Goal: Task Accomplishment & Management: Complete application form

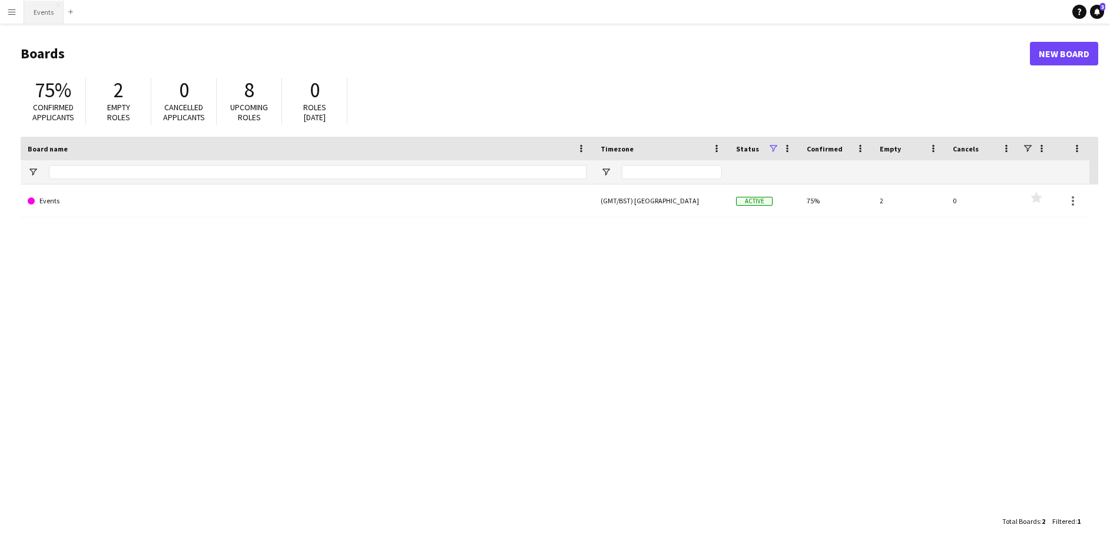
click at [41, 12] on button "Events Close" at bounding box center [43, 12] width 39 height 23
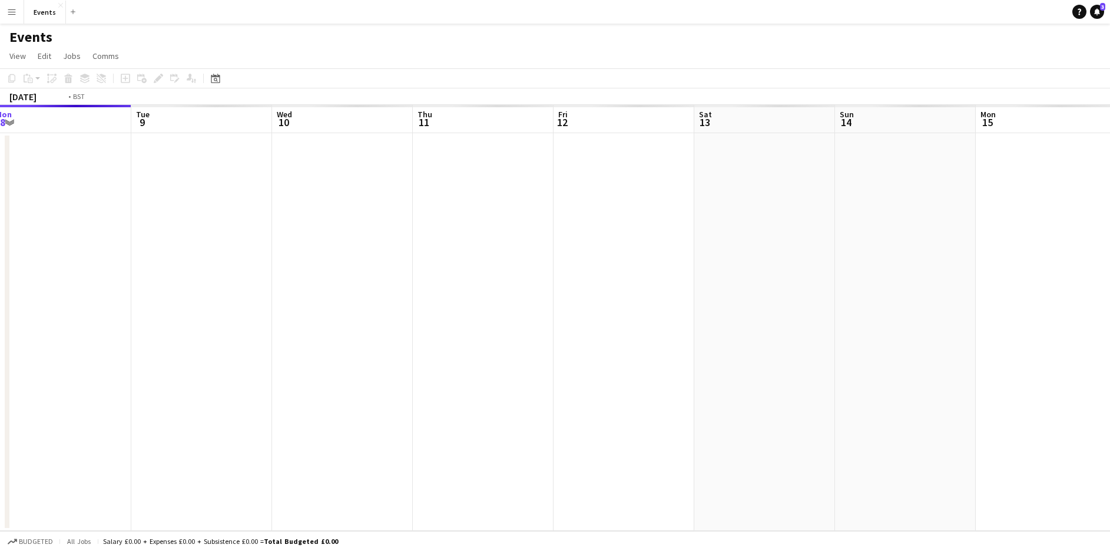
drag, startPoint x: 849, startPoint y: 326, endPoint x: 131, endPoint y: 262, distance: 721.5
click at [155, 266] on app-calendar-viewport "Fri 5 Sat 6 Sun 7 Mon 8 Tue 9 Wed 10 Thu 11 Fri 12 Sat 13 Sun 14 Mon 15 Tue 16 …" at bounding box center [555, 318] width 1110 height 426
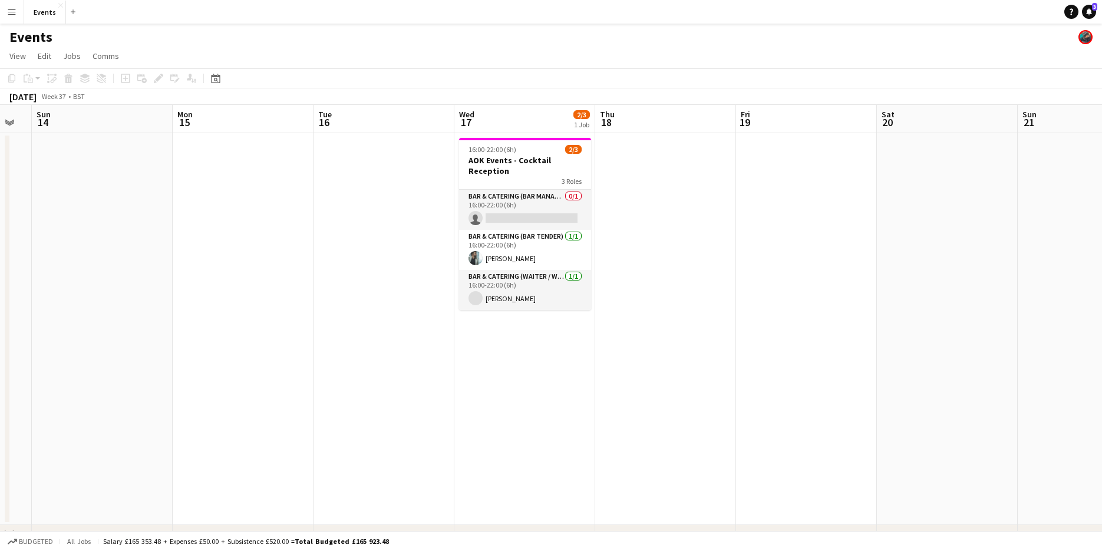
drag, startPoint x: 626, startPoint y: 320, endPoint x: 335, endPoint y: 317, distance: 291.0
click at [368, 322] on app-calendar-viewport "Thu 11 Fri 12 Sat 13 Sun 14 Mon 15 Tue 16 Wed 17 2/3 1 Job Thu 18 Fri 19 Sat 20…" at bounding box center [551, 342] width 1102 height 474
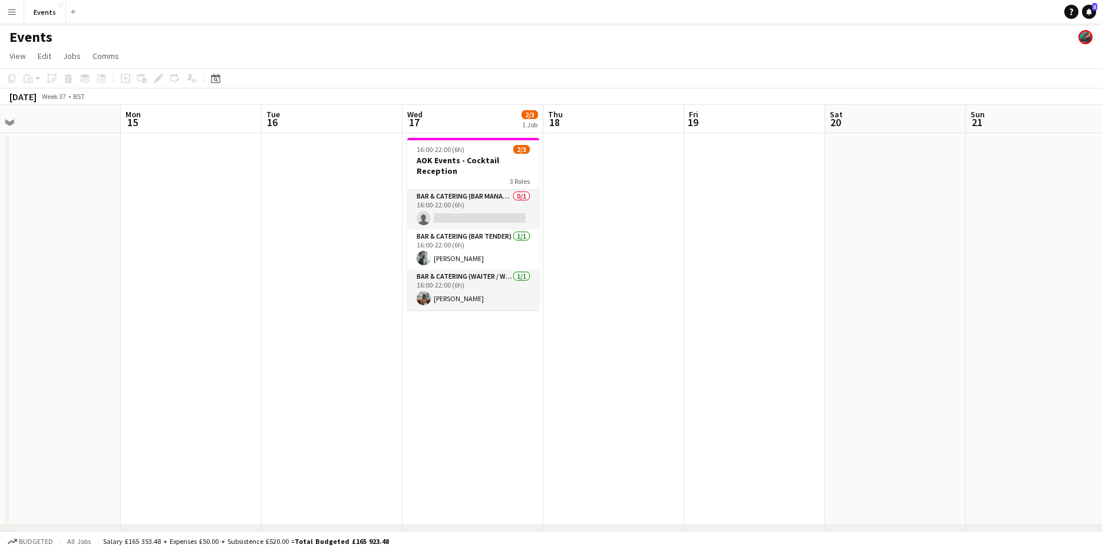
click at [448, 376] on app-date-cell "16:00-22:00 (6h) 2/3 AOK Events - Cocktail Reception 3 Roles Bar & Catering (Ba…" at bounding box center [472, 329] width 141 height 392
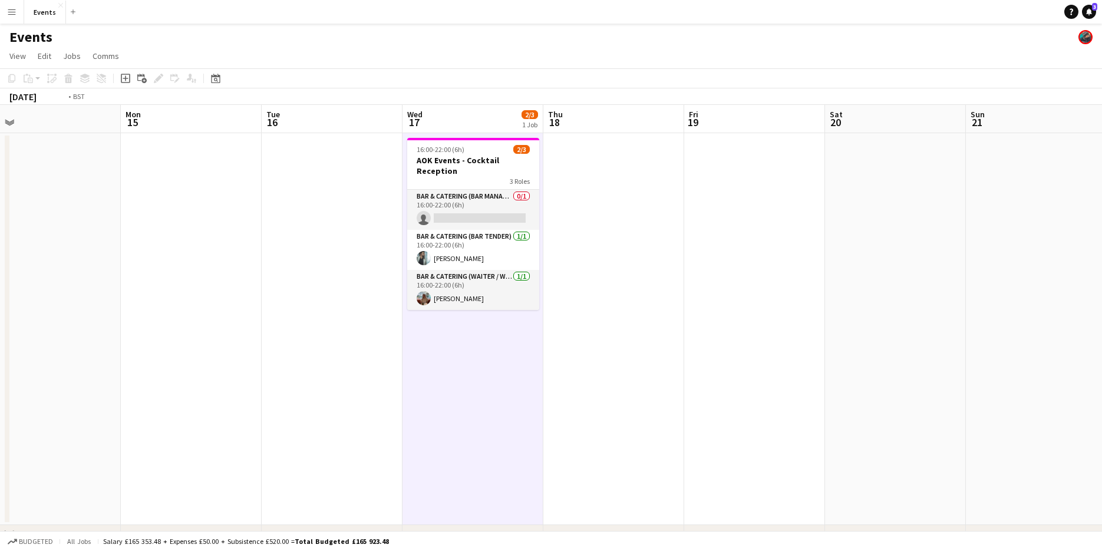
drag, startPoint x: 877, startPoint y: 402, endPoint x: 351, endPoint y: 318, distance: 532.2
click at [271, 336] on app-calendar-viewport "Thu 11 Fri 12 Sat 13 Sun 14 Mon 15 Tue 16 Wed 17 2/3 1 Job Thu 18 Fri 19 Sat 20…" at bounding box center [551, 342] width 1102 height 474
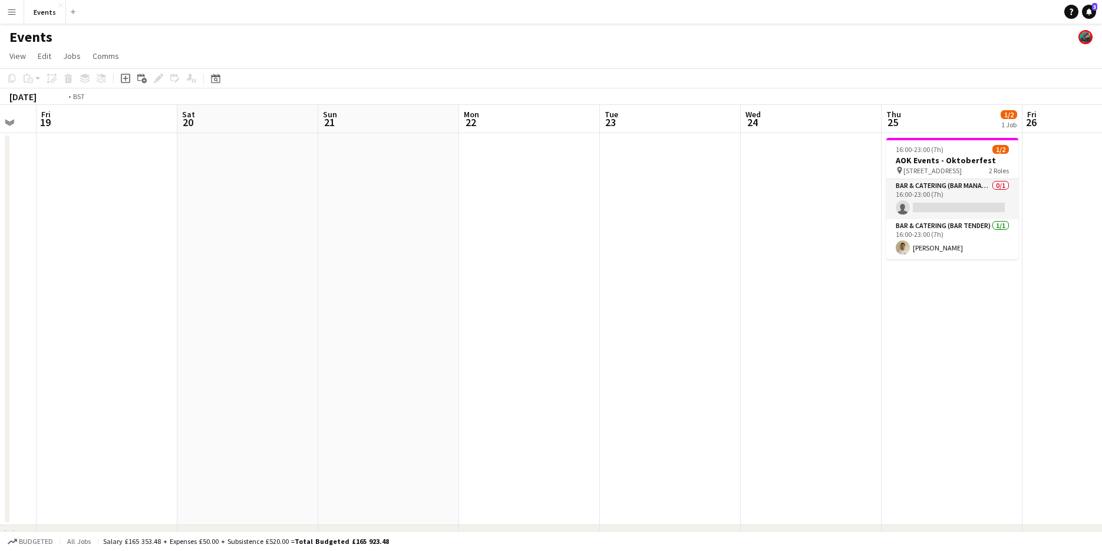
drag, startPoint x: 465, startPoint y: 300, endPoint x: 401, endPoint y: 293, distance: 64.0
click at [410, 294] on app-calendar-viewport "Tue 16 Wed 17 2/3 1 Job Thu 18 Fri 19 Sat 20 Sun 21 Mon 22 Tue 23 Wed 24 Thu 25…" at bounding box center [551, 342] width 1102 height 474
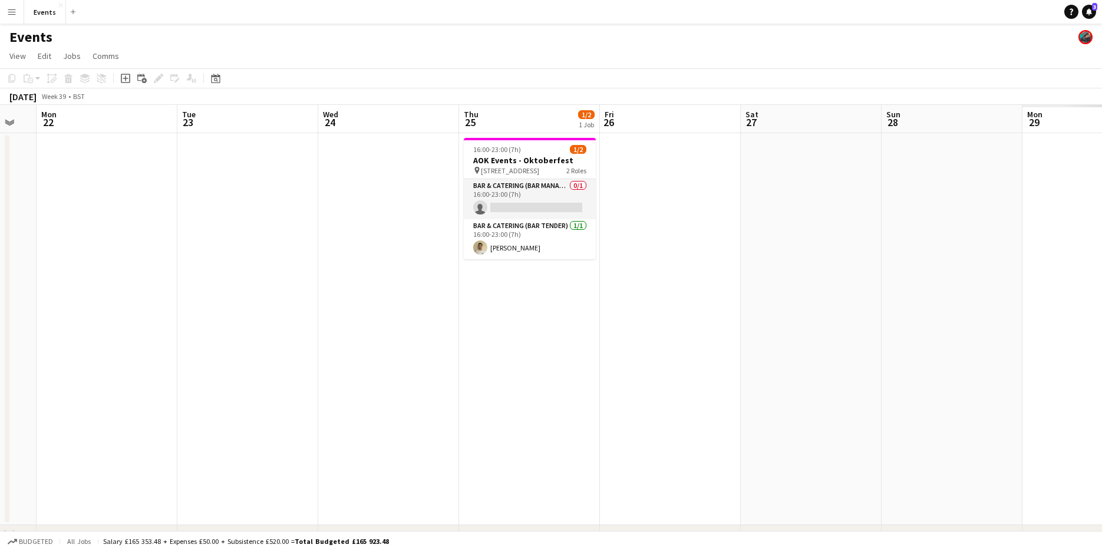
scroll to position [0, 441]
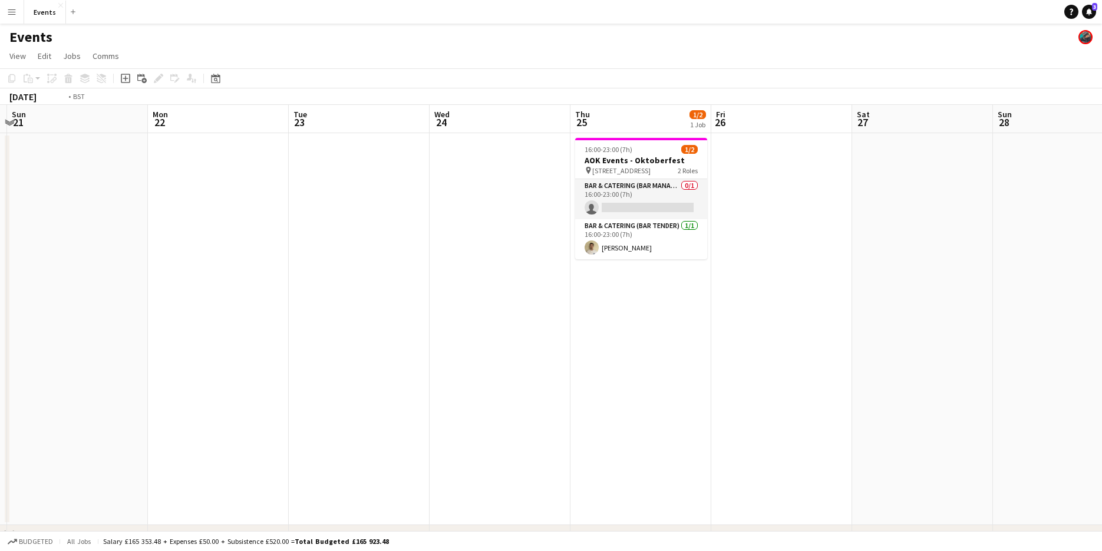
drag, startPoint x: 245, startPoint y: 303, endPoint x: 701, endPoint y: 292, distance: 456.1
click at [701, 292] on app-calendar-viewport "Fri 19 Sat 20 Sun 21 Mon 22 Tue 23 Wed 24 Thu 25 1/2 1 Job Fri 26 Sat 27 Sun 28…" at bounding box center [551, 342] width 1102 height 474
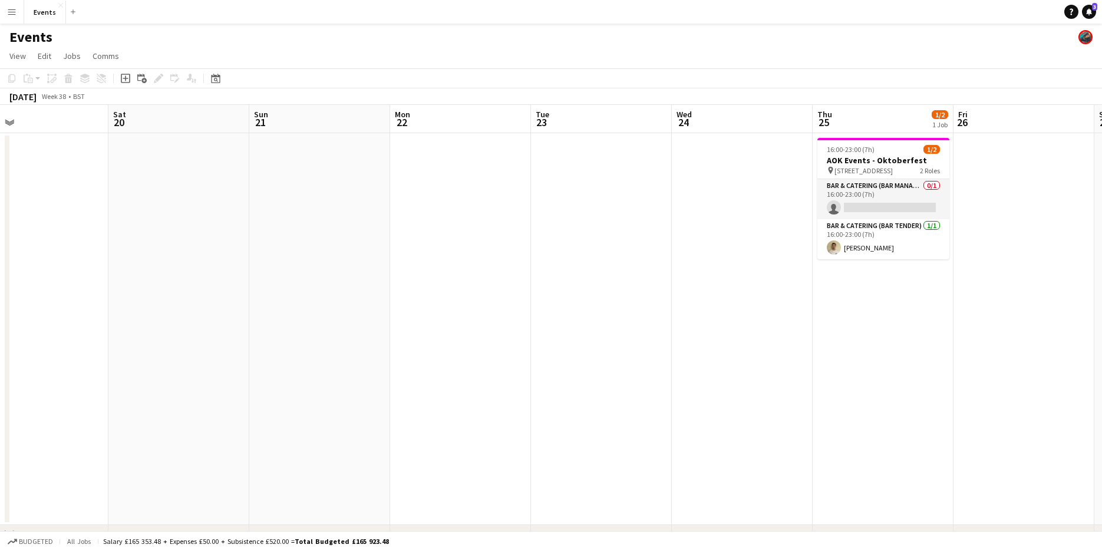
drag, startPoint x: 300, startPoint y: 305, endPoint x: 652, endPoint y: 330, distance: 352.6
click at [698, 322] on app-calendar-viewport "Wed 17 2/3 1 Job Thu 18 Fri 19 Sat 20 Sun 21 Mon 22 Tue 23 Wed 24 Thu 25 1/2 1 …" at bounding box center [551, 342] width 1102 height 474
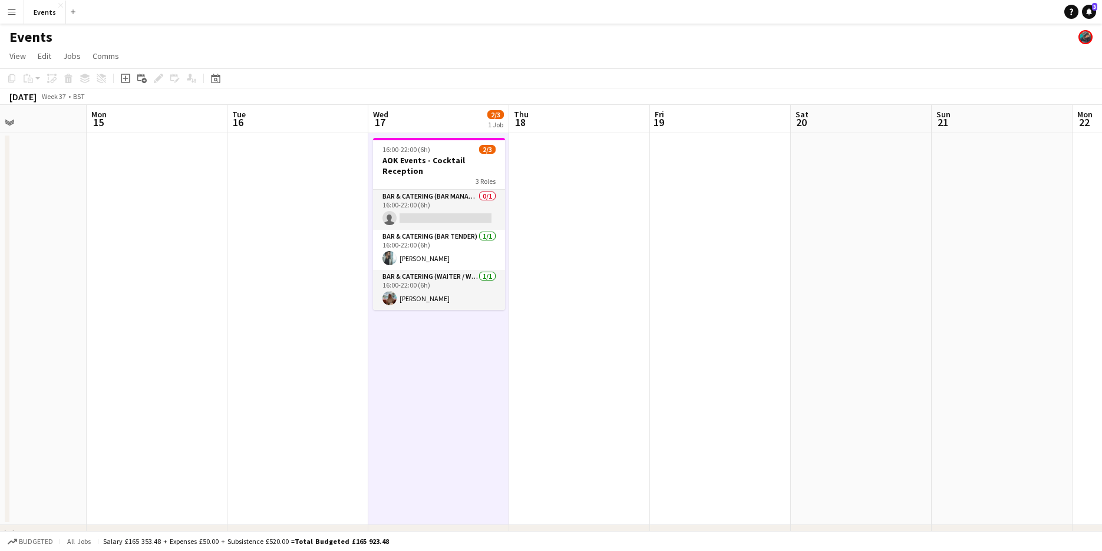
drag, startPoint x: 180, startPoint y: 339, endPoint x: 312, endPoint y: 338, distance: 132.0
click at [305, 338] on app-calendar-viewport "Fri 12 Sat 13 Sun 14 Mon 15 Tue 16 Wed 17 2/3 1 Job Thu 18 Fri 19 Sat 20 Sun 21…" at bounding box center [551, 342] width 1102 height 474
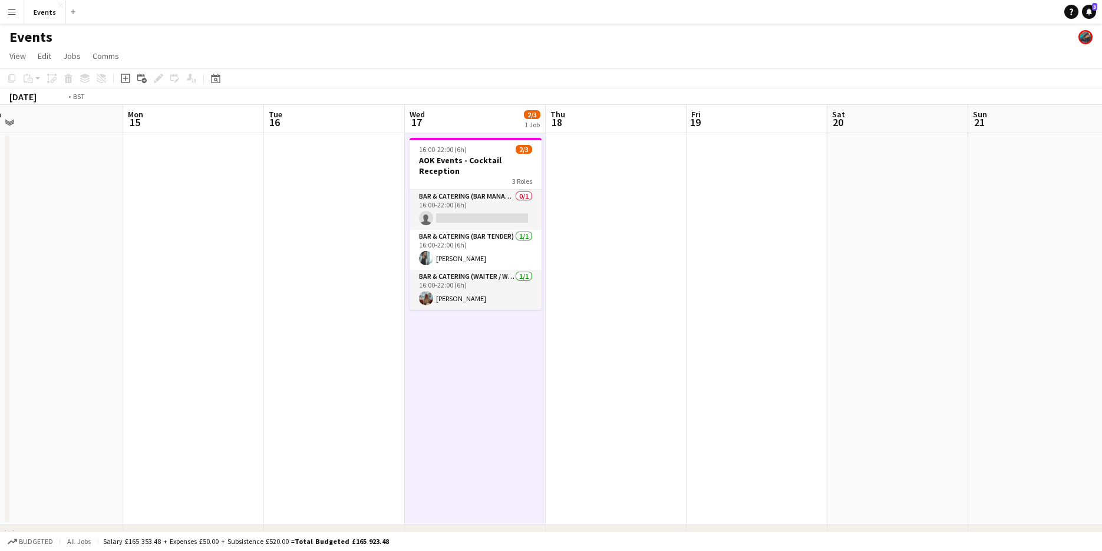
drag, startPoint x: 431, startPoint y: 332, endPoint x: 211, endPoint y: 305, distance: 220.7
click at [244, 310] on app-calendar-viewport "Fri 12 Sat 13 Sun 14 Mon 15 Tue 16 Wed 17 2/3 1 Job Thu 18 Fri 19 Sat 20 Sun 21…" at bounding box center [551, 342] width 1102 height 474
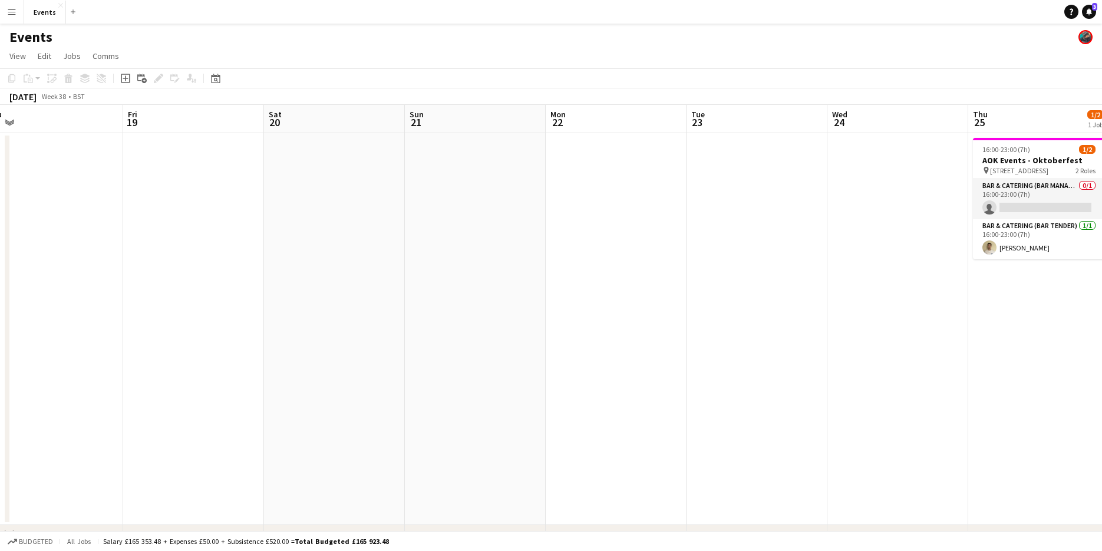
scroll to position [0, 409]
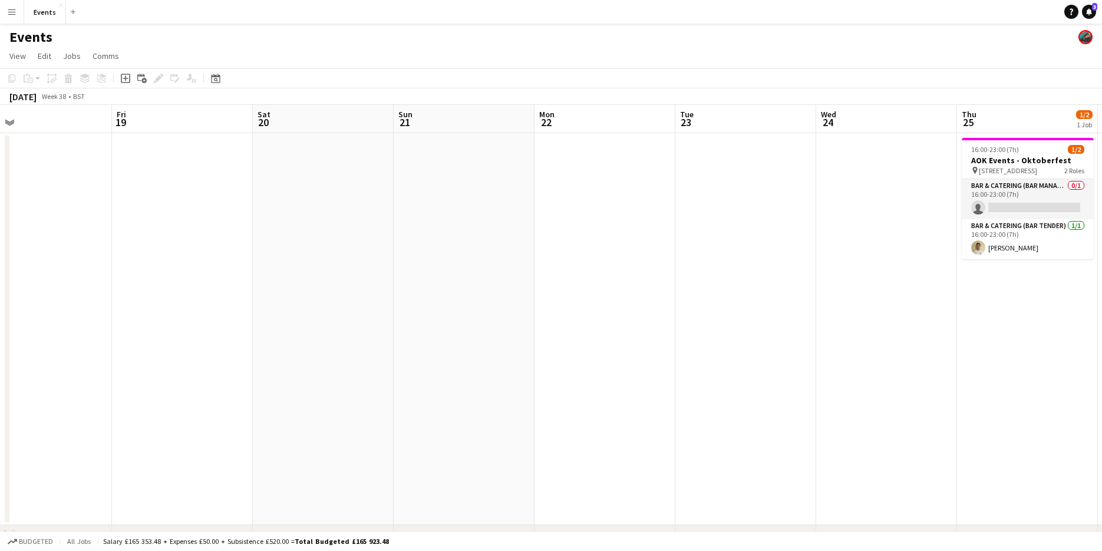
click at [548, 278] on app-calendar-viewport "Tue 16 Wed 17 2/3 1 Job Thu 18 Fri 19 Sat 20 Sun 21 Mon 22 Tue 23 Wed 24 Thu 25…" at bounding box center [551, 342] width 1102 height 474
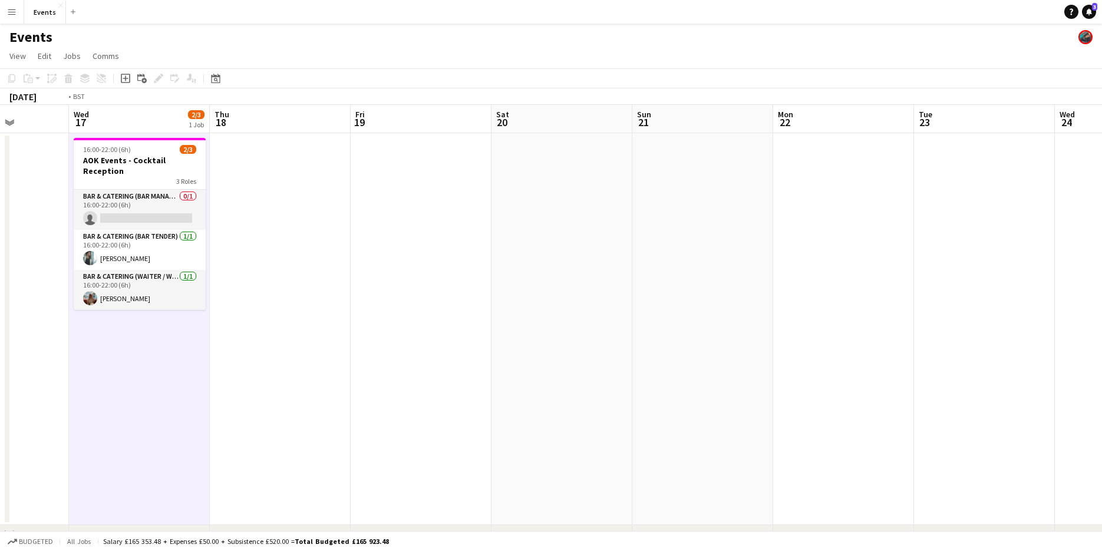
drag, startPoint x: 203, startPoint y: 336, endPoint x: 437, endPoint y: 336, distance: 233.3
click at [436, 336] on app-calendar-viewport "Sun 14 Mon 15 Tue 16 Wed 17 2/3 1 Job Thu 18 Fri 19 Sat 20 Sun 21 Mon 22 Tue 23…" at bounding box center [551, 342] width 1102 height 474
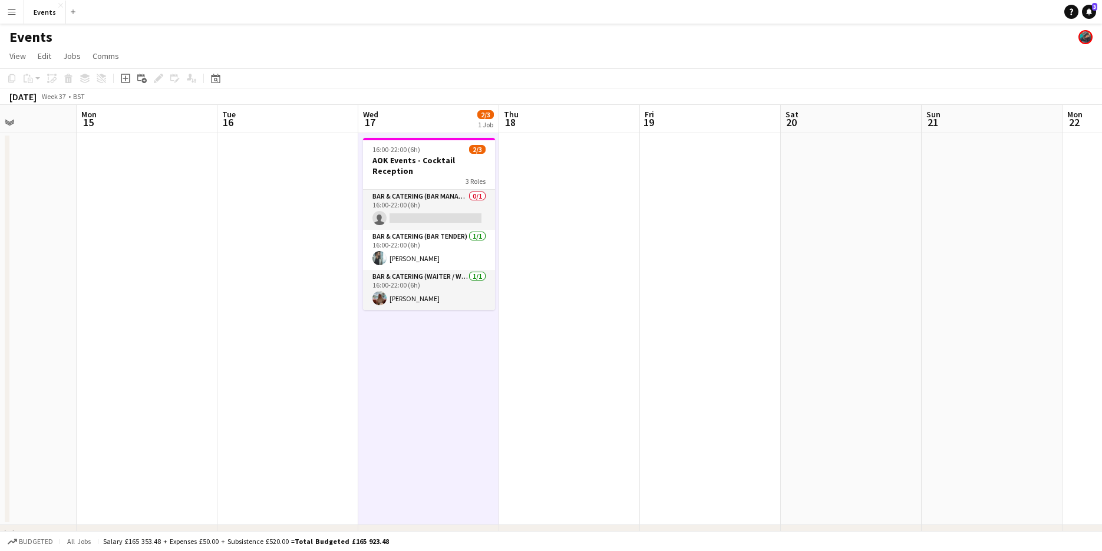
click at [413, 349] on app-date-cell "16:00-22:00 (6h) 2/3 AOK Events - Cocktail Reception 3 Roles Bar & Catering (Ba…" at bounding box center [428, 329] width 141 height 392
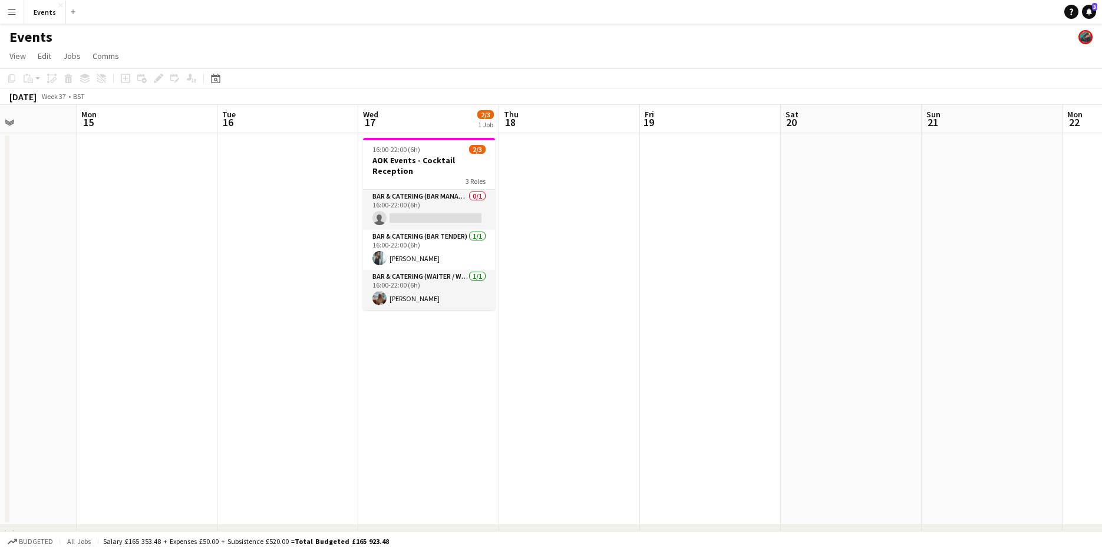
click at [413, 350] on app-date-cell "16:00-22:00 (6h) 2/3 AOK Events - Cocktail Reception 3 Roles Bar & Catering (Ba…" at bounding box center [428, 329] width 141 height 392
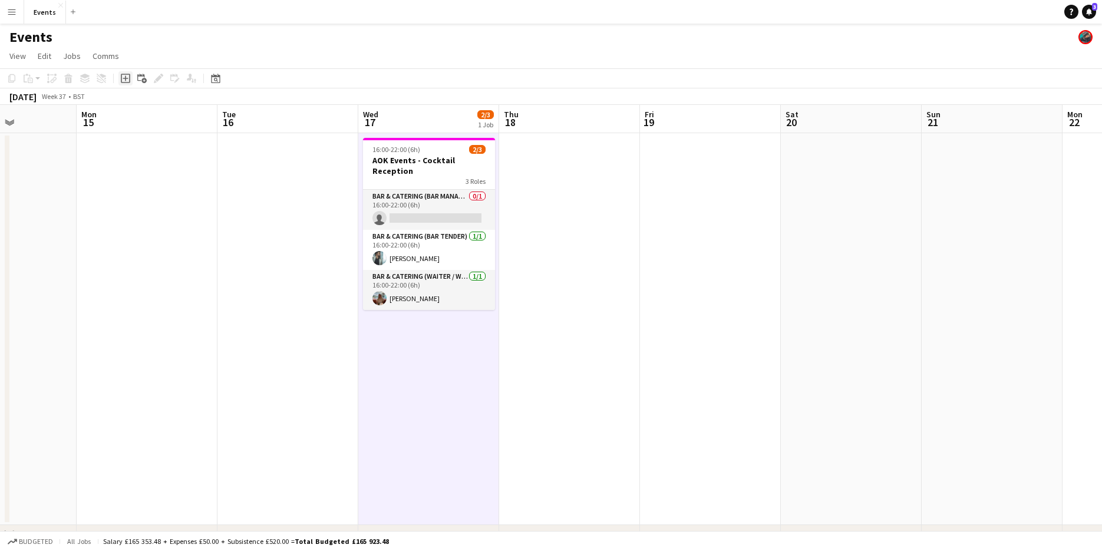
click at [125, 82] on icon at bounding box center [125, 78] width 9 height 9
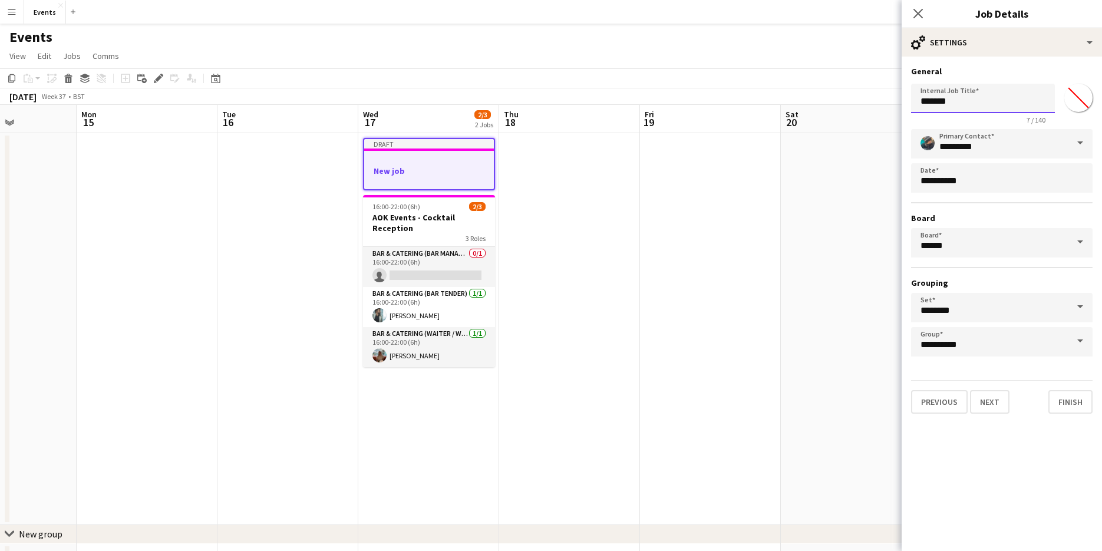
drag, startPoint x: 960, startPoint y: 107, endPoint x: 872, endPoint y: 114, distance: 88.0
click at [872, 114] on body "Menu Boards Boards Boards All jobs Status Workforce Workforce My Workforce Recr…" at bounding box center [551, 299] width 1102 height 599
type input "**********"
click at [995, 407] on button "Next" at bounding box center [989, 402] width 39 height 24
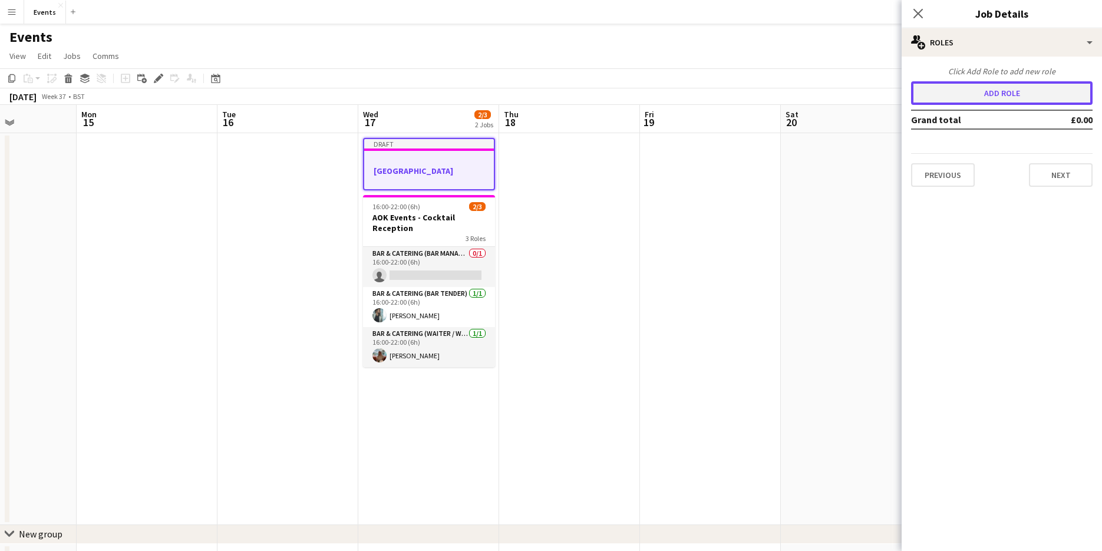
click at [1001, 101] on button "Add role" at bounding box center [1001, 93] width 181 height 24
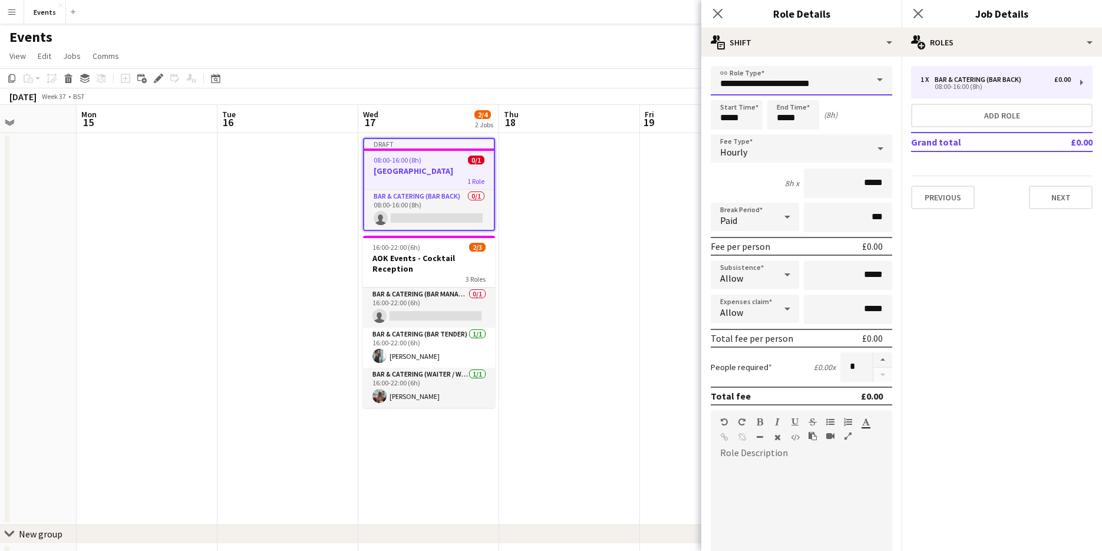
click at [847, 75] on input "**********" at bounding box center [800, 80] width 181 height 29
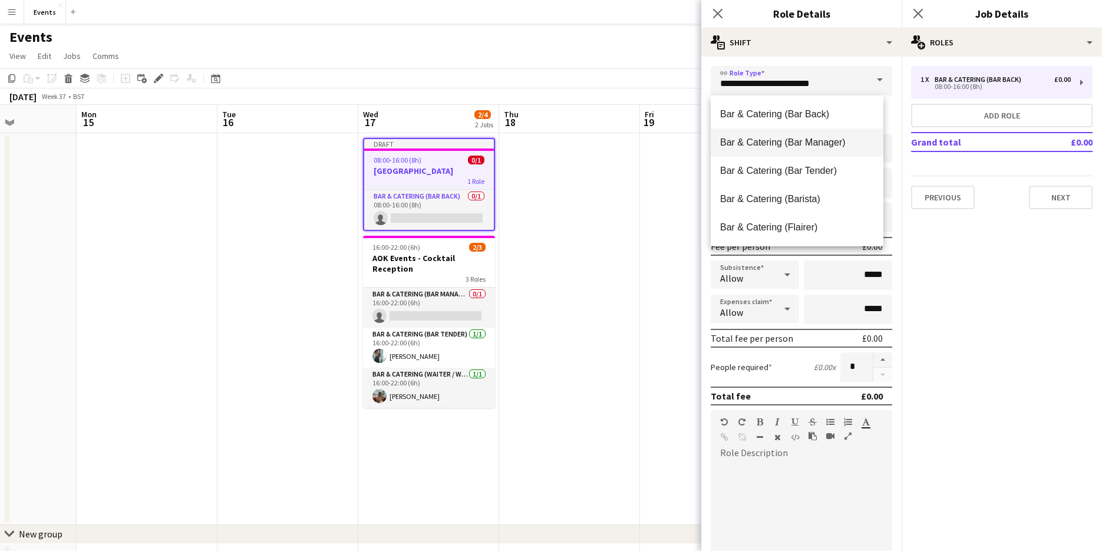
click at [815, 151] on mat-option "Bar & Catering (Bar Manager)" at bounding box center [796, 142] width 173 height 28
type input "**********"
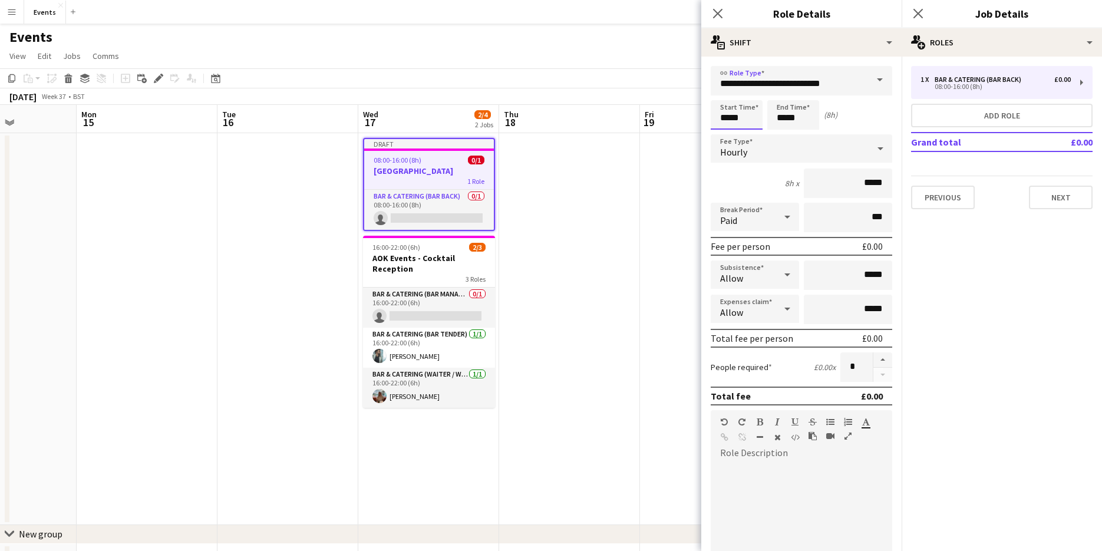
click at [731, 124] on input "*****" at bounding box center [736, 114] width 52 height 29
click at [729, 95] on div at bounding box center [725, 94] width 24 height 12
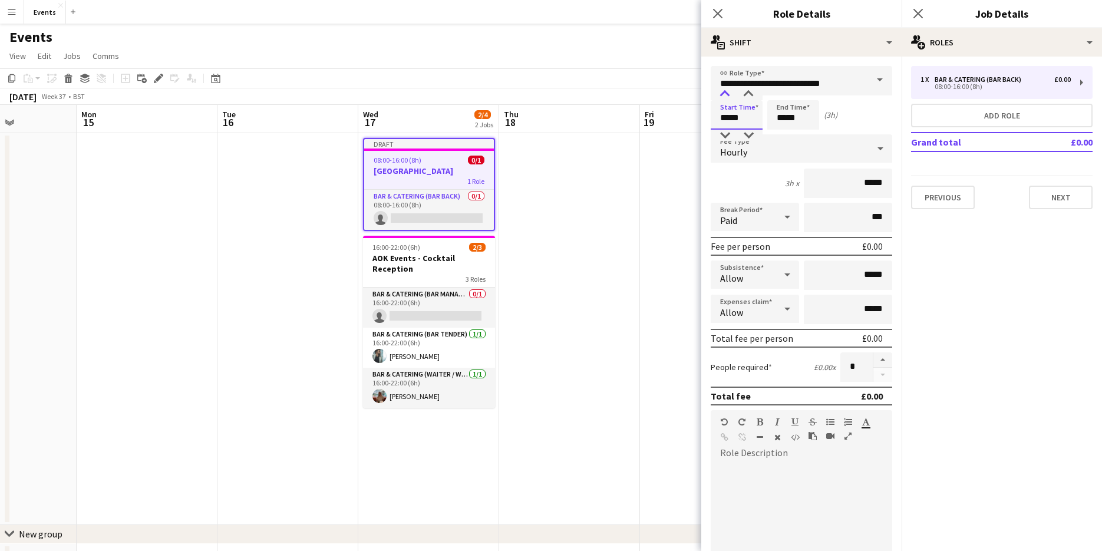
click at [729, 95] on div at bounding box center [725, 94] width 24 height 12
type input "*****"
click at [729, 95] on div at bounding box center [725, 94] width 24 height 12
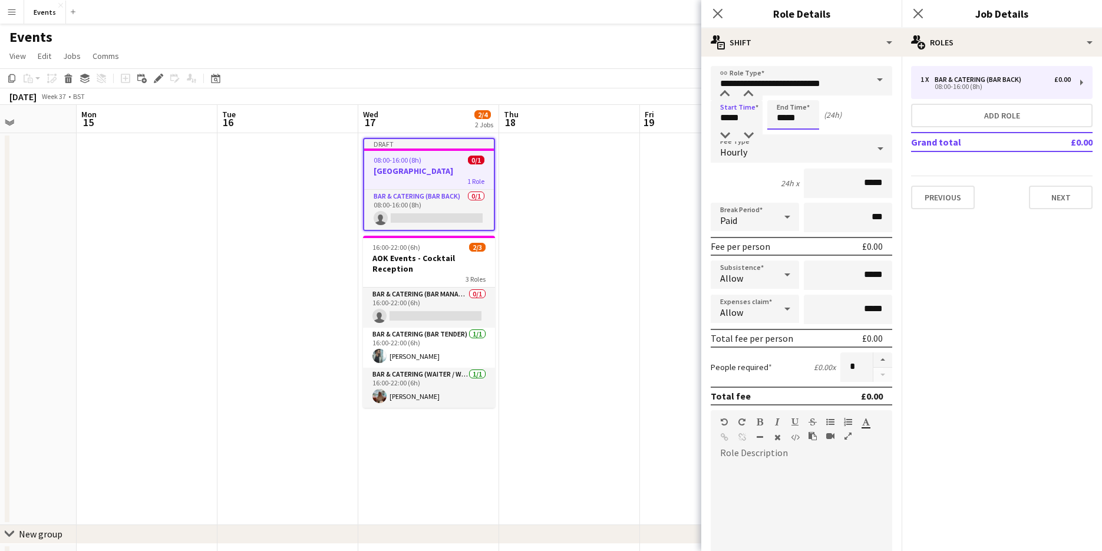
click at [778, 110] on input "*****" at bounding box center [793, 114] width 52 height 29
click at [779, 91] on div at bounding box center [781, 94] width 24 height 12
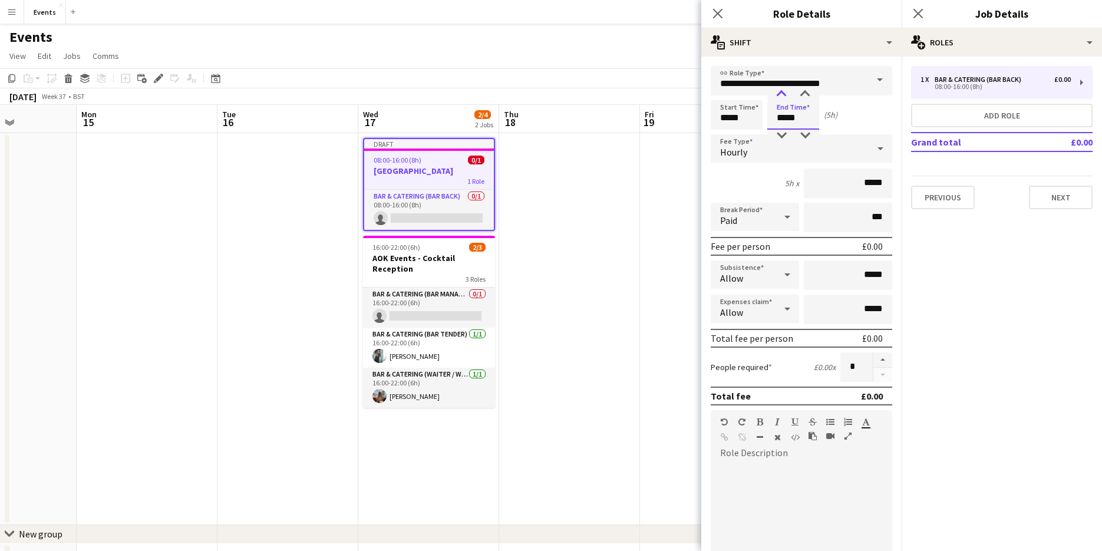
click at [779, 91] on div at bounding box center [781, 94] width 24 height 12
type input "*****"
click at [779, 91] on div at bounding box center [781, 94] width 24 height 12
click at [759, 144] on div "Hourly" at bounding box center [789, 148] width 158 height 28
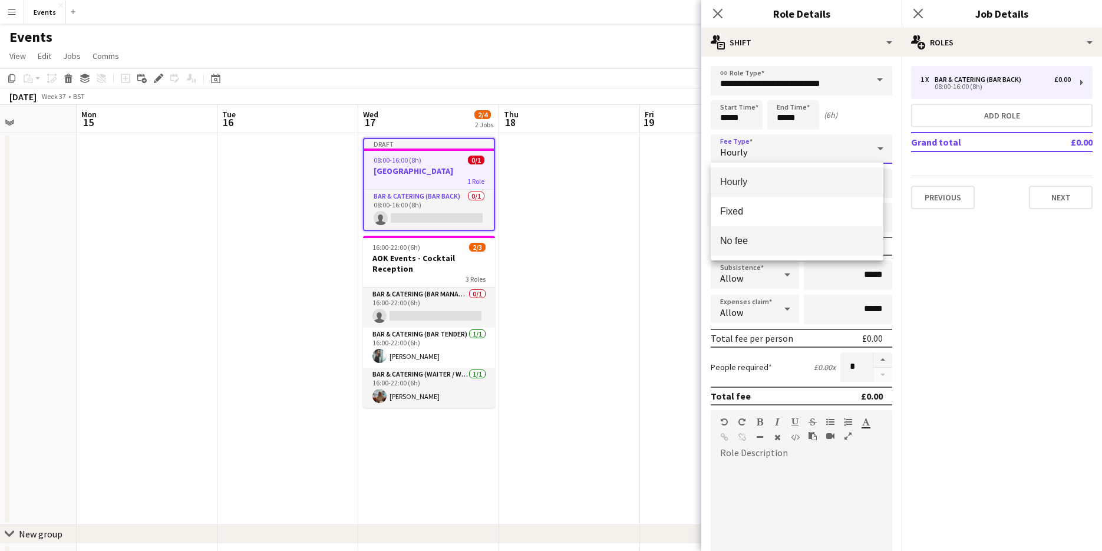
click at [756, 230] on mat-option "No fee" at bounding box center [796, 240] width 173 height 29
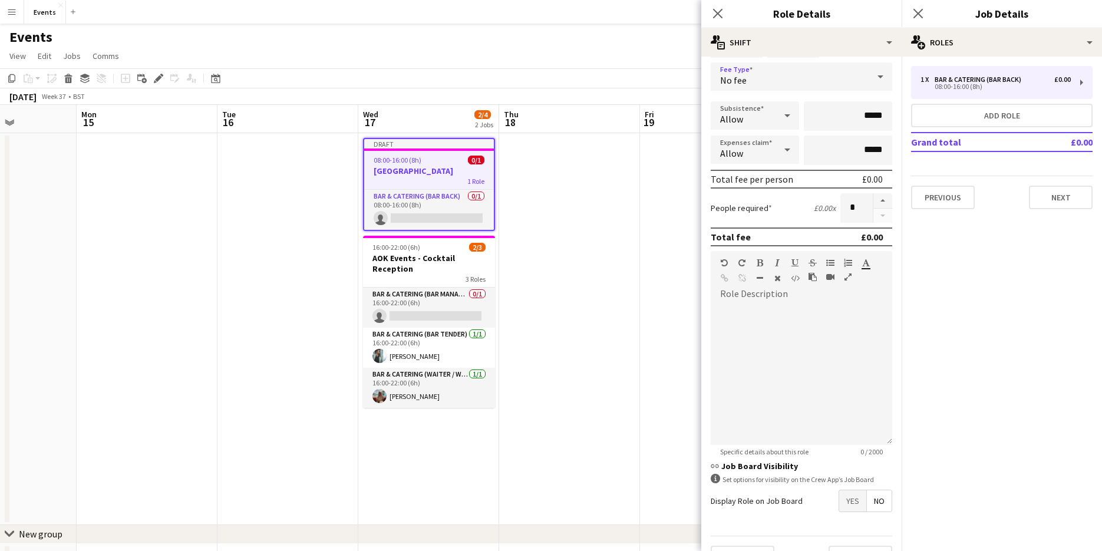
scroll to position [100, 0]
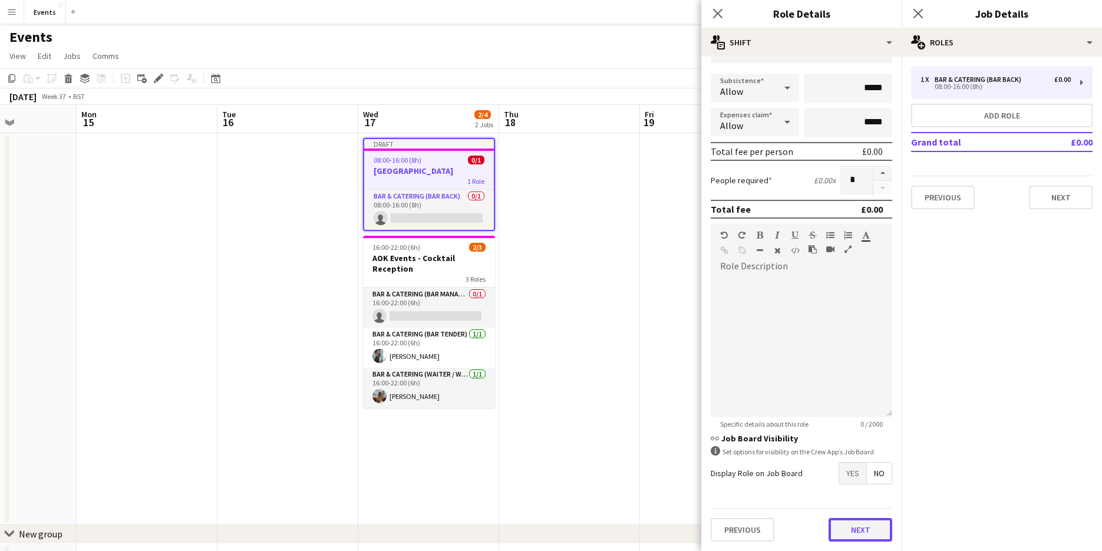
click at [859, 524] on button "Next" at bounding box center [860, 530] width 64 height 24
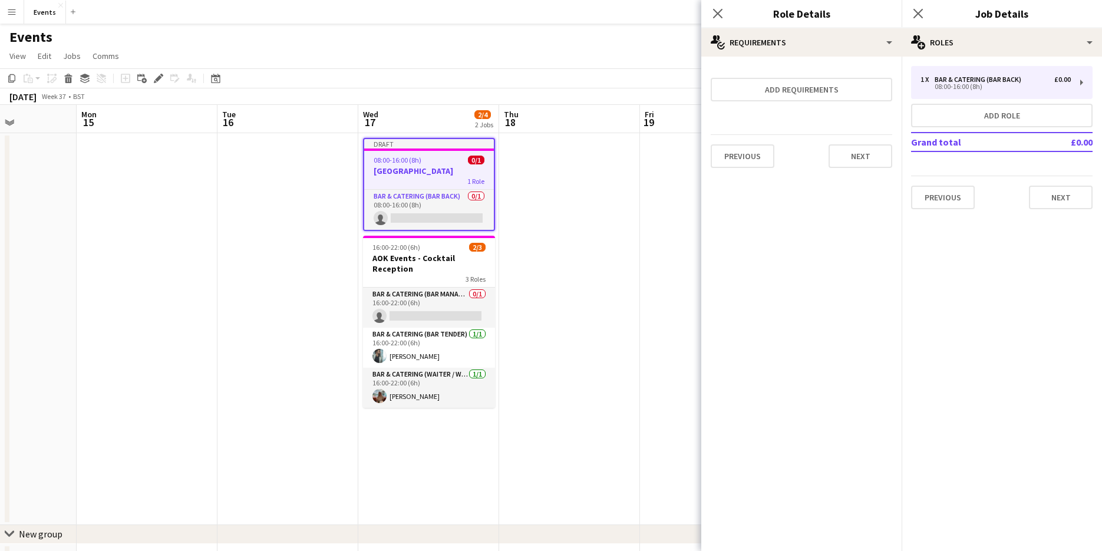
scroll to position [0, 0]
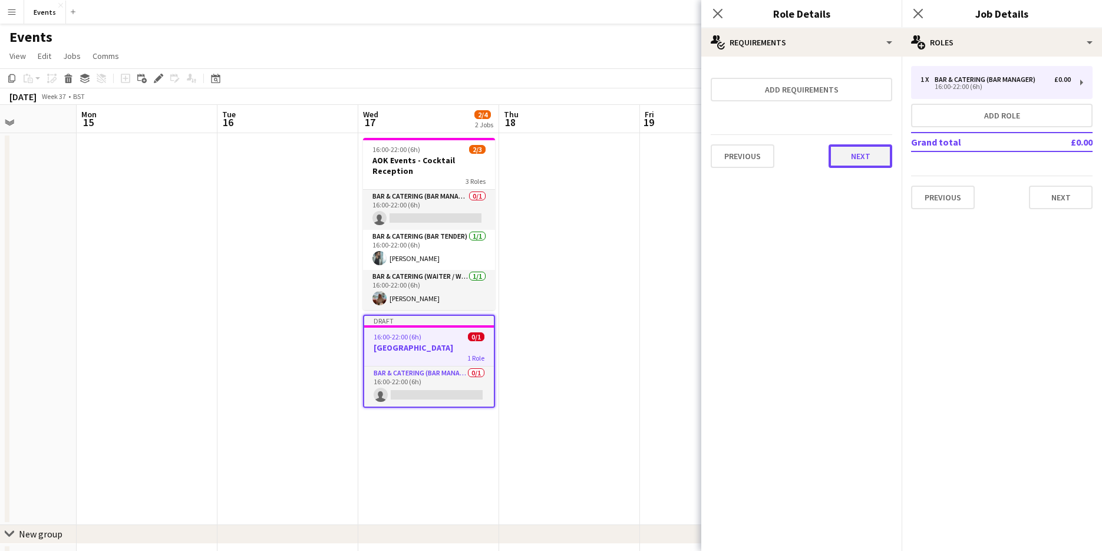
click at [859, 159] on button "Next" at bounding box center [860, 156] width 64 height 24
click at [874, 158] on button "Finish" at bounding box center [870, 158] width 44 height 24
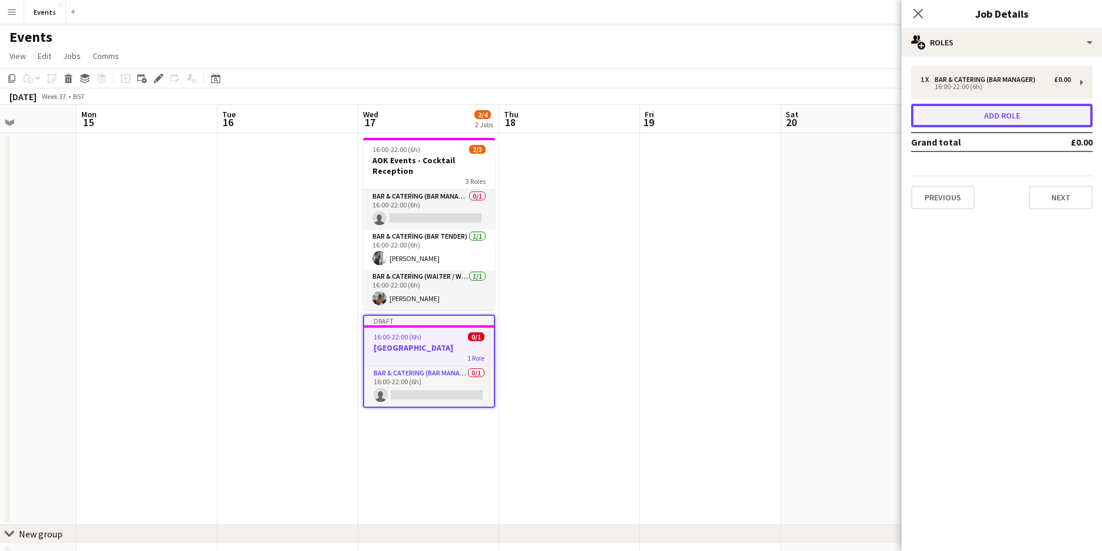
drag, startPoint x: 949, startPoint y: 108, endPoint x: 900, endPoint y: 123, distance: 51.2
click at [950, 108] on button "Add role" at bounding box center [1001, 116] width 181 height 24
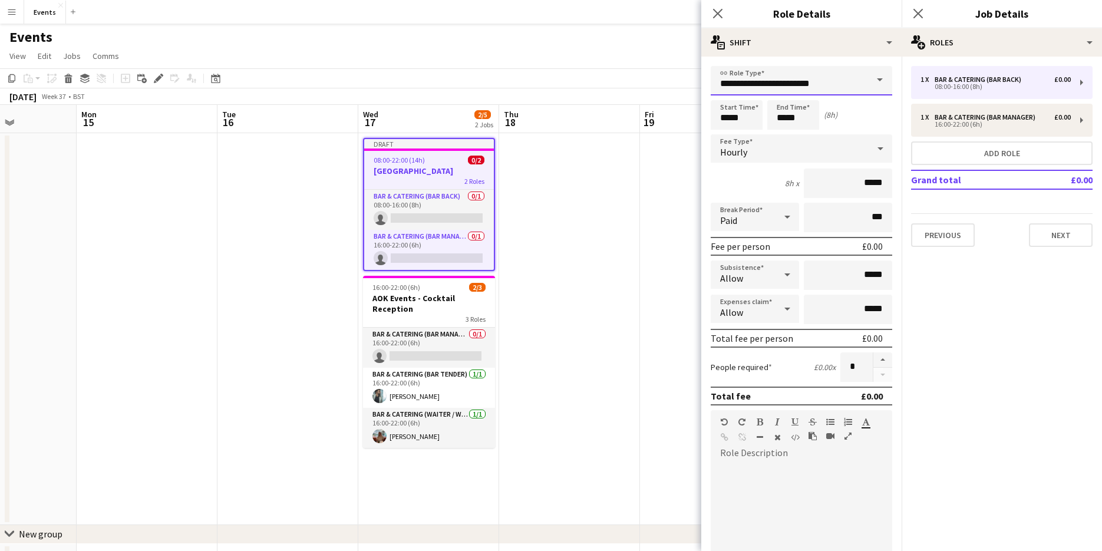
click at [805, 81] on input "**********" at bounding box center [800, 80] width 181 height 29
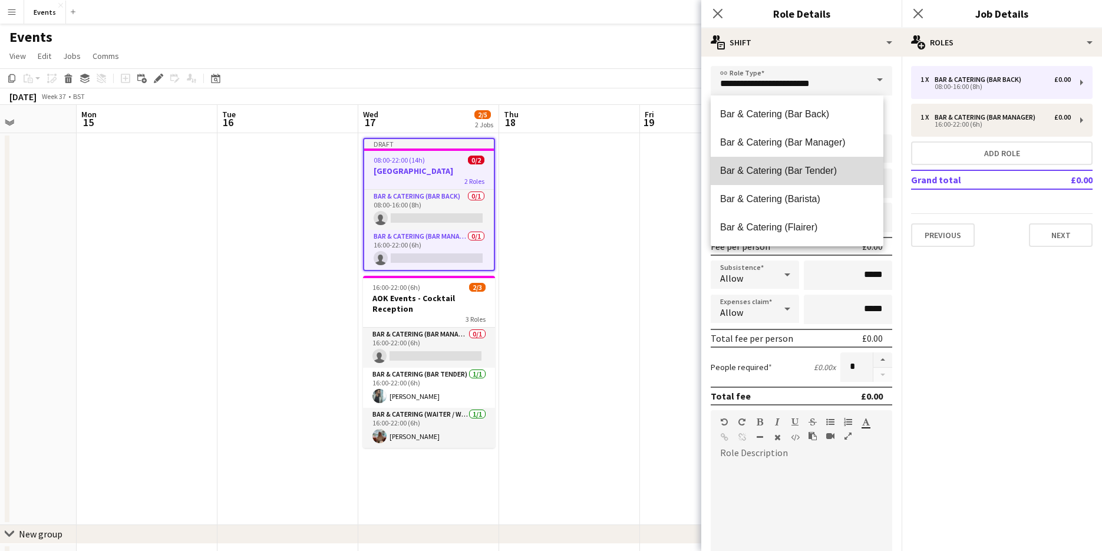
click at [808, 170] on span "Bar & Catering (Bar Tender)" at bounding box center [797, 170] width 154 height 11
type input "**********"
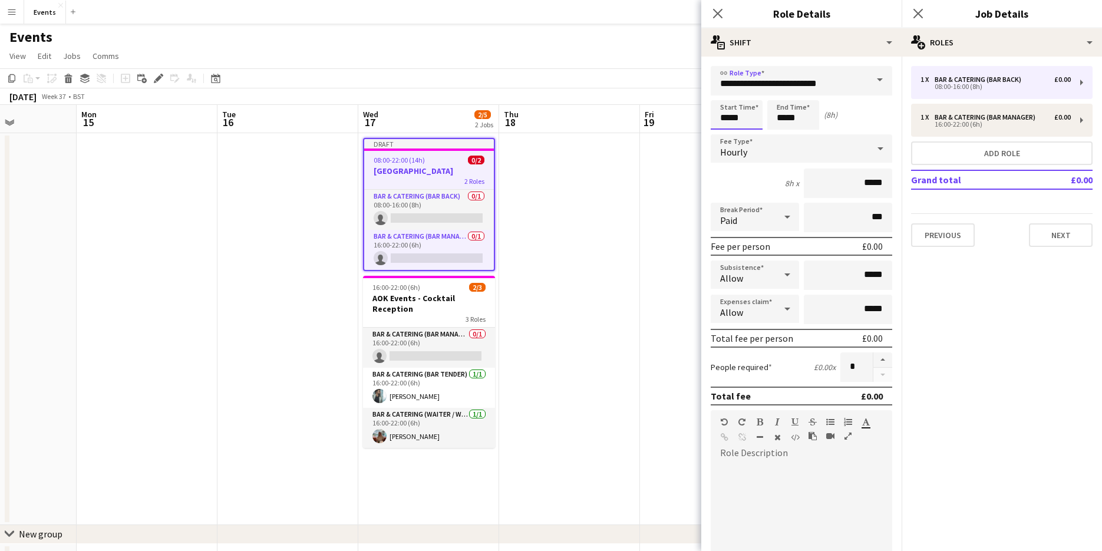
click at [739, 115] on input "*****" at bounding box center [736, 114] width 52 height 29
click at [726, 95] on div at bounding box center [725, 94] width 24 height 12
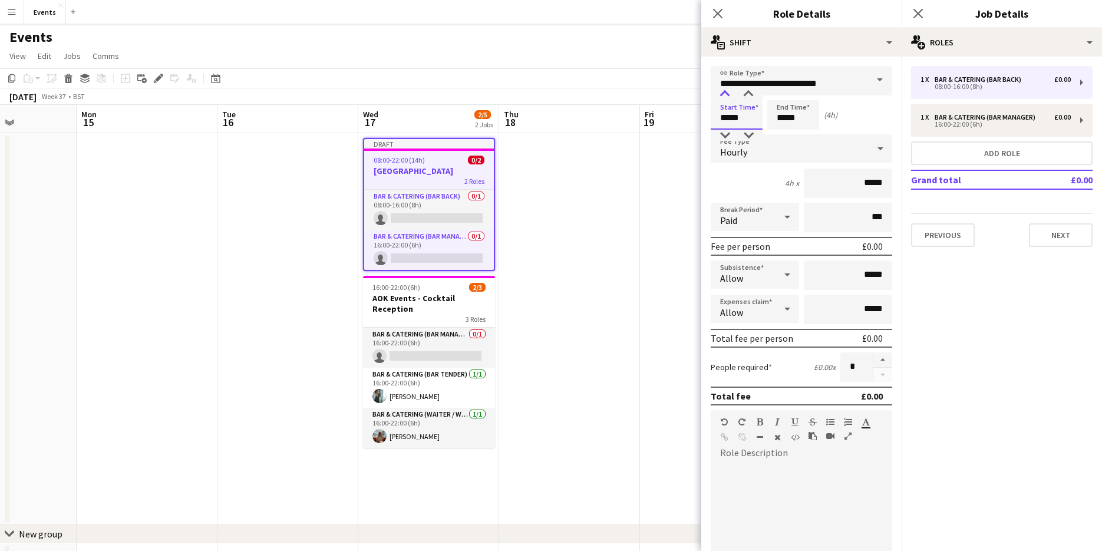
click at [726, 95] on div at bounding box center [725, 94] width 24 height 12
type input "*****"
click at [726, 95] on div at bounding box center [725, 94] width 24 height 12
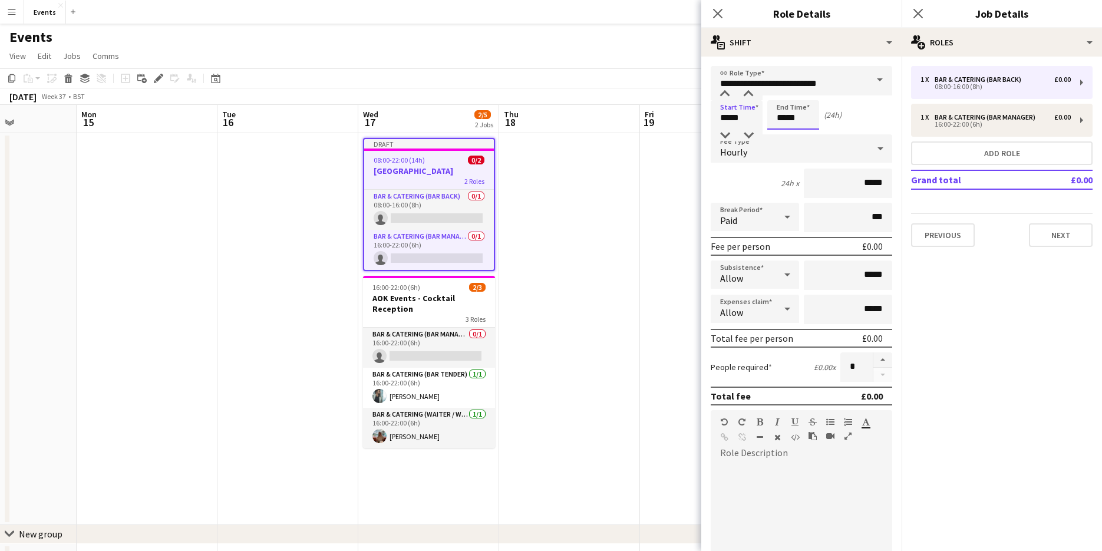
click at [779, 113] on input "*****" at bounding box center [793, 114] width 52 height 29
click at [783, 93] on div at bounding box center [781, 94] width 24 height 12
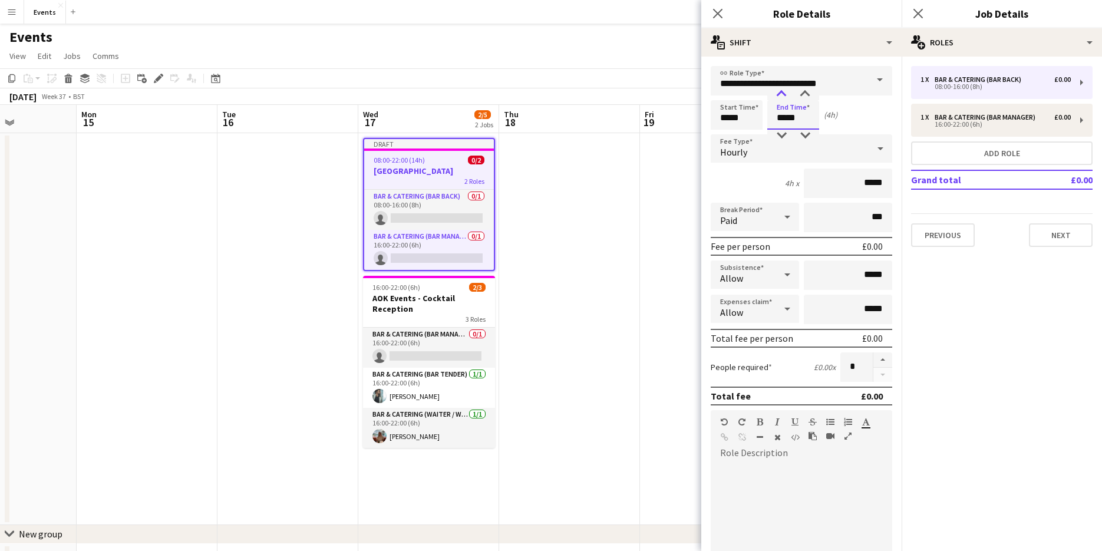
click at [783, 93] on div at bounding box center [781, 94] width 24 height 12
type input "*****"
click at [783, 93] on div at bounding box center [781, 94] width 24 height 12
click at [764, 146] on div "Hourly" at bounding box center [789, 148] width 158 height 28
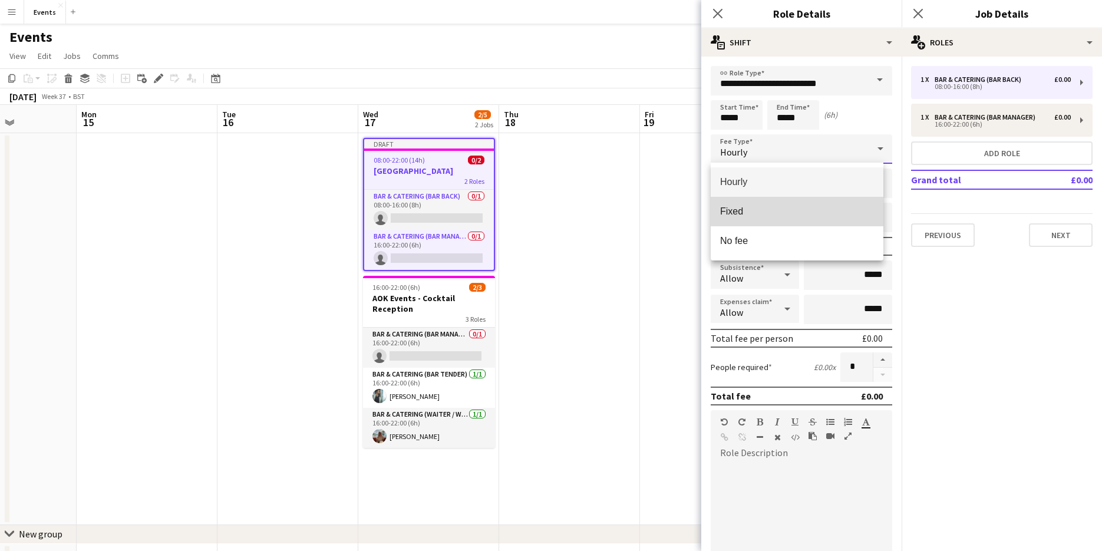
click at [754, 210] on span "Fixed" at bounding box center [797, 211] width 154 height 11
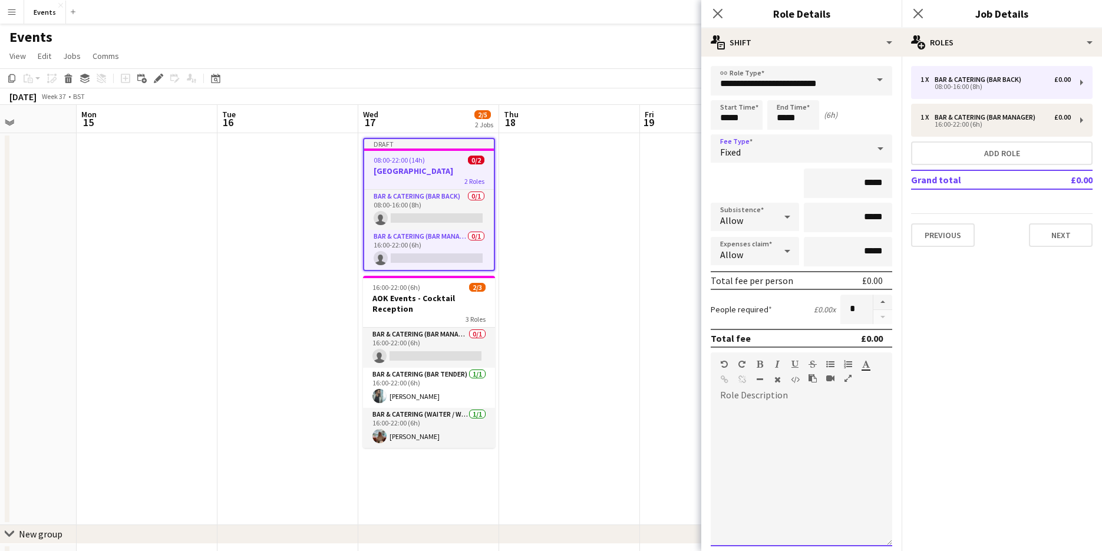
click at [733, 451] on div at bounding box center [800, 475] width 181 height 141
paste div
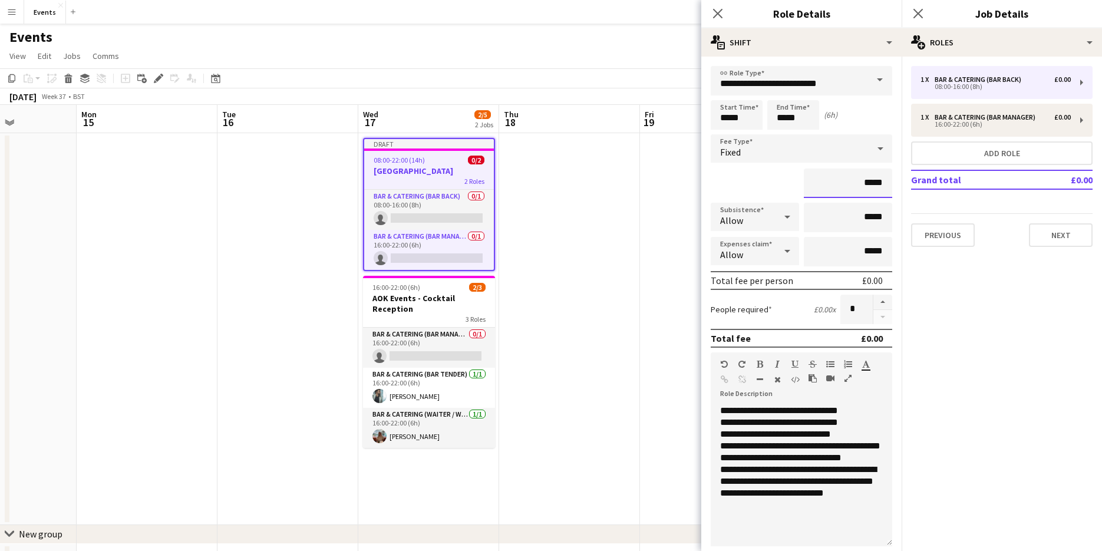
click at [862, 181] on input "*****" at bounding box center [847, 182] width 88 height 29
type input "**"
type input "****"
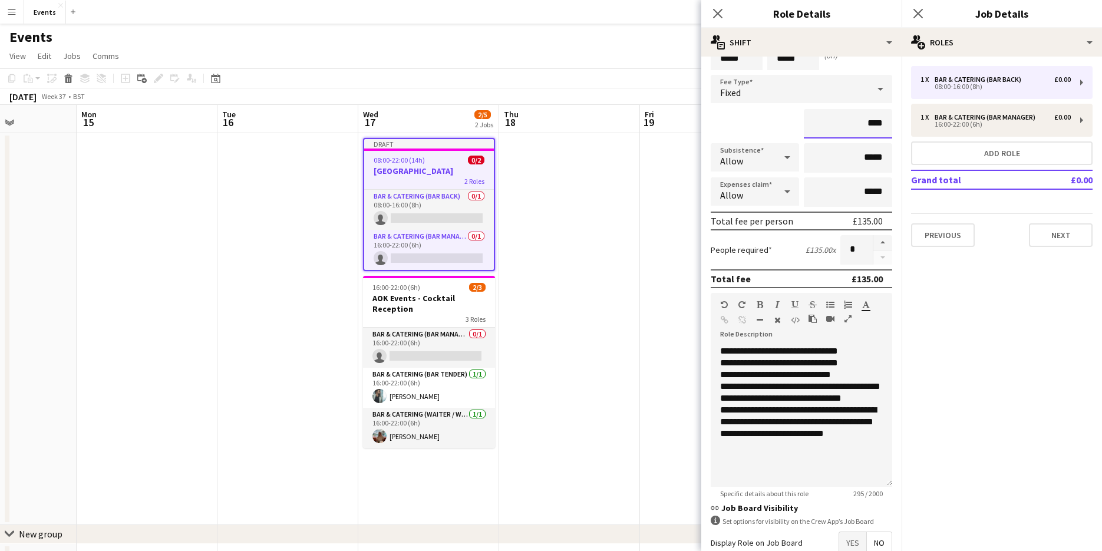
scroll to position [129, 0]
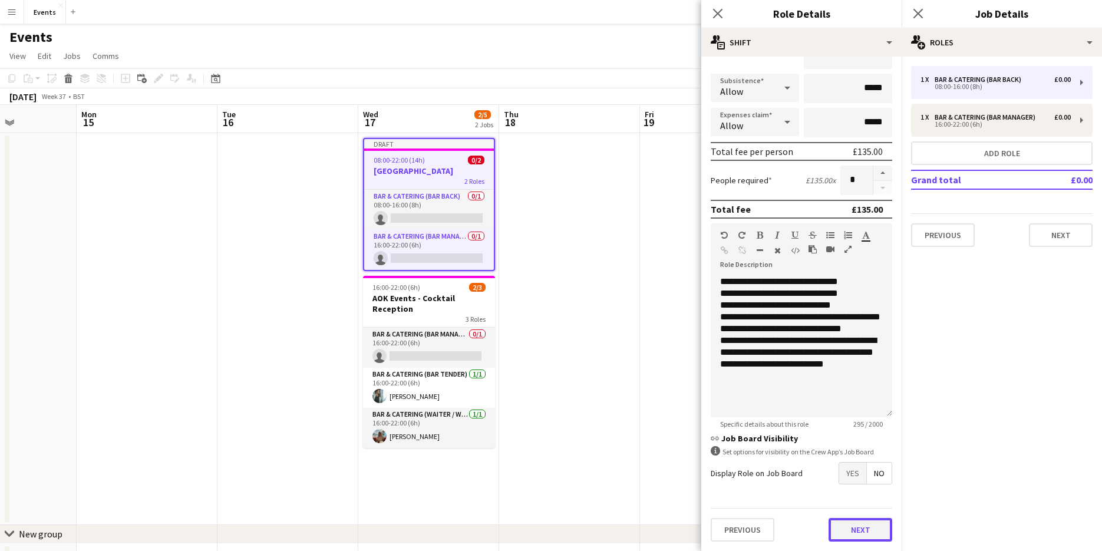
click at [846, 537] on button "Next" at bounding box center [860, 530] width 64 height 24
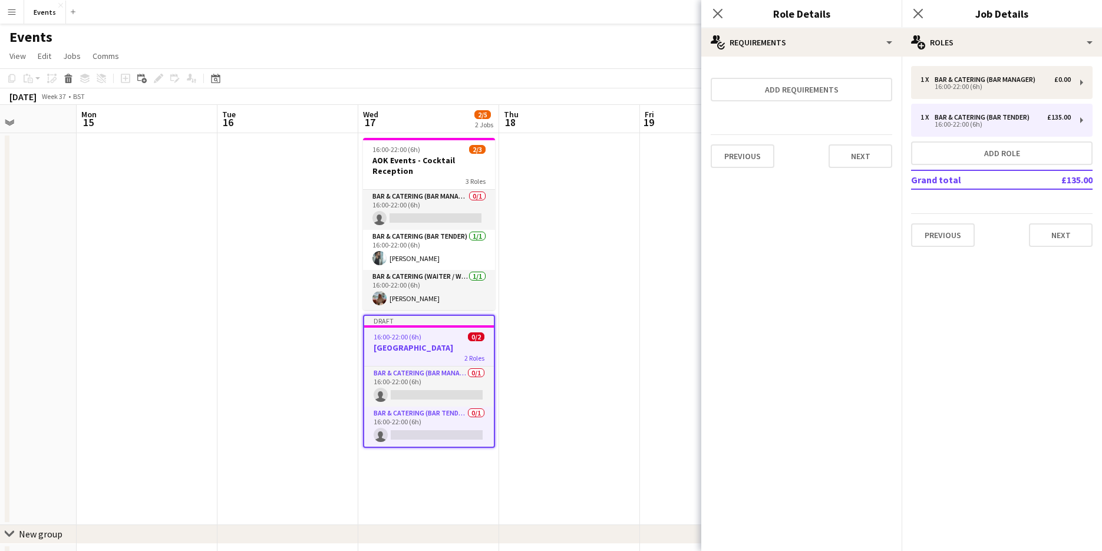
scroll to position [0, 0]
click at [885, 148] on button "Next" at bounding box center [860, 156] width 64 height 24
click at [880, 153] on button "Finish" at bounding box center [870, 158] width 44 height 24
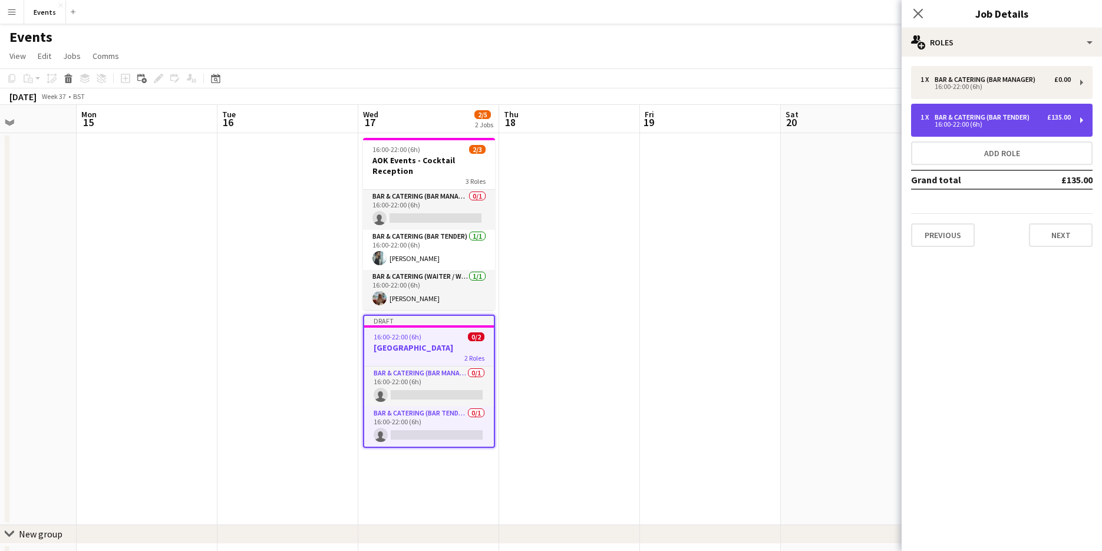
click at [954, 119] on div "Bar & Catering (Bar Tender)" at bounding box center [984, 117] width 100 height 8
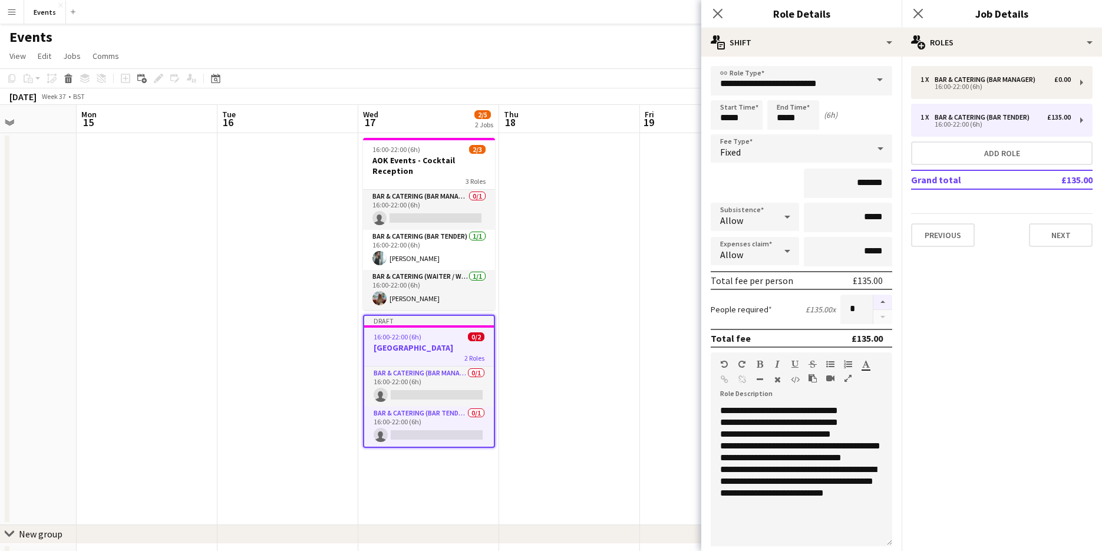
click at [873, 299] on button "button" at bounding box center [882, 302] width 19 height 15
click at [873, 300] on button "button" at bounding box center [882, 302] width 19 height 15
type input "*"
click at [1045, 229] on button "Next" at bounding box center [1061, 235] width 64 height 24
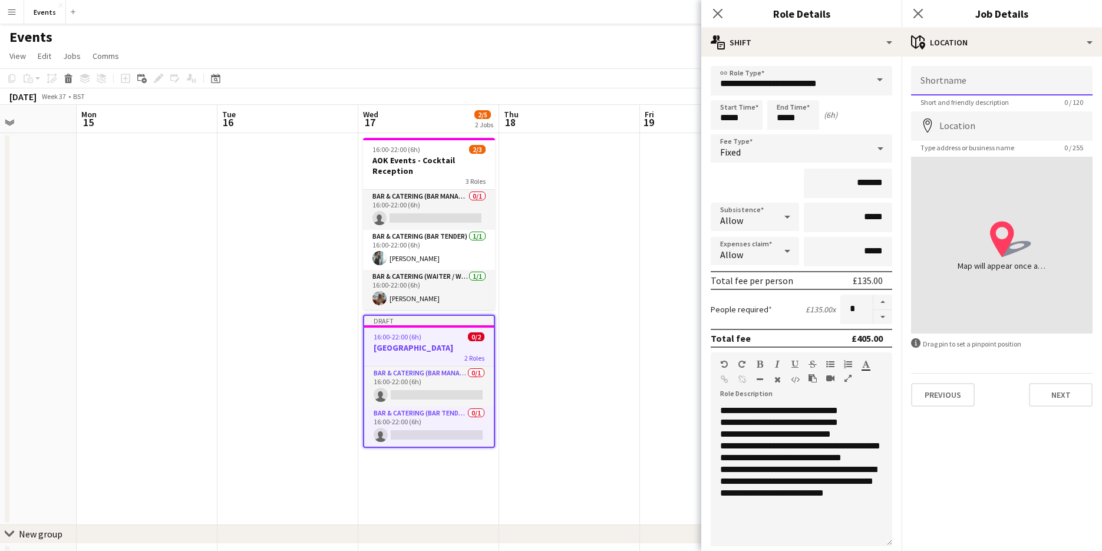
click at [983, 82] on input "Shortname" at bounding box center [1001, 80] width 181 height 29
type input "**********"
click at [939, 127] on input "Location" at bounding box center [1001, 125] width 181 height 29
click at [943, 160] on body "Menu Boards Boards Boards All jobs Status Workforce Workforce My Workforce Recr…" at bounding box center [551, 299] width 1102 height 599
click at [980, 132] on input "*******" at bounding box center [1001, 125] width 181 height 29
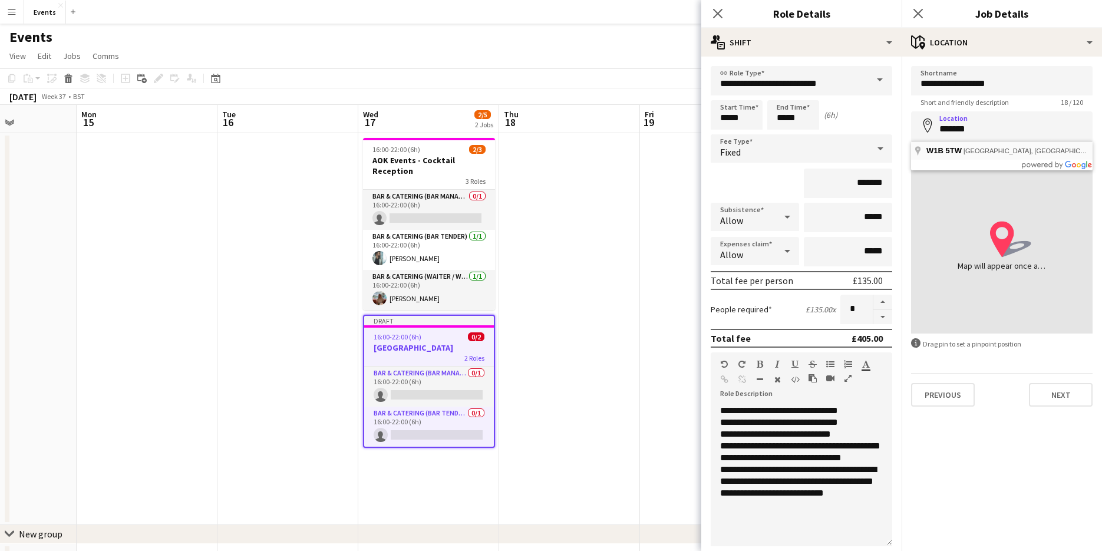
type input "**********"
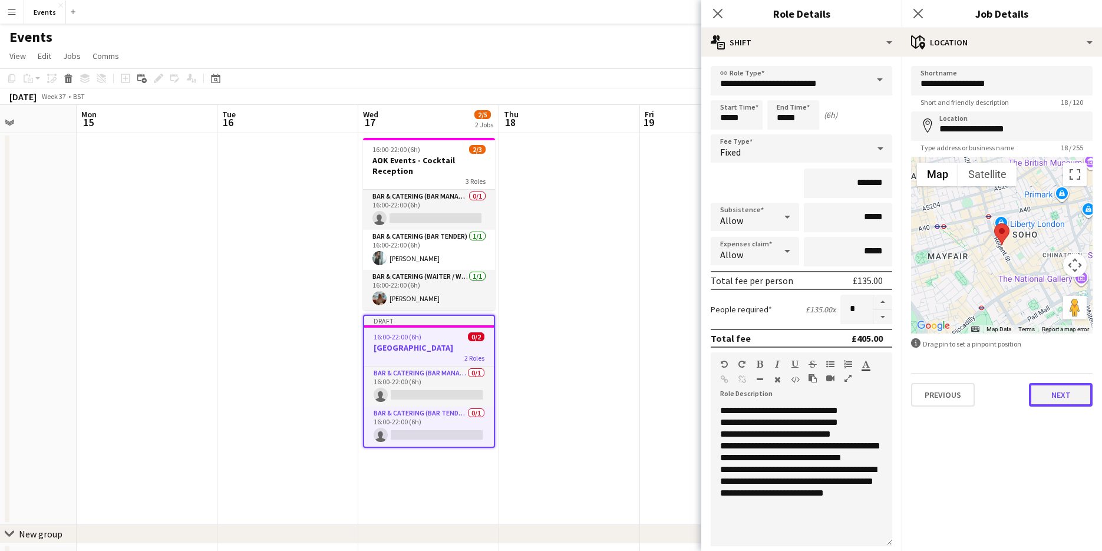
click at [1063, 394] on button "Next" at bounding box center [1061, 395] width 64 height 24
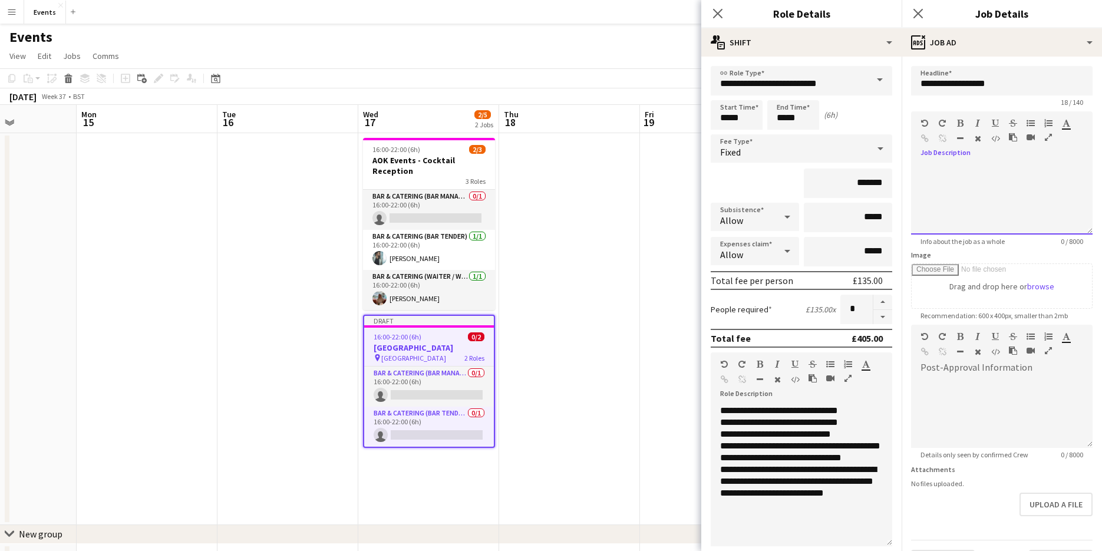
click at [982, 169] on div at bounding box center [1001, 199] width 181 height 71
click at [964, 183] on div "**********" at bounding box center [997, 199] width 173 height 71
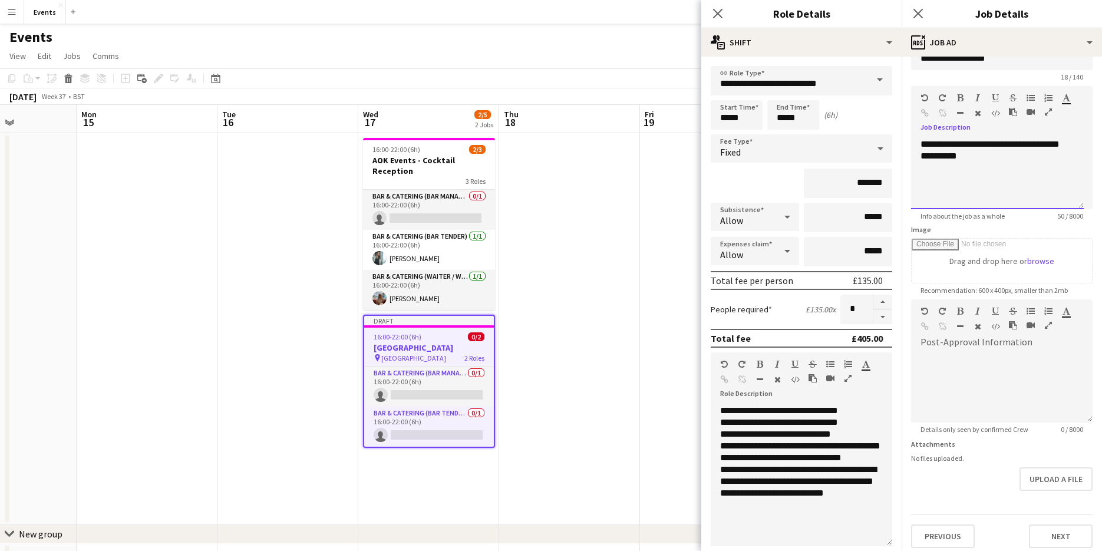
scroll to position [32, 0]
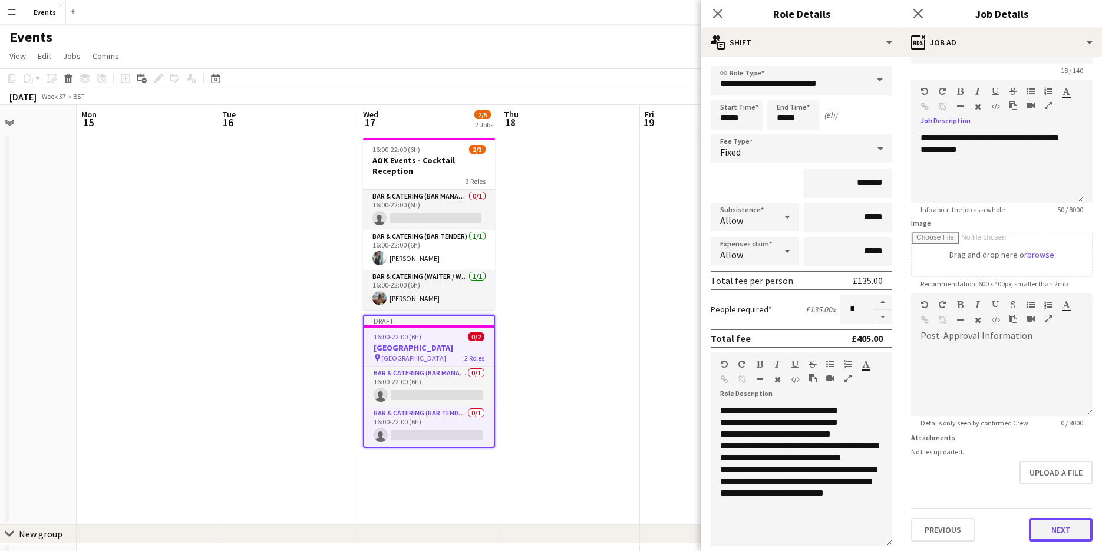
click at [1068, 523] on button "Next" at bounding box center [1061, 530] width 64 height 24
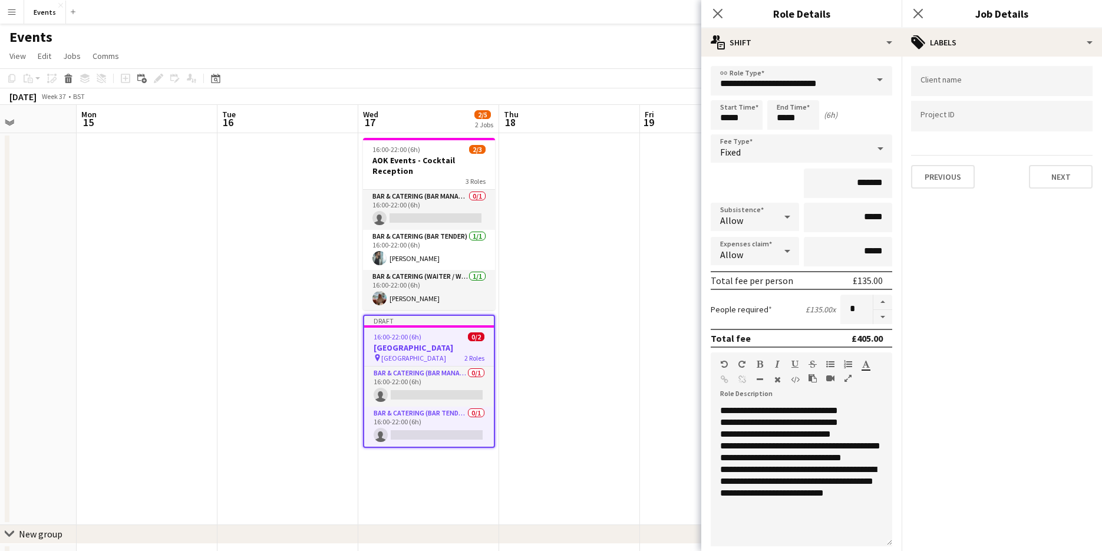
scroll to position [0, 0]
click at [984, 80] on input "Type to search client labels..." at bounding box center [1001, 85] width 163 height 11
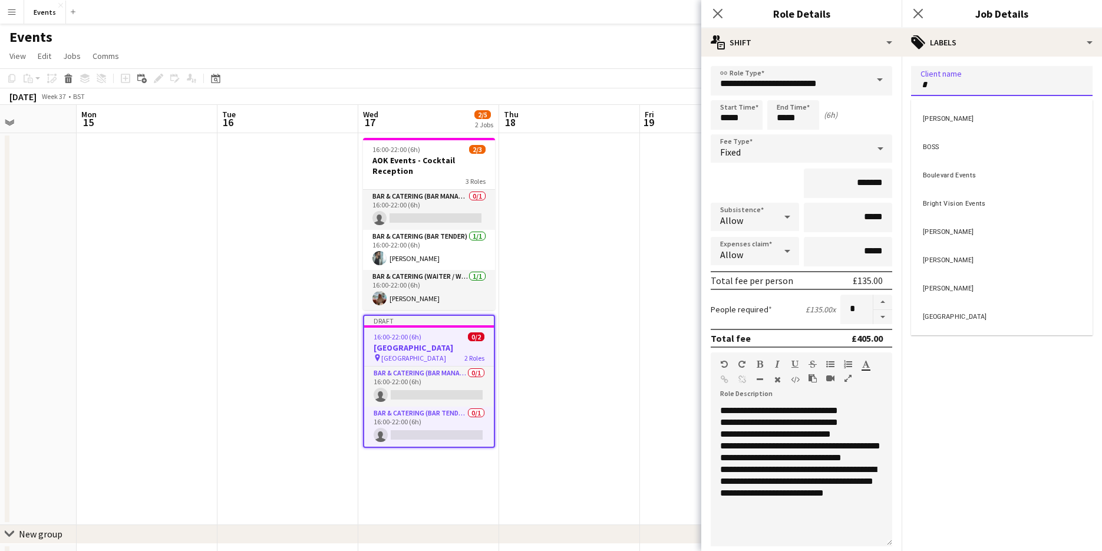
type input "*"
click at [923, 148] on div "BOSS" at bounding box center [1001, 145] width 181 height 28
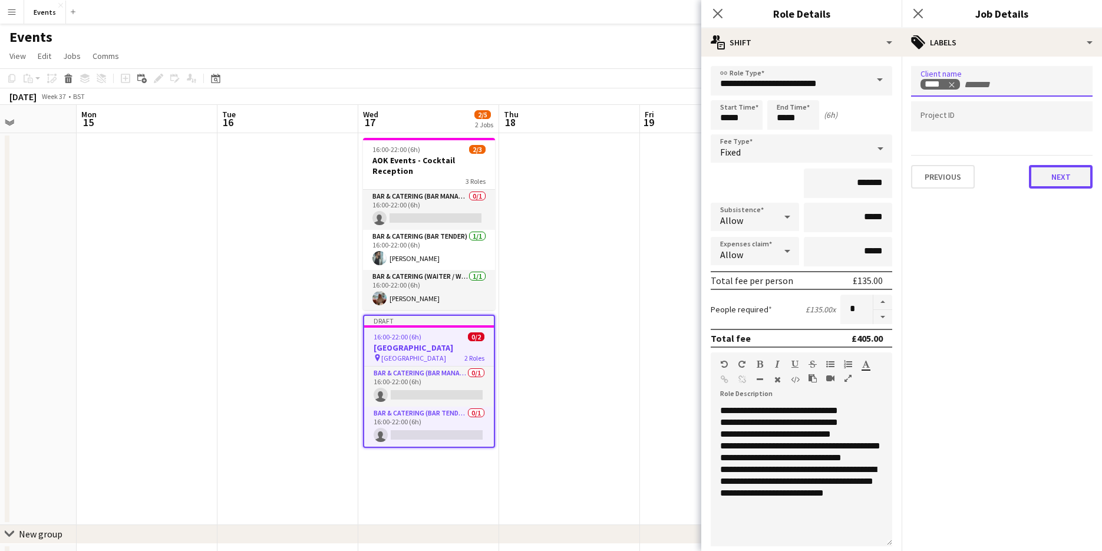
click at [1064, 178] on button "Next" at bounding box center [1061, 177] width 64 height 24
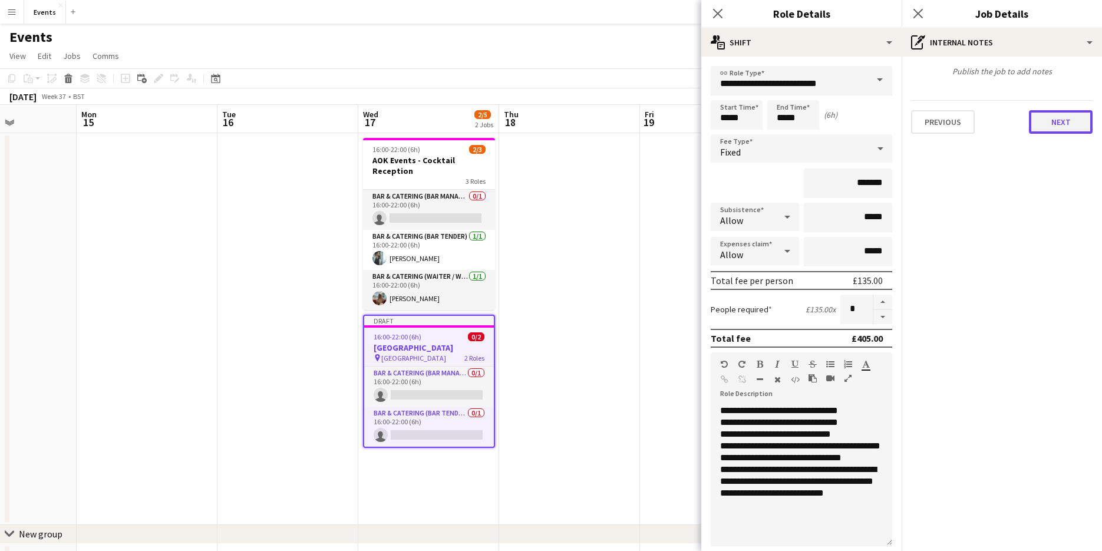
click at [1076, 111] on button "Next" at bounding box center [1061, 122] width 64 height 24
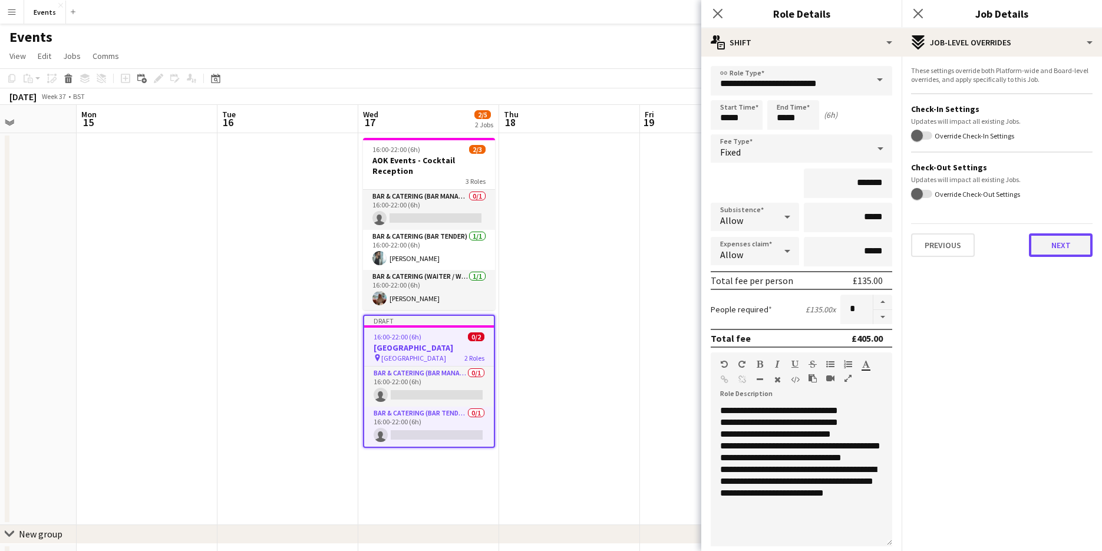
click at [1073, 249] on button "Next" at bounding box center [1061, 245] width 64 height 24
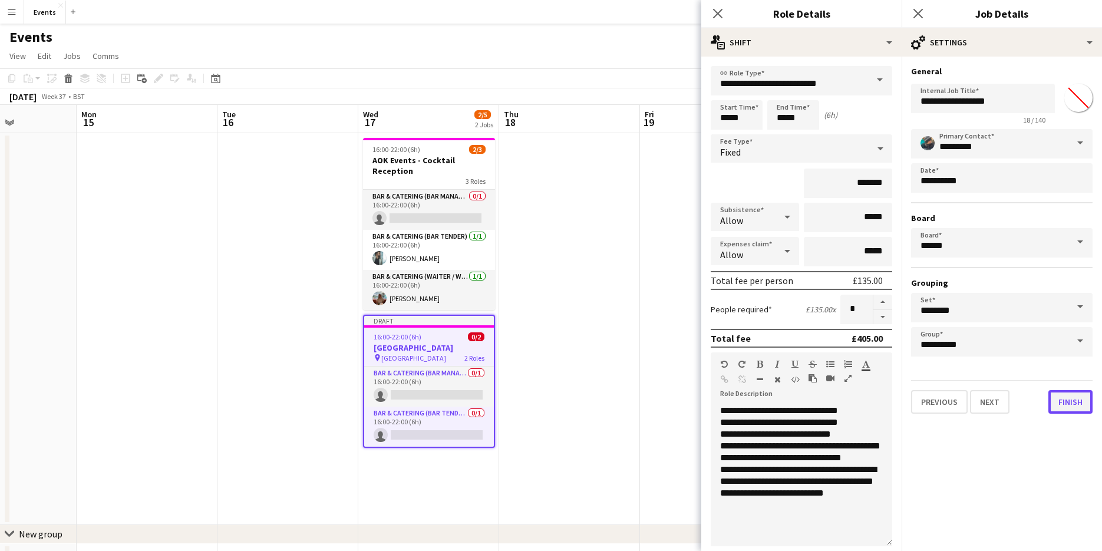
click at [1070, 398] on button "Finish" at bounding box center [1070, 402] width 44 height 24
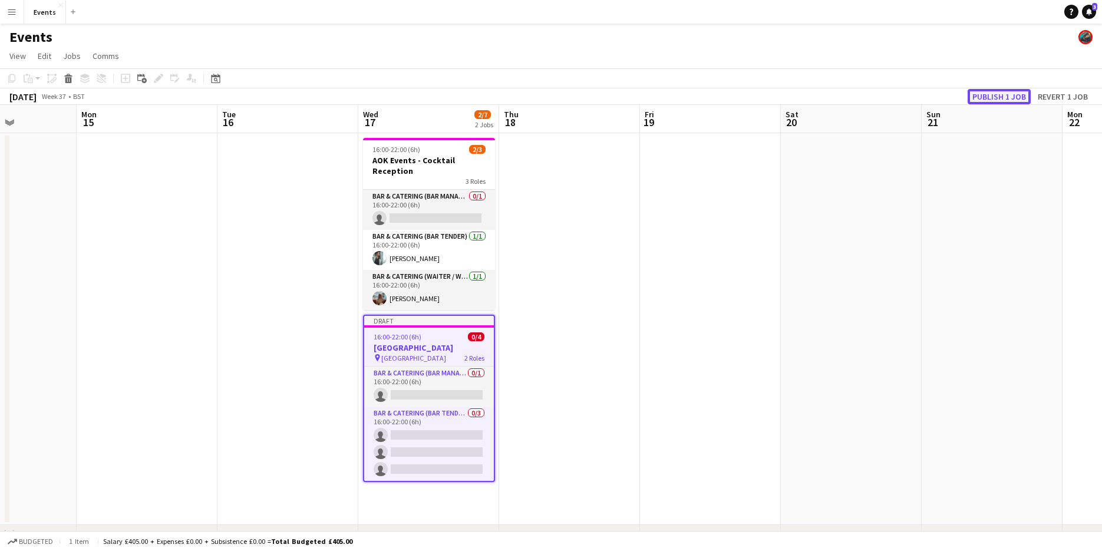
click at [995, 102] on button "Publish 1 job" at bounding box center [998, 96] width 63 height 15
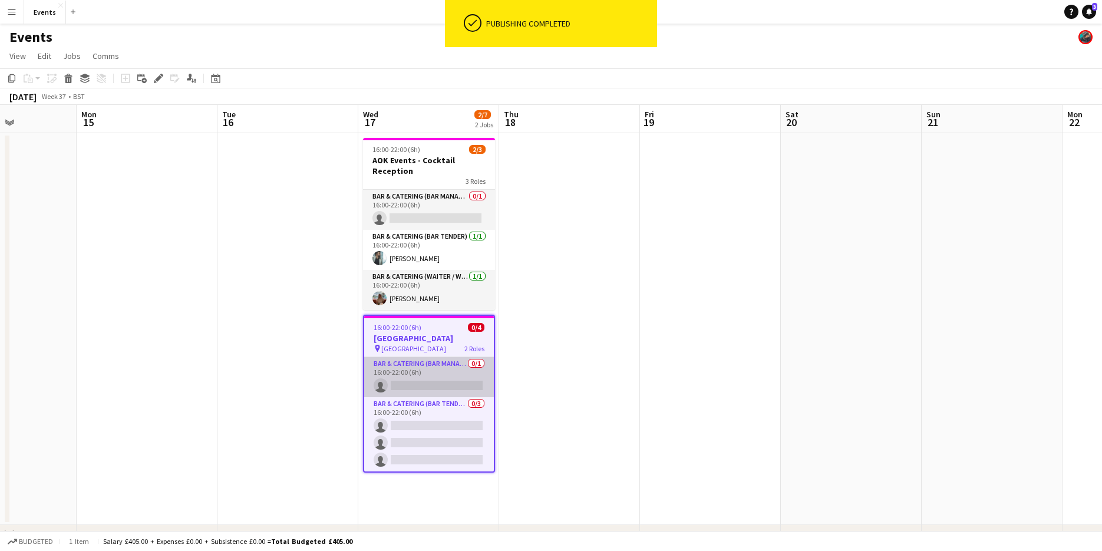
click at [431, 383] on app-card-role "Bar & Catering (Bar Manager) 0/1 16:00-22:00 (6h) single-neutral-actions" at bounding box center [429, 377] width 130 height 40
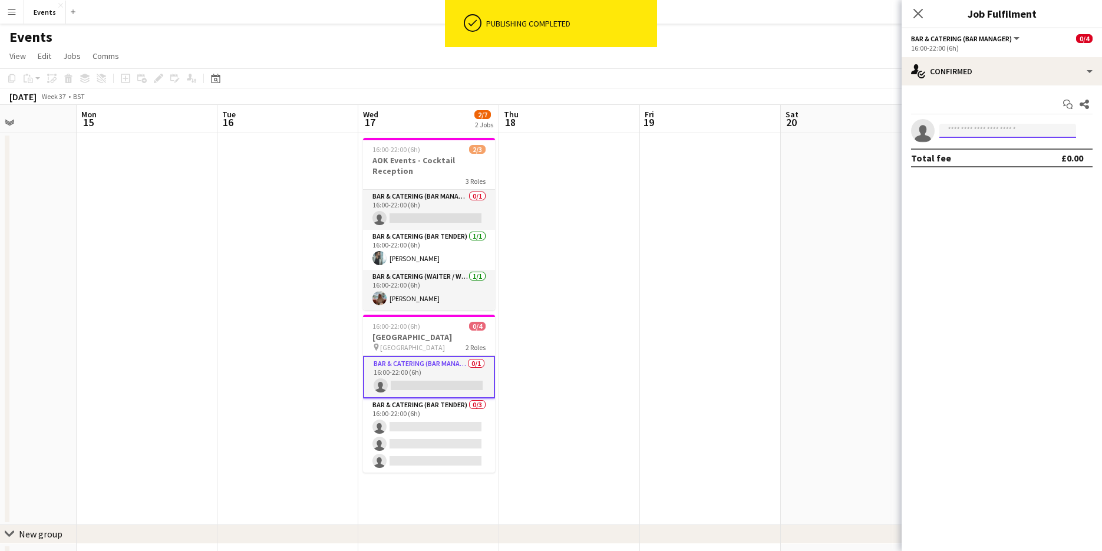
click at [968, 132] on input at bounding box center [1007, 131] width 137 height 14
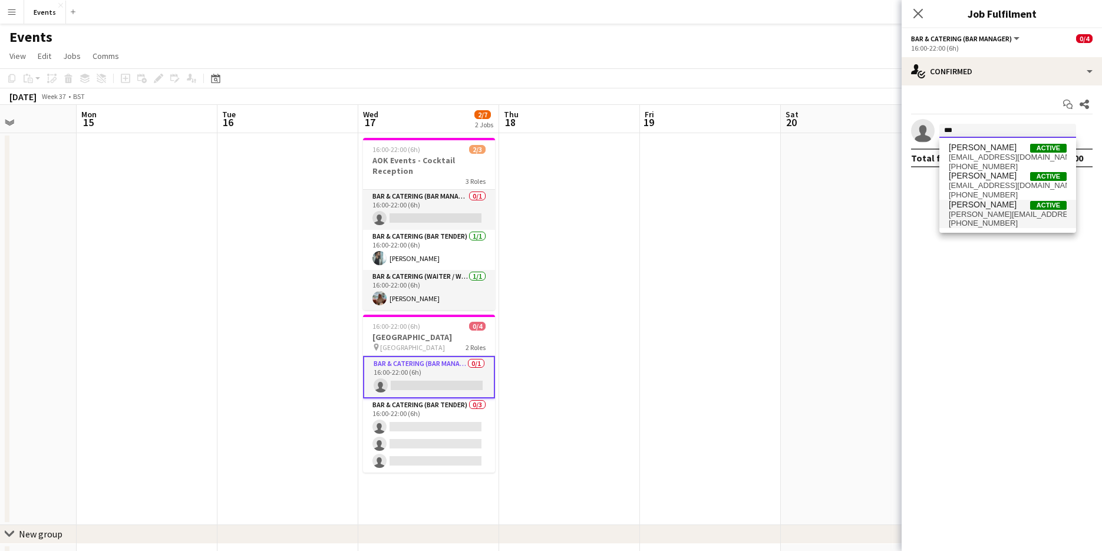
type input "***"
click at [987, 211] on span "[PERSON_NAME][EMAIL_ADDRESS][DOMAIN_NAME]" at bounding box center [1007, 214] width 118 height 9
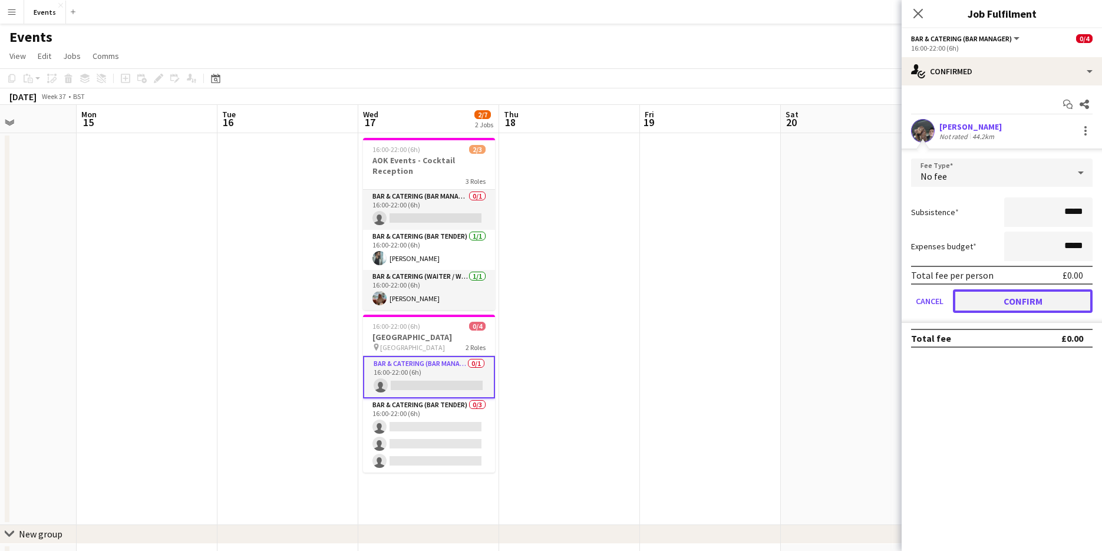
click at [1019, 300] on button "Confirm" at bounding box center [1023, 301] width 140 height 24
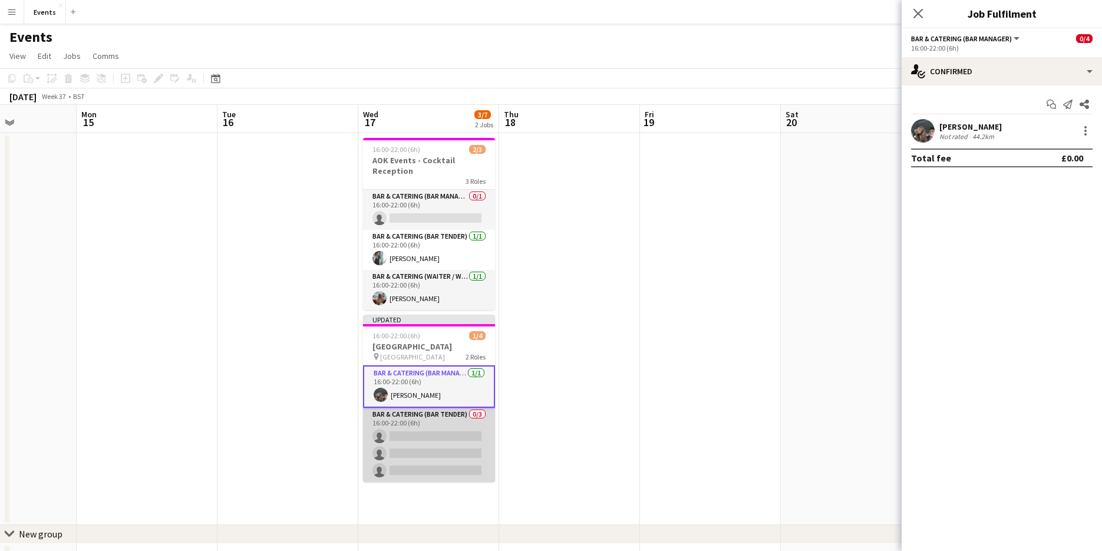
click at [438, 423] on app-card-role "Bar & Catering (Bar Tender) 0/3 16:00-22:00 (6h) single-neutral-actions single-…" at bounding box center [429, 445] width 132 height 74
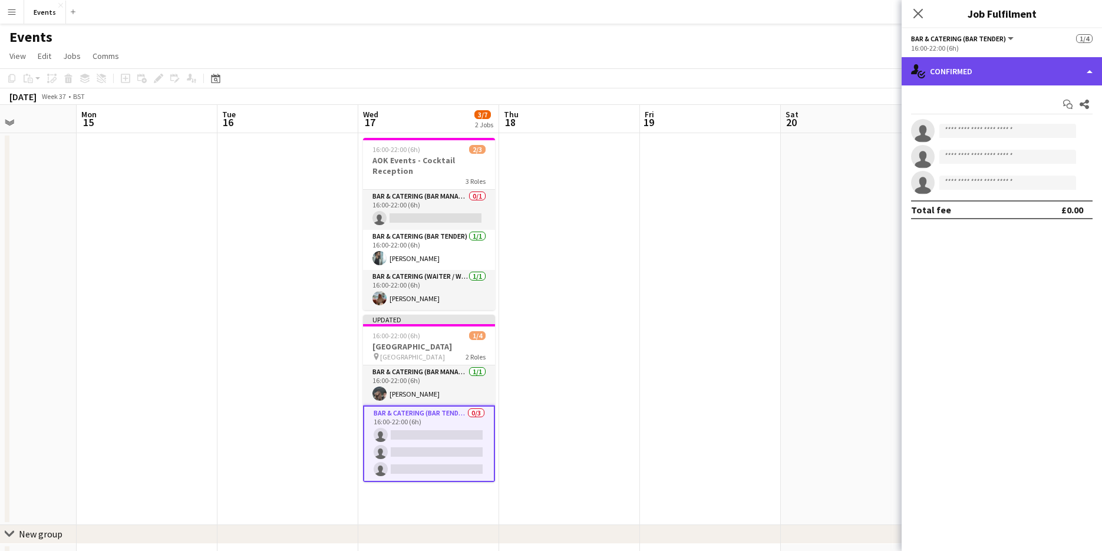
click at [991, 79] on div "single-neutral-actions-check-2 Confirmed" at bounding box center [1001, 71] width 200 height 28
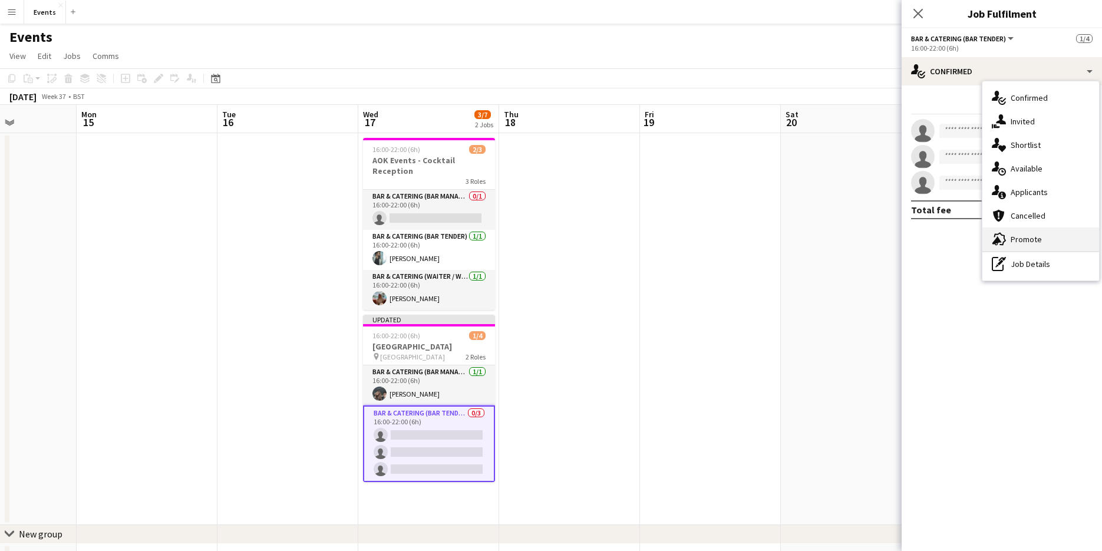
click at [1014, 232] on div "advertising-megaphone Promote" at bounding box center [1040, 239] width 117 height 24
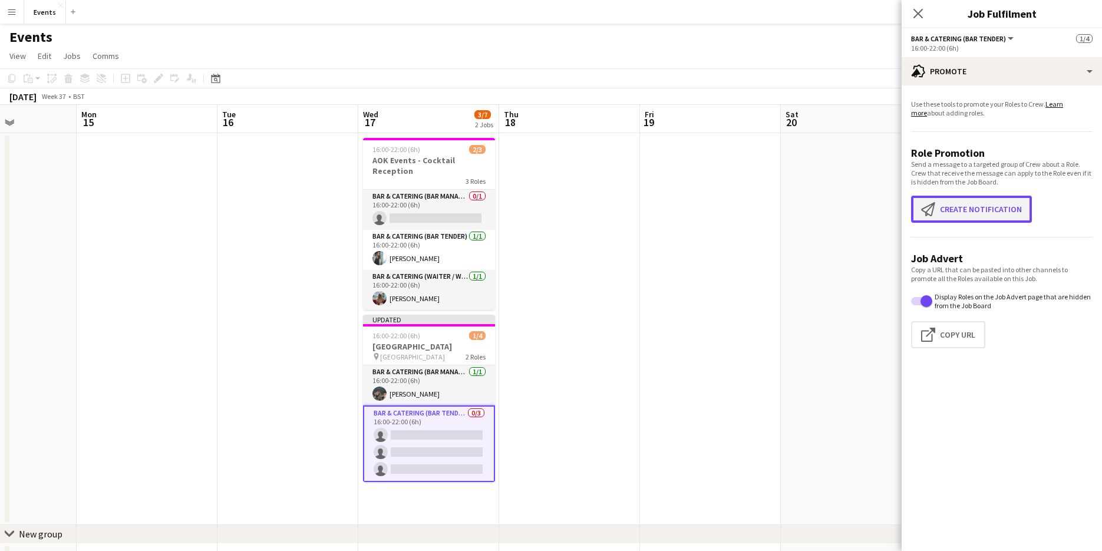
click at [980, 213] on button "Create notification Create notification" at bounding box center [971, 209] width 121 height 27
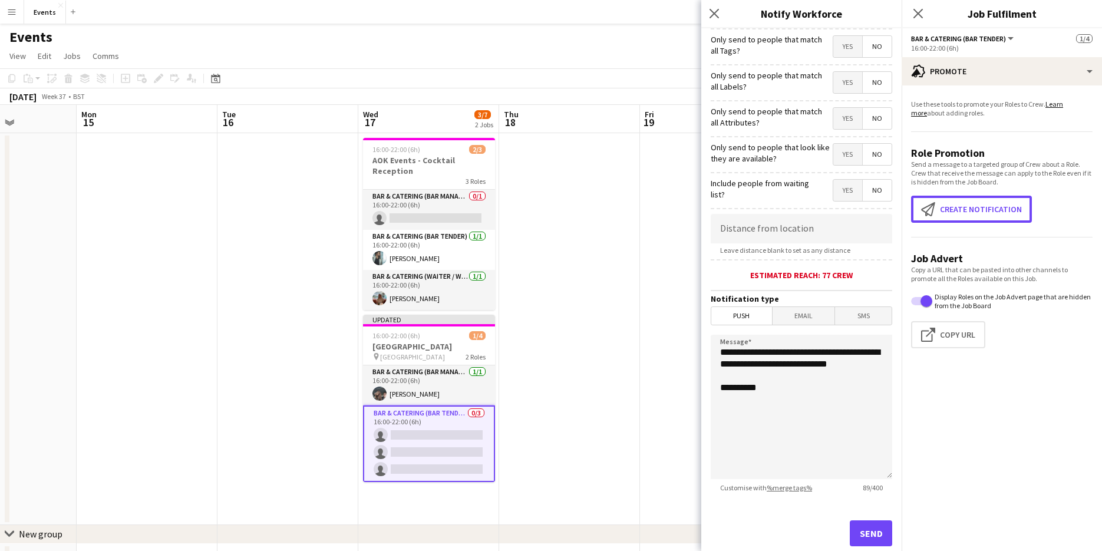
scroll to position [98, 0]
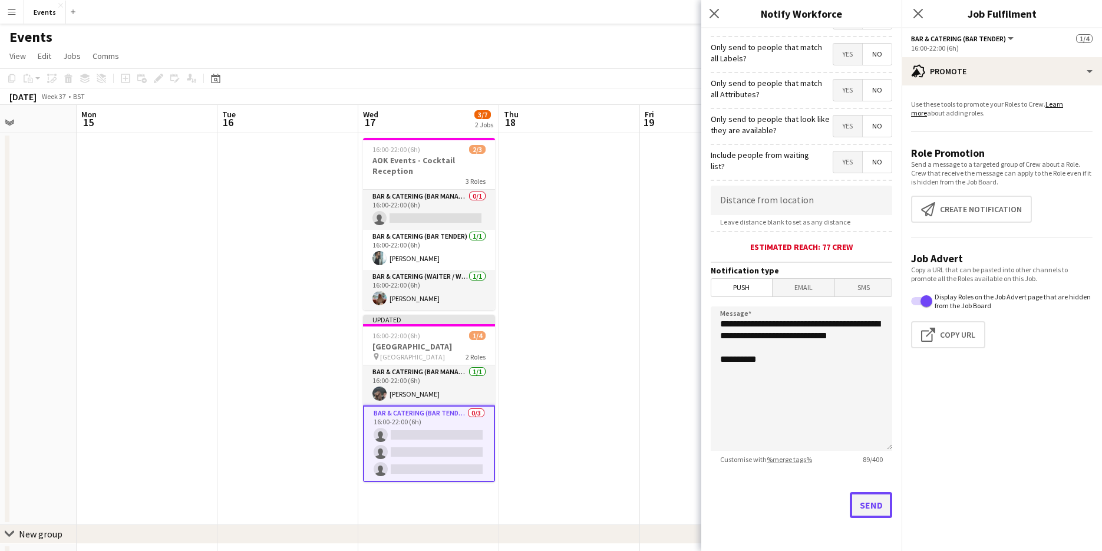
click at [849, 499] on button "Send" at bounding box center [870, 505] width 42 height 26
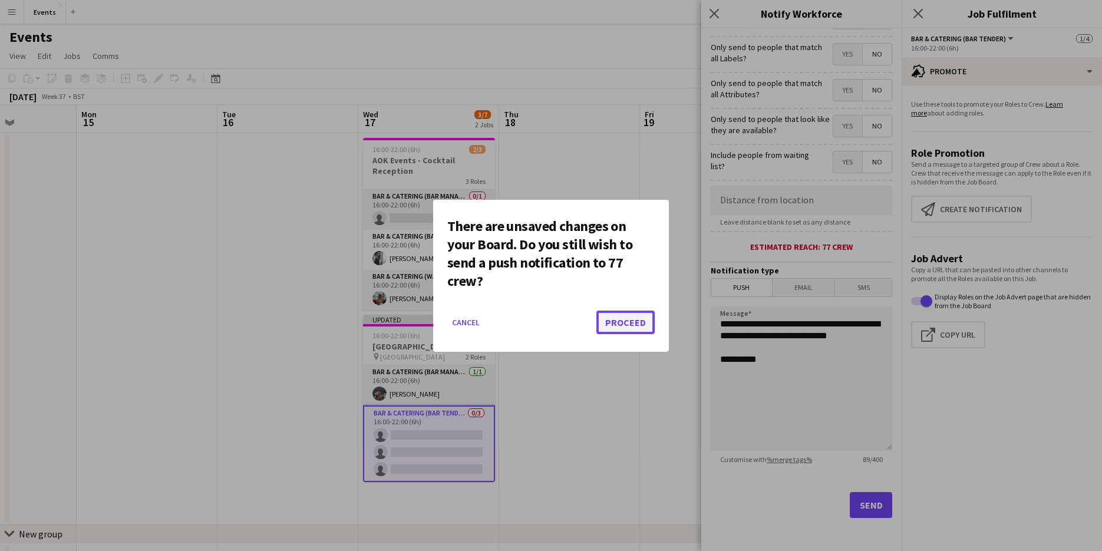
click at [630, 326] on button "Proceed" at bounding box center [625, 322] width 58 height 24
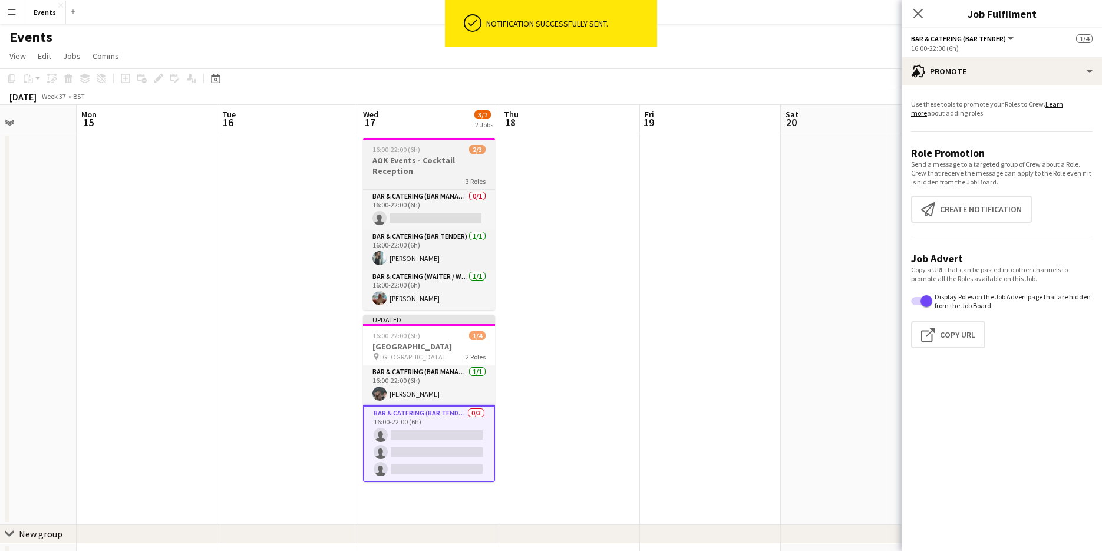
click at [406, 158] on h3 "AOK Events - Cocktail Reception" at bounding box center [429, 165] width 132 height 21
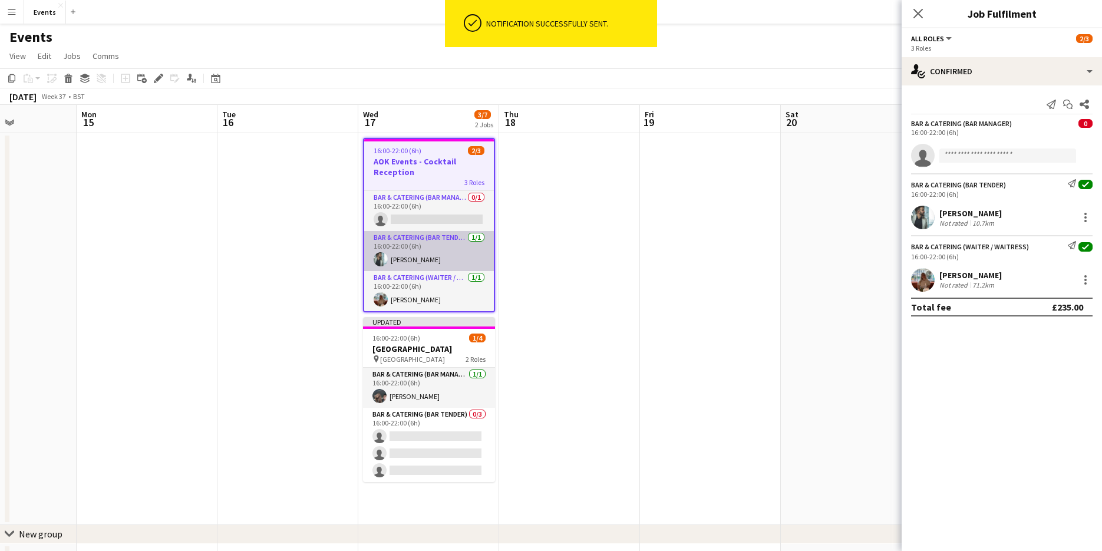
click at [447, 250] on app-card-role "Bar & Catering (Bar Tender) [DATE] 16:00-22:00 (6h) [PERSON_NAME]" at bounding box center [429, 251] width 130 height 40
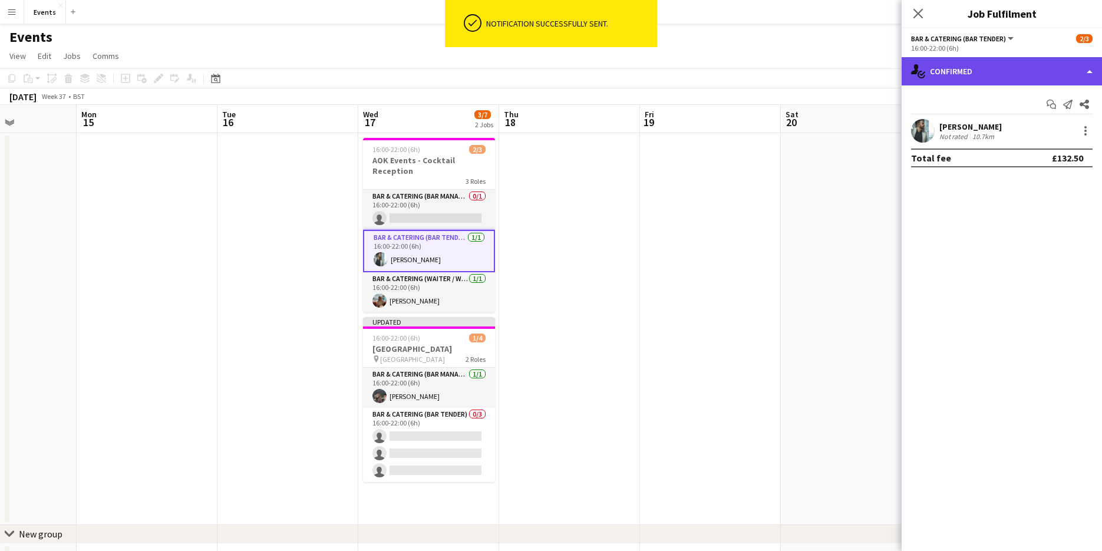
click at [1024, 82] on div "single-neutral-actions-check-2 Confirmed" at bounding box center [1001, 71] width 200 height 28
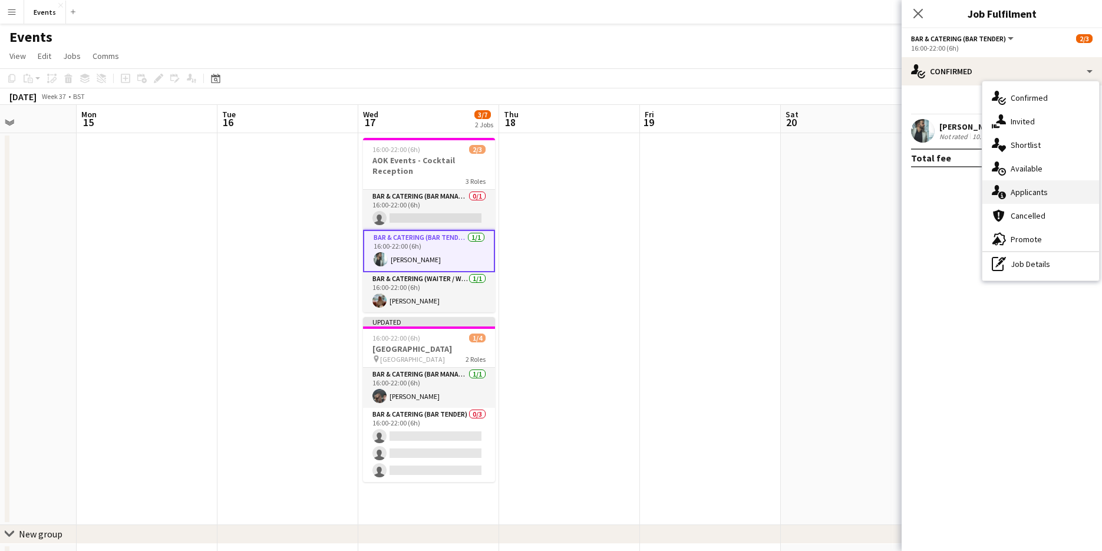
click at [1027, 190] on span "Applicants" at bounding box center [1028, 192] width 37 height 11
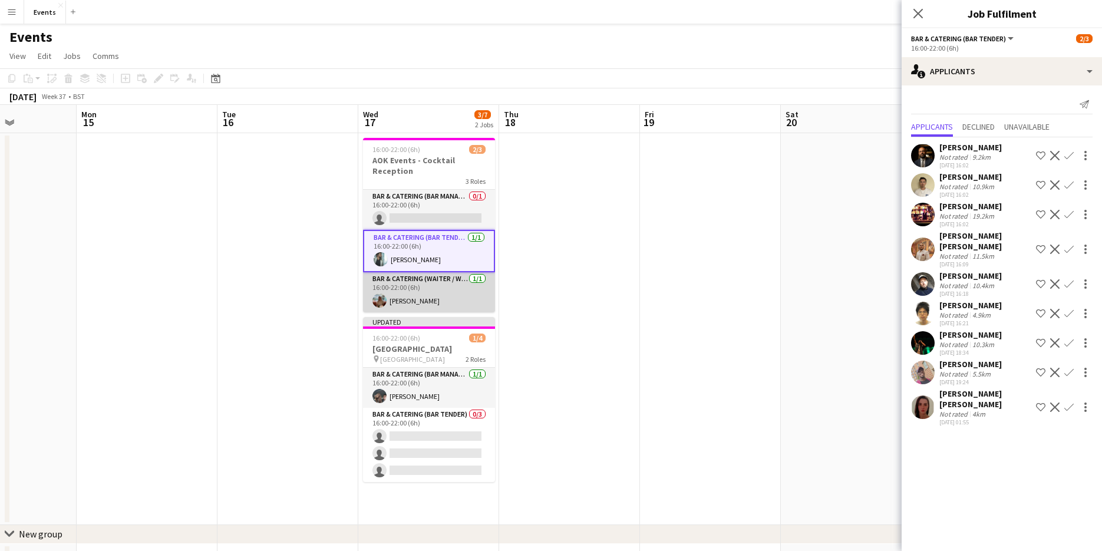
click at [411, 289] on app-card-role "Bar & Catering (Waiter / waitress) [DATE] 16:00-22:00 (6h) [PERSON_NAME]" at bounding box center [429, 292] width 132 height 40
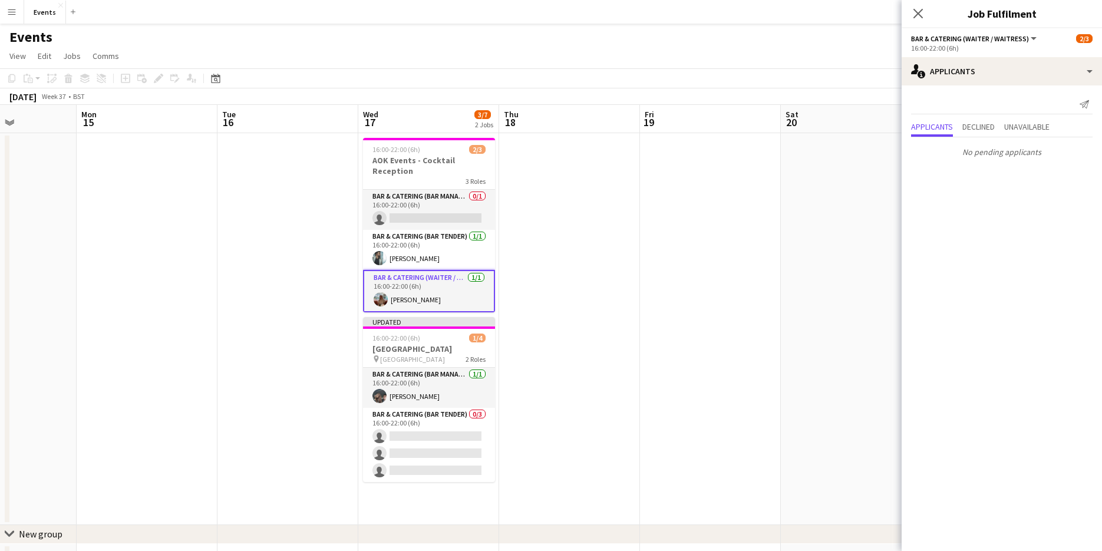
click at [408, 303] on app-card-role "Bar & Catering (Waiter / waitress) [DATE] 16:00-22:00 (6h) [PERSON_NAME]" at bounding box center [429, 291] width 132 height 42
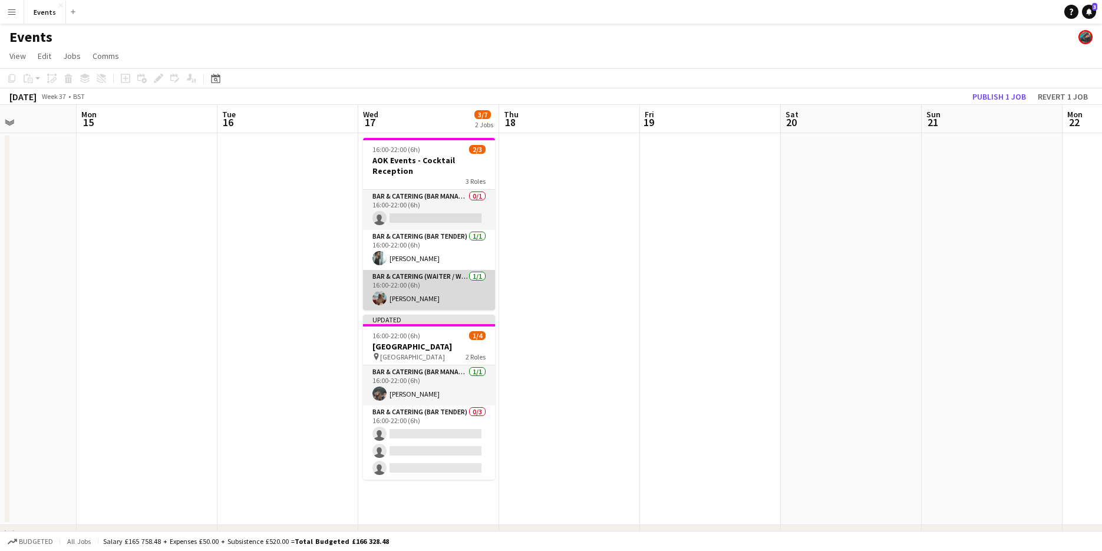
click at [408, 303] on app-card-role "Bar & Catering (Waiter / waitress) [DATE] 16:00-22:00 (6h) [PERSON_NAME]" at bounding box center [429, 290] width 132 height 40
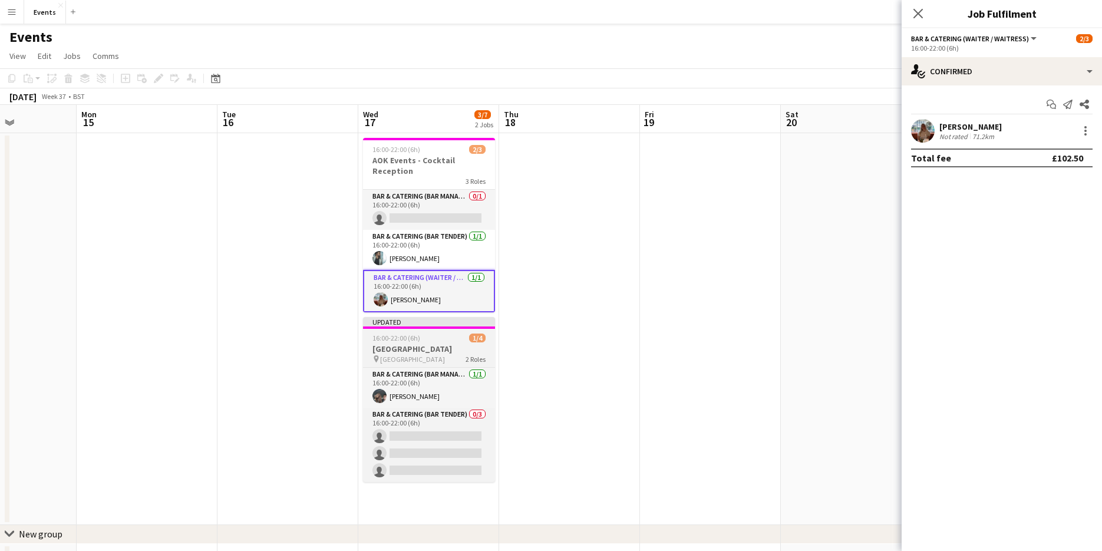
click at [422, 343] on app-job-card "Updated 16:00-22:00 (6h) [STREET_ADDRESS] pin BOSS Regent Street 2 Roles Bar & …" at bounding box center [429, 399] width 132 height 165
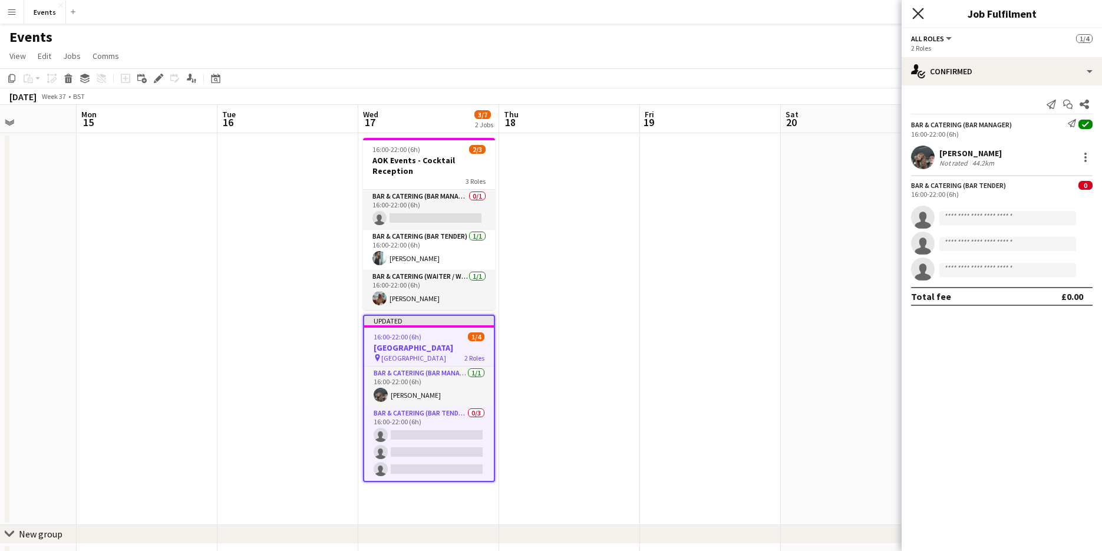
click at [912, 8] on icon "Close pop-in" at bounding box center [917, 13] width 11 height 11
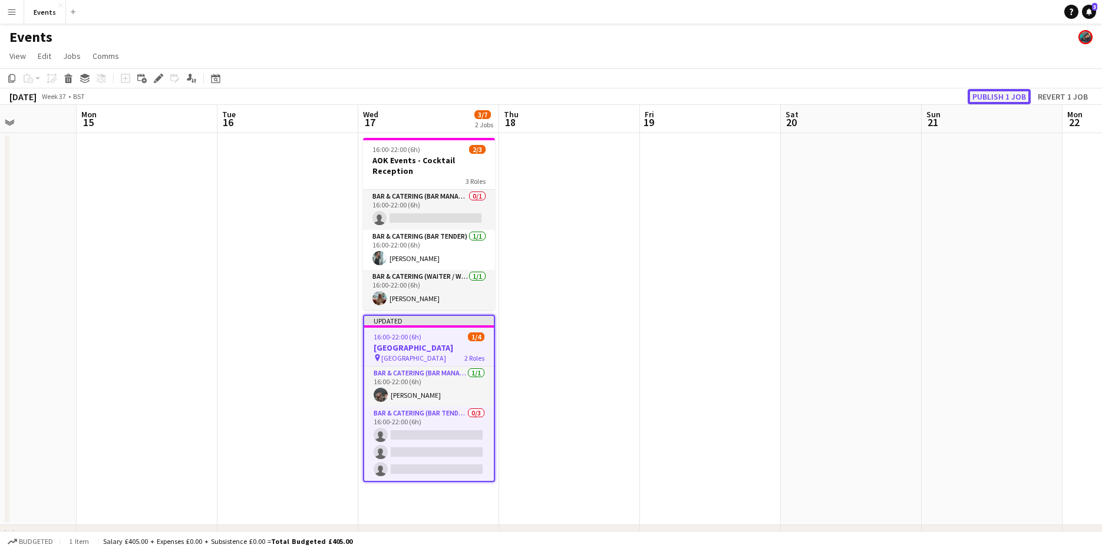
click at [1006, 94] on button "Publish 1 job" at bounding box center [998, 96] width 63 height 15
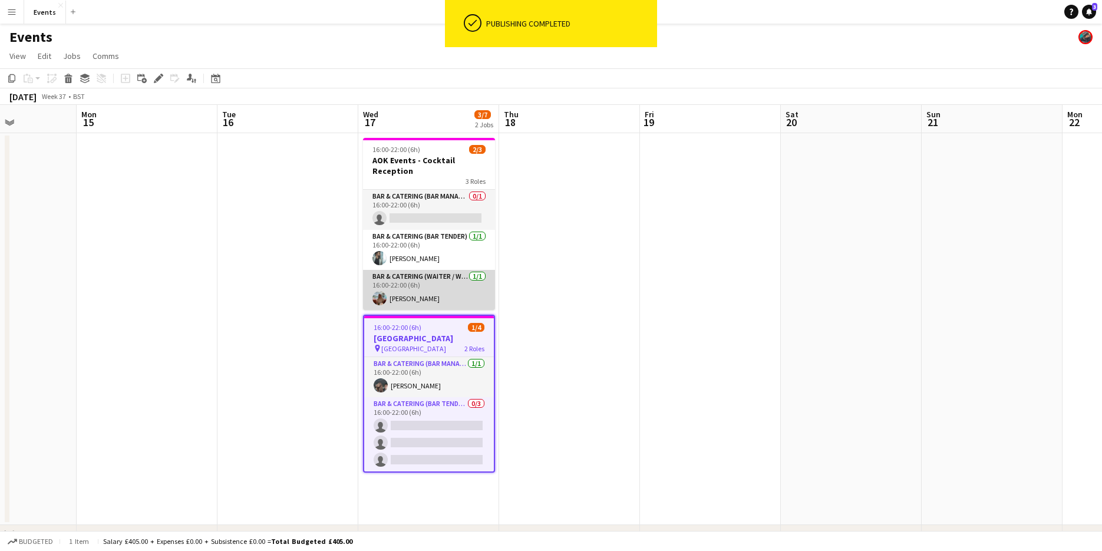
click at [415, 292] on app-card-role "Bar & Catering (Waiter / waitress) [DATE] 16:00-22:00 (6h) [PERSON_NAME]" at bounding box center [429, 290] width 132 height 40
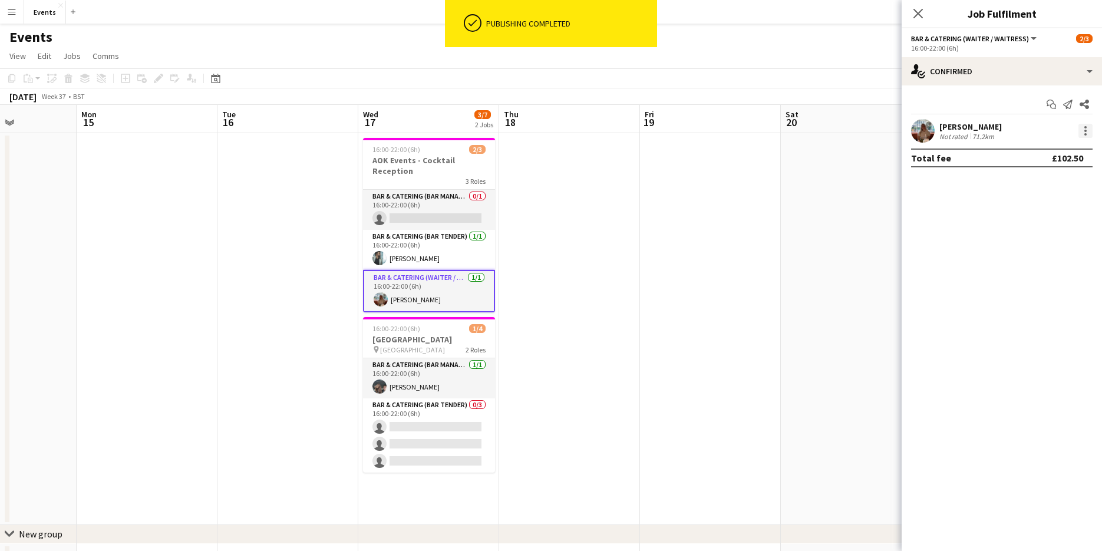
click at [1086, 126] on div at bounding box center [1085, 131] width 14 height 14
click at [1022, 258] on button "Remove" at bounding box center [1046, 266] width 92 height 28
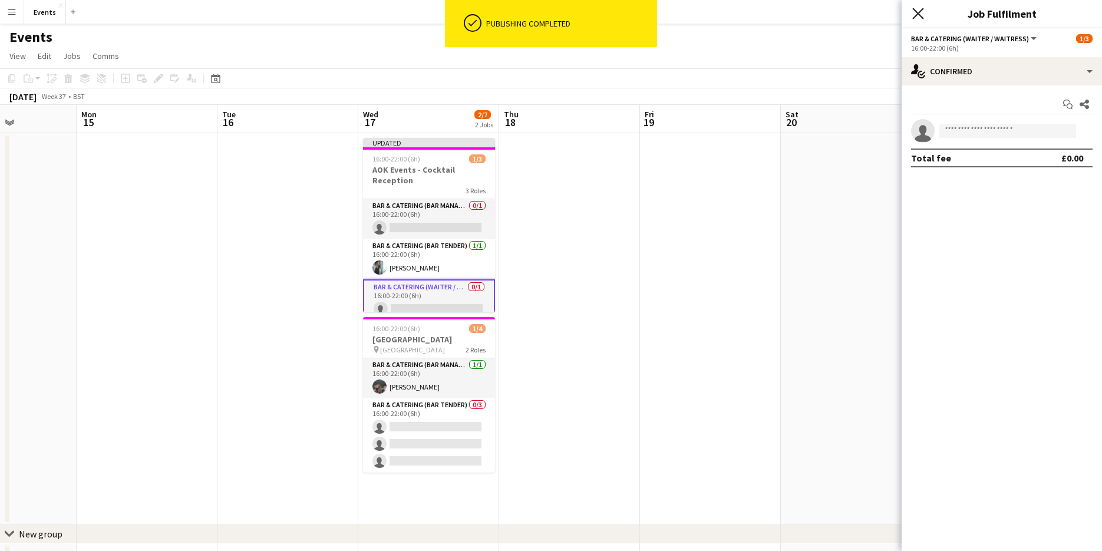
click at [919, 15] on icon at bounding box center [917, 13] width 11 height 11
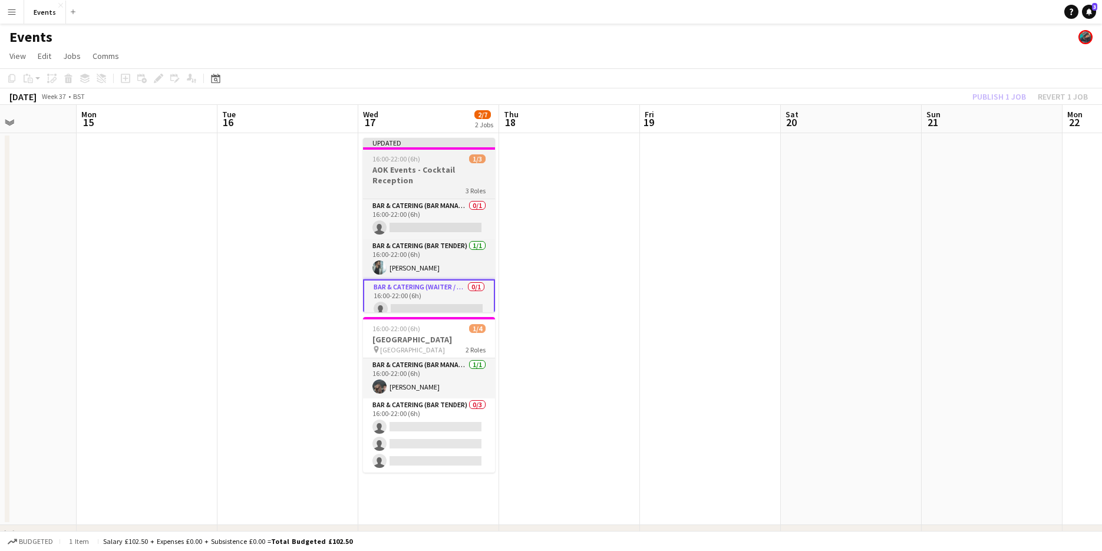
click at [440, 177] on h3 "AOK Events - Cocktail Reception" at bounding box center [429, 174] width 132 height 21
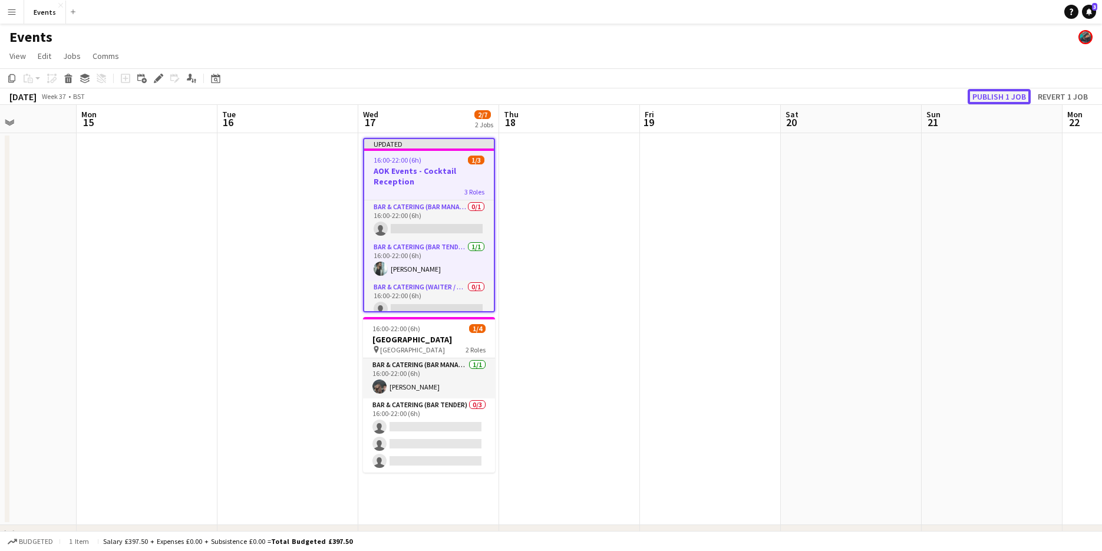
click at [1019, 93] on button "Publish 1 job" at bounding box center [998, 96] width 63 height 15
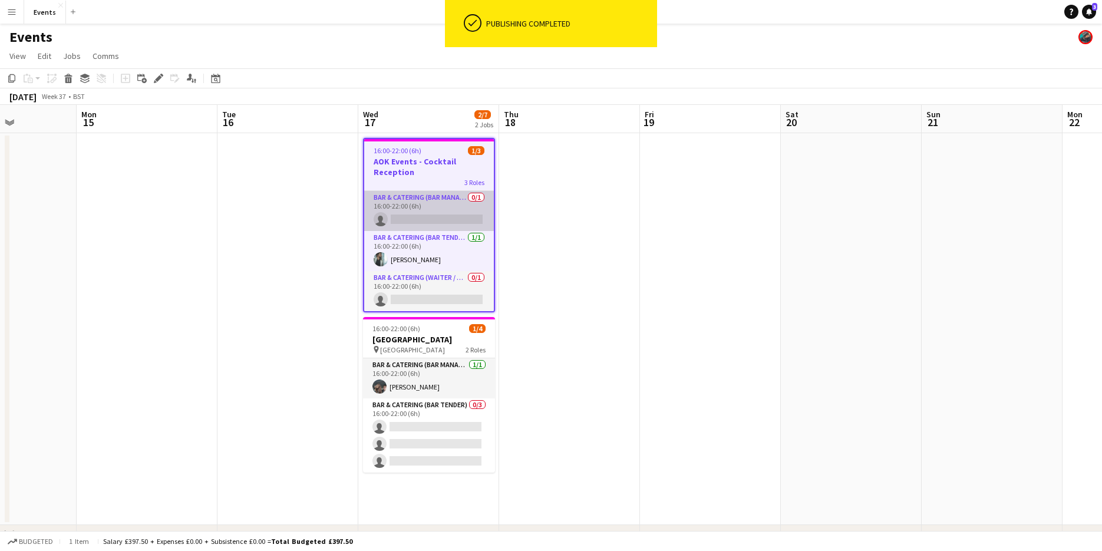
click at [447, 206] on app-card-role "Bar & Catering (Bar Manager) 0/1 16:00-22:00 (6h) single-neutral-actions" at bounding box center [429, 211] width 130 height 40
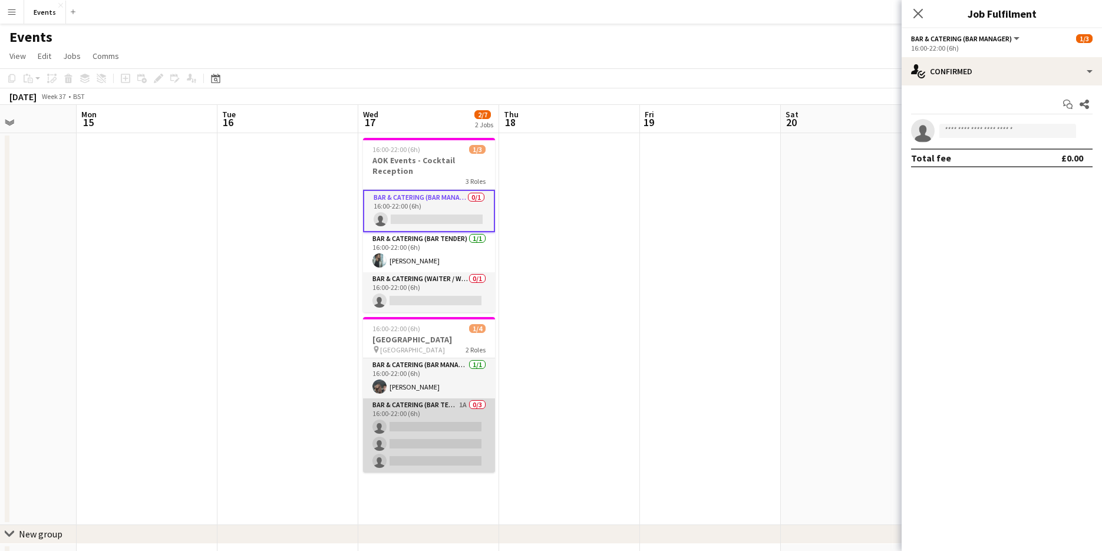
drag, startPoint x: 447, startPoint y: 414, endPoint x: 435, endPoint y: 413, distance: 11.8
click at [447, 414] on app-card-role "Bar & Catering (Bar Tender) 1A 0/3 16:00-22:00 (6h) single-neutral-actions sing…" at bounding box center [429, 435] width 132 height 74
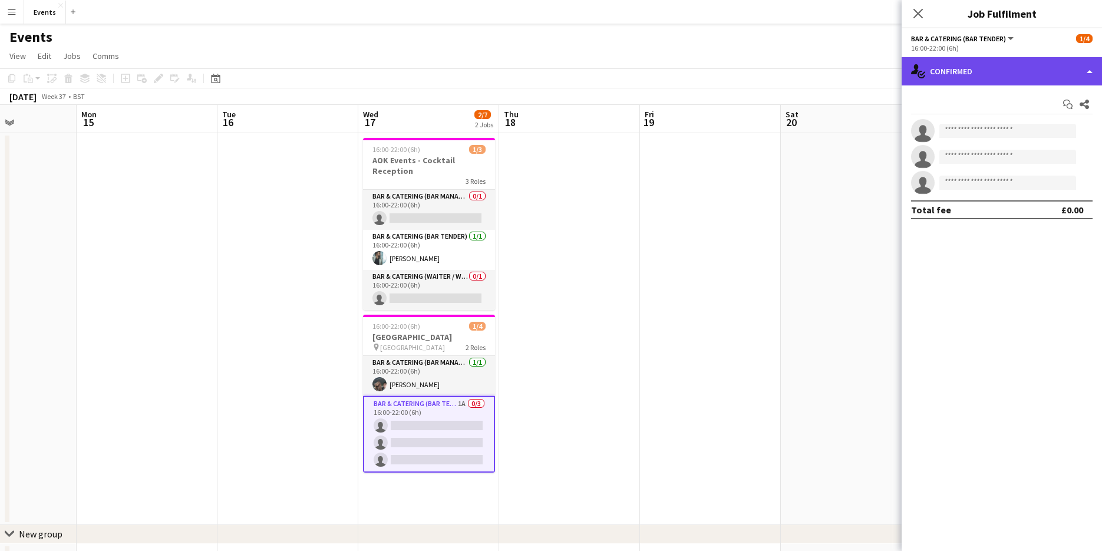
click at [983, 72] on div "single-neutral-actions-check-2 Confirmed" at bounding box center [1001, 71] width 200 height 28
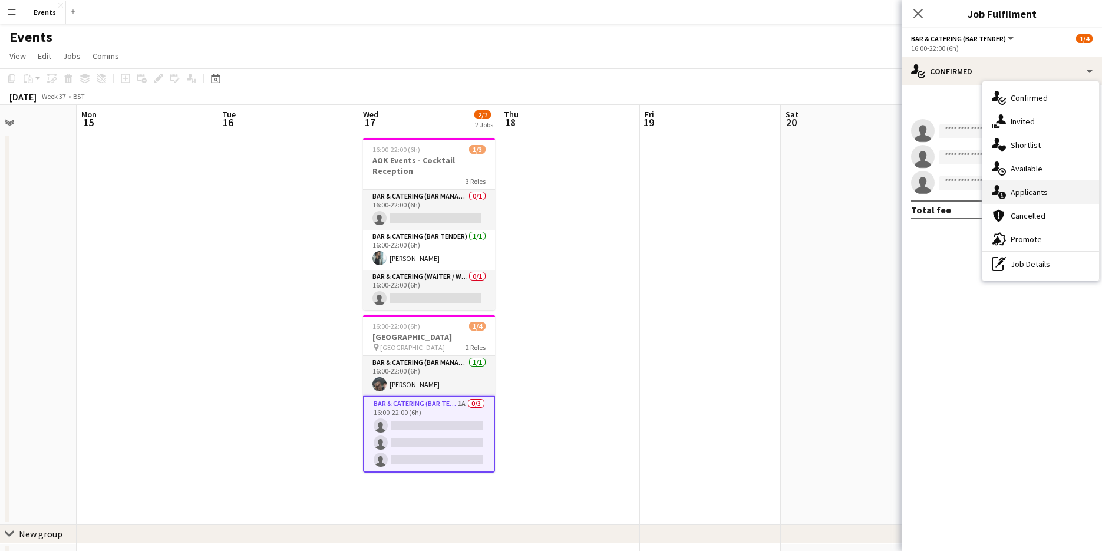
click at [1020, 200] on div "single-neutral-actions-information Applicants" at bounding box center [1040, 192] width 117 height 24
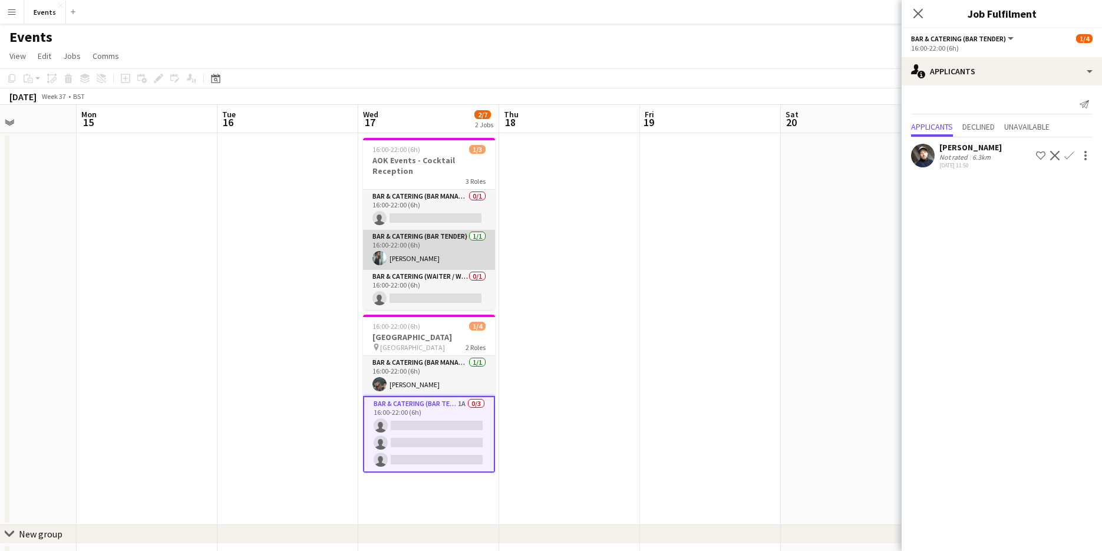
click at [428, 242] on app-card-role "Bar & Catering (Bar Tender) [DATE] 16:00-22:00 (6h) [PERSON_NAME]" at bounding box center [429, 250] width 132 height 40
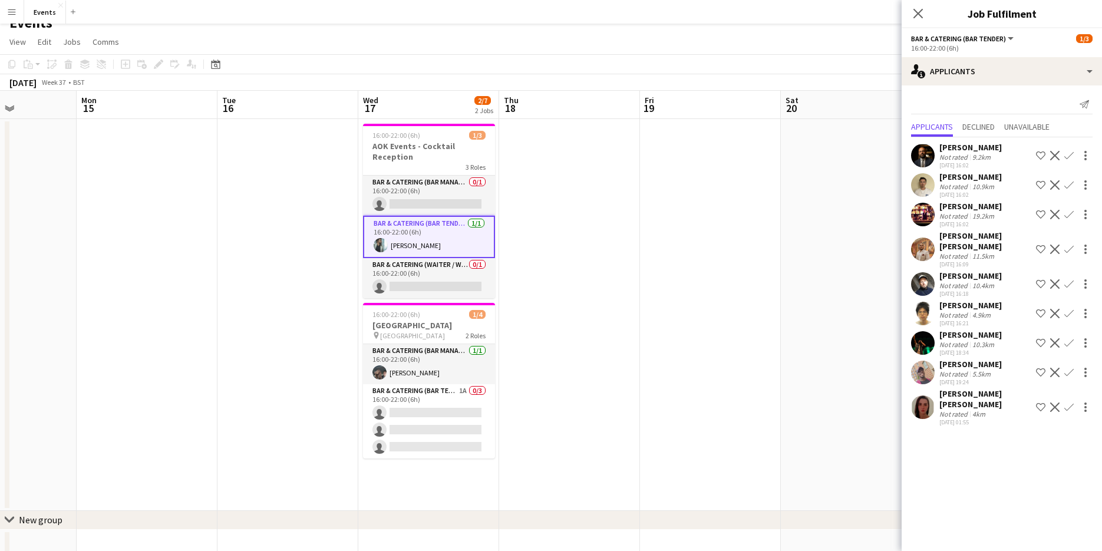
scroll to position [0, 0]
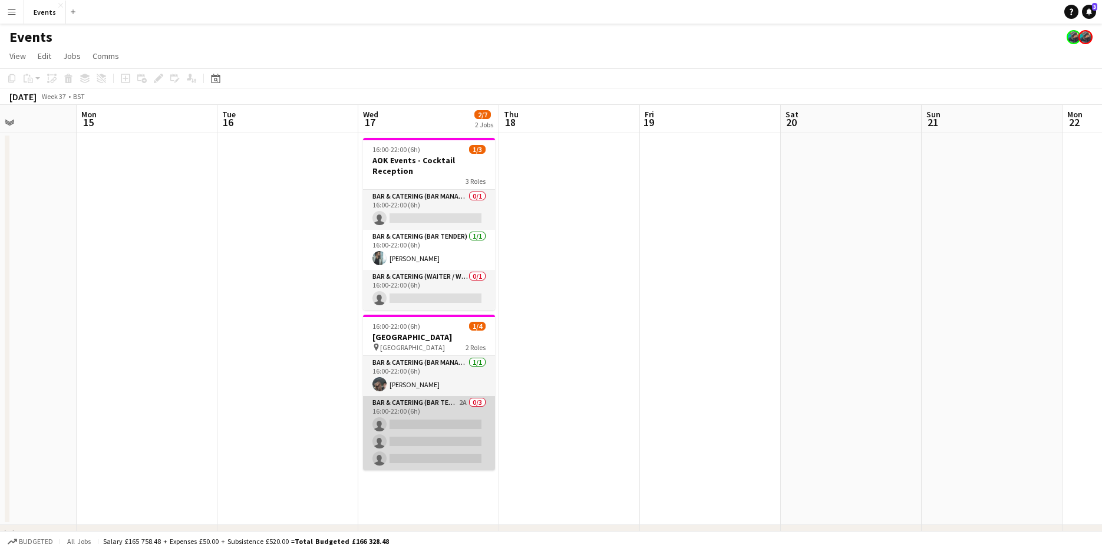
drag, startPoint x: 425, startPoint y: 414, endPoint x: 489, endPoint y: 444, distance: 70.1
click at [425, 414] on app-card-role "Bar & Catering (Bar Tender) 2A 0/3 16:00-22:00 (6h) single-neutral-actions sing…" at bounding box center [429, 433] width 132 height 74
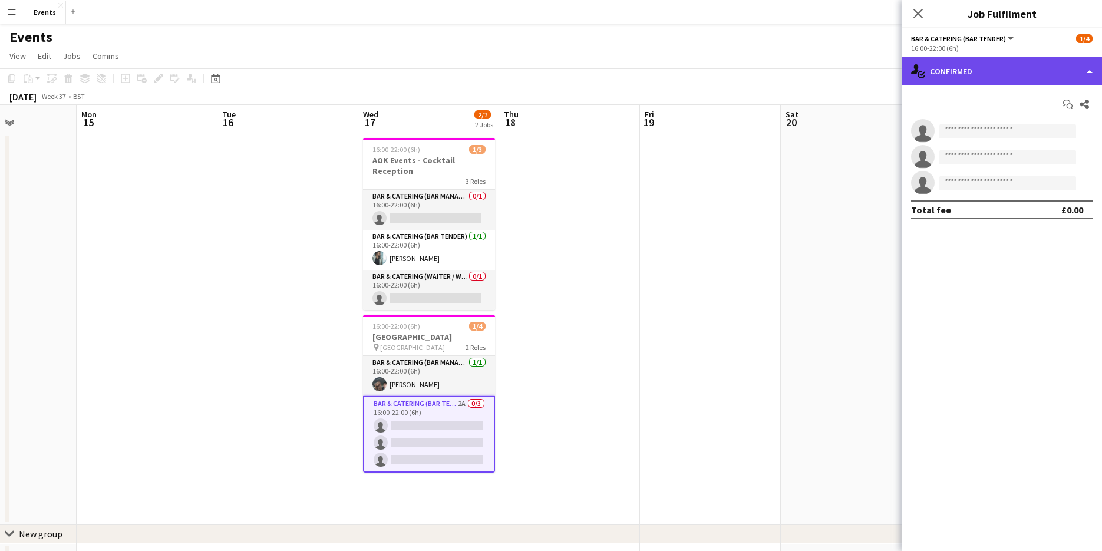
click at [963, 67] on div "single-neutral-actions-check-2 Confirmed" at bounding box center [1001, 71] width 200 height 28
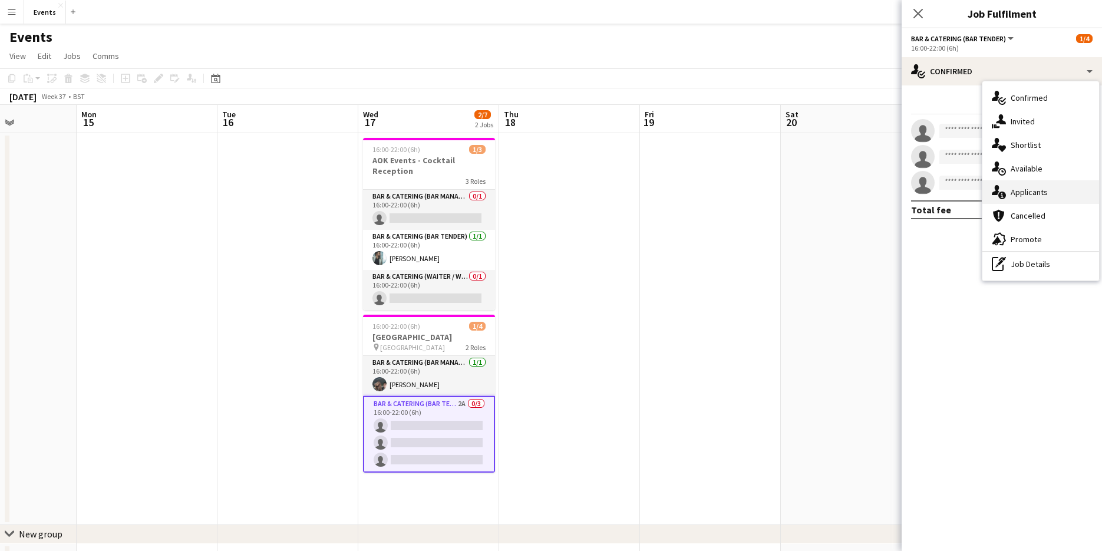
click at [1027, 194] on span "Applicants" at bounding box center [1028, 192] width 37 height 11
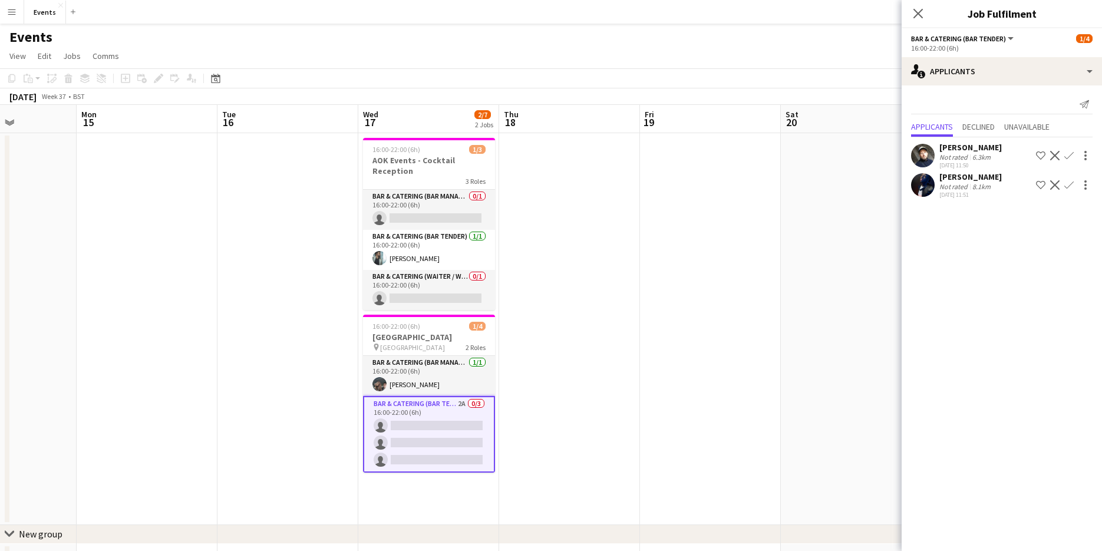
click at [1068, 185] on app-icon "Confirm" at bounding box center [1068, 184] width 9 height 9
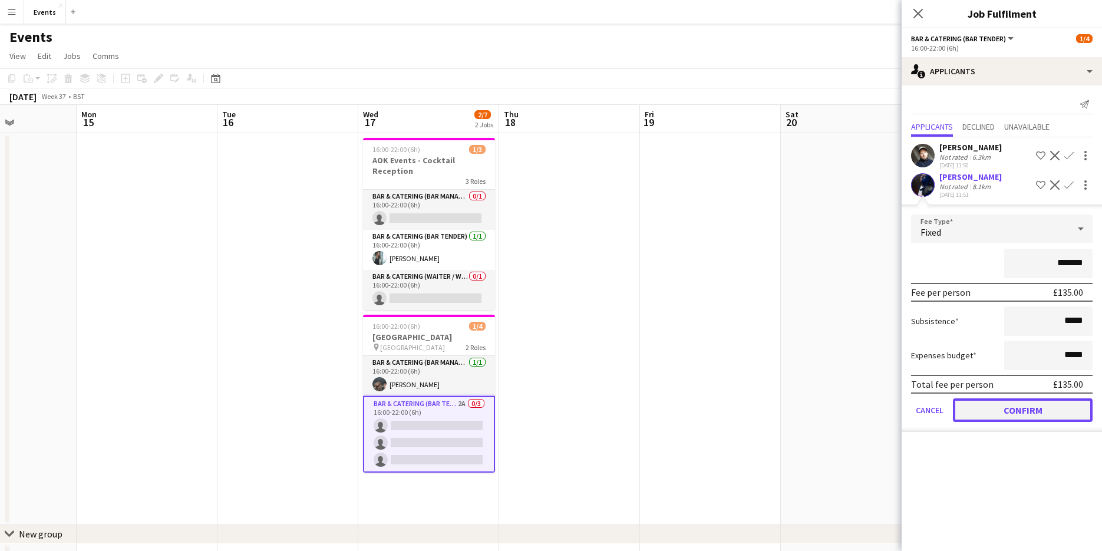
click at [1032, 404] on button "Confirm" at bounding box center [1023, 410] width 140 height 24
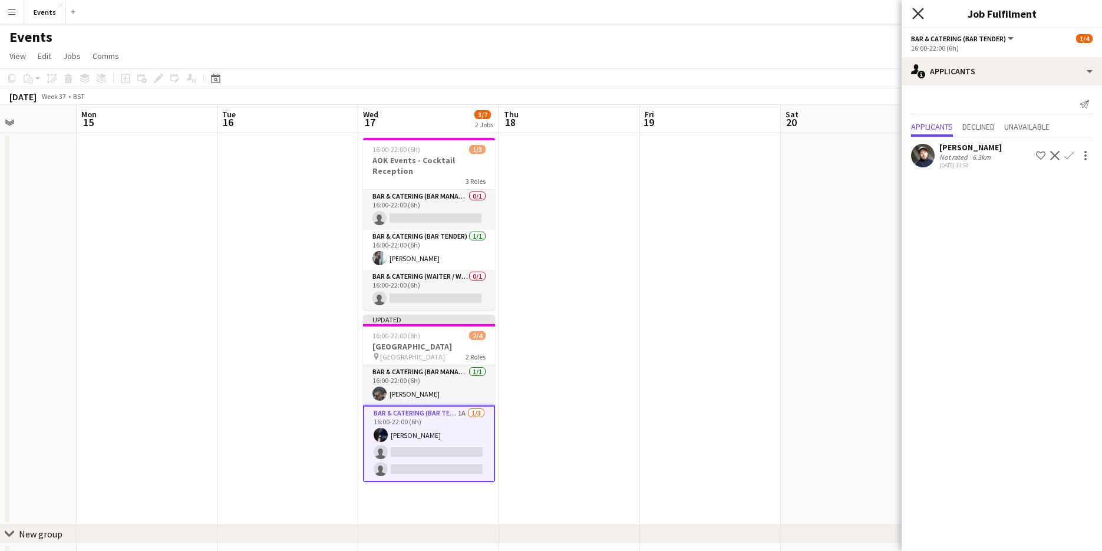
click at [918, 15] on icon "Close pop-in" at bounding box center [917, 13] width 11 height 11
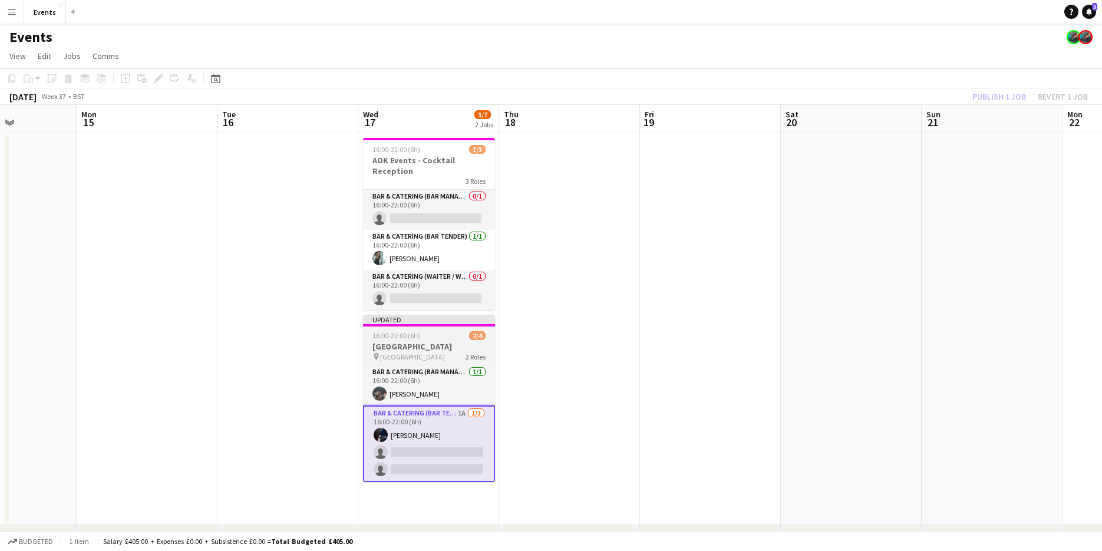
click at [436, 344] on h3 "[GEOGRAPHIC_DATA]" at bounding box center [429, 346] width 132 height 11
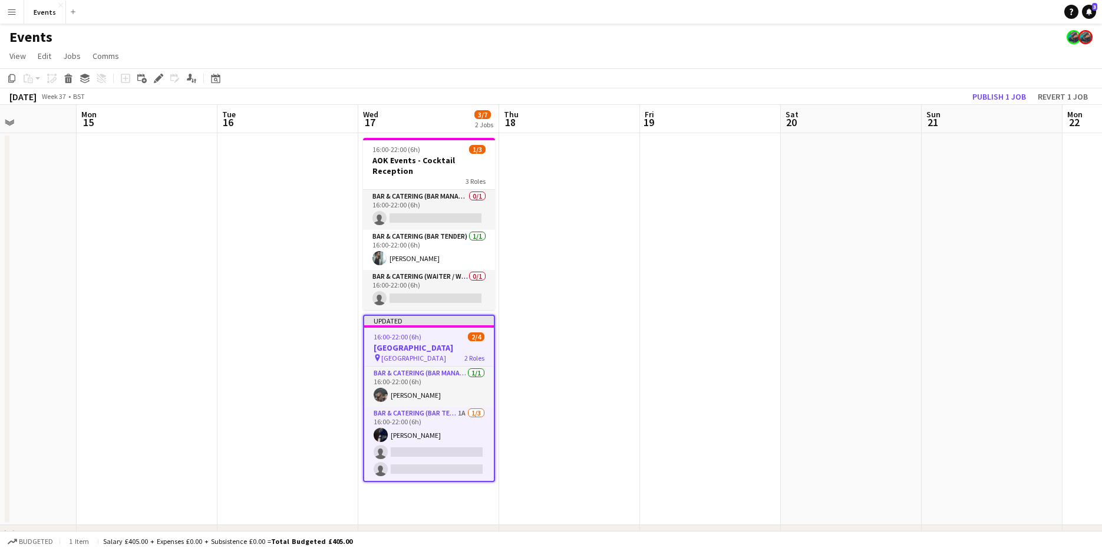
click at [1003, 88] on app-toolbar "Copy Paste Paste Ctrl+V Paste with crew Ctrl+Shift+V Paste linked Job [GEOGRAPH…" at bounding box center [551, 78] width 1102 height 20
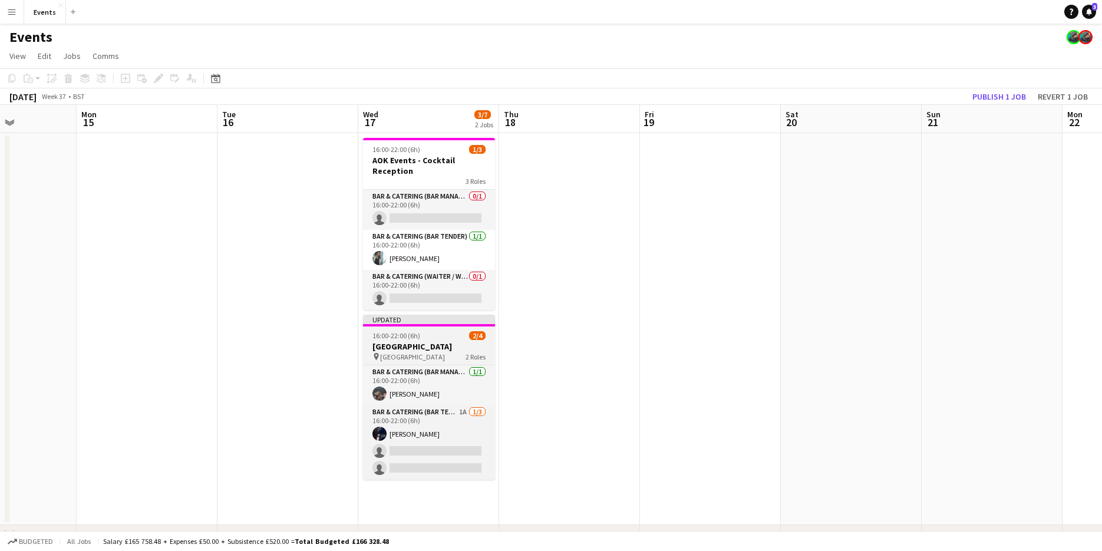
click at [431, 350] on h3 "[GEOGRAPHIC_DATA]" at bounding box center [429, 346] width 132 height 11
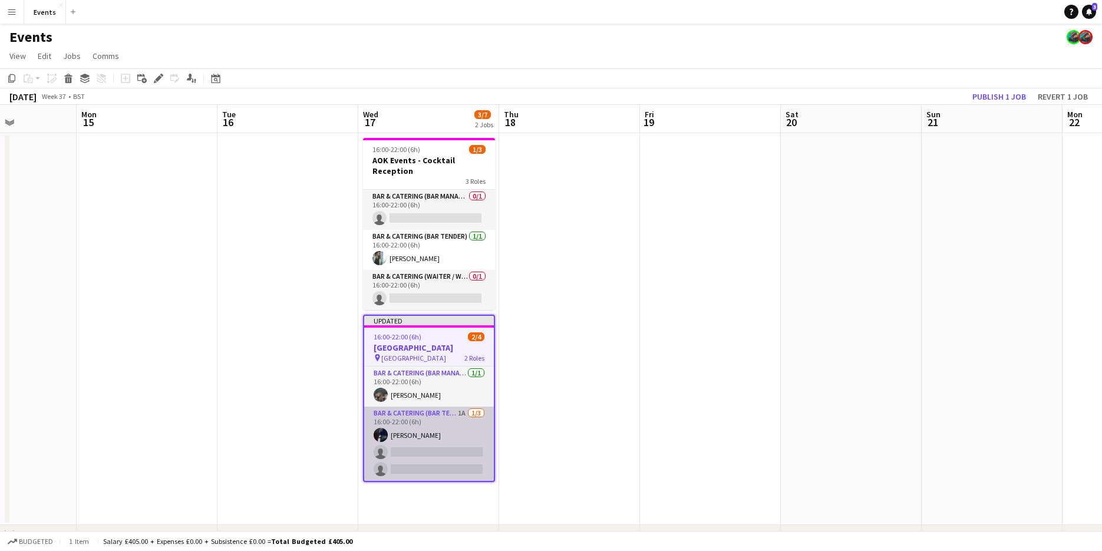
click at [421, 425] on app-card-role "Bar & Catering (Bar Tender) 1A [DATE] 16:00-22:00 (6h) [PERSON_NAME] single-neu…" at bounding box center [429, 443] width 130 height 74
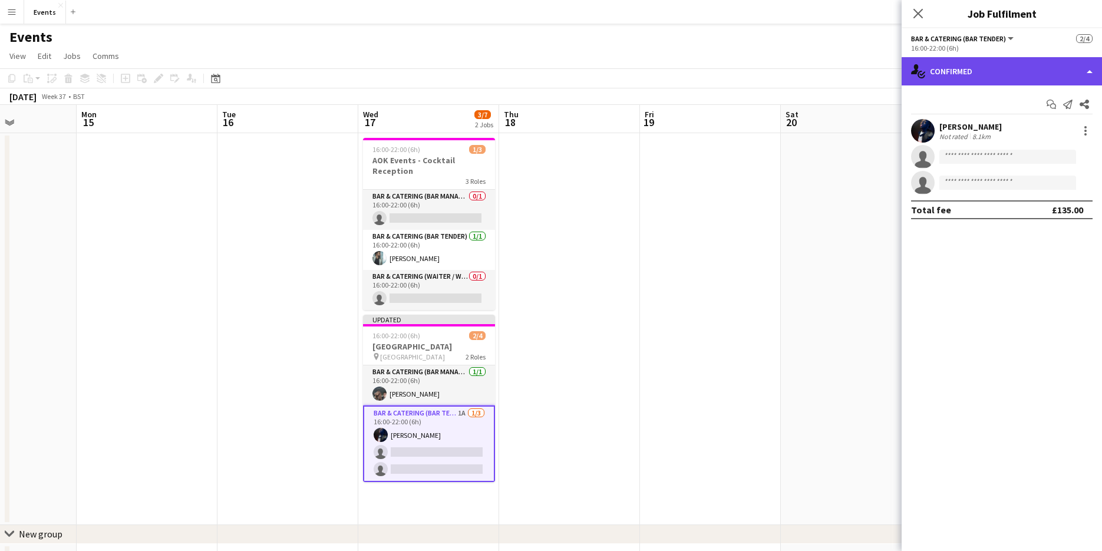
click at [968, 70] on div "single-neutral-actions-check-2 Confirmed" at bounding box center [1001, 71] width 200 height 28
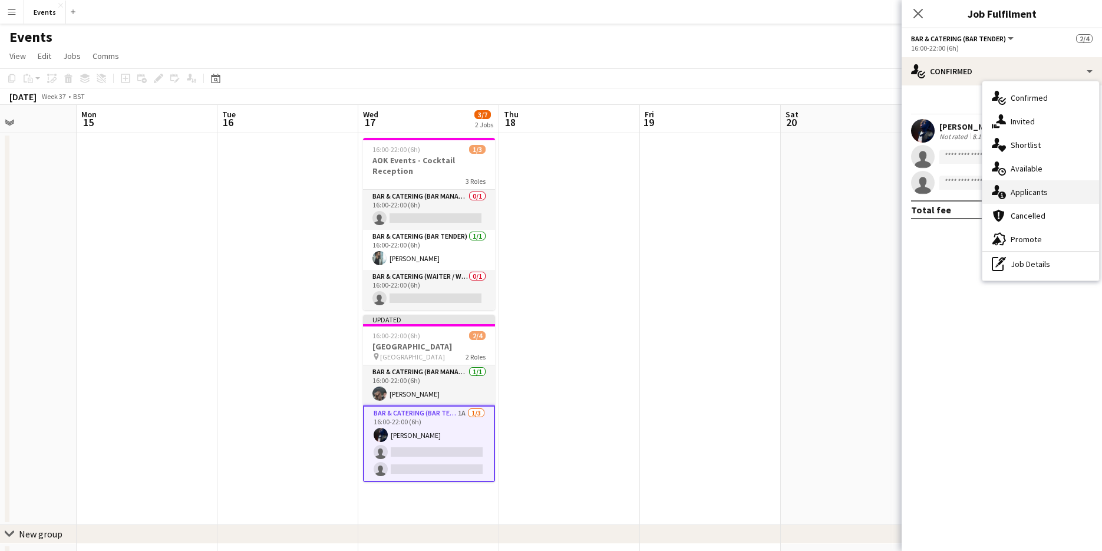
click at [1023, 197] on span "Applicants" at bounding box center [1028, 192] width 37 height 11
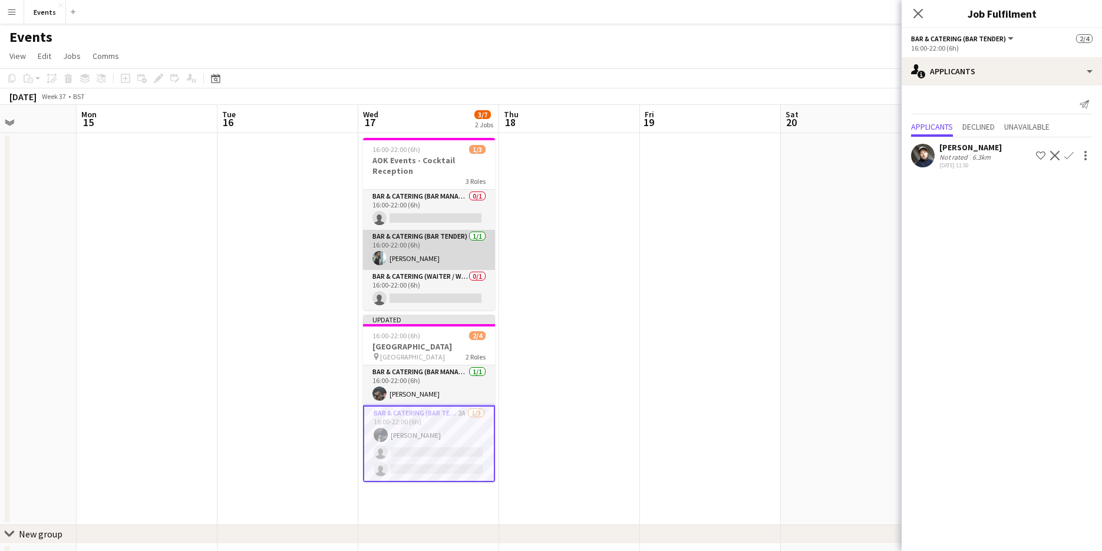
click at [426, 238] on app-card-role "Bar & Catering (Bar Tender) [DATE] 16:00-22:00 (6h) [PERSON_NAME]" at bounding box center [429, 250] width 132 height 40
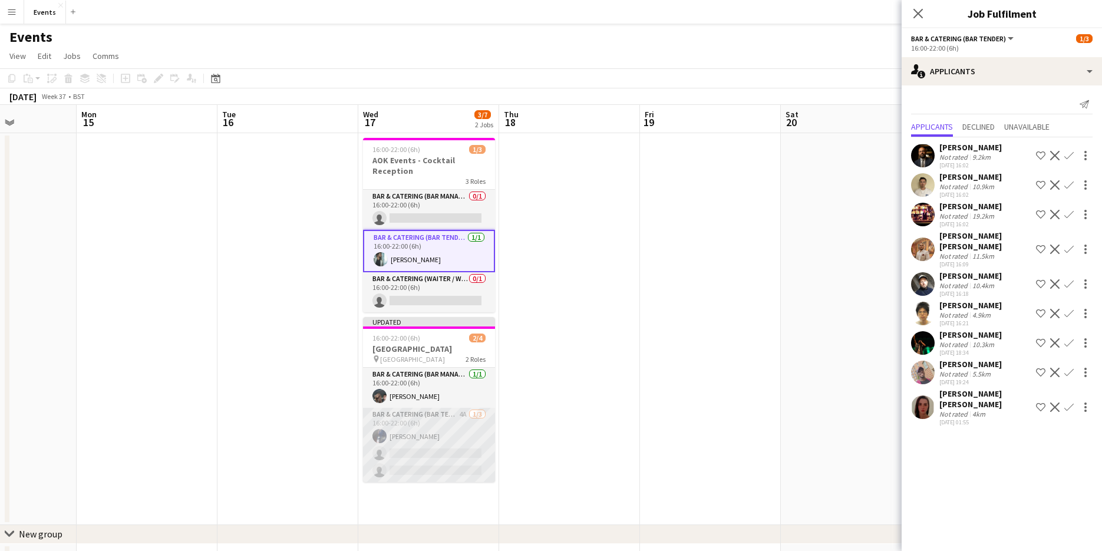
click at [401, 425] on app-card-role "Bar & Catering (Bar Tender) 4A [DATE] 16:00-22:00 (6h) [PERSON_NAME] single-neu…" at bounding box center [429, 445] width 132 height 74
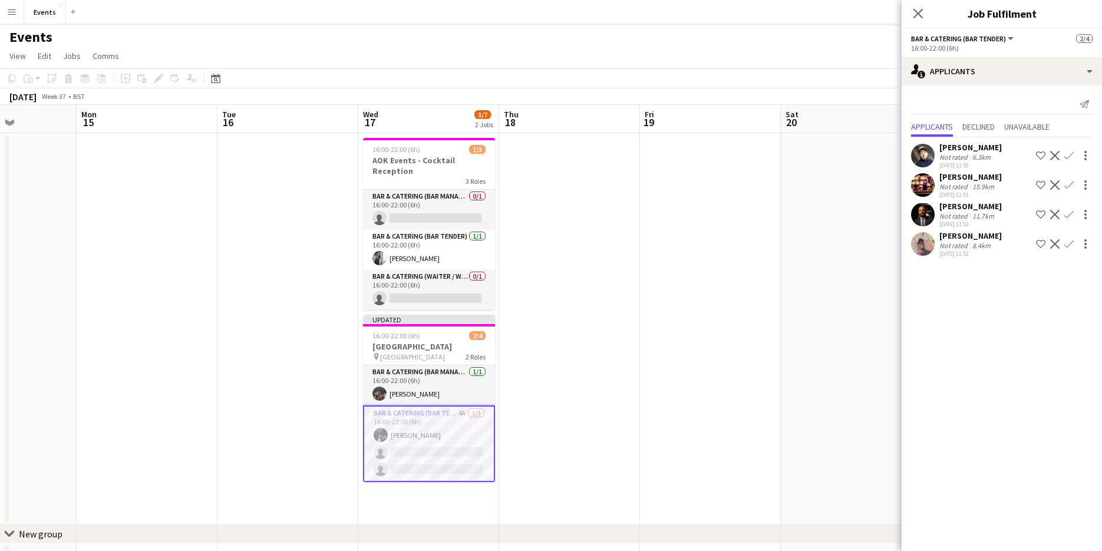
click at [401, 425] on app-card-role "Bar & Catering (Bar Tender) 4A [DATE] 16:00-22:00 (6h) [PERSON_NAME] single-neu…" at bounding box center [429, 443] width 132 height 77
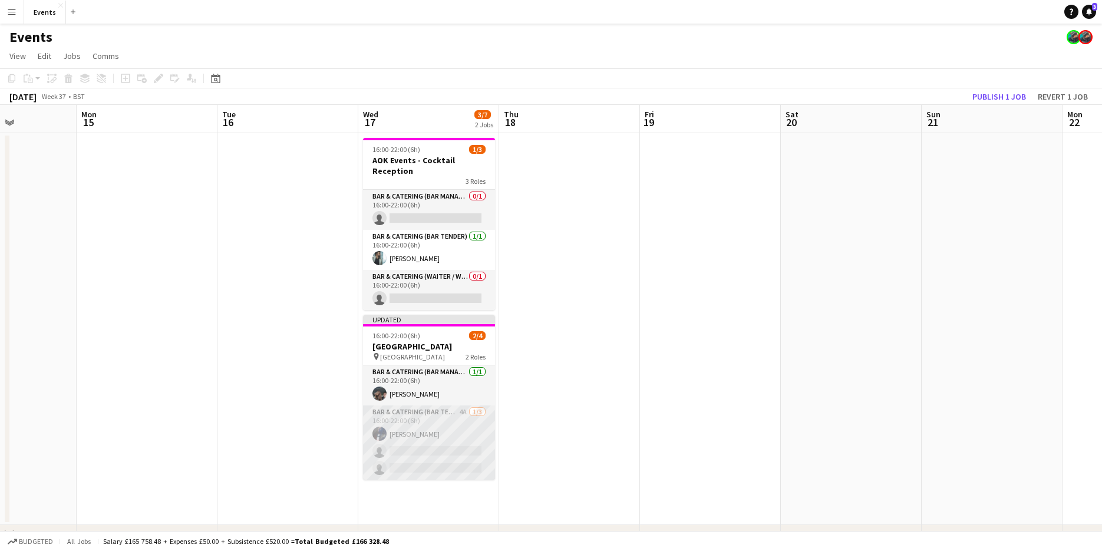
click at [401, 425] on app-card-role "Bar & Catering (Bar Tender) 4A [DATE] 16:00-22:00 (6h) [PERSON_NAME] single-neu…" at bounding box center [429, 442] width 132 height 74
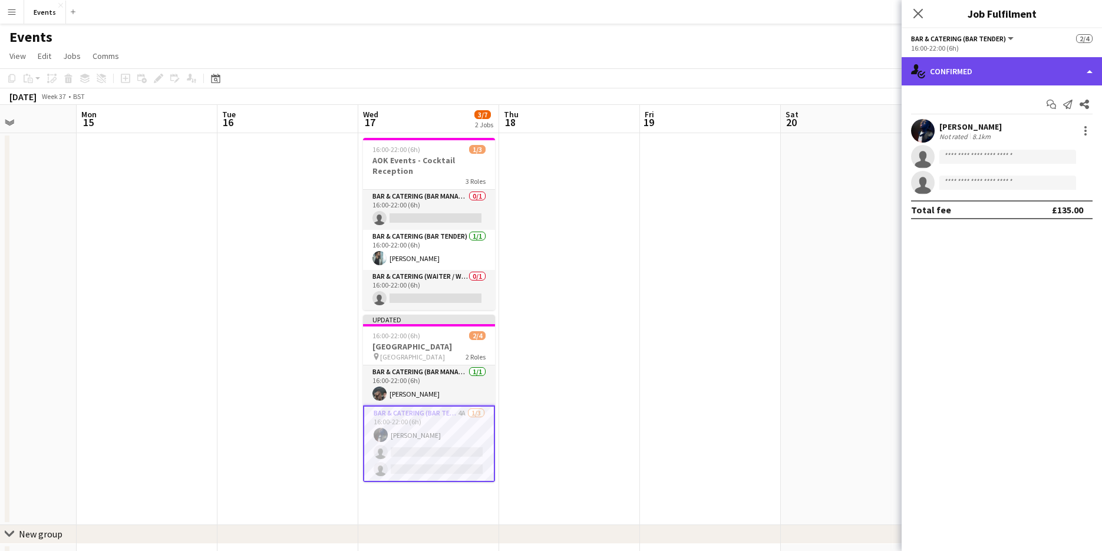
click at [958, 78] on div "single-neutral-actions-check-2 Confirmed" at bounding box center [1001, 71] width 200 height 28
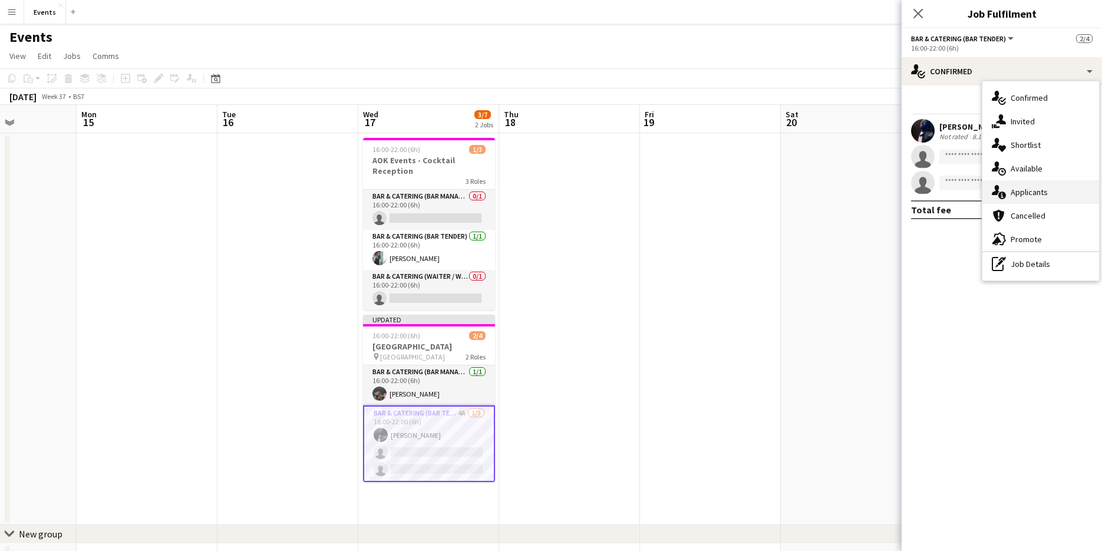
click at [1004, 183] on div "single-neutral-actions-information Applicants" at bounding box center [1040, 192] width 117 height 24
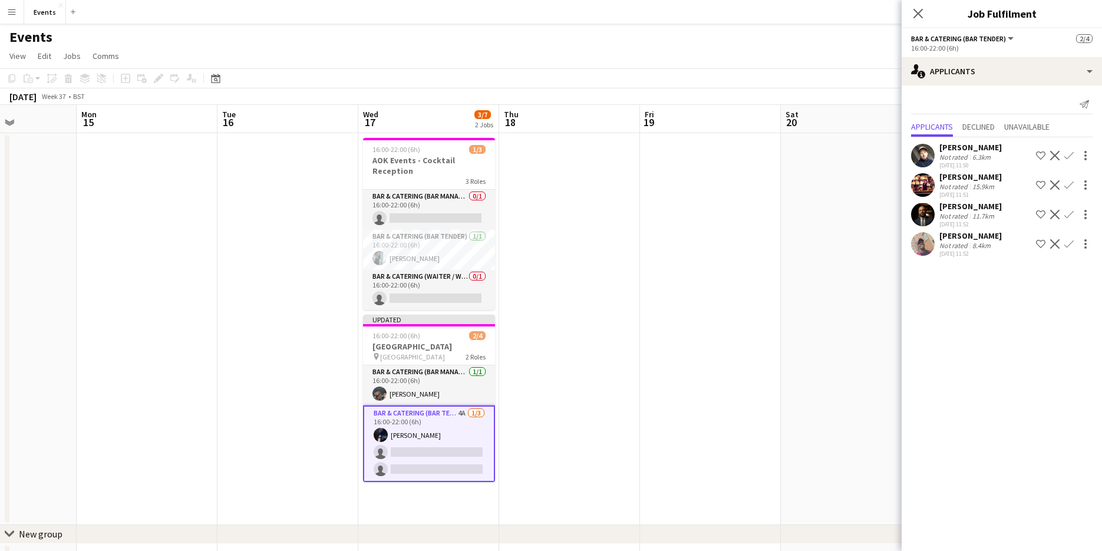
click at [1067, 214] on app-icon "Confirm" at bounding box center [1068, 214] width 9 height 9
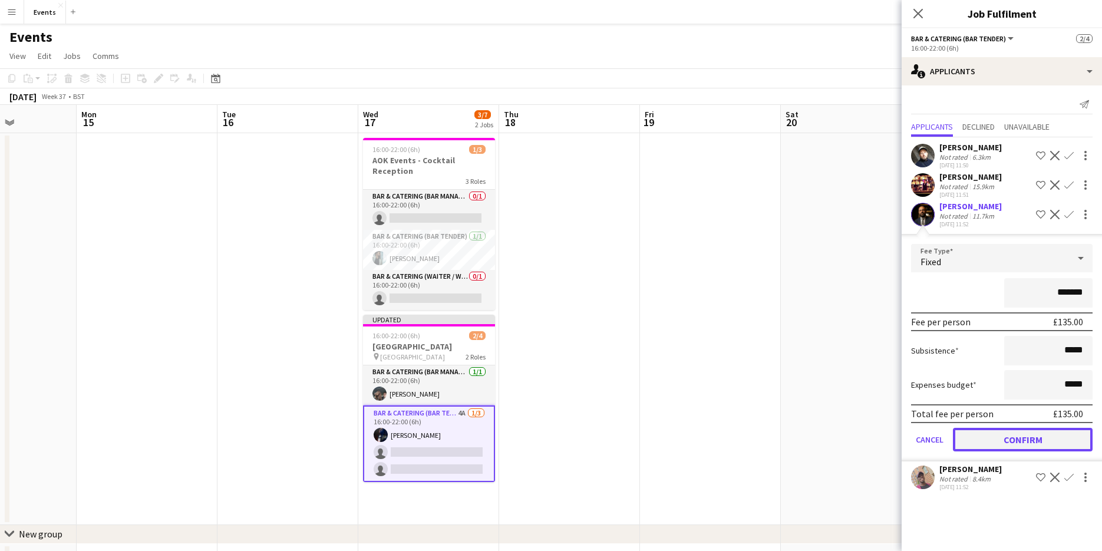
click at [1031, 445] on button "Confirm" at bounding box center [1023, 440] width 140 height 24
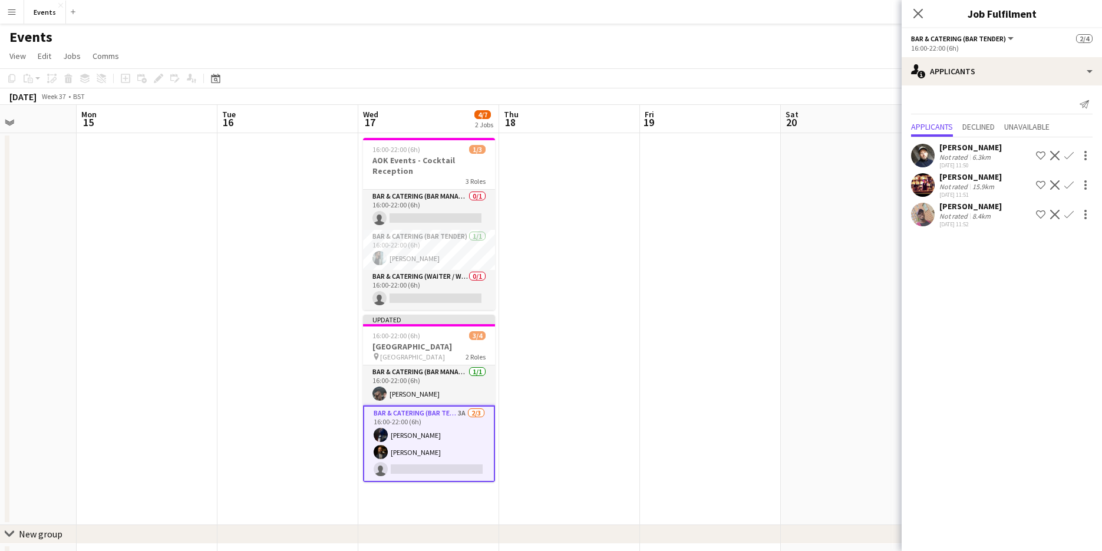
click at [922, 16] on icon "Close pop-in" at bounding box center [917, 13] width 9 height 9
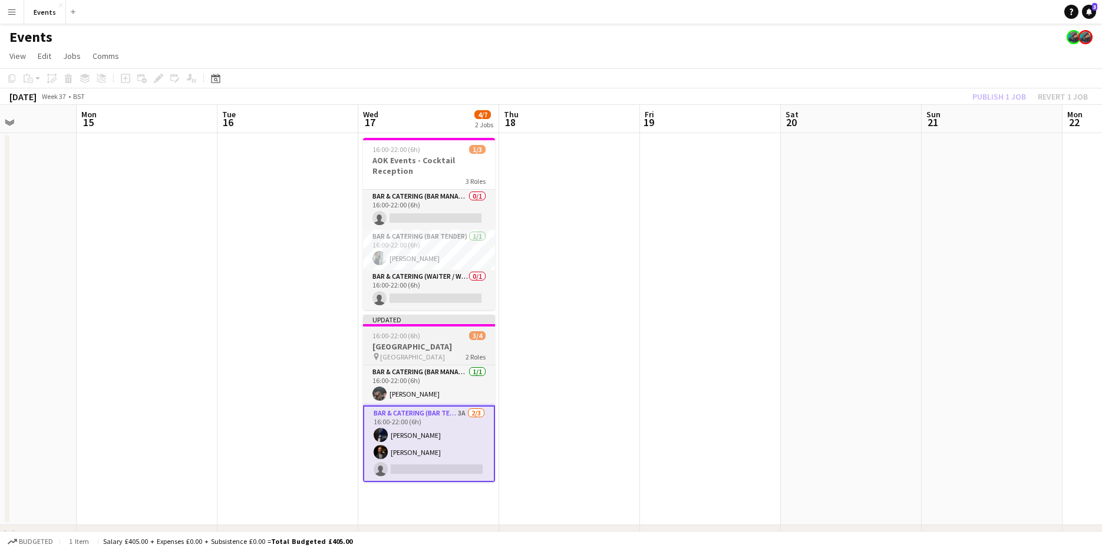
click at [418, 346] on h3 "[GEOGRAPHIC_DATA]" at bounding box center [429, 346] width 132 height 11
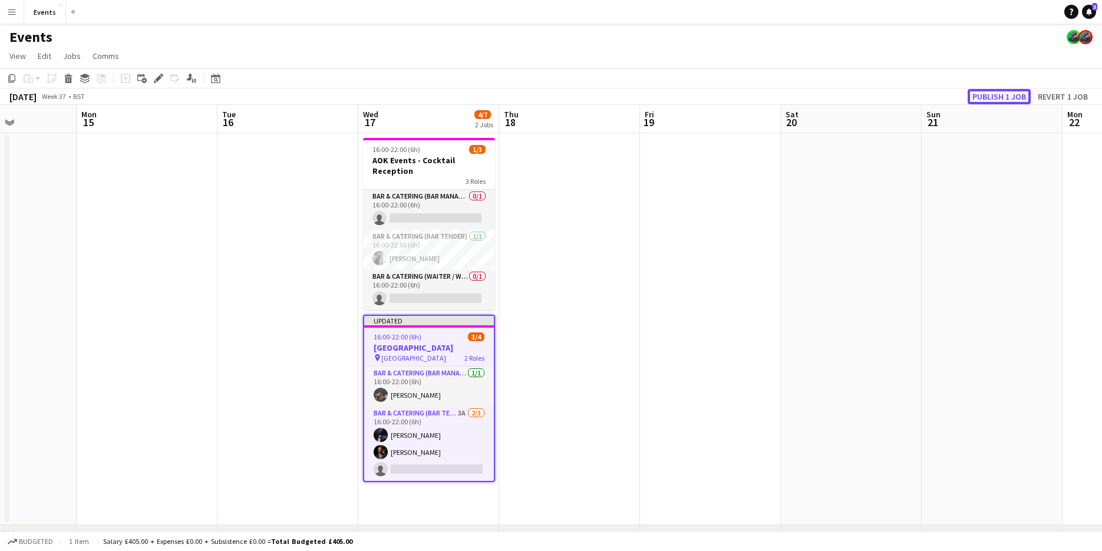
click at [1006, 94] on button "Publish 1 job" at bounding box center [998, 96] width 63 height 15
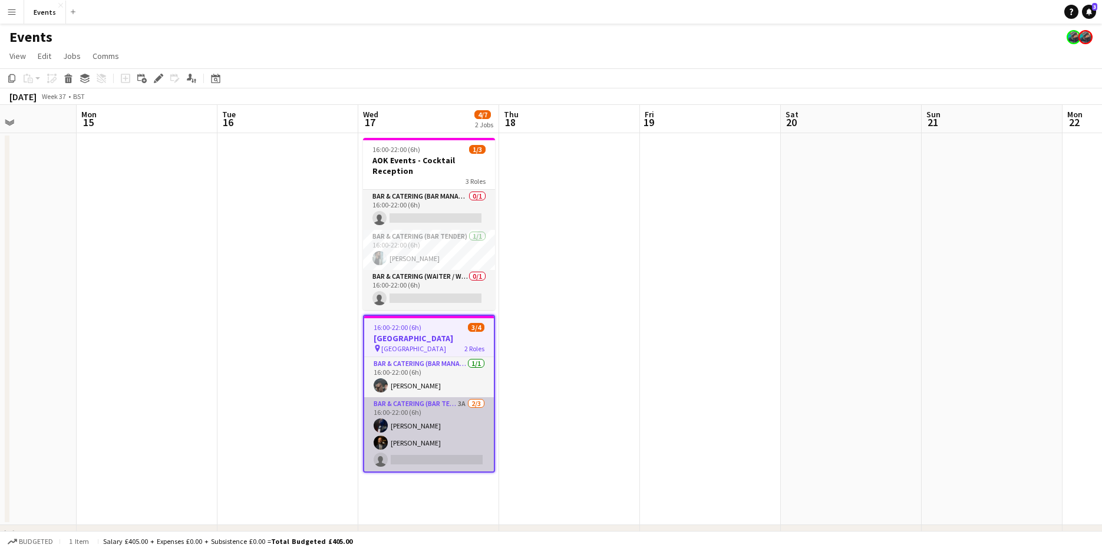
click at [419, 404] on app-card-role "Bar & Catering (Bar Tender) 3A [DATE] 16:00-22:00 (6h) [PERSON_NAME] [PERSON_NA…" at bounding box center [429, 434] width 130 height 74
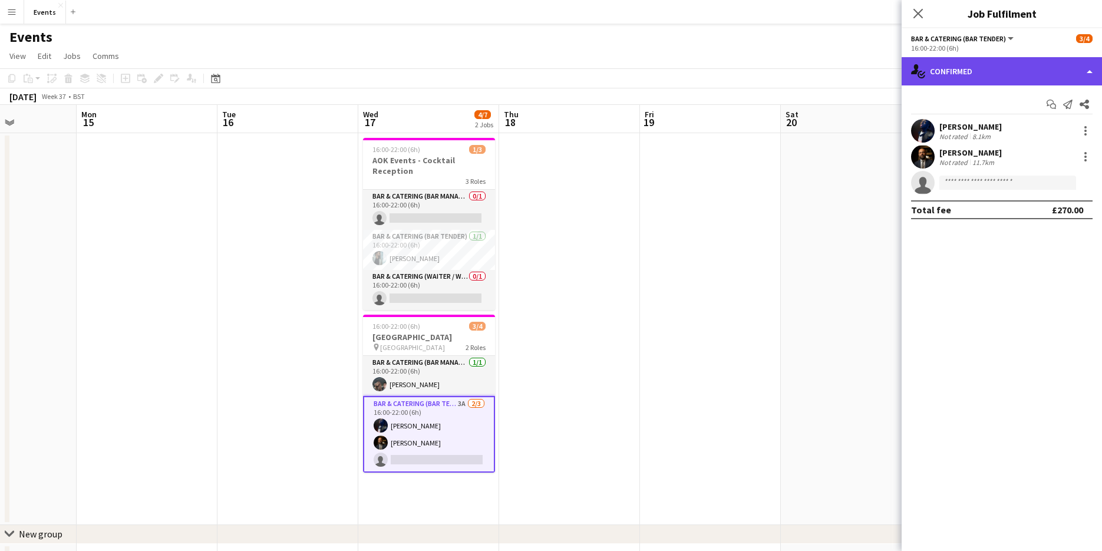
click at [950, 78] on div "single-neutral-actions-check-2 Confirmed" at bounding box center [1001, 71] width 200 height 28
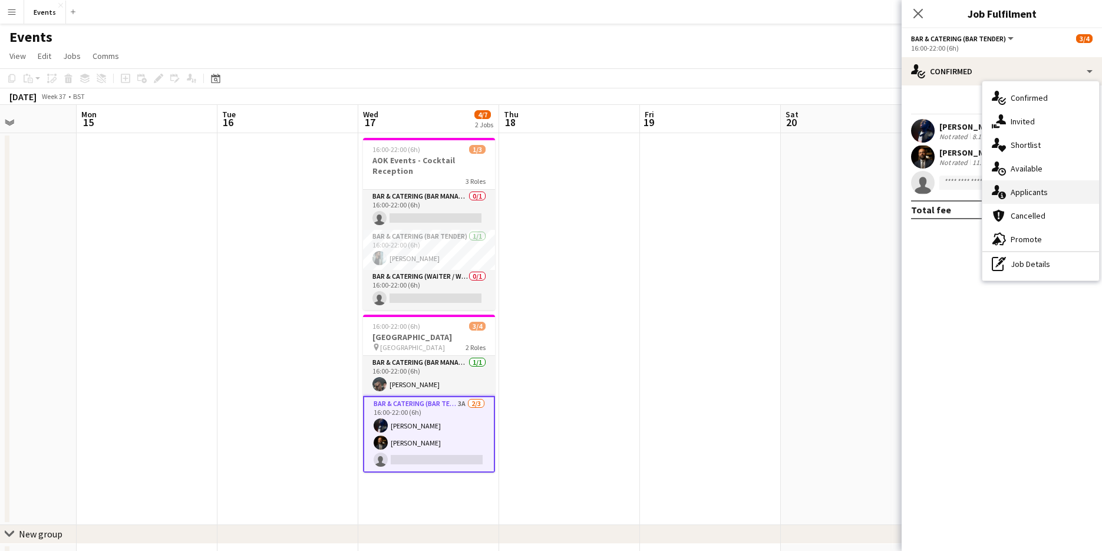
click at [1048, 191] on div "single-neutral-actions-information Applicants" at bounding box center [1040, 192] width 117 height 24
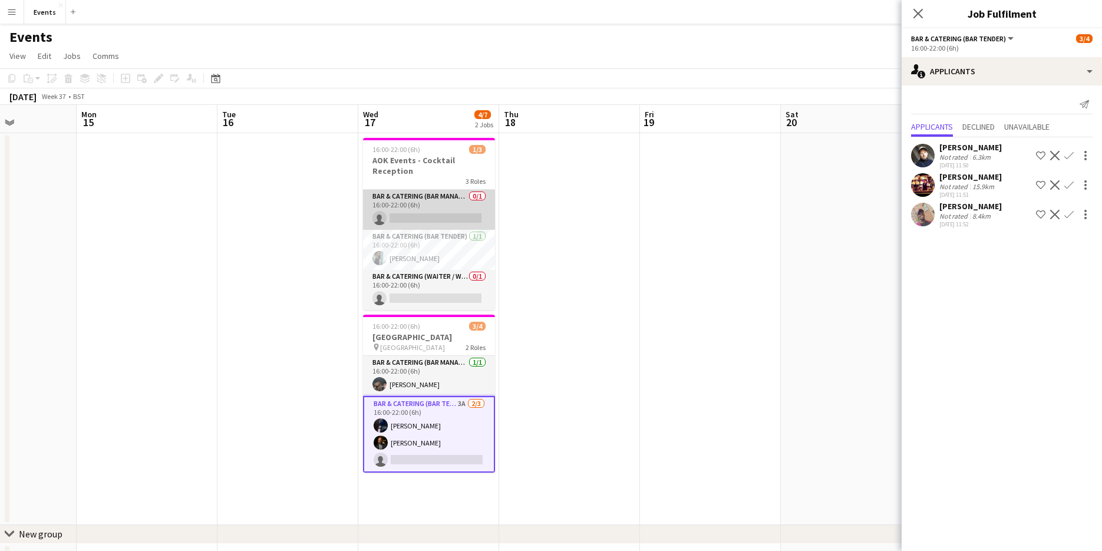
click at [428, 208] on app-card-role "Bar & Catering (Bar Manager) 0/1 16:00-22:00 (6h) single-neutral-actions" at bounding box center [429, 210] width 132 height 40
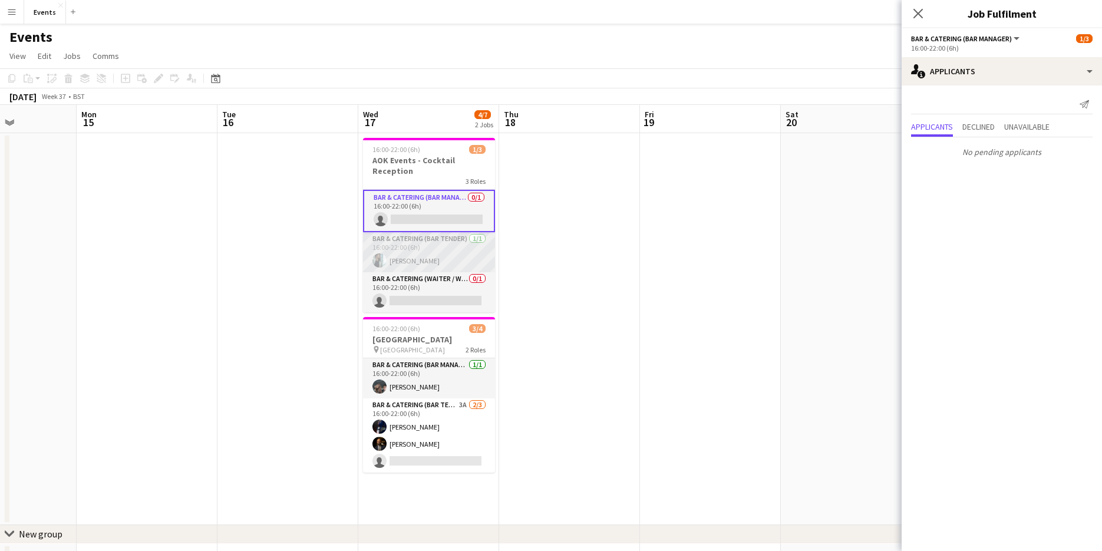
click at [444, 244] on app-card-role "Bar & Catering (Bar Tender) [DATE] 16:00-22:00 (6h) [PERSON_NAME]" at bounding box center [429, 252] width 132 height 40
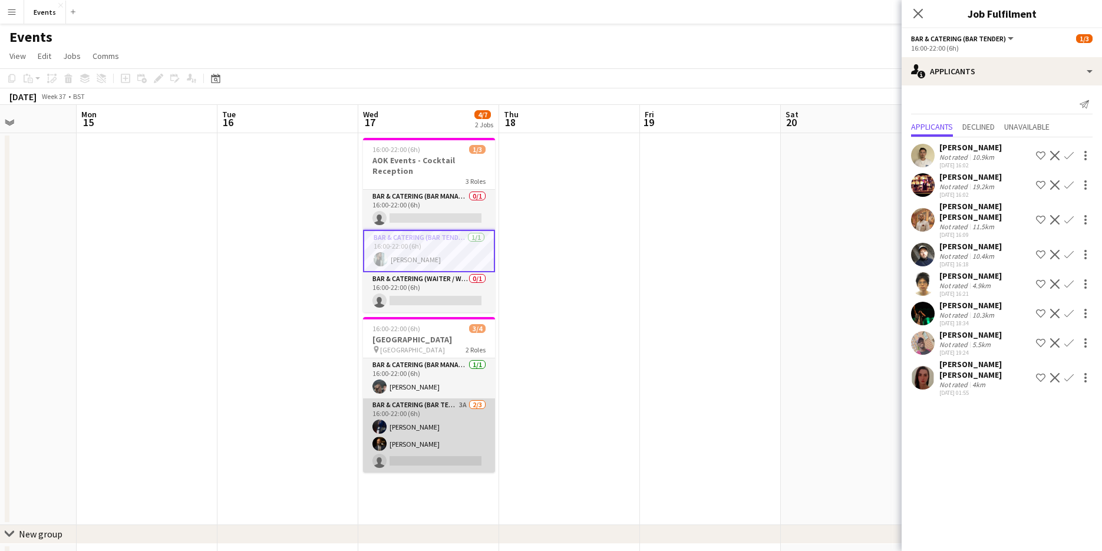
click at [440, 401] on app-card-role "Bar & Catering (Bar Tender) 3A [DATE] 16:00-22:00 (6h) [PERSON_NAME] [PERSON_NA…" at bounding box center [429, 435] width 132 height 74
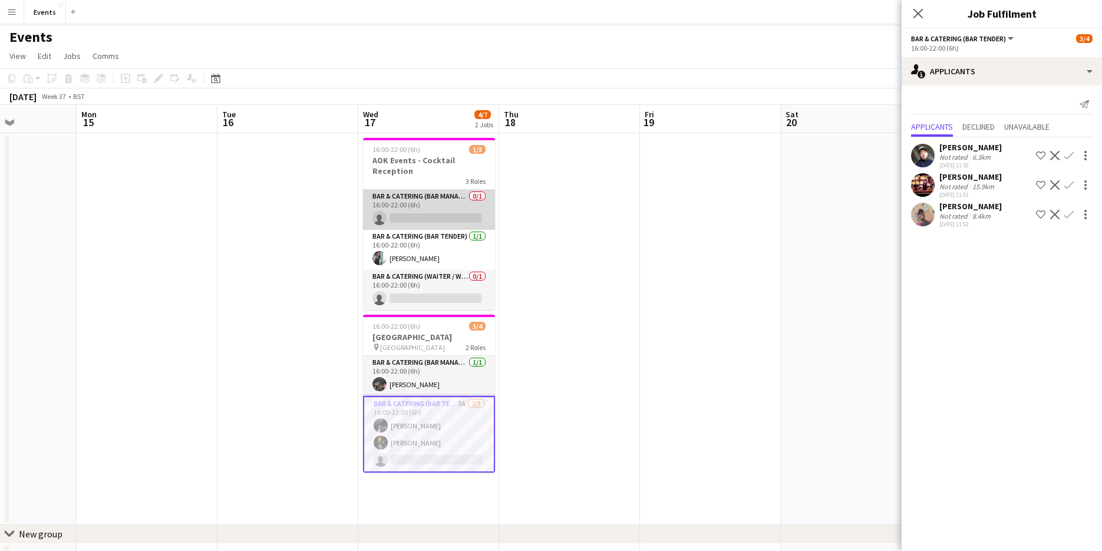
click at [419, 211] on app-card-role "Bar & Catering (Bar Manager) 0/1 16:00-22:00 (6h) single-neutral-actions" at bounding box center [429, 210] width 132 height 40
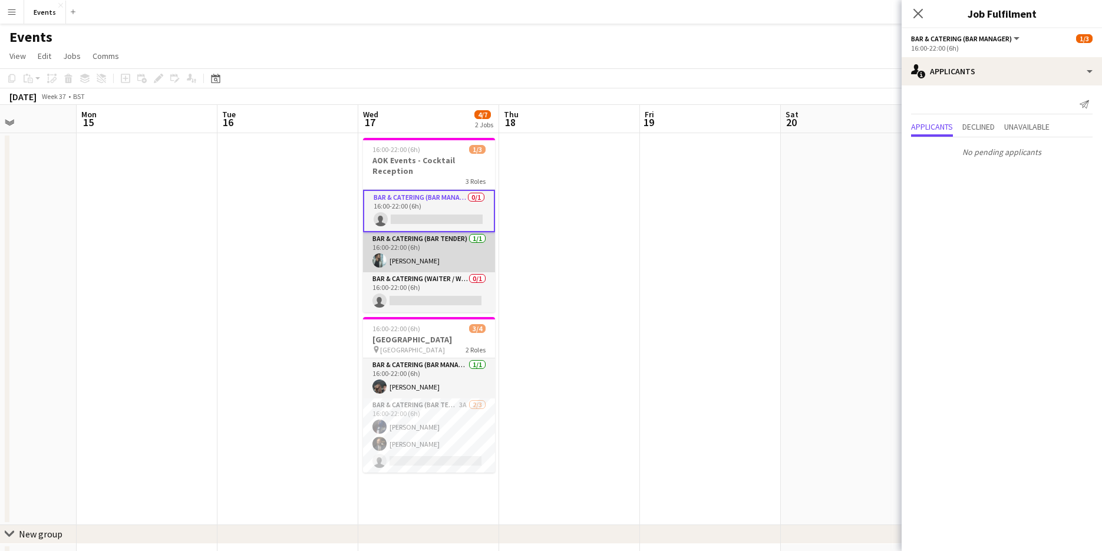
click at [424, 247] on app-card-role "Bar & Catering (Bar Tender) [DATE] 16:00-22:00 (6h) [PERSON_NAME]" at bounding box center [429, 252] width 132 height 40
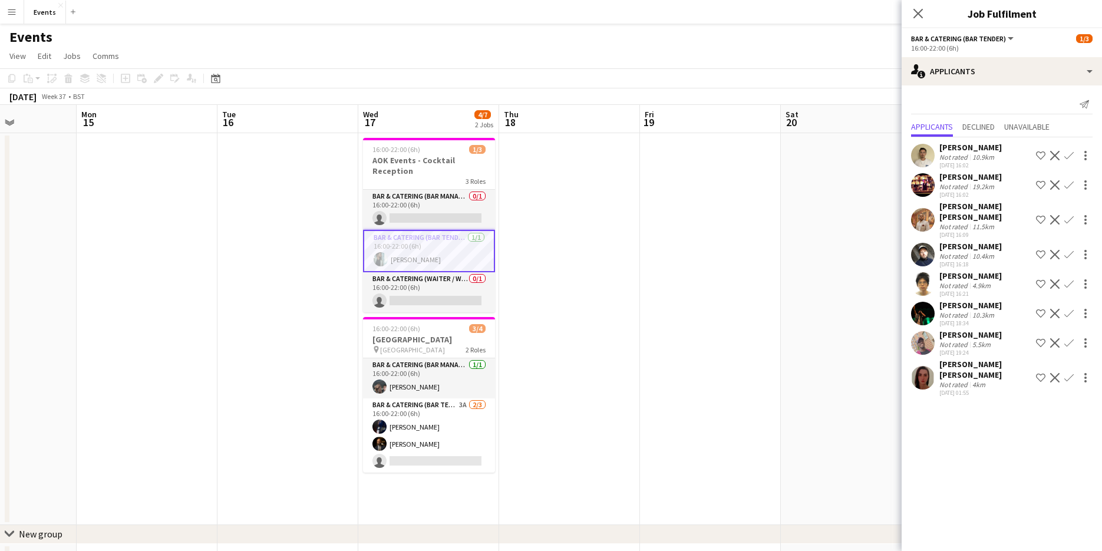
click at [402, 241] on app-card-role "Bar & Catering (Bar Tender) [DATE] 16:00-22:00 (6h) [PERSON_NAME]" at bounding box center [429, 251] width 132 height 42
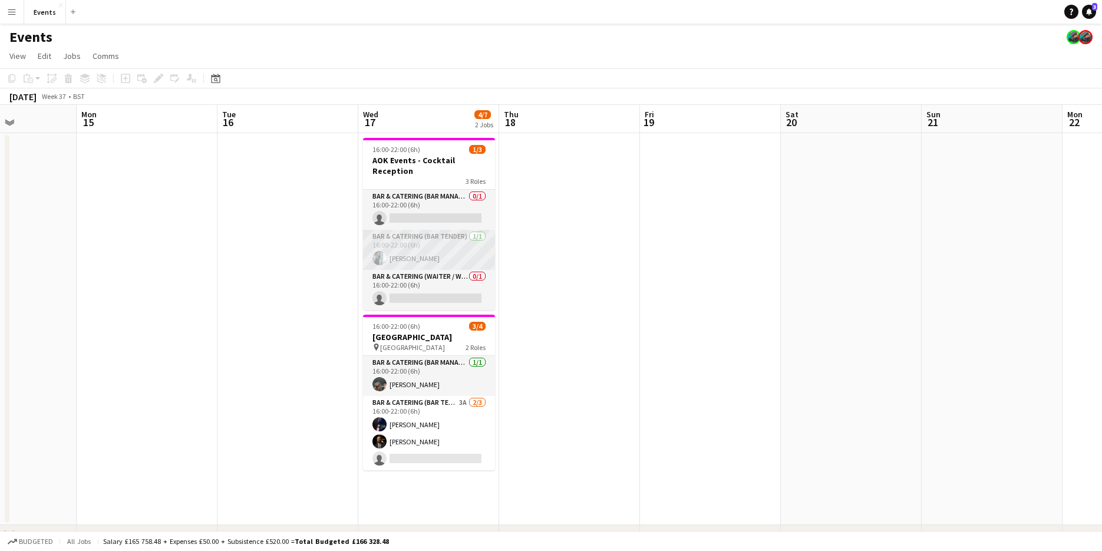
click at [402, 241] on app-card-role "Bar & Catering (Bar Tender) [DATE] 16:00-22:00 (6h) [PERSON_NAME]" at bounding box center [429, 250] width 132 height 40
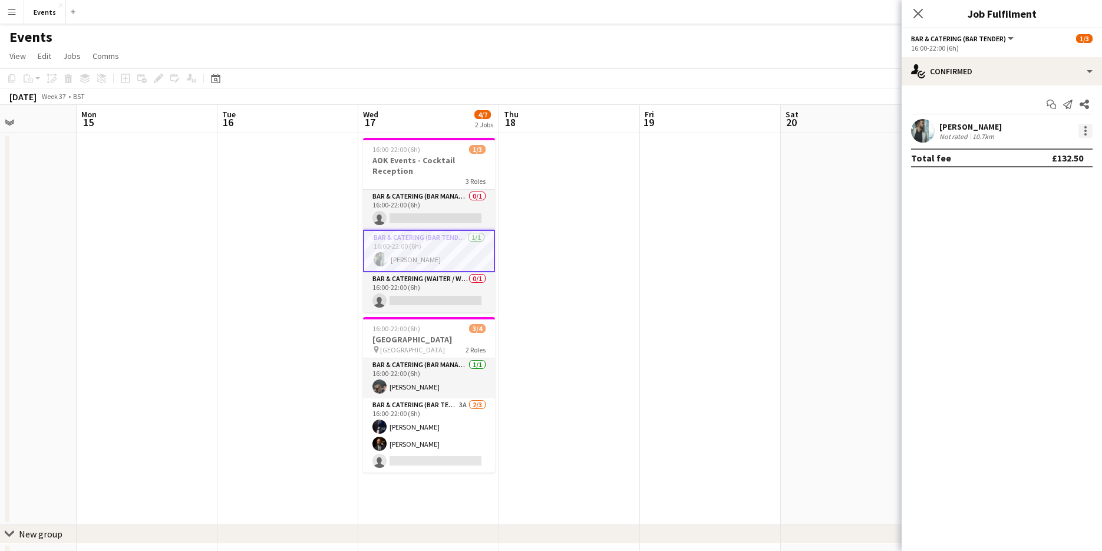
click at [1086, 130] on div at bounding box center [1085, 131] width 2 height 2
click at [1039, 257] on button "Remove" at bounding box center [1046, 266] width 92 height 28
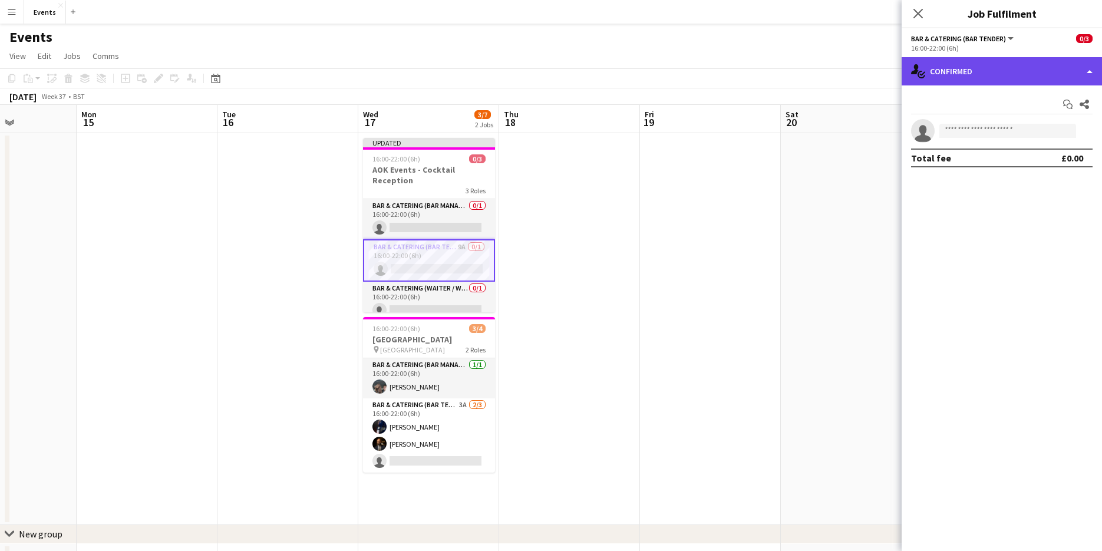
click at [984, 77] on div "single-neutral-actions-check-2 Confirmed" at bounding box center [1001, 71] width 200 height 28
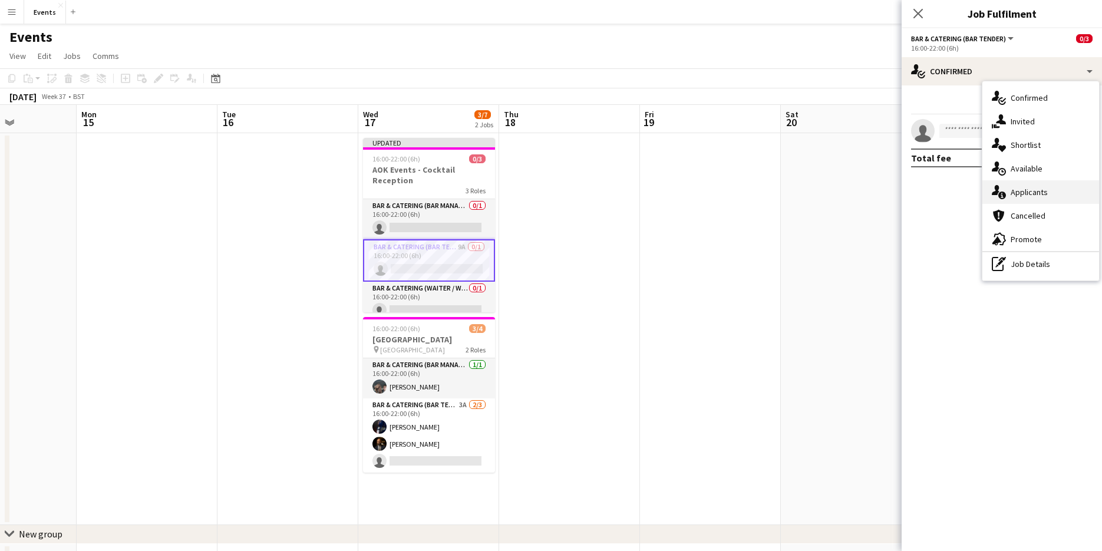
click at [1019, 200] on div "single-neutral-actions-information Applicants" at bounding box center [1040, 192] width 117 height 24
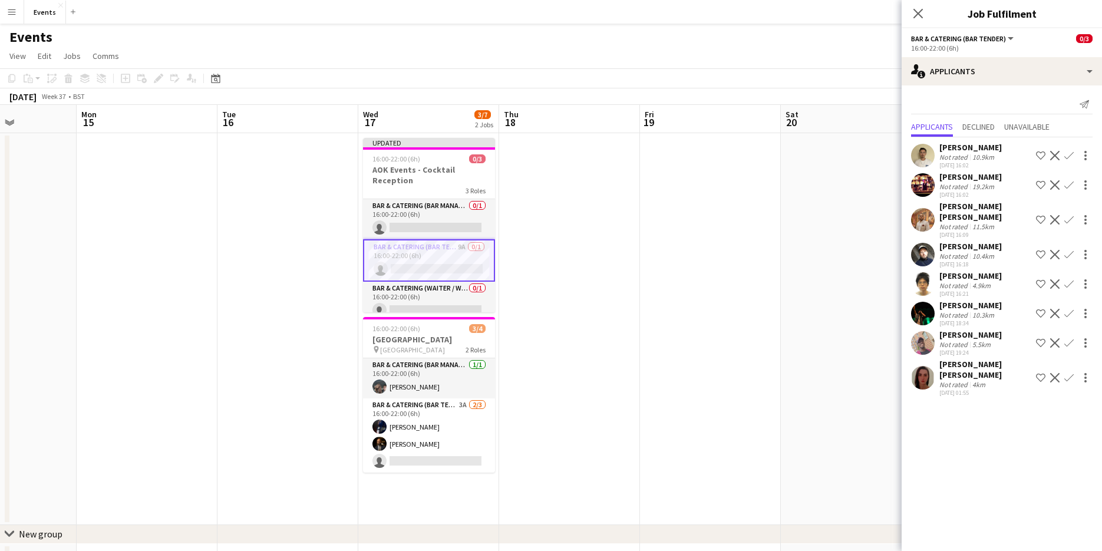
click at [1069, 339] on app-icon "Confirm" at bounding box center [1068, 342] width 9 height 9
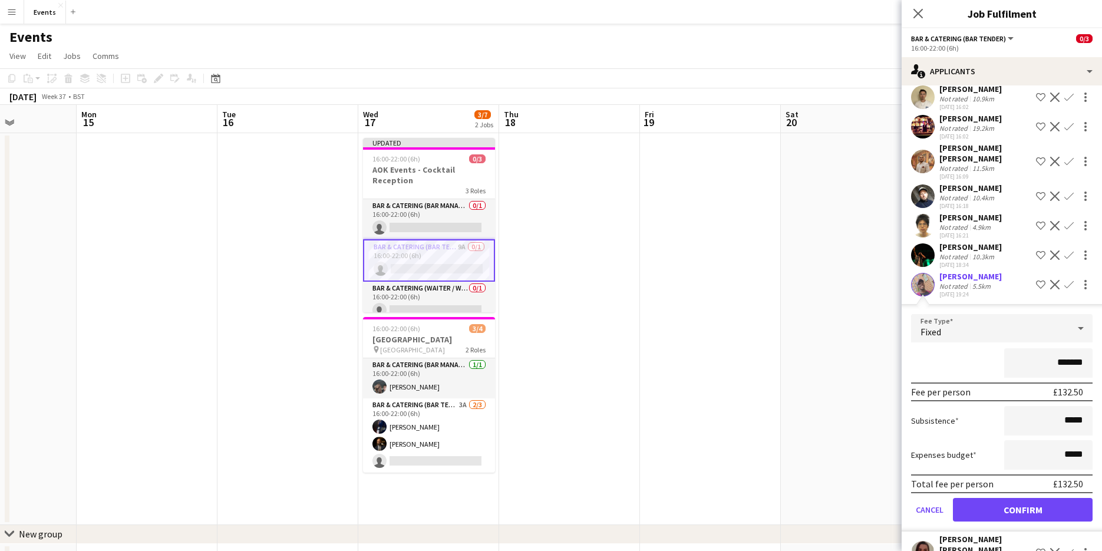
scroll to position [80, 0]
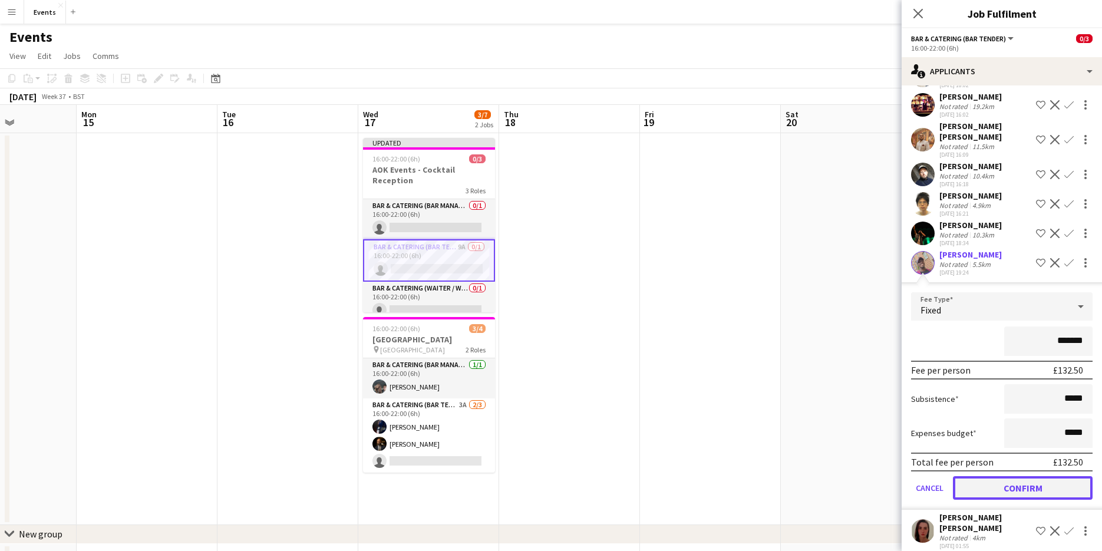
click at [1030, 490] on button "Confirm" at bounding box center [1023, 488] width 140 height 24
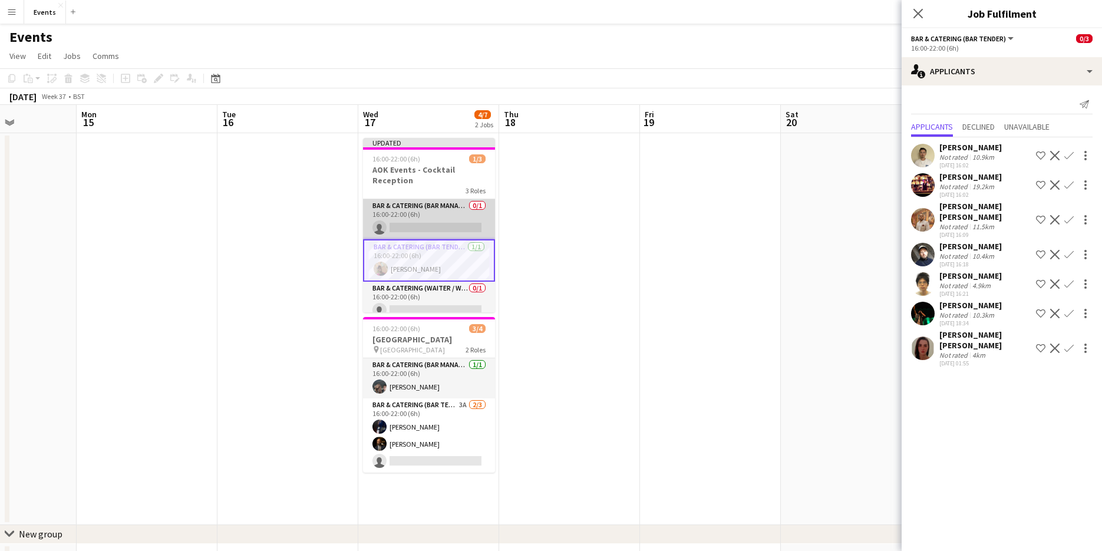
click at [438, 225] on app-card-role "Bar & Catering (Bar Manager) 0/1 16:00-22:00 (6h) single-neutral-actions" at bounding box center [429, 219] width 132 height 40
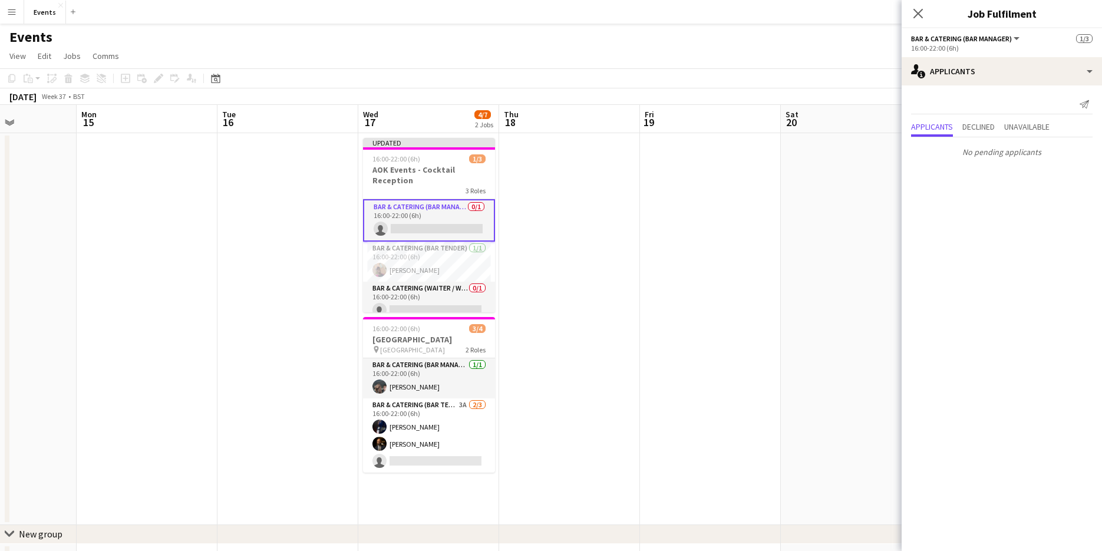
click at [440, 226] on app-card-role "Bar & Catering (Bar Manager) 0/1 16:00-22:00 (6h) single-neutral-actions" at bounding box center [429, 220] width 132 height 42
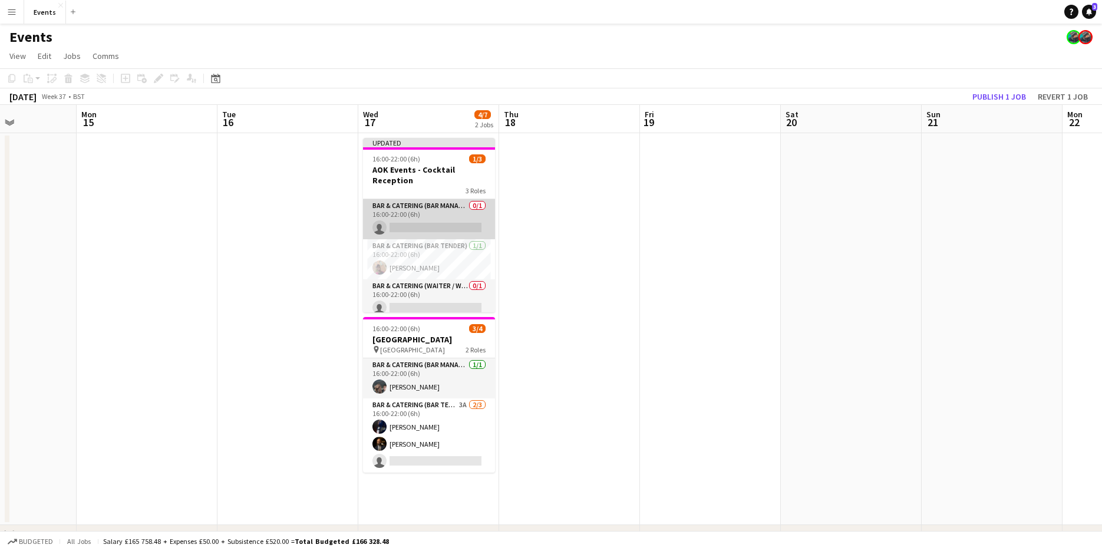
click at [440, 226] on app-card-role "Bar & Catering (Bar Manager) 0/1 16:00-22:00 (6h) single-neutral-actions" at bounding box center [429, 219] width 132 height 40
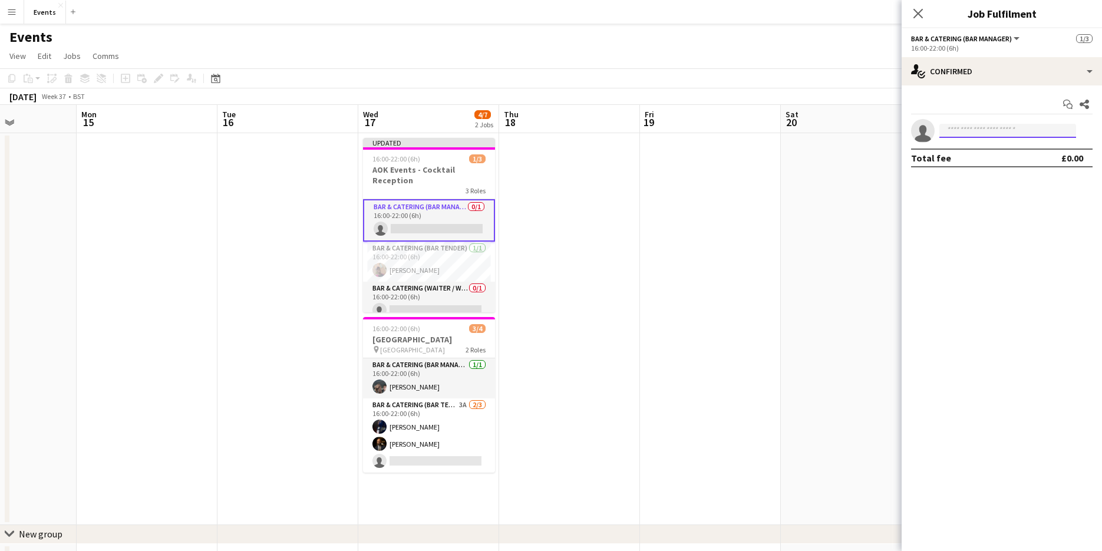
click at [962, 131] on input at bounding box center [1007, 131] width 137 height 14
type input "*****"
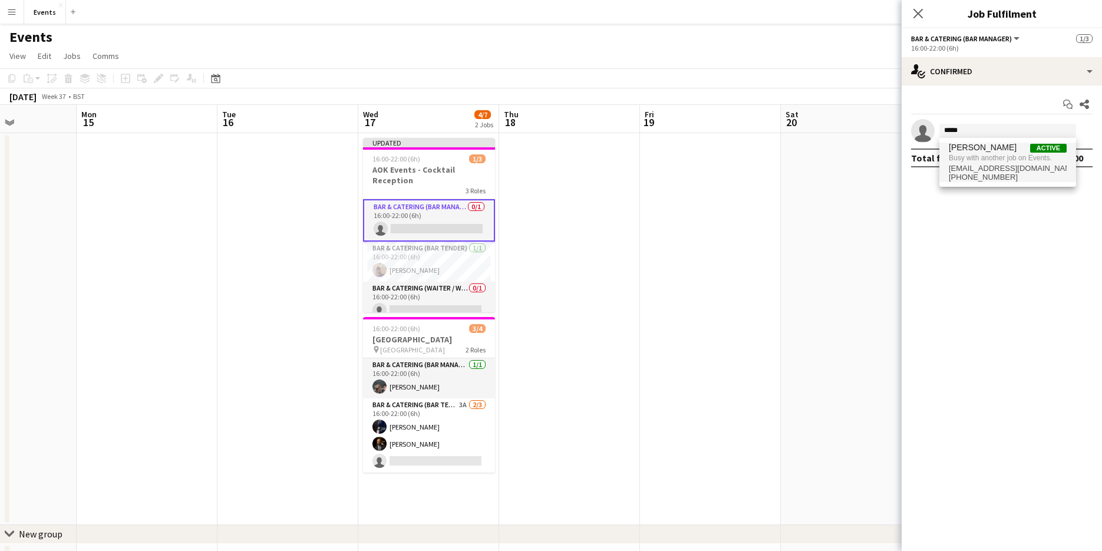
click at [968, 144] on span "[PERSON_NAME]" at bounding box center [982, 148] width 68 height 10
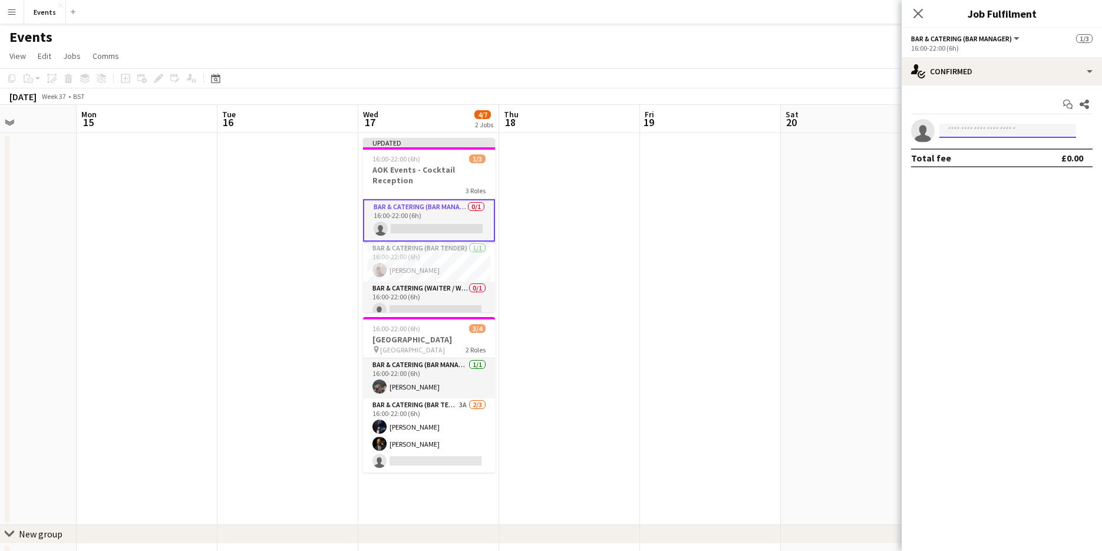
click at [953, 133] on input at bounding box center [1007, 131] width 137 height 14
type input "******"
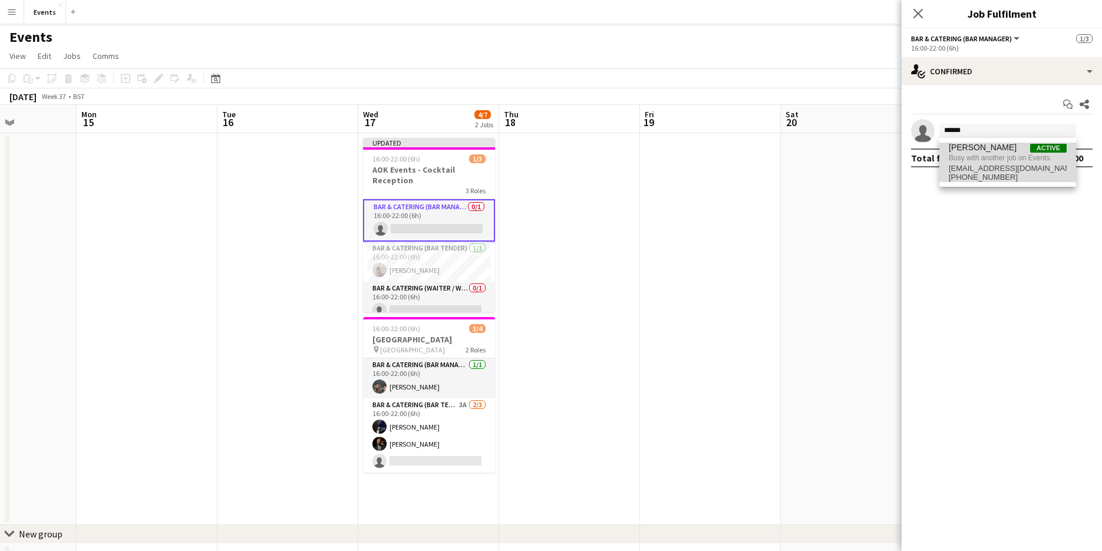
click at [959, 163] on span "Busy with another job on Events." at bounding box center [1007, 158] width 118 height 11
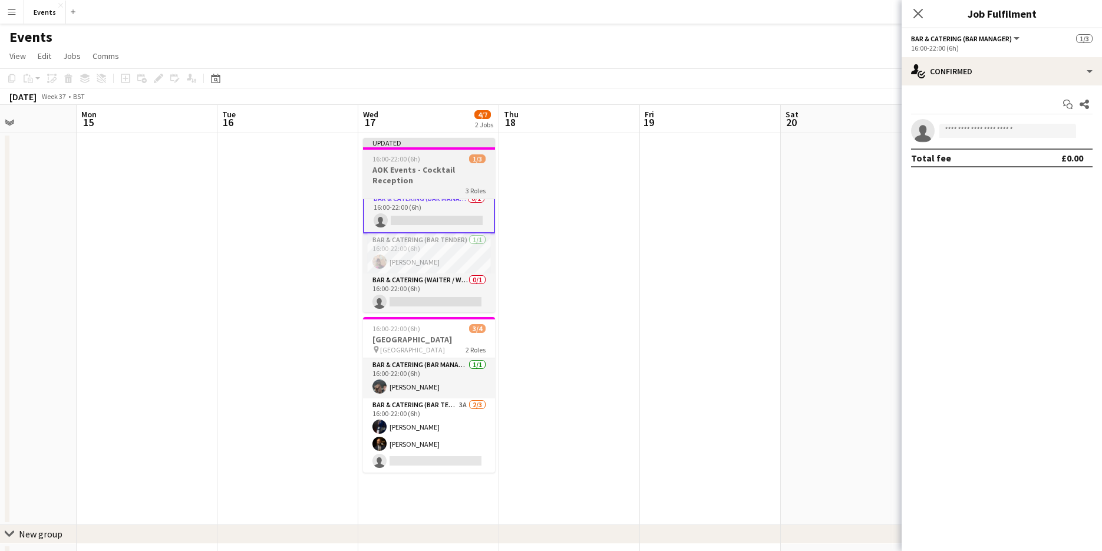
scroll to position [9, 0]
click at [435, 216] on app-card-role "Bar & Catering (Bar Manager) 0/1 16:00-22:00 (6h) single-neutral-actions" at bounding box center [429, 211] width 132 height 42
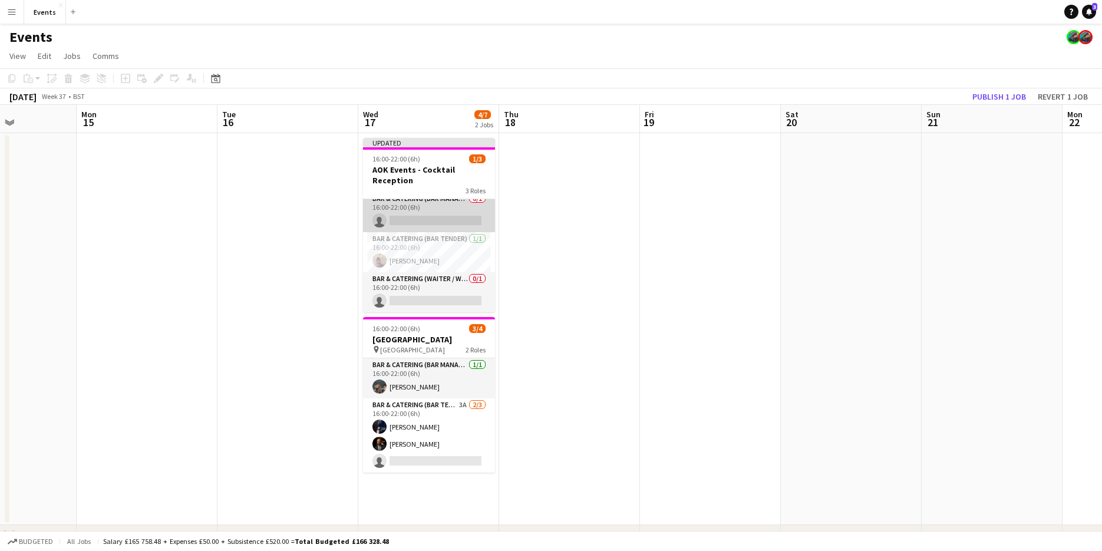
click at [404, 222] on app-card-role "Bar & Catering (Bar Manager) 0/1 16:00-22:00 (6h) single-neutral-actions" at bounding box center [429, 212] width 132 height 40
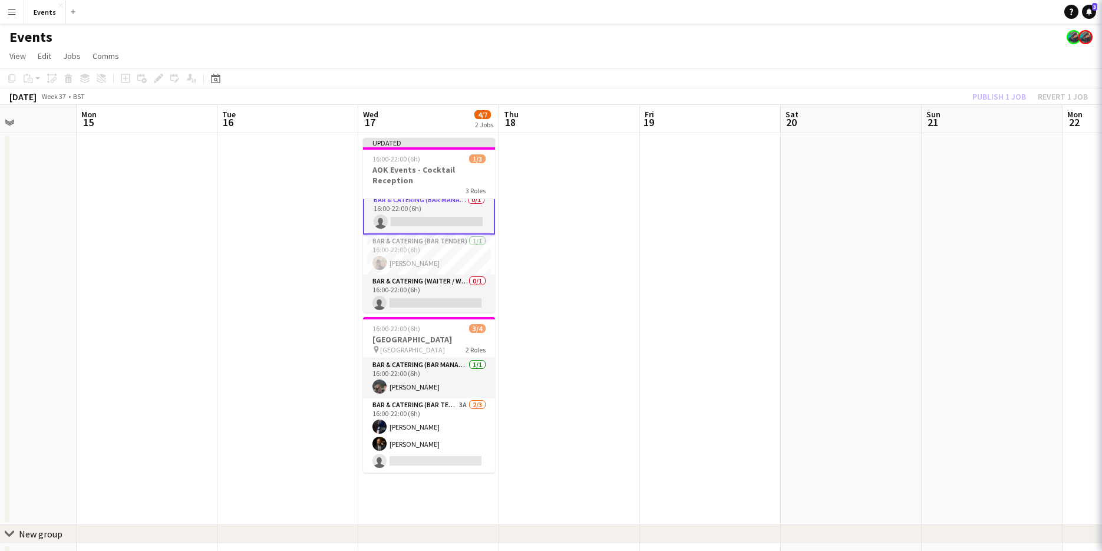
scroll to position [9, 0]
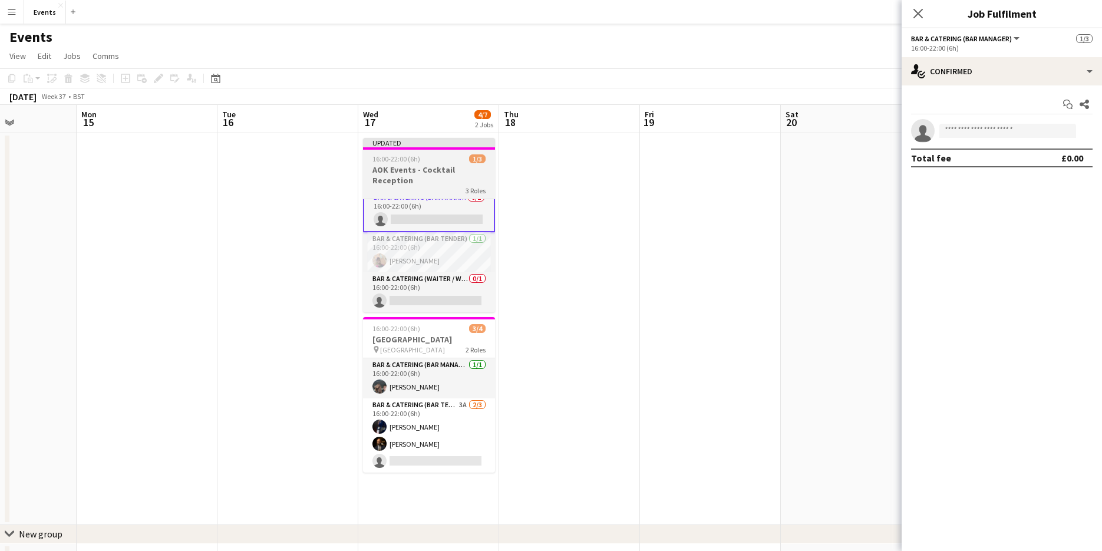
click at [438, 163] on div "16:00-22:00 (6h) 1/3" at bounding box center [429, 158] width 132 height 9
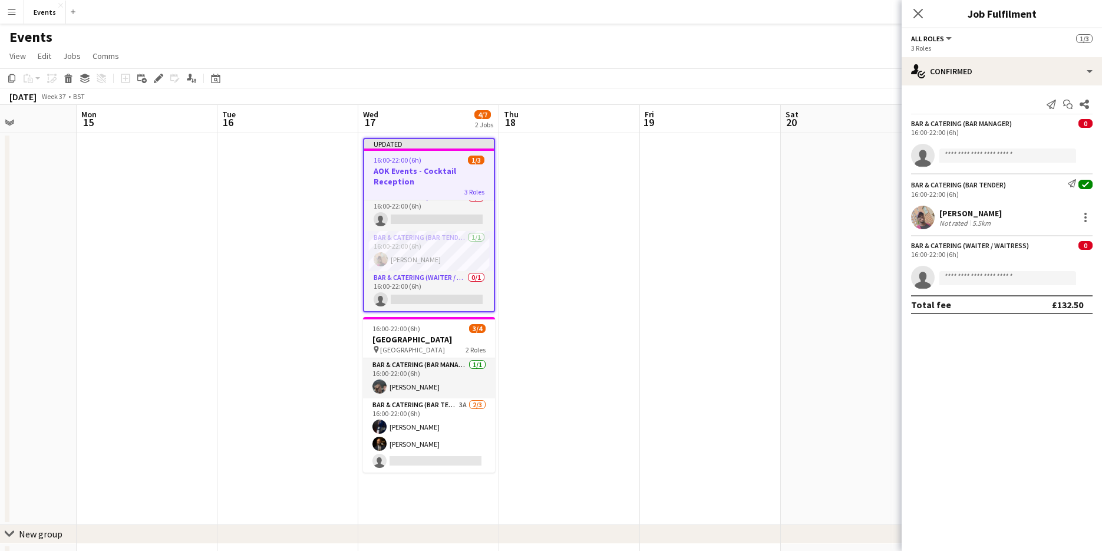
scroll to position [8, 0]
click at [915, 12] on icon at bounding box center [917, 13] width 11 height 11
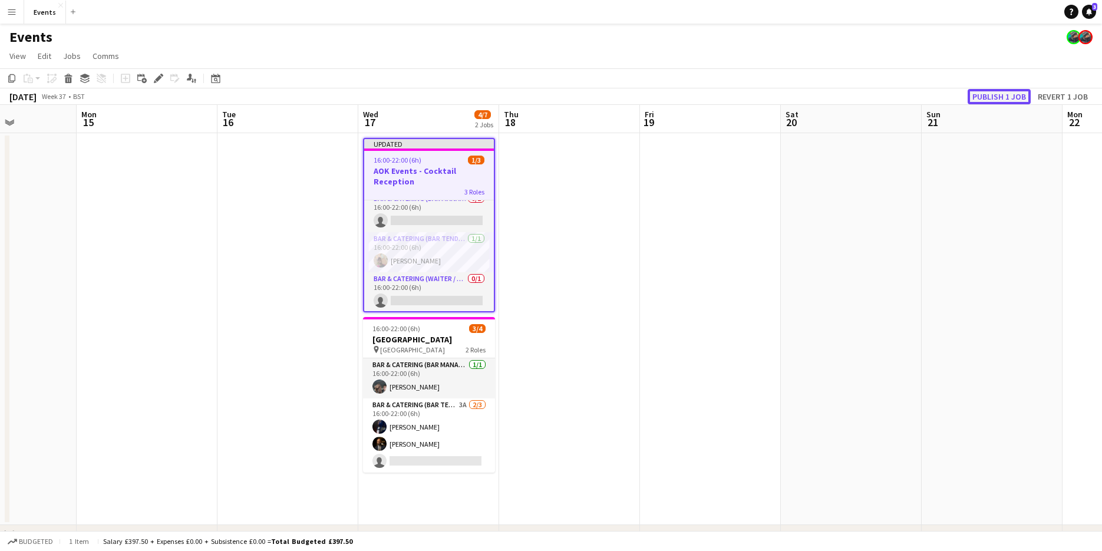
click at [980, 92] on button "Publish 1 job" at bounding box center [998, 96] width 63 height 15
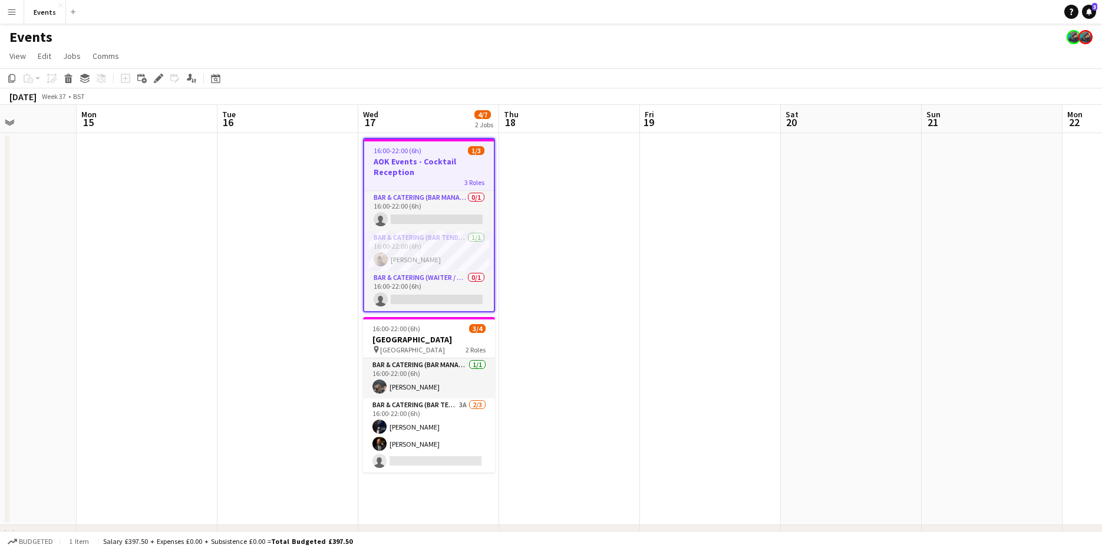
scroll to position [0, 0]
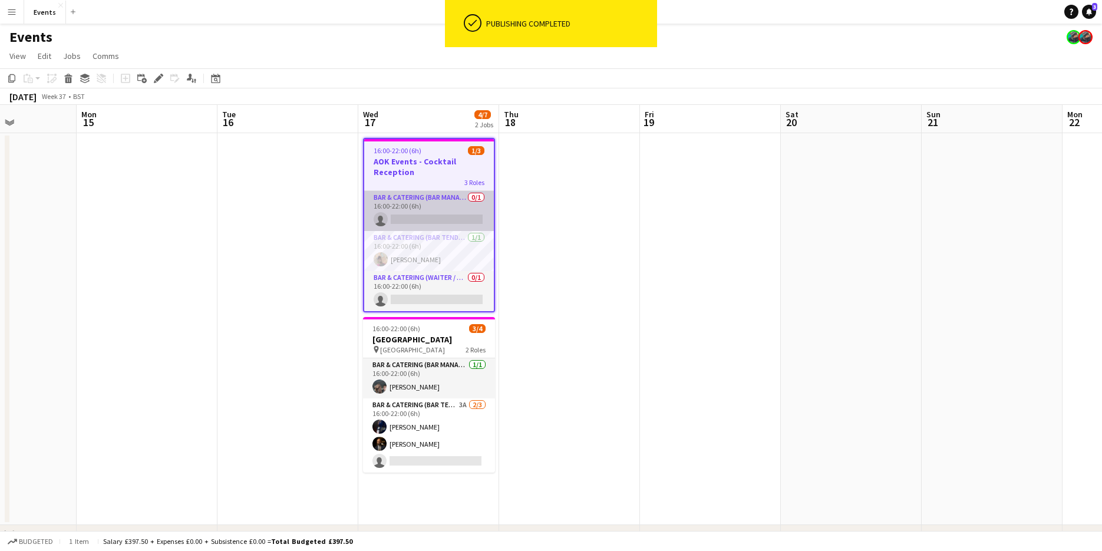
click at [429, 207] on app-card-role "Bar & Catering (Bar Manager) 0/1 16:00-22:00 (6h) single-neutral-actions" at bounding box center [429, 211] width 130 height 40
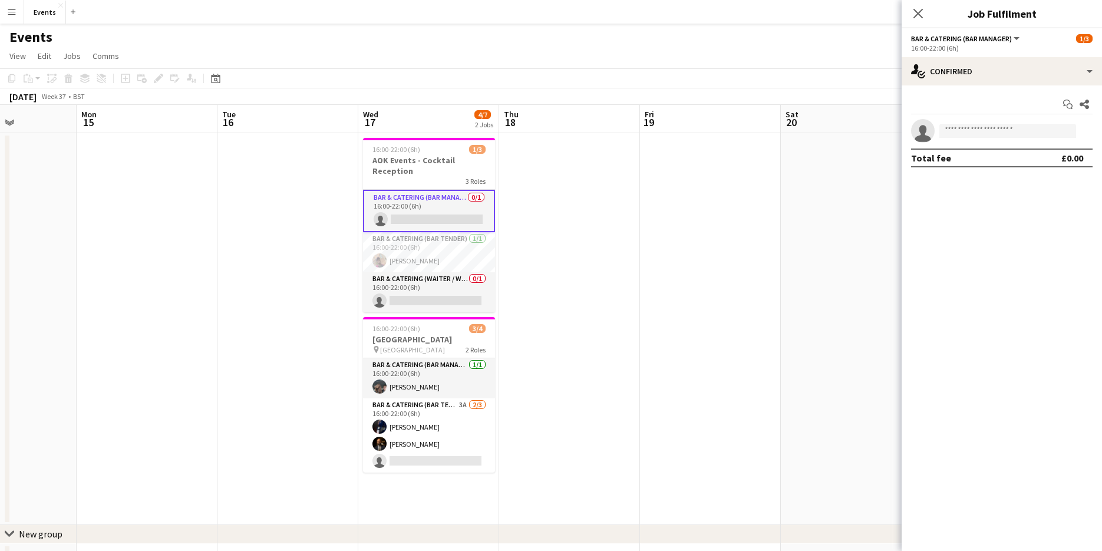
click at [409, 203] on app-card-role "Bar & Catering (Bar Manager) 0/1 16:00-22:00 (6h) single-neutral-actions" at bounding box center [429, 211] width 132 height 42
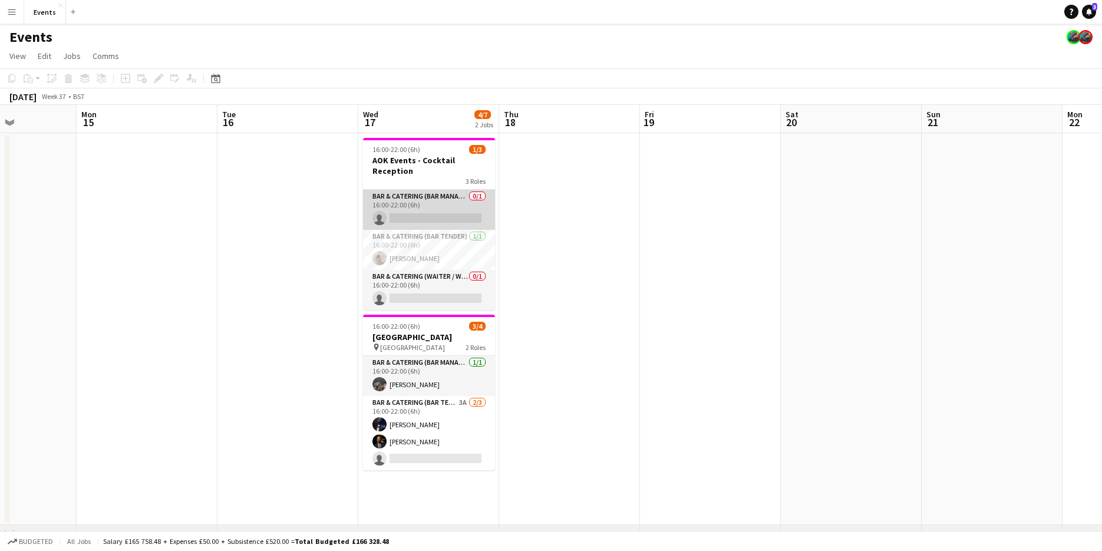
click at [409, 203] on app-card-role "Bar & Catering (Bar Manager) 0/1 16:00-22:00 (6h) single-neutral-actions" at bounding box center [429, 210] width 132 height 40
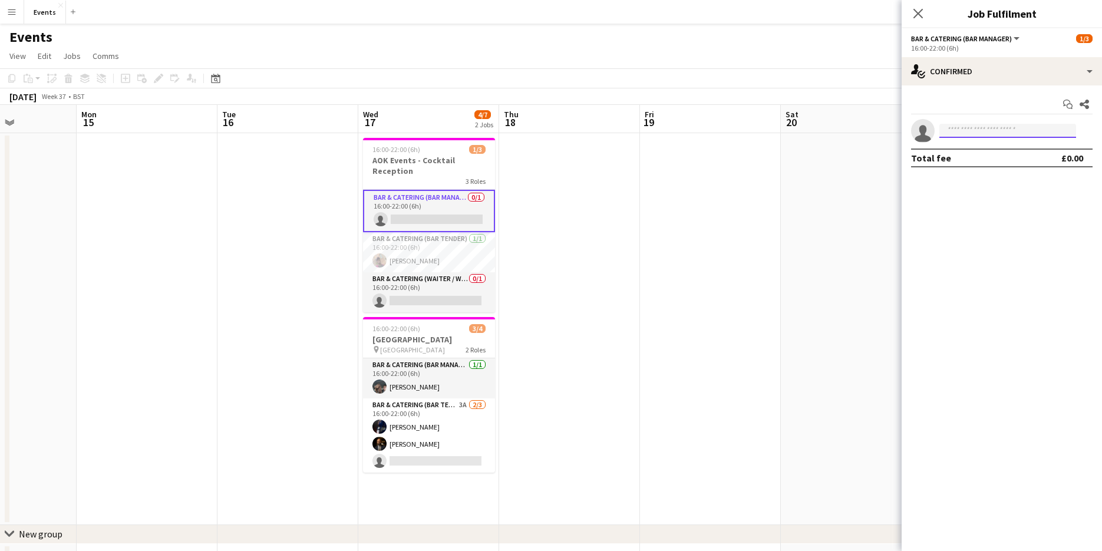
click at [992, 133] on input at bounding box center [1007, 131] width 137 height 14
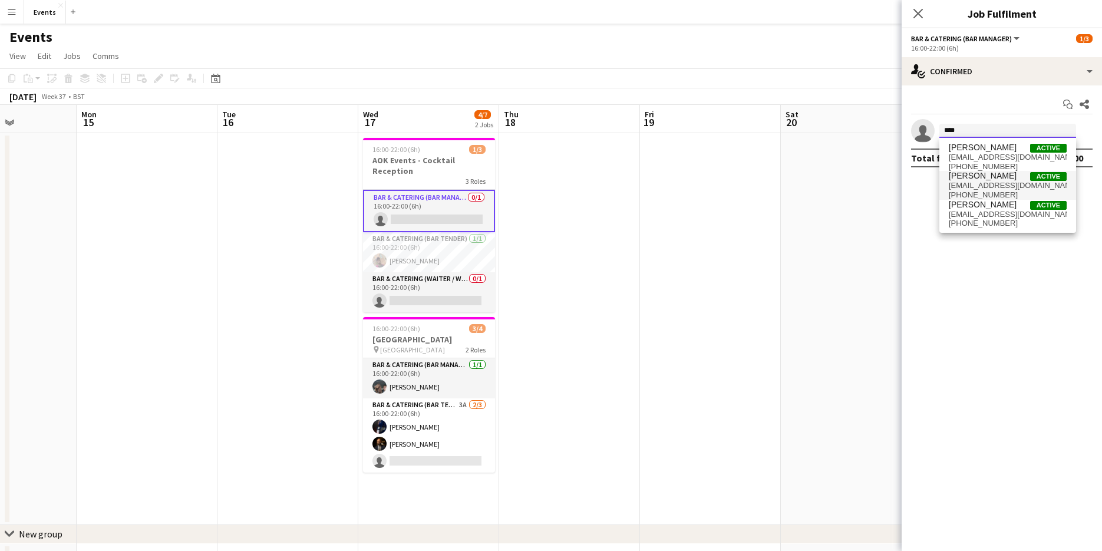
type input "****"
click at [1005, 176] on span "[PERSON_NAME] Active" at bounding box center [1007, 176] width 118 height 10
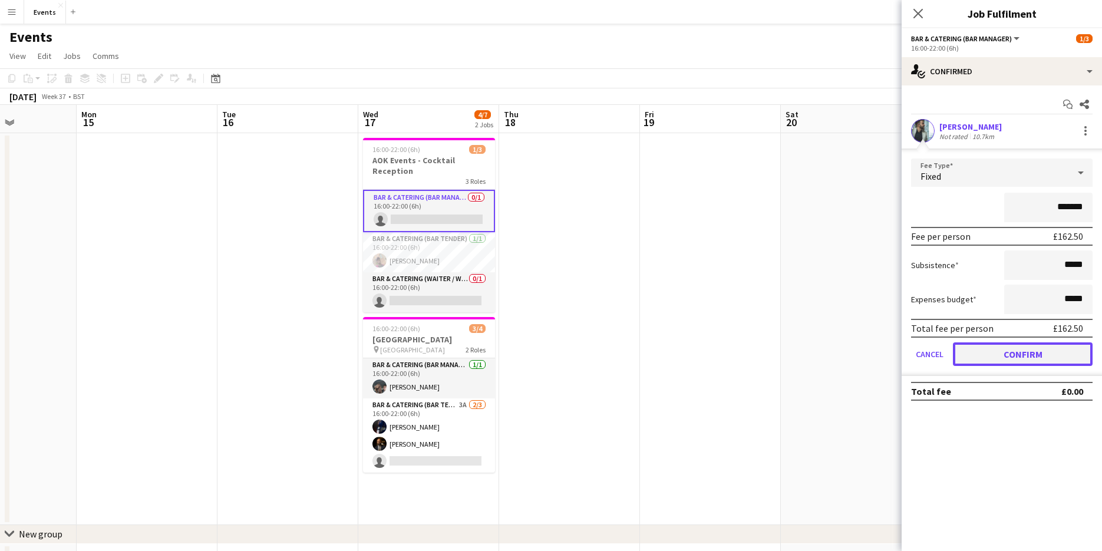
click at [1014, 355] on button "Confirm" at bounding box center [1023, 354] width 140 height 24
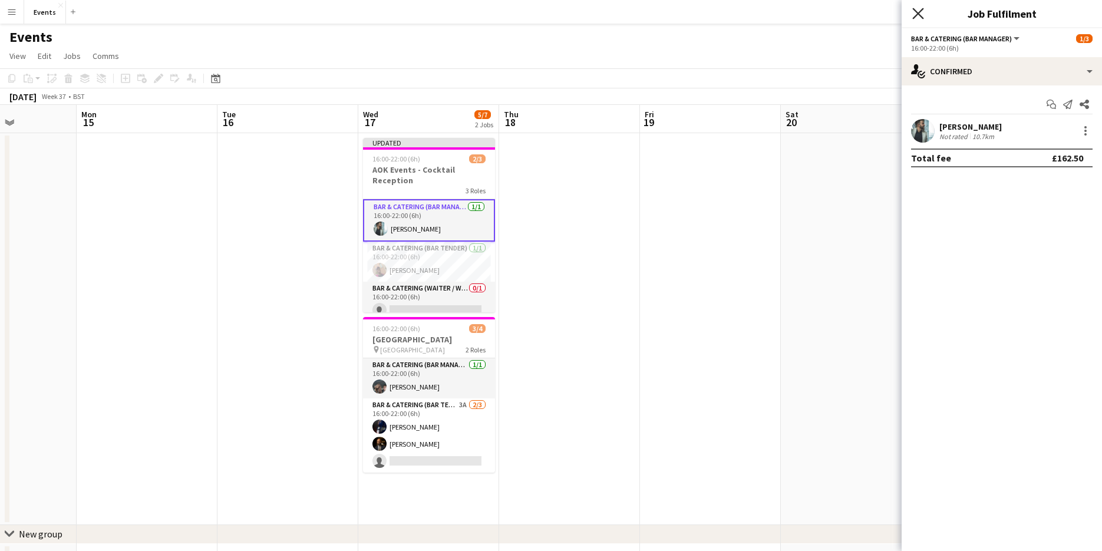
click at [918, 12] on icon "Close pop-in" at bounding box center [917, 13] width 11 height 11
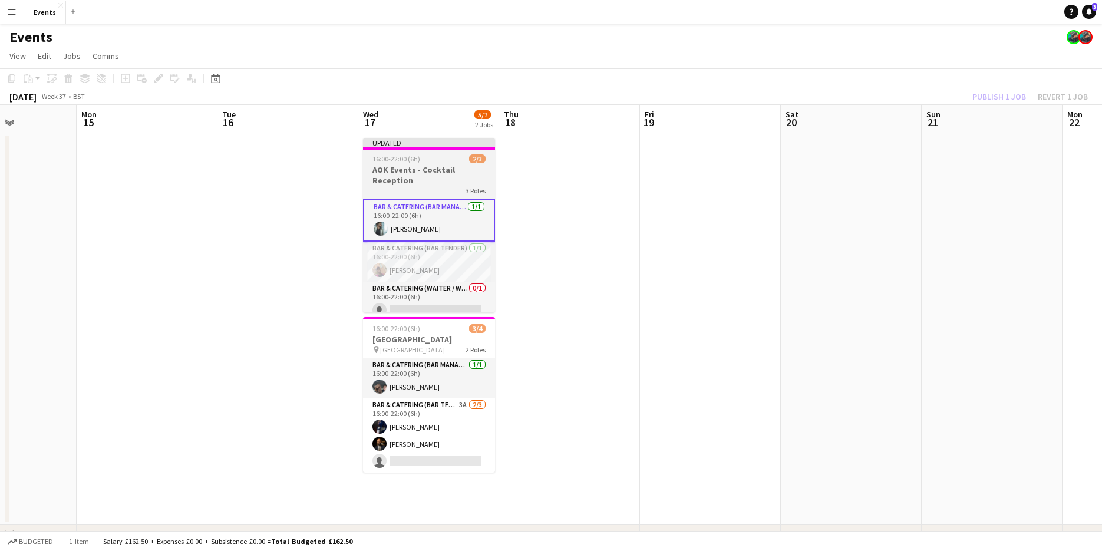
click at [452, 171] on h3 "AOK Events - Cocktail Reception" at bounding box center [429, 174] width 132 height 21
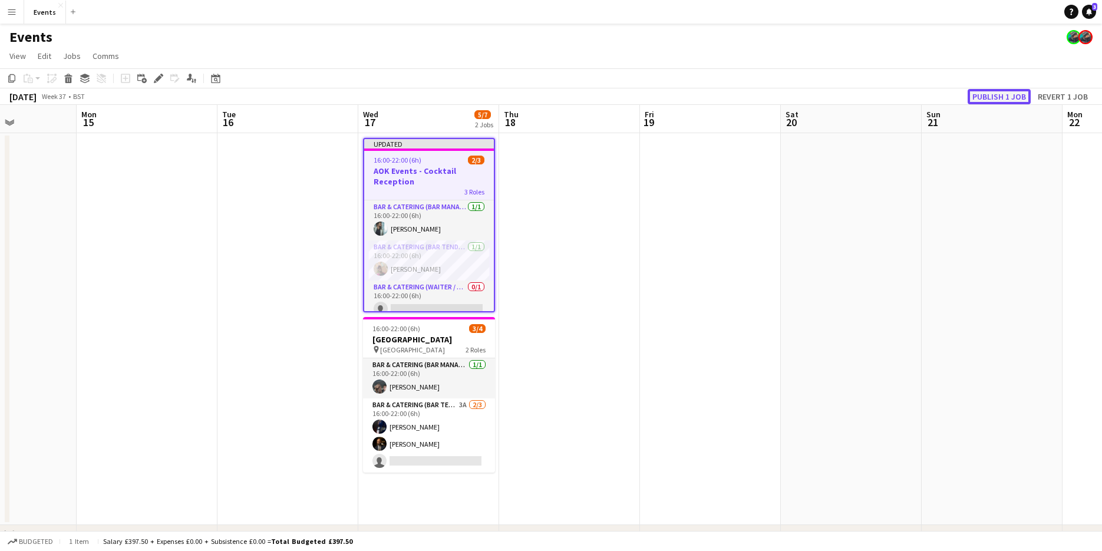
click at [979, 95] on button "Publish 1 job" at bounding box center [998, 96] width 63 height 15
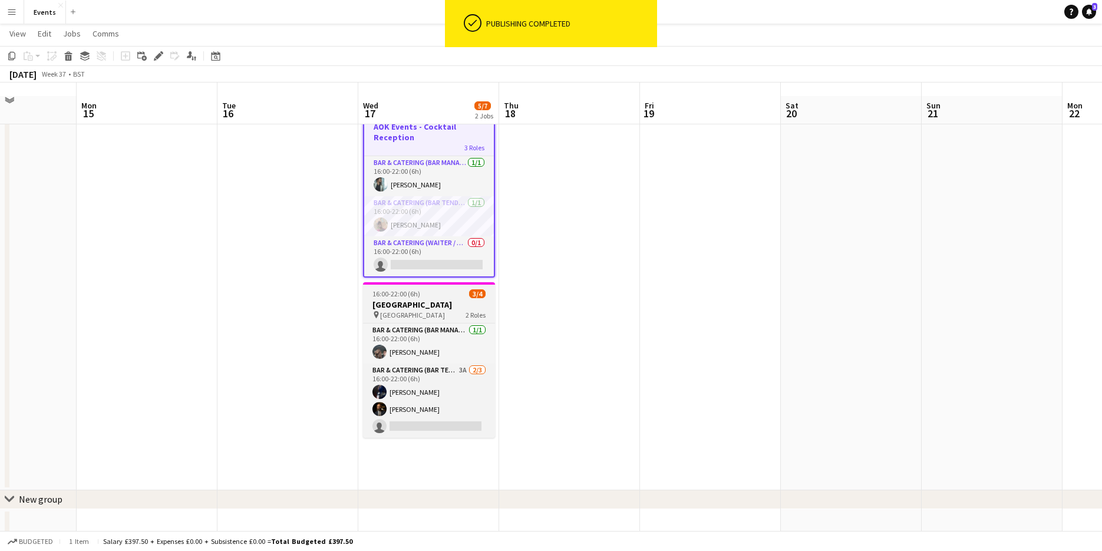
scroll to position [47, 0]
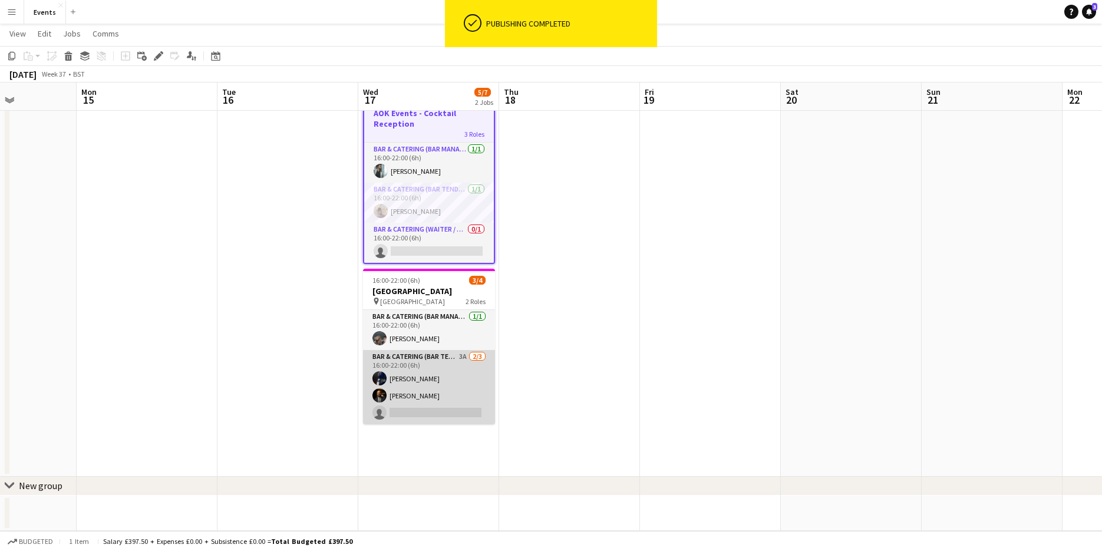
click at [443, 376] on app-card-role "Bar & Catering (Bar Tender) 3A [DATE] 16:00-22:00 (6h) [PERSON_NAME] [PERSON_NA…" at bounding box center [429, 387] width 132 height 74
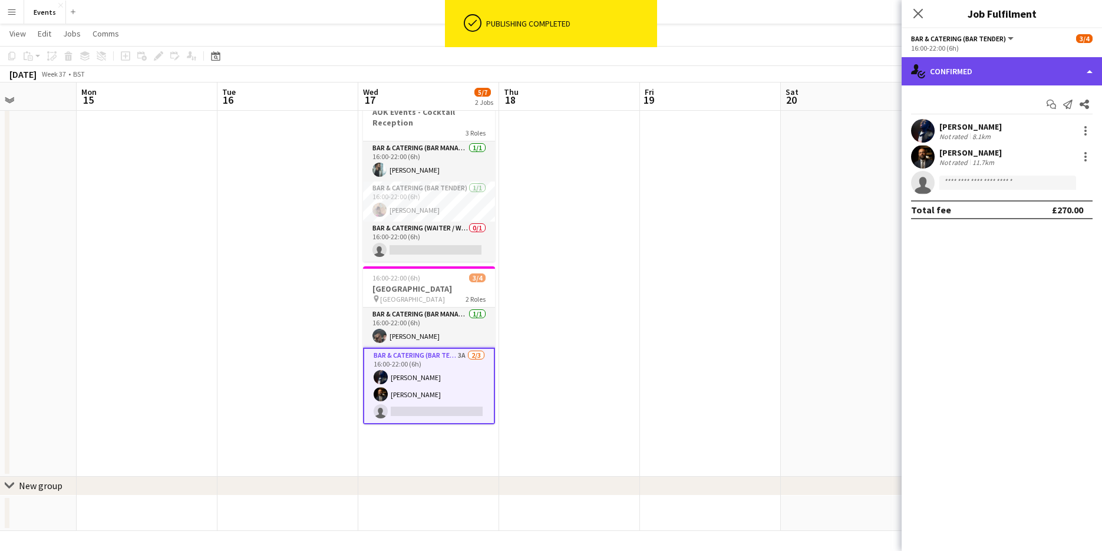
click at [970, 70] on div "single-neutral-actions-check-2 Confirmed" at bounding box center [1001, 71] width 200 height 28
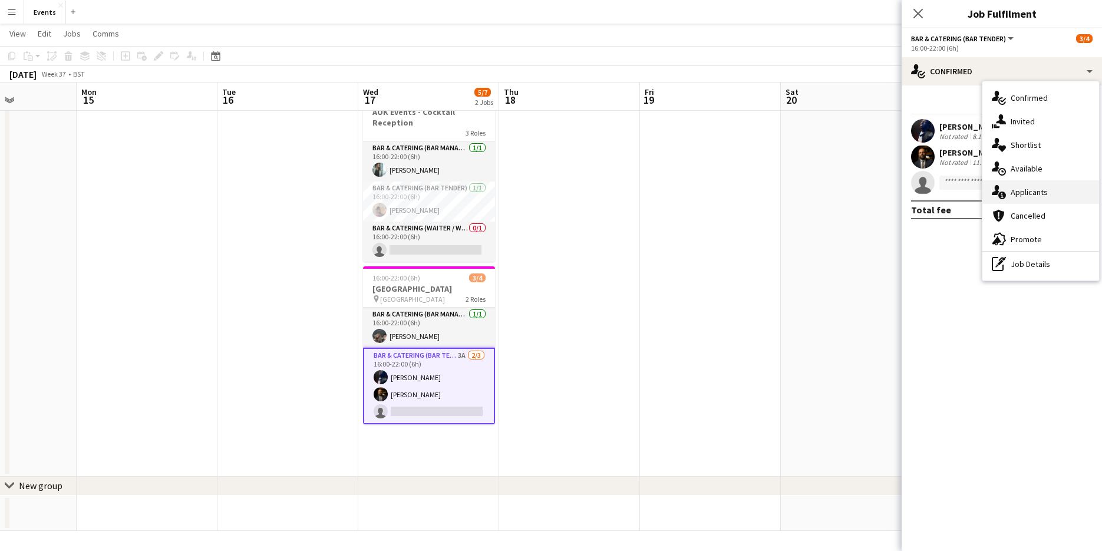
click at [1021, 183] on div "single-neutral-actions-information Applicants" at bounding box center [1040, 192] width 117 height 24
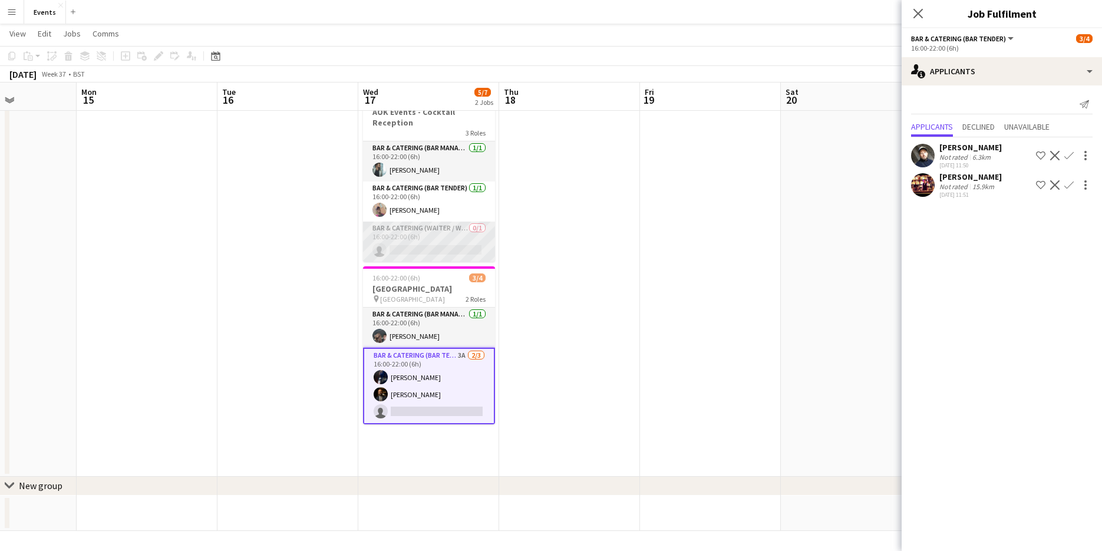
click at [426, 234] on app-card-role "Bar & Catering (Waiter / waitress) 0/1 16:00-22:00 (6h) single-neutral-actions" at bounding box center [429, 241] width 132 height 40
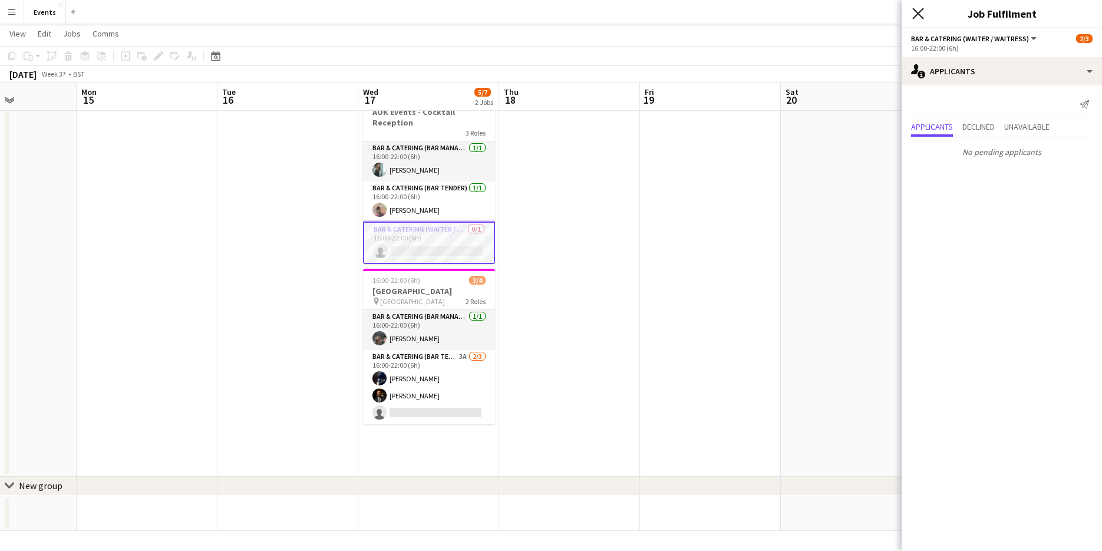
click at [914, 14] on icon "Close pop-in" at bounding box center [917, 13] width 11 height 11
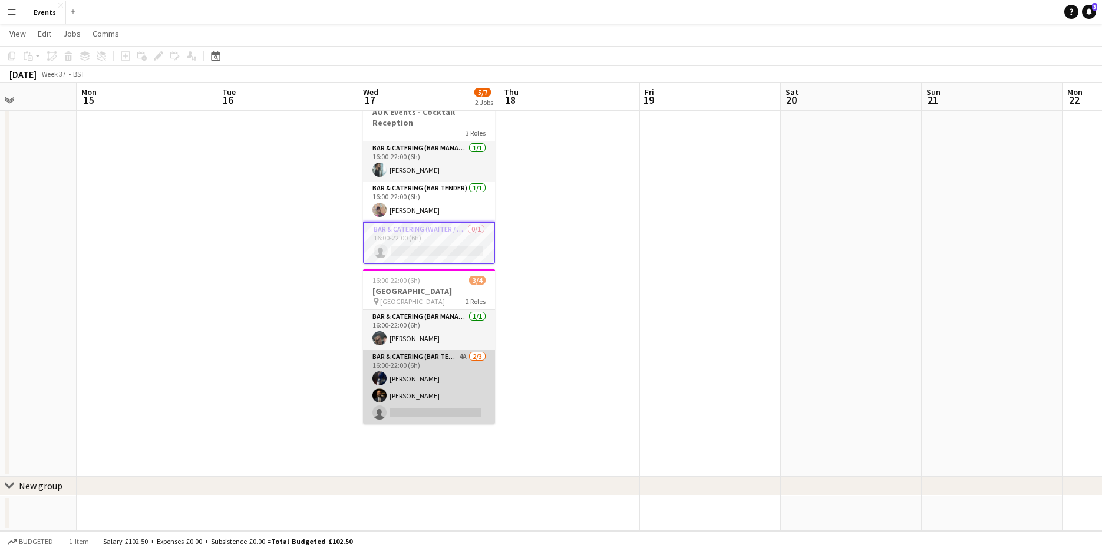
click at [431, 368] on app-card-role "Bar & Catering (Bar Tender) 4A [DATE] 16:00-22:00 (6h) [PERSON_NAME] [PERSON_NA…" at bounding box center [429, 387] width 132 height 74
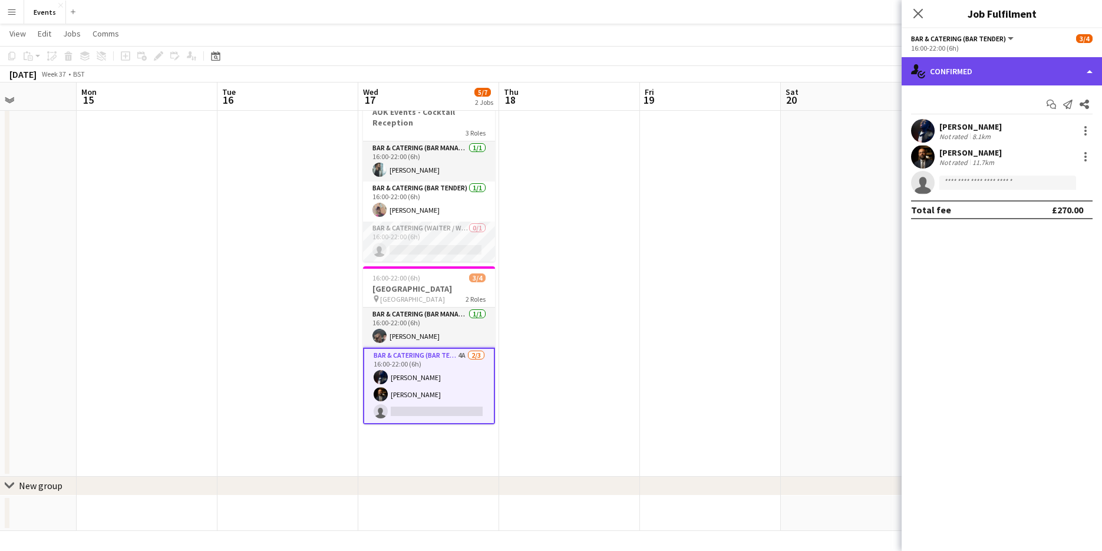
click at [977, 69] on div "single-neutral-actions-check-2 Confirmed" at bounding box center [1001, 71] width 200 height 28
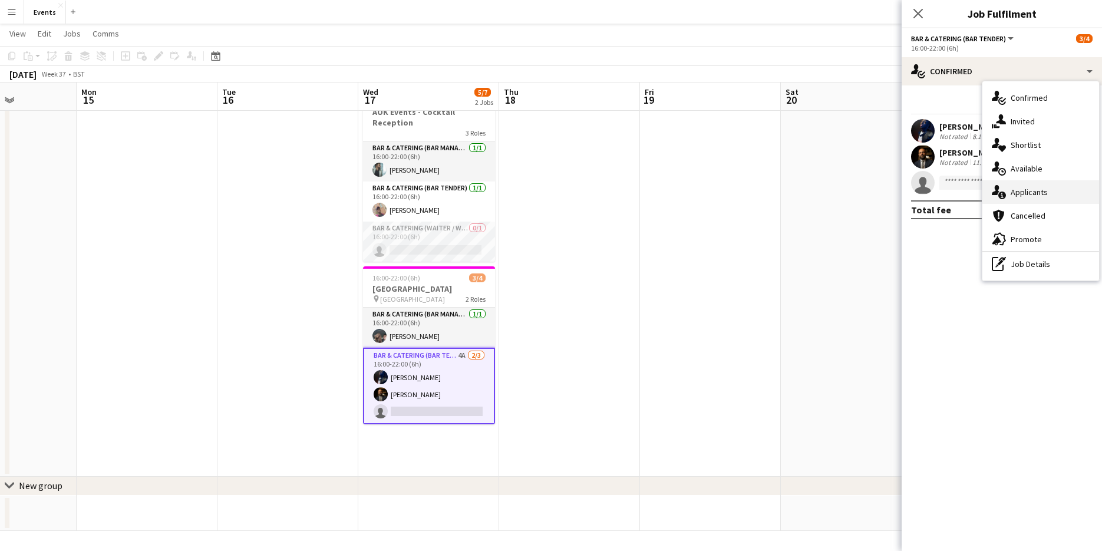
click at [1035, 188] on span "Applicants" at bounding box center [1028, 192] width 37 height 11
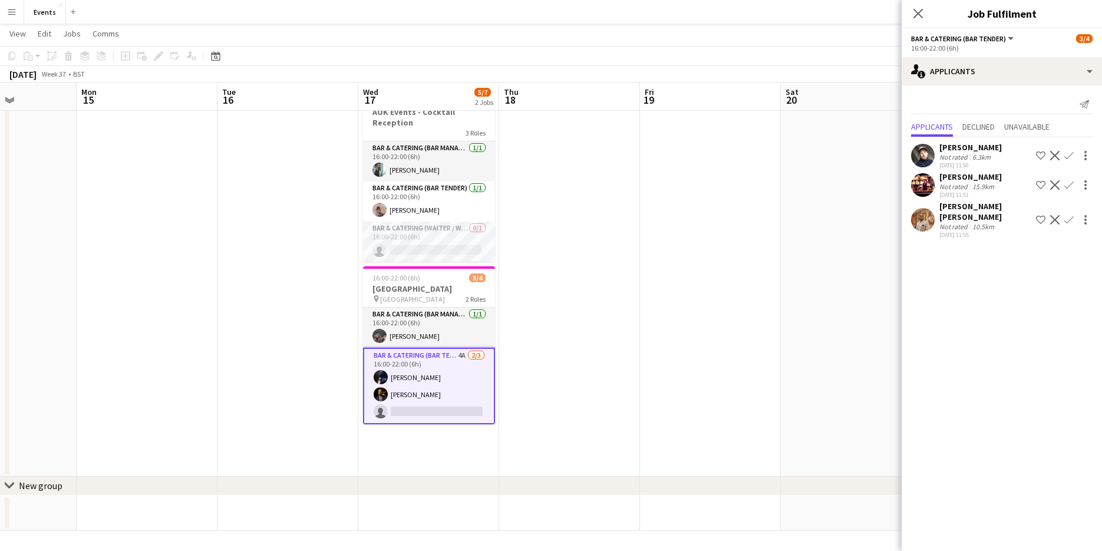
click at [1067, 215] on app-icon "Confirm" at bounding box center [1068, 219] width 9 height 9
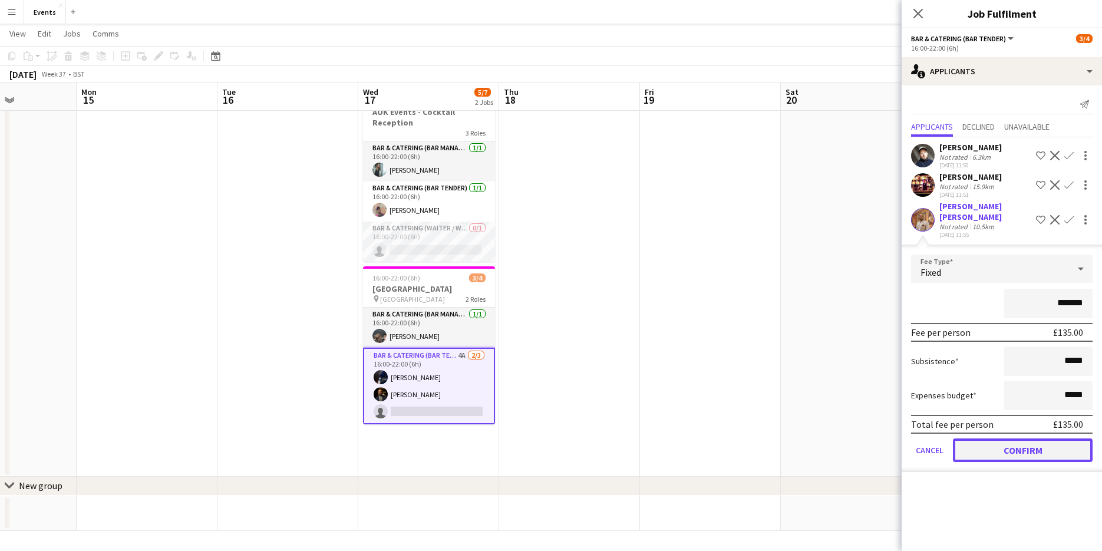
click at [1039, 442] on button "Confirm" at bounding box center [1023, 450] width 140 height 24
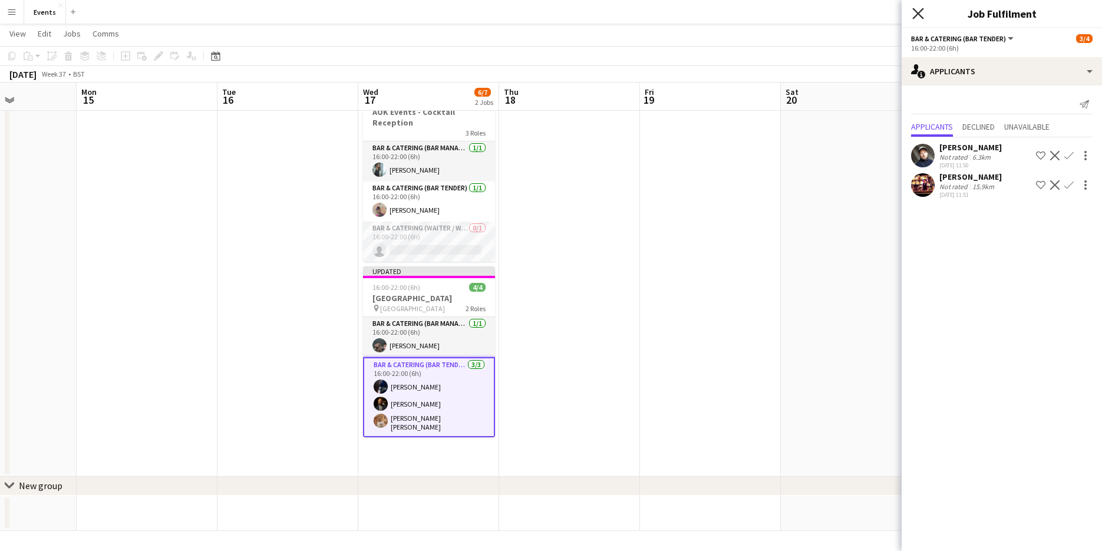
click at [919, 17] on icon "Close pop-in" at bounding box center [917, 13] width 11 height 11
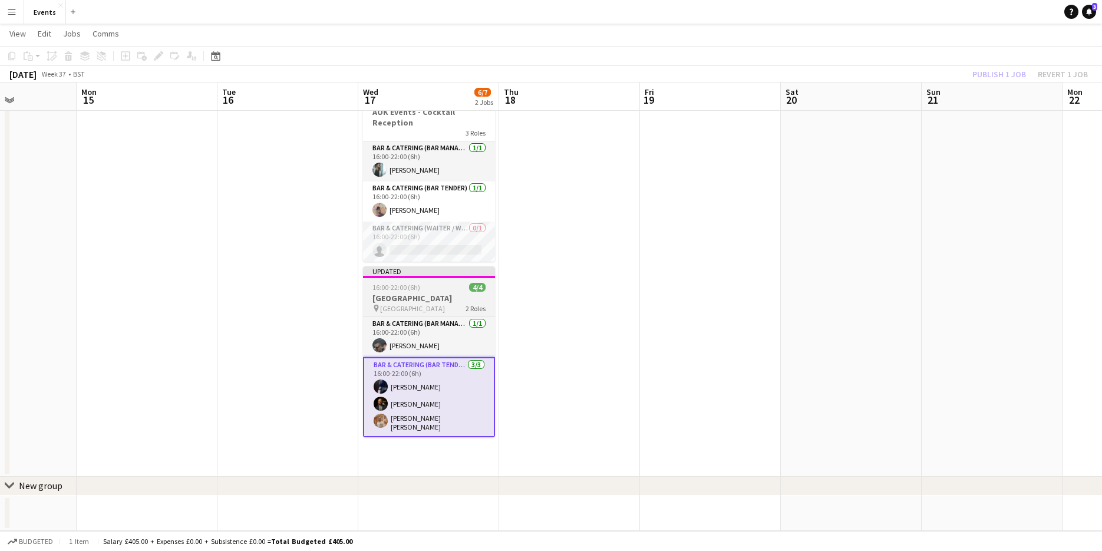
click at [417, 295] on h3 "[GEOGRAPHIC_DATA]" at bounding box center [429, 298] width 132 height 11
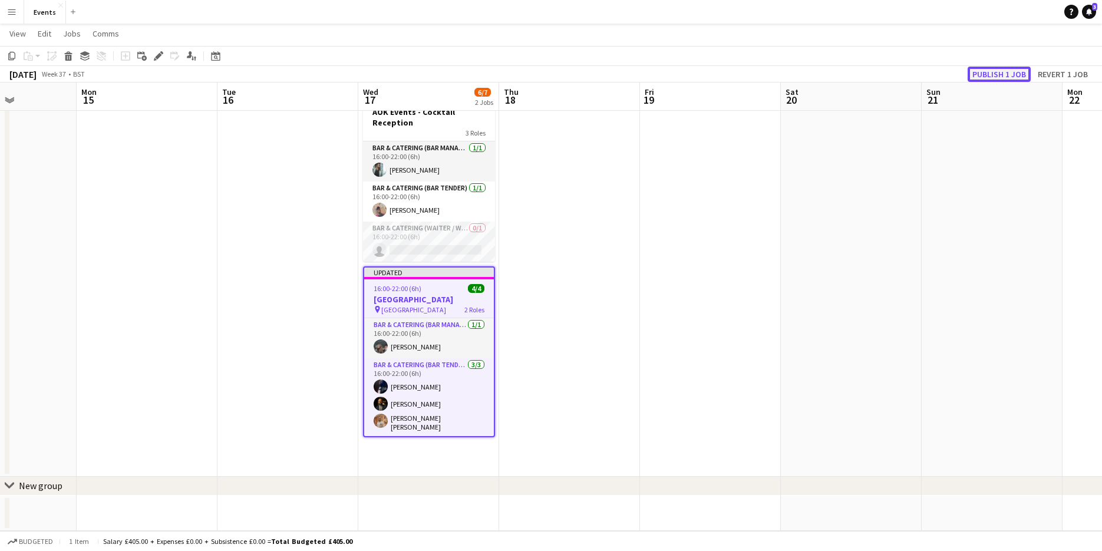
click at [993, 75] on button "Publish 1 job" at bounding box center [998, 74] width 63 height 15
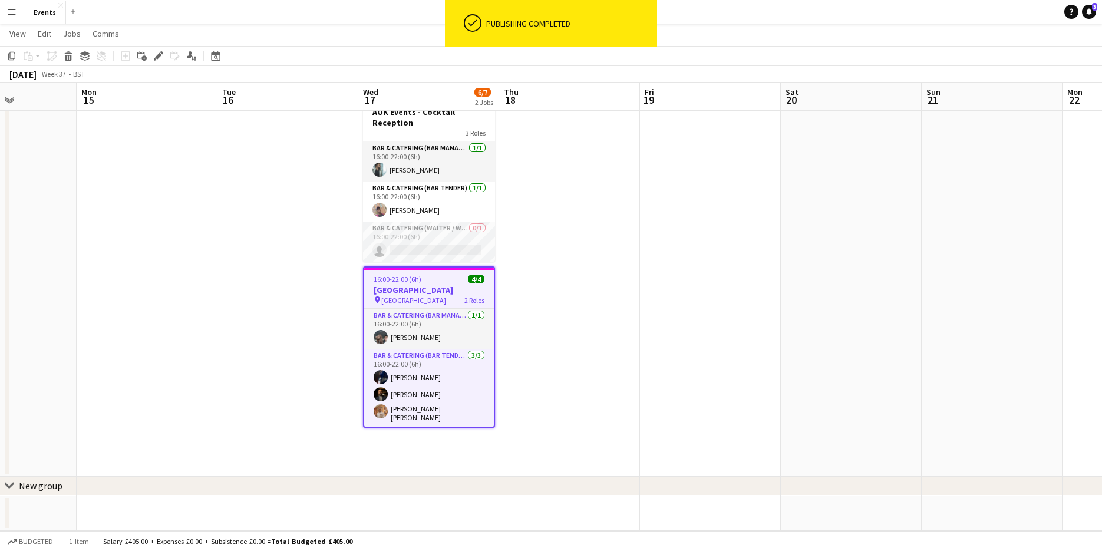
click at [424, 441] on app-date-cell "16:00-22:00 (6h) 2/3 AOK Events - Cocktail Reception 3 Roles Bar & Catering (Ba…" at bounding box center [428, 281] width 141 height 392
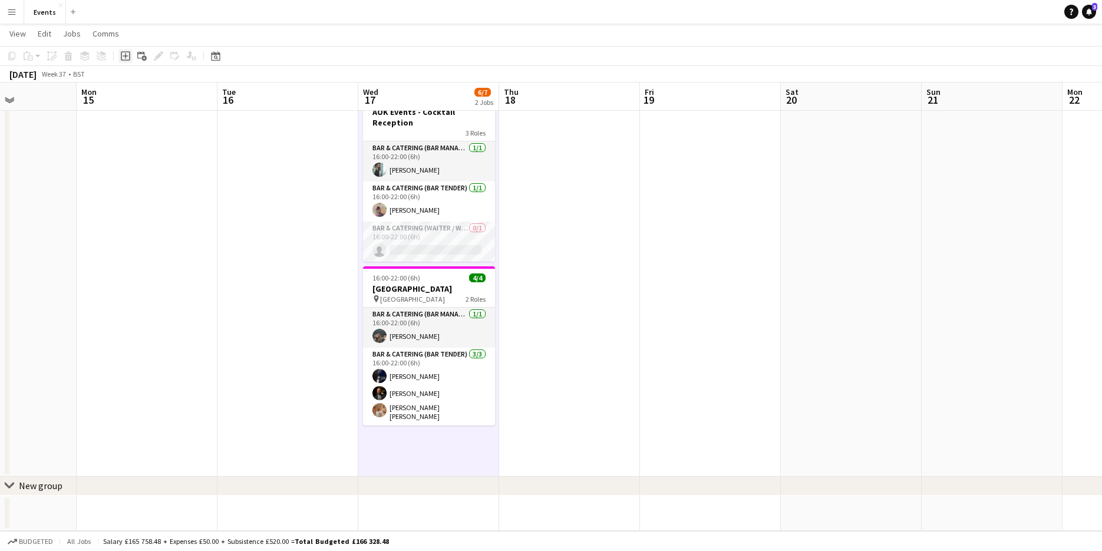
click at [125, 56] on icon at bounding box center [125, 55] width 5 height 5
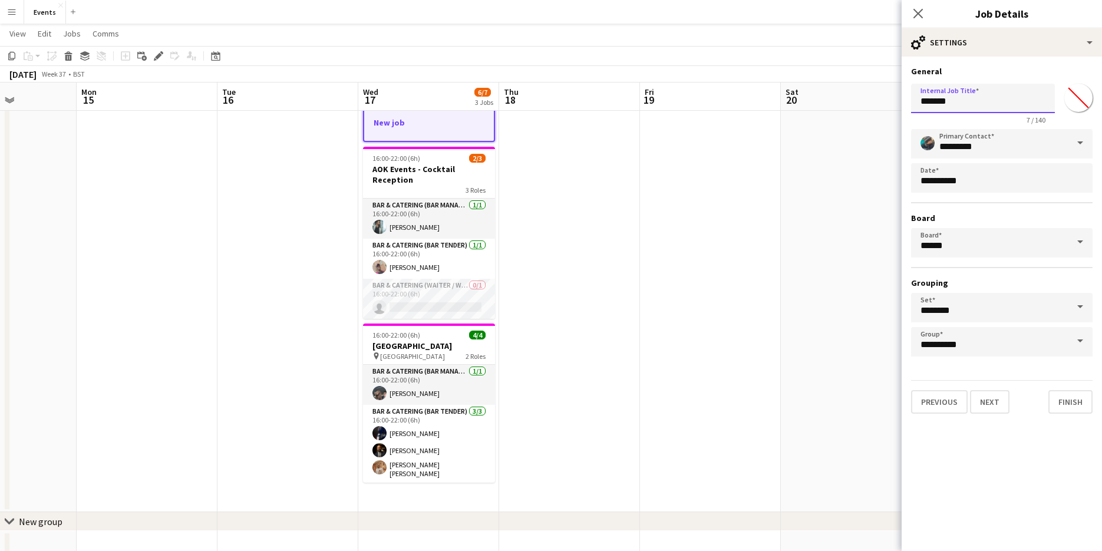
drag, startPoint x: 951, startPoint y: 104, endPoint x: 918, endPoint y: 106, distance: 33.6
click at [918, 106] on input "*******" at bounding box center [983, 98] width 144 height 29
type input "**********"
click at [1000, 404] on button "Next" at bounding box center [989, 402] width 39 height 24
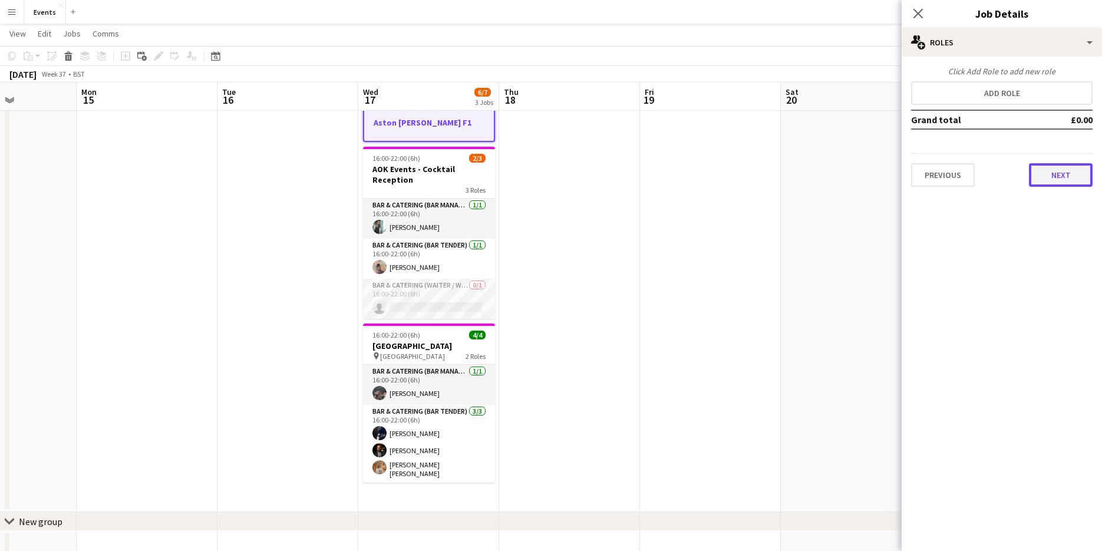
drag, startPoint x: 1039, startPoint y: 175, endPoint x: 1024, endPoint y: 180, distance: 15.7
click at [1039, 175] on button "Next" at bounding box center [1061, 175] width 64 height 24
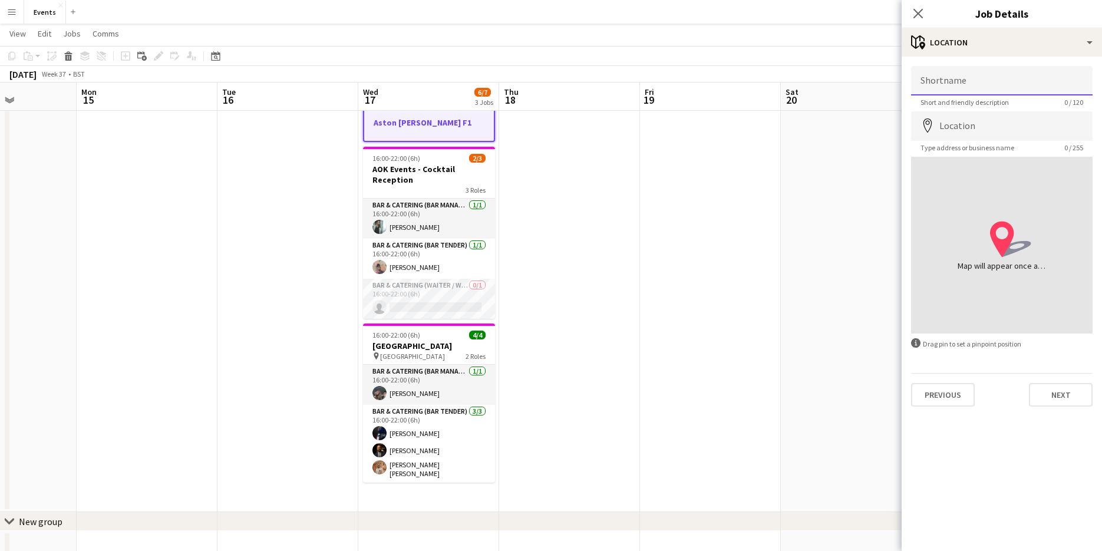
click at [967, 83] on input "Shortname" at bounding box center [1001, 80] width 181 height 29
type input "**********"
click at [960, 135] on input "Location" at bounding box center [1001, 125] width 181 height 29
type input "**********"
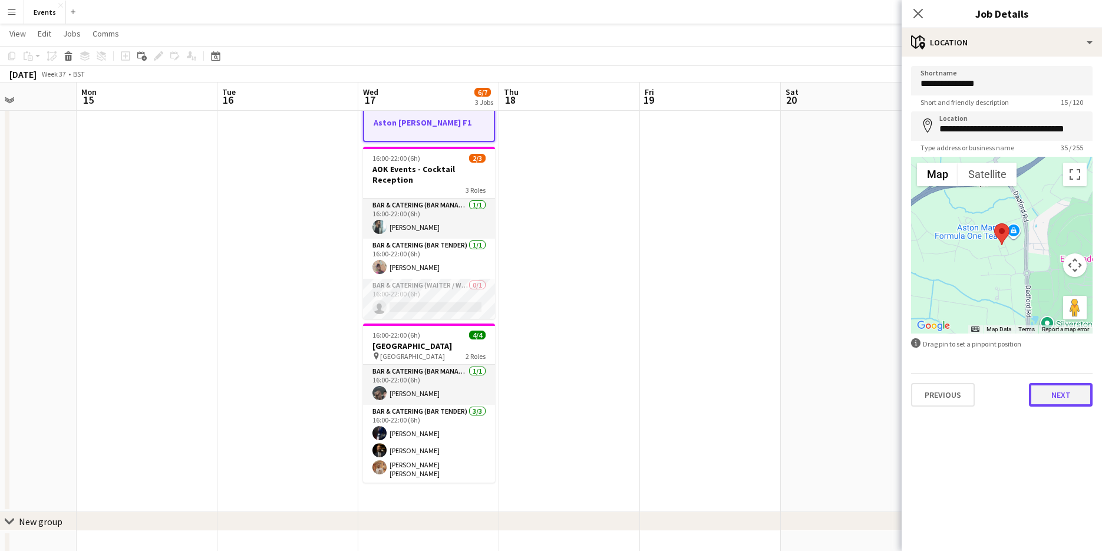
click at [1062, 398] on button "Next" at bounding box center [1061, 395] width 64 height 24
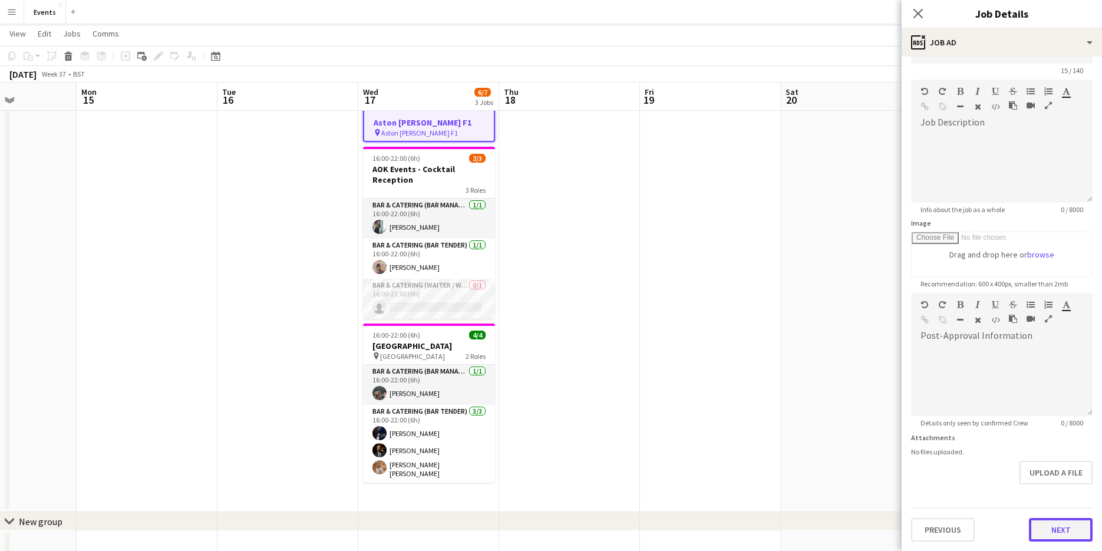
click at [1063, 490] on form "**********" at bounding box center [1001, 287] width 200 height 507
click at [1064, 534] on button "Next" at bounding box center [1061, 530] width 64 height 24
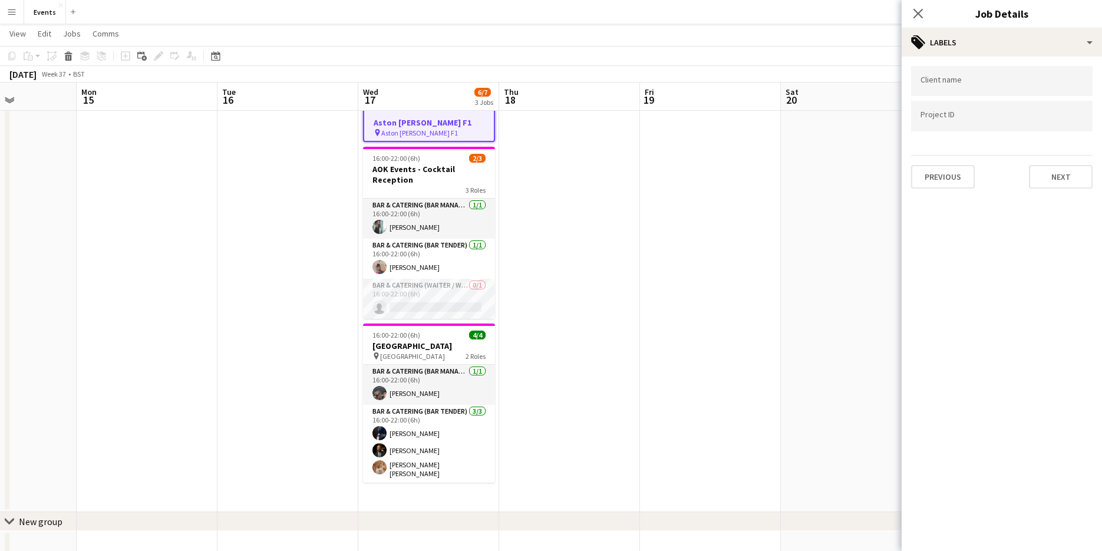
scroll to position [0, 0]
click at [951, 88] on div at bounding box center [1001, 81] width 181 height 30
type input "**********"
click at [951, 118] on div "Aston [PERSON_NAME] F1" at bounding box center [1001, 117] width 181 height 28
click at [1073, 183] on button "Next" at bounding box center [1061, 177] width 64 height 24
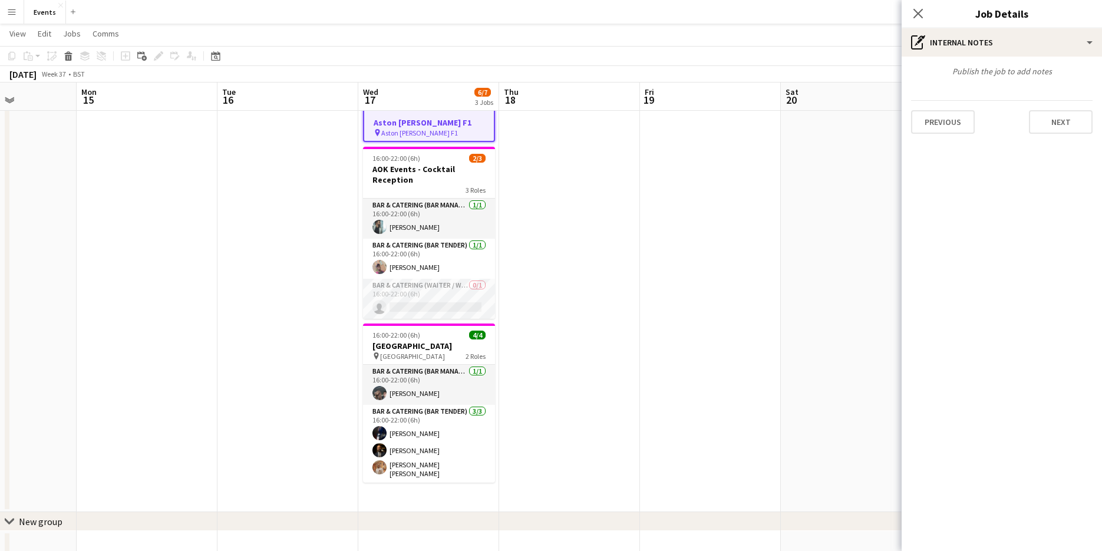
click at [1078, 134] on div "Publish the job to add notes Previous Next" at bounding box center [1001, 100] width 200 height 87
click at [1077, 125] on button "Next" at bounding box center [1061, 122] width 64 height 24
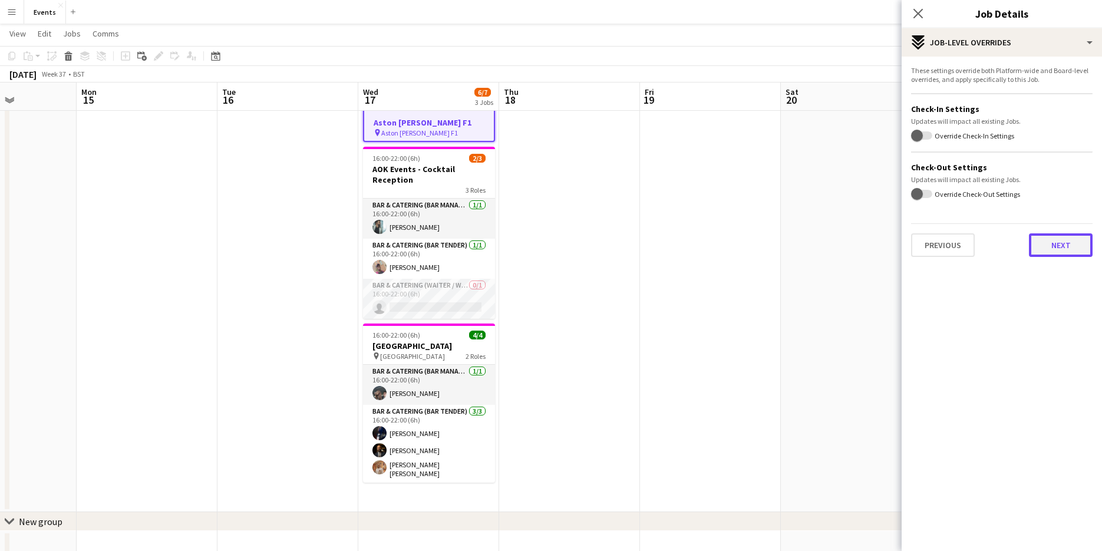
click at [1074, 251] on button "Next" at bounding box center [1061, 245] width 64 height 24
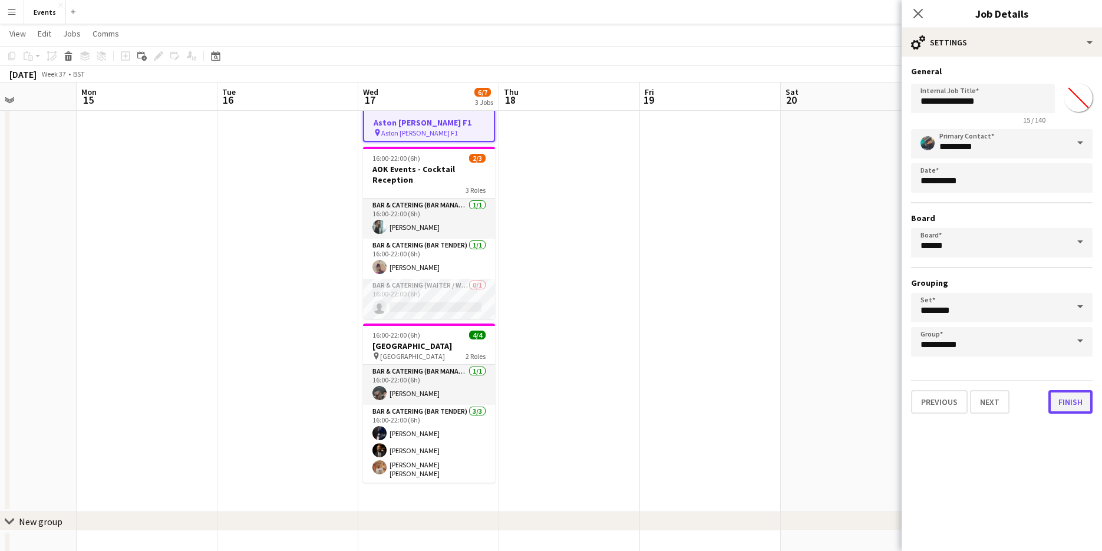
click at [1074, 402] on button "Finish" at bounding box center [1070, 402] width 44 height 24
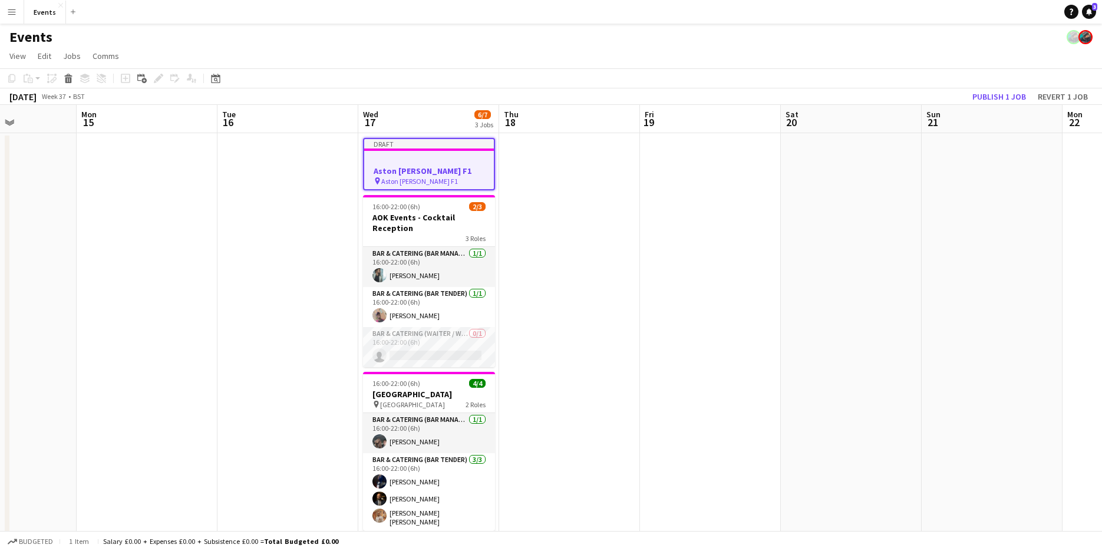
click at [418, 161] on div at bounding box center [429, 160] width 130 height 9
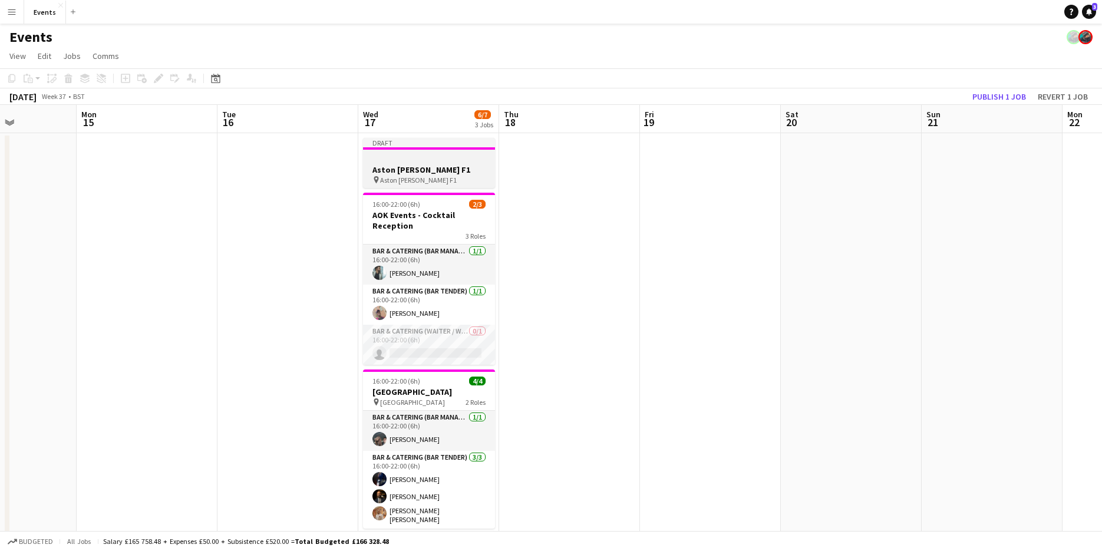
click at [418, 161] on div at bounding box center [429, 158] width 132 height 9
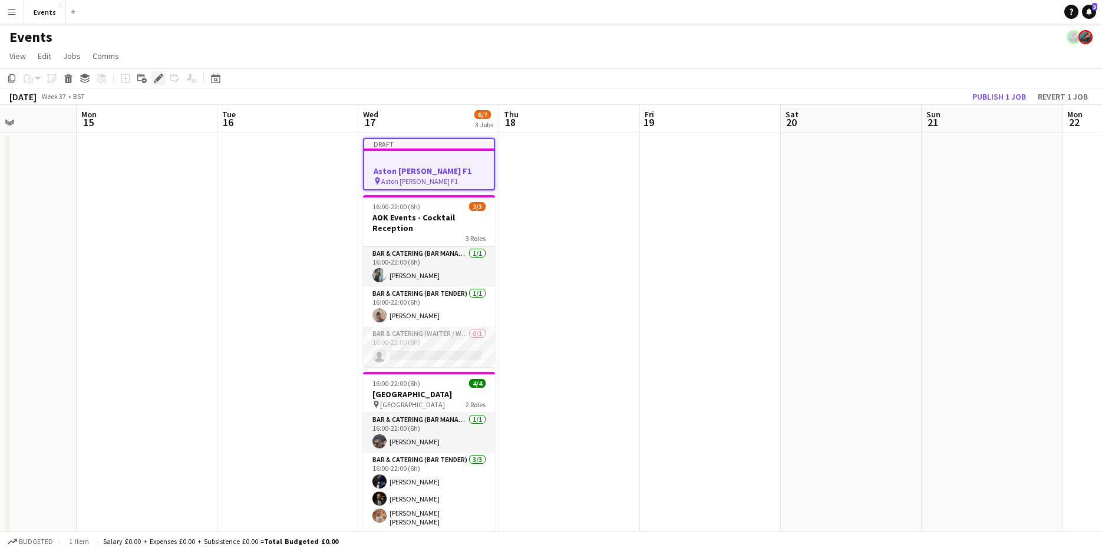
click at [157, 80] on icon at bounding box center [158, 78] width 6 height 6
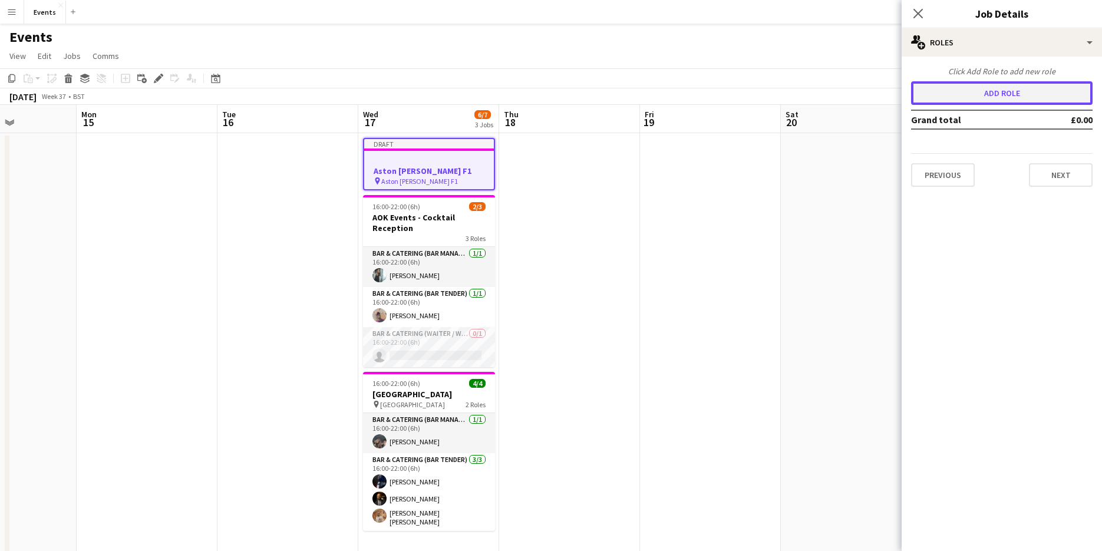
click at [1061, 101] on button "Add role" at bounding box center [1001, 93] width 181 height 24
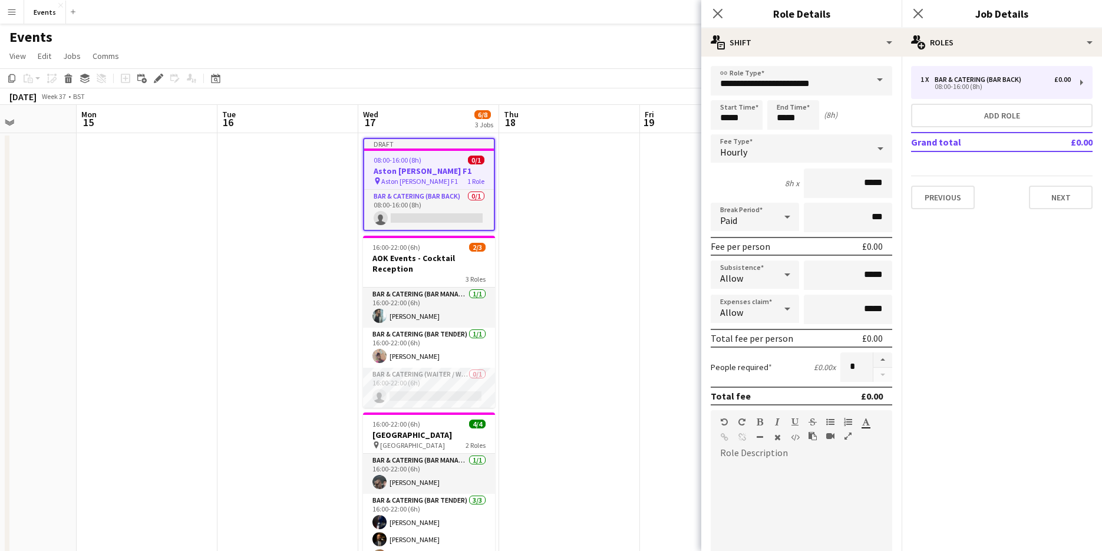
click at [867, 88] on span at bounding box center [879, 80] width 25 height 28
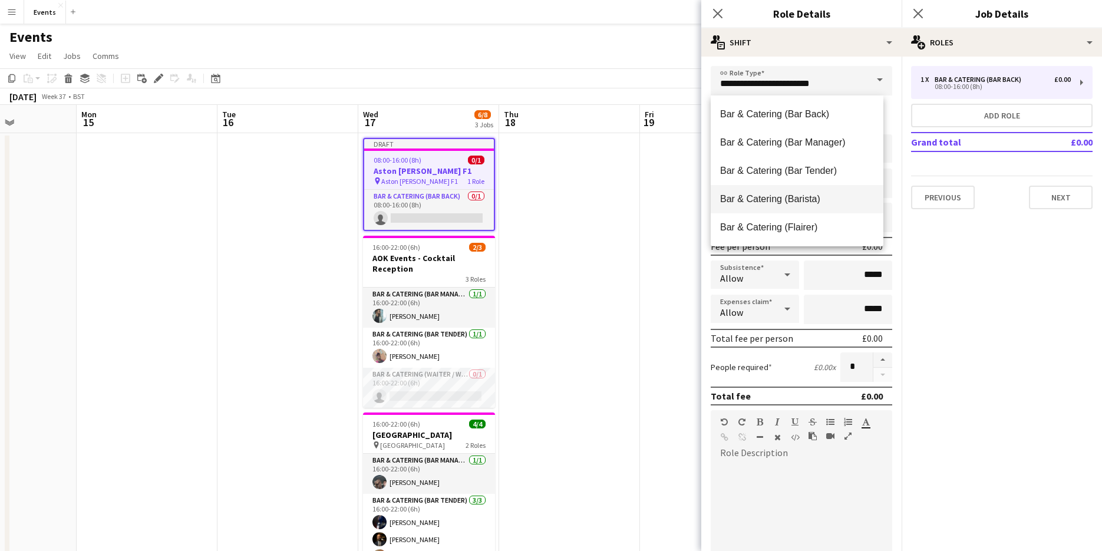
scroll to position [118, 0]
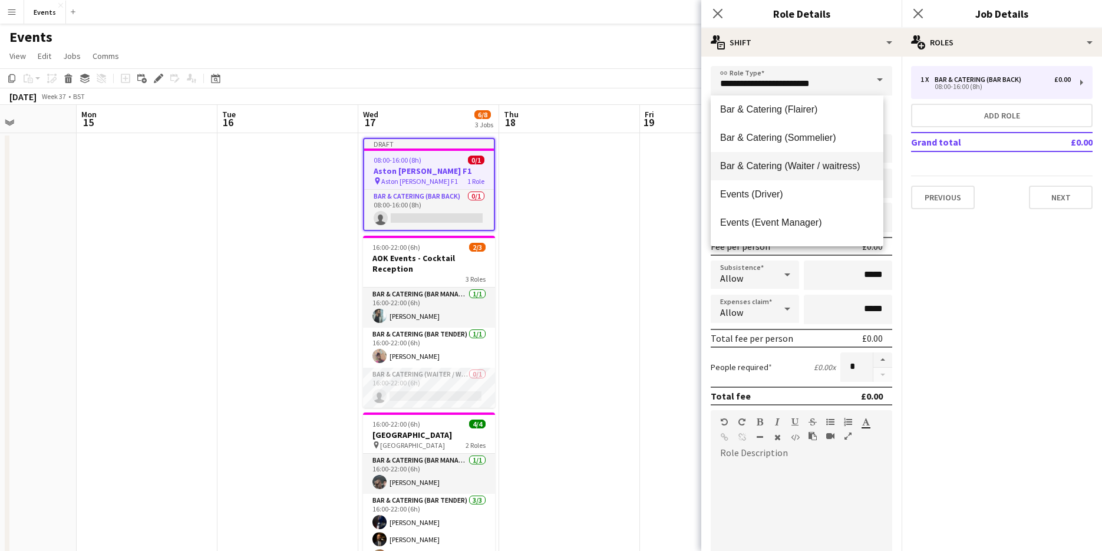
click at [822, 166] on span "Bar & Catering (Waiter / waitress)" at bounding box center [797, 165] width 154 height 11
type input "**********"
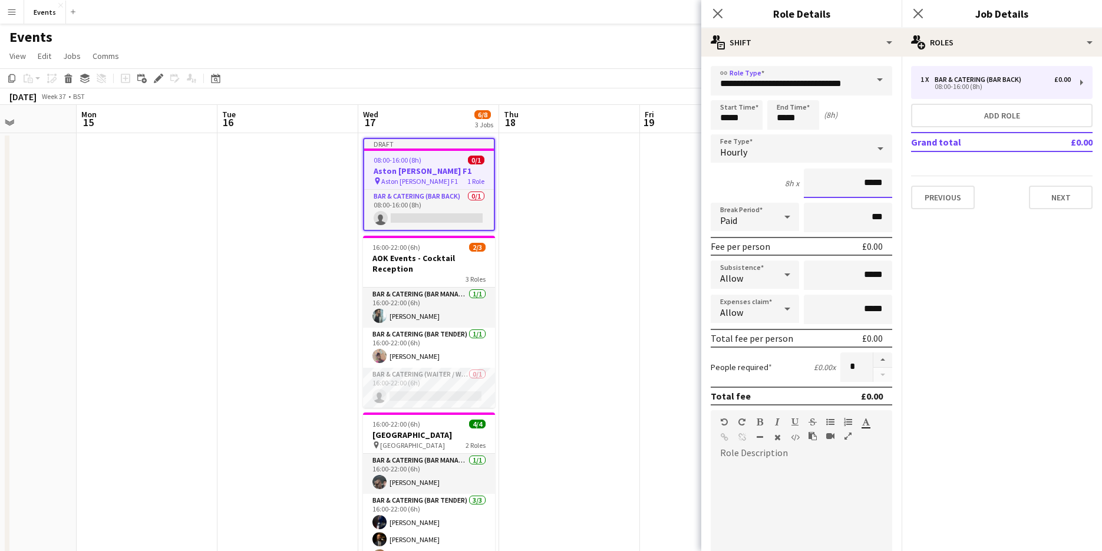
click at [858, 180] on input "*****" at bounding box center [847, 182] width 88 height 29
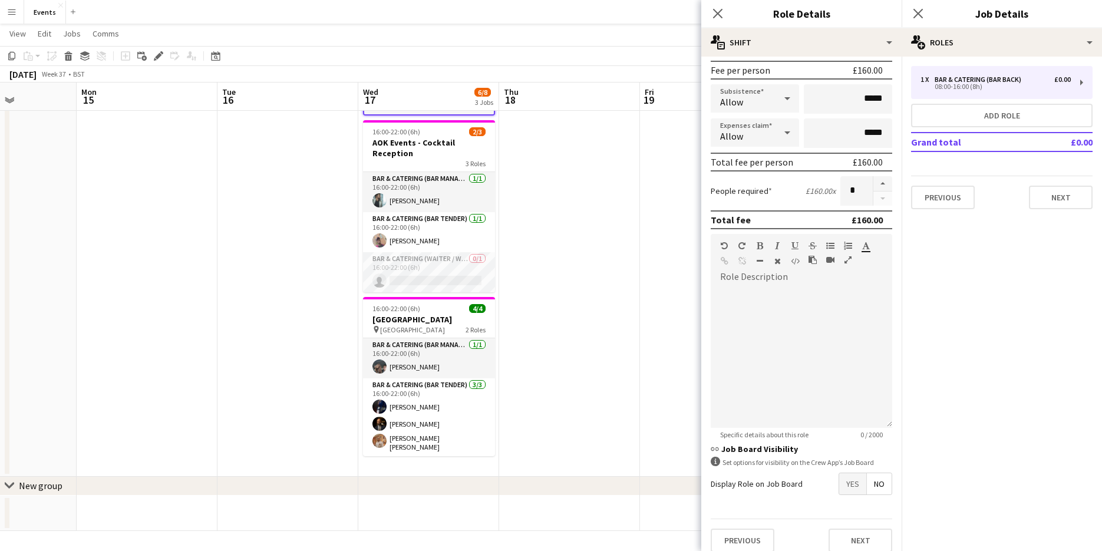
scroll to position [177, 0]
type input "******"
click at [855, 535] on button "Next" at bounding box center [860, 540] width 64 height 24
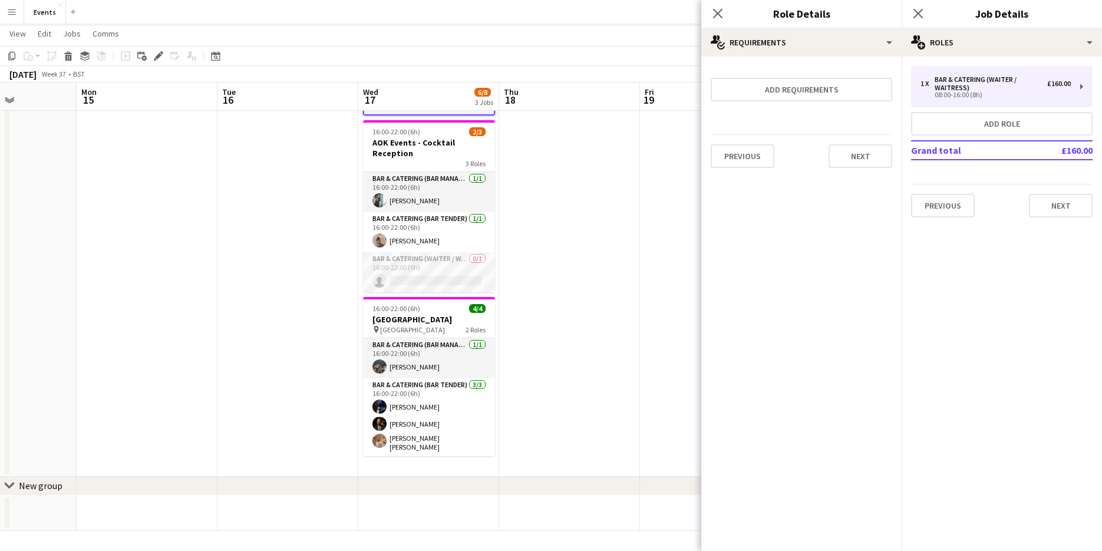
scroll to position [0, 0]
click at [861, 152] on button "Next" at bounding box center [860, 156] width 64 height 24
click at [885, 161] on button "Finish" at bounding box center [870, 158] width 44 height 24
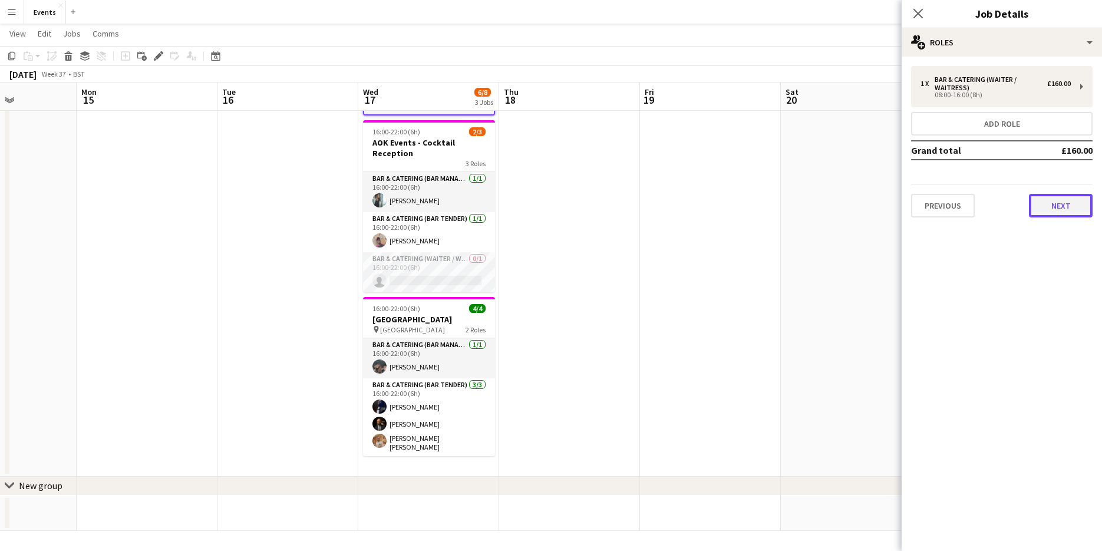
click at [1073, 207] on button "Next" at bounding box center [1061, 206] width 64 height 24
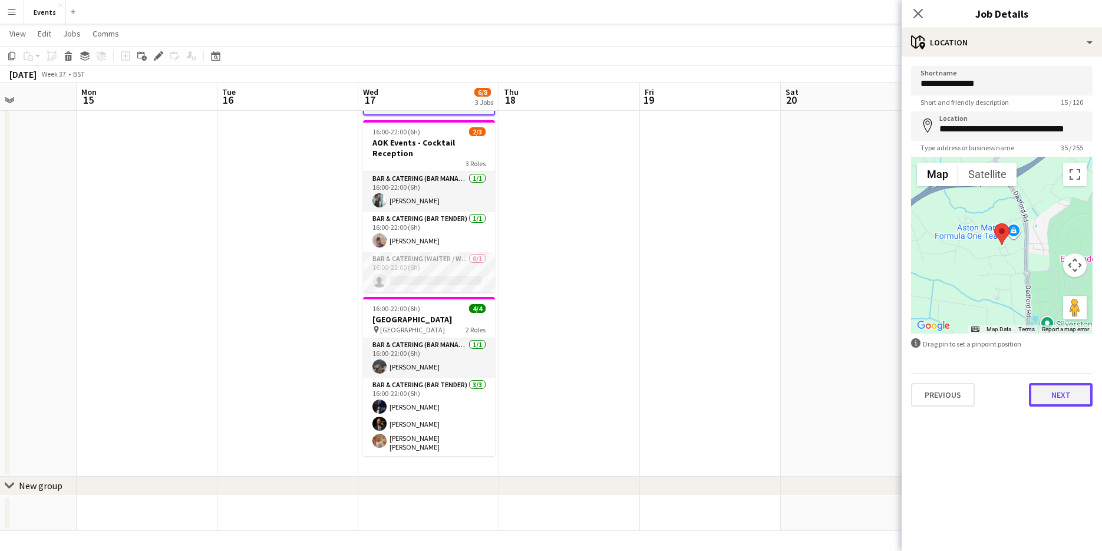
click at [1058, 401] on button "Next" at bounding box center [1061, 395] width 64 height 24
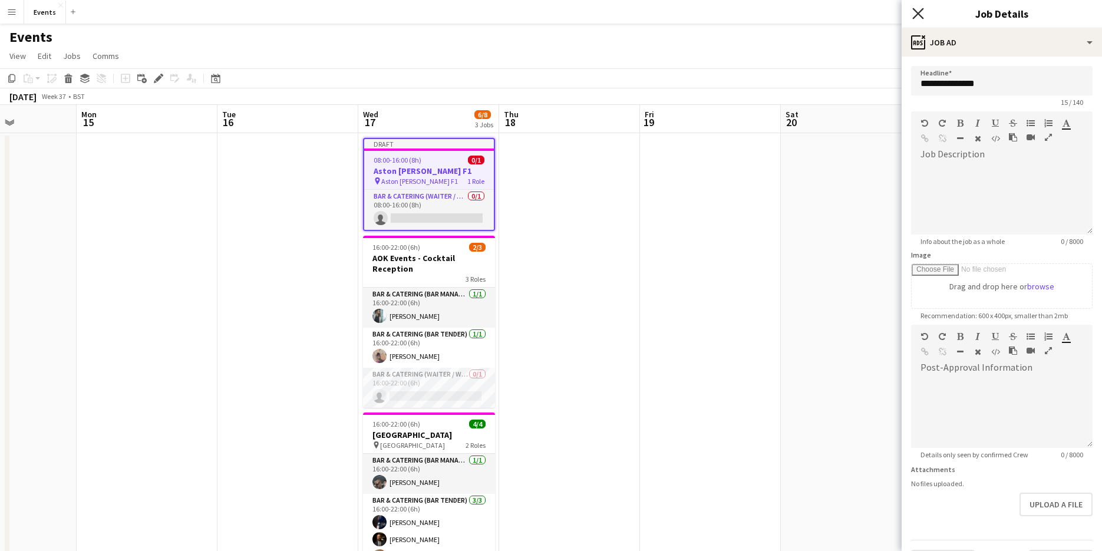
click at [917, 16] on icon "Close pop-in" at bounding box center [917, 13] width 11 height 11
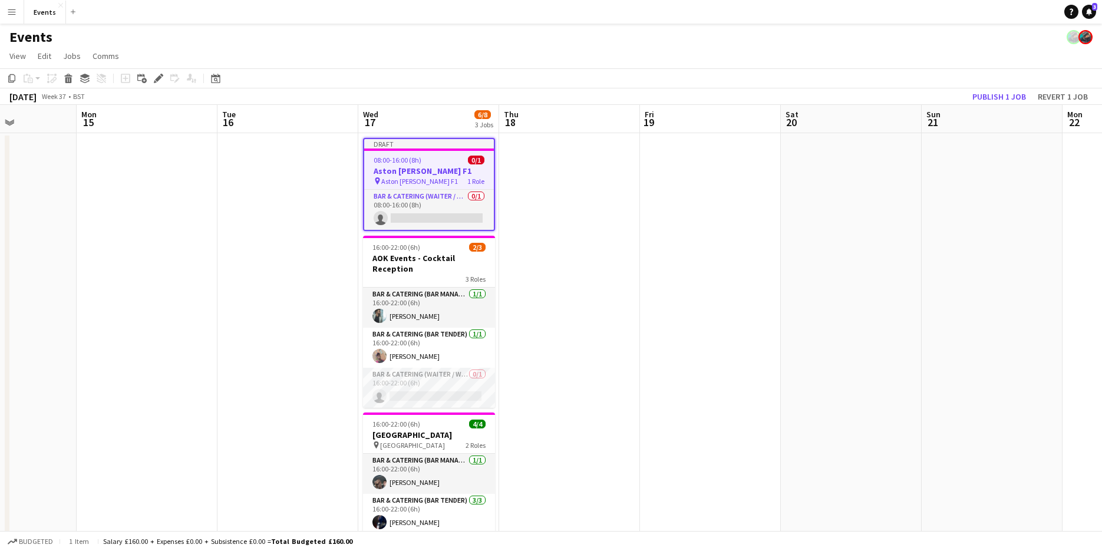
click at [171, 78] on div "Add job Add linked Job Edit Edit linked Job Applicants" at bounding box center [153, 78] width 90 height 14
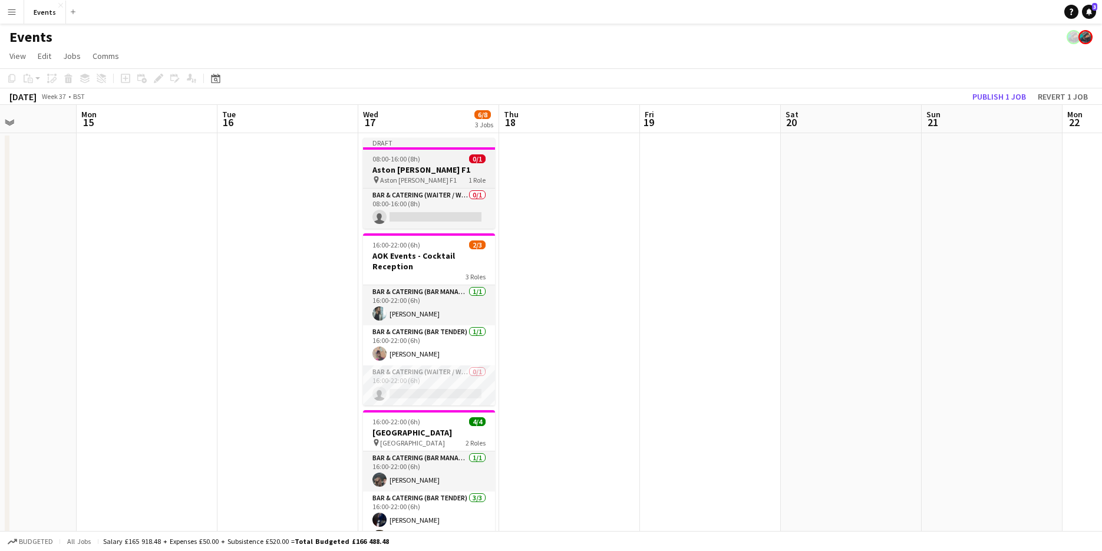
click at [434, 169] on h3 "Aston [PERSON_NAME] F1" at bounding box center [429, 169] width 132 height 11
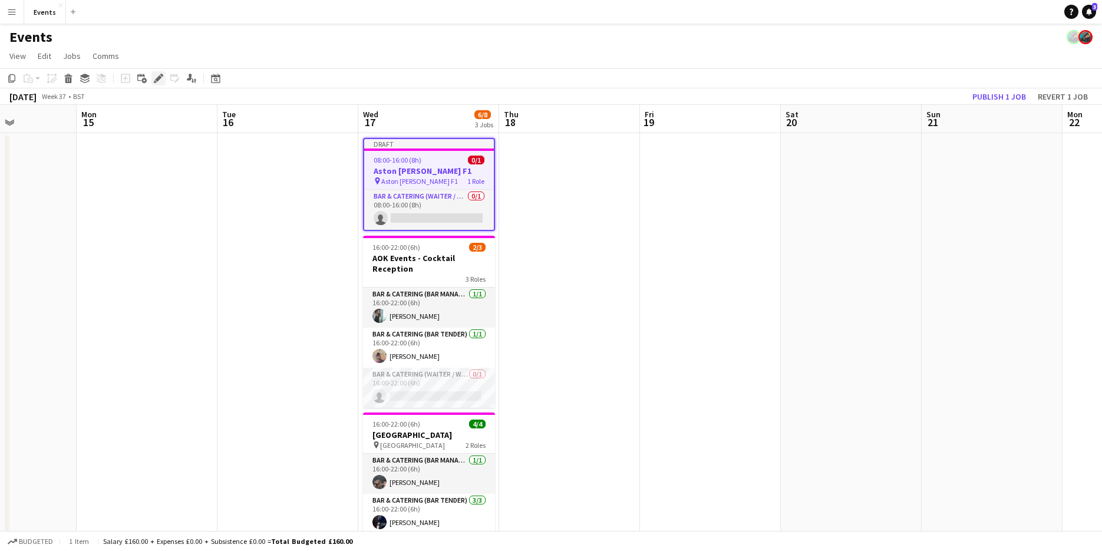
click at [158, 73] on div "Edit" at bounding box center [158, 78] width 14 height 14
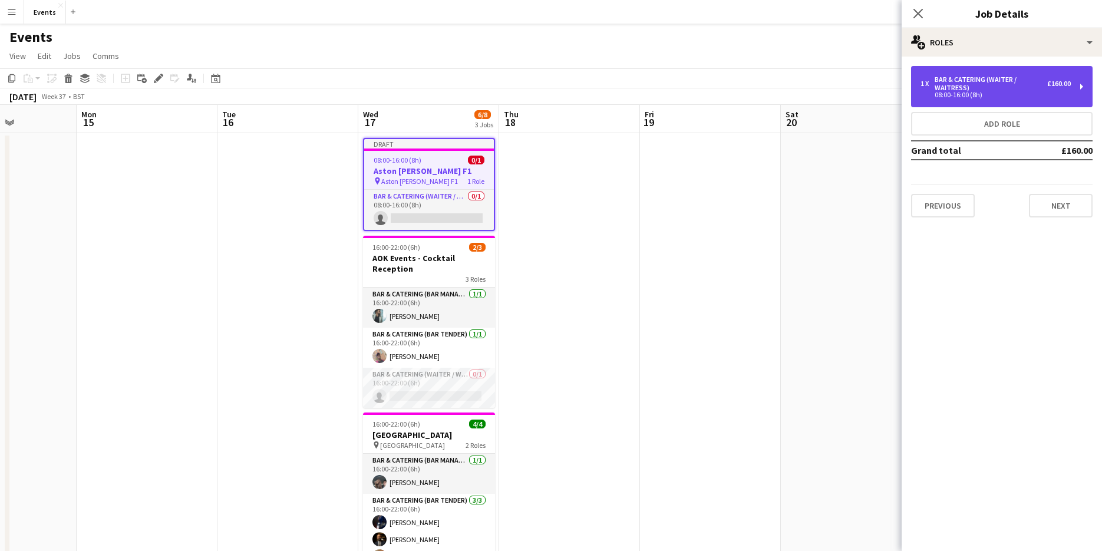
click at [960, 94] on div "08:00-16:00 (8h)" at bounding box center [995, 95] width 150 height 6
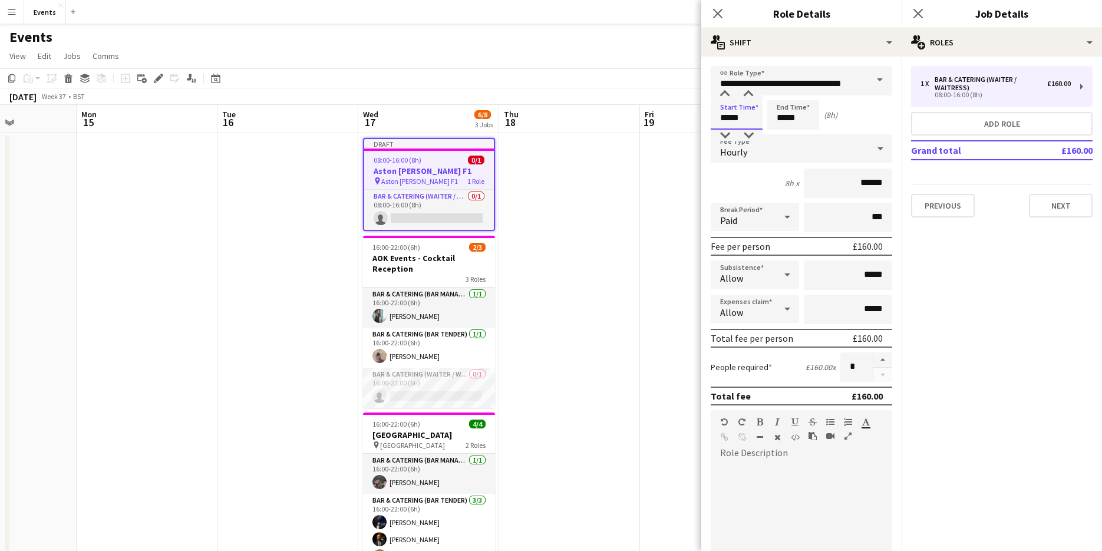
click at [742, 120] on input "*****" at bounding box center [736, 114] width 52 height 29
click at [726, 96] on div at bounding box center [725, 94] width 24 height 12
type input "*****"
click at [726, 96] on div at bounding box center [725, 94] width 24 height 12
click at [716, 16] on icon at bounding box center [717, 13] width 11 height 11
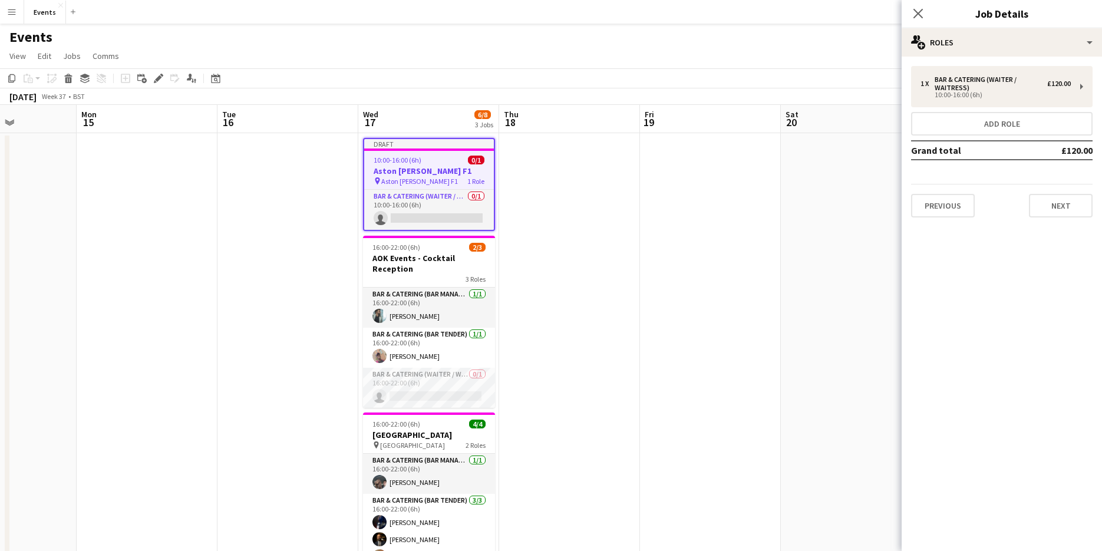
drag, startPoint x: 915, startPoint y: 15, endPoint x: 814, endPoint y: 15, distance: 101.3
click at [916, 15] on icon at bounding box center [917, 13] width 9 height 9
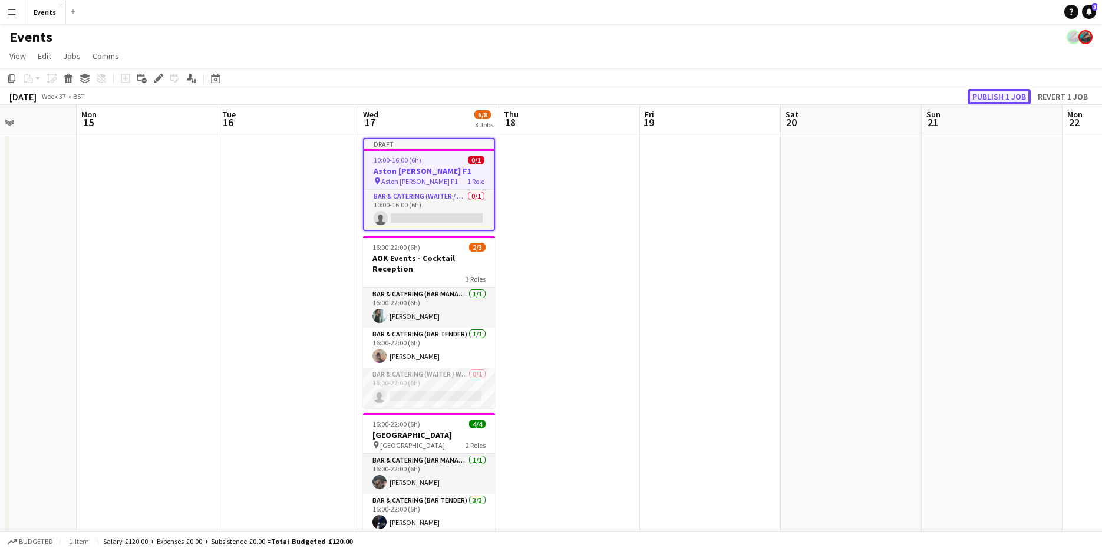
click at [1006, 99] on button "Publish 1 job" at bounding box center [998, 96] width 63 height 15
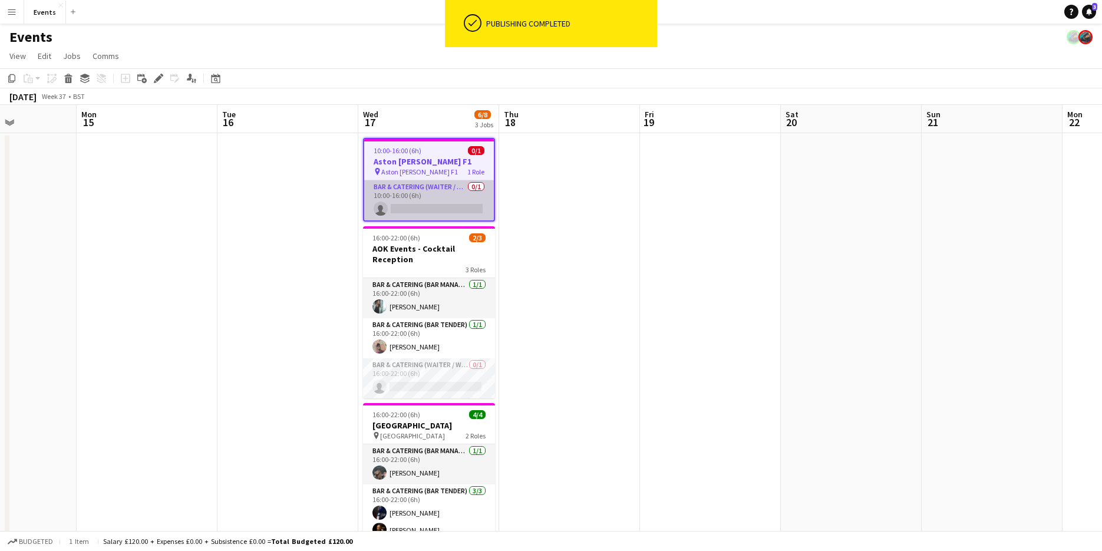
click at [406, 208] on app-card-role "Bar & Catering (Waiter / waitress) 0/1 10:00-16:00 (6h) single-neutral-actions" at bounding box center [429, 200] width 130 height 40
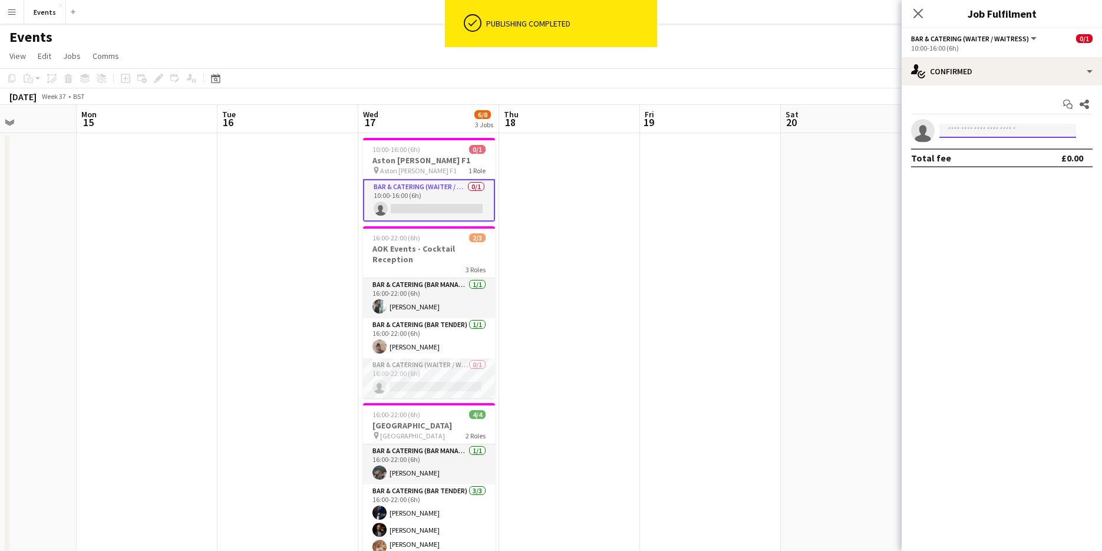
click at [1011, 134] on input at bounding box center [1007, 131] width 137 height 14
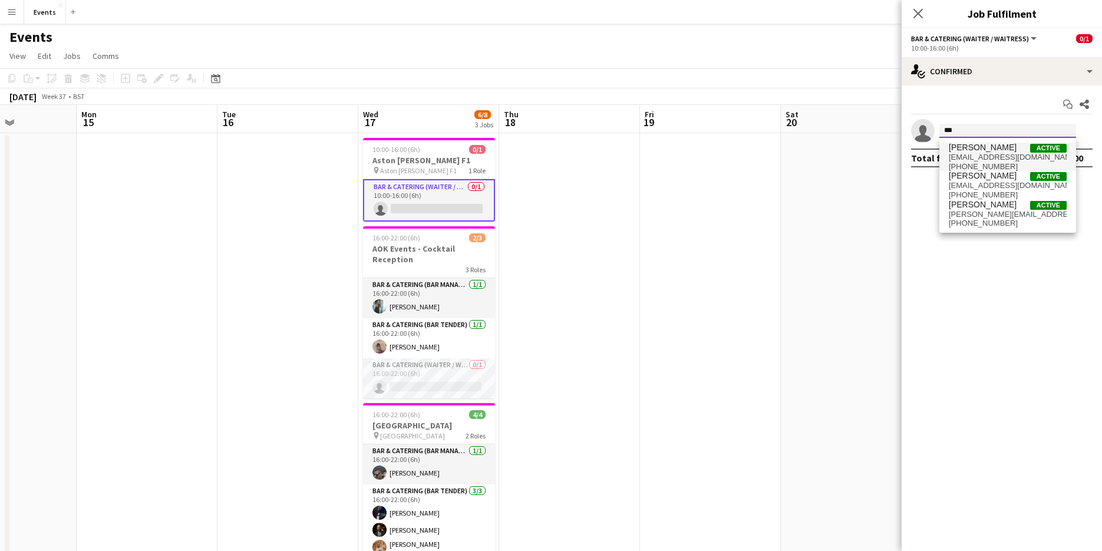
type input "***"
click at [1002, 149] on span "[PERSON_NAME]" at bounding box center [982, 148] width 68 height 10
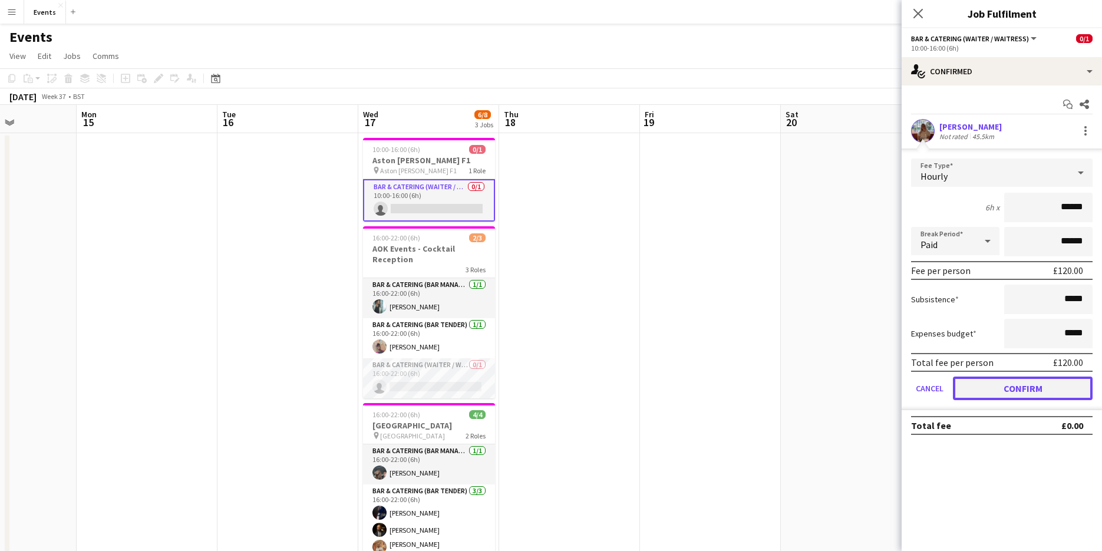
click at [1030, 381] on button "Confirm" at bounding box center [1023, 388] width 140 height 24
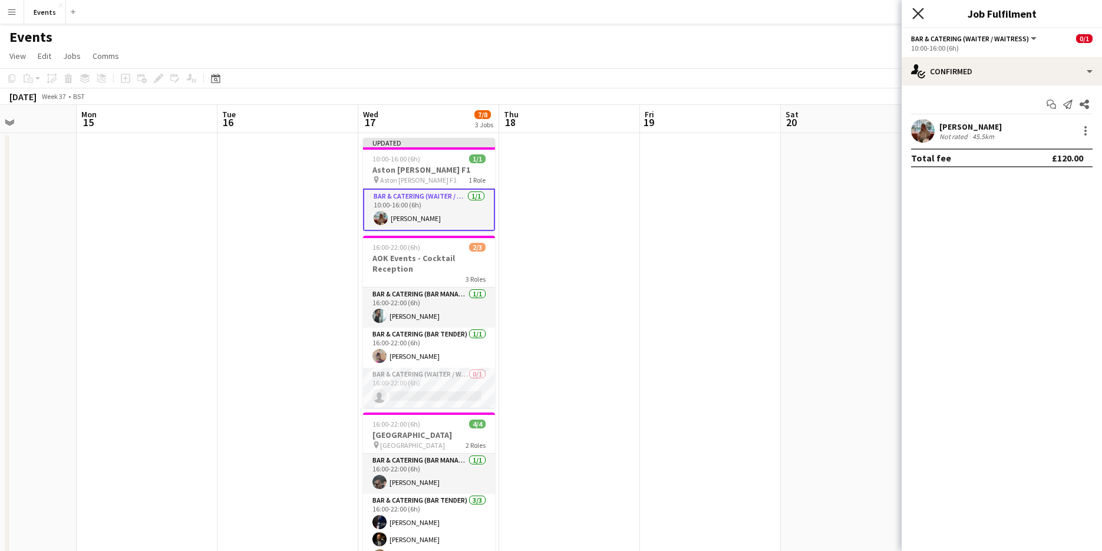
click at [919, 10] on icon "Close pop-in" at bounding box center [917, 13] width 11 height 11
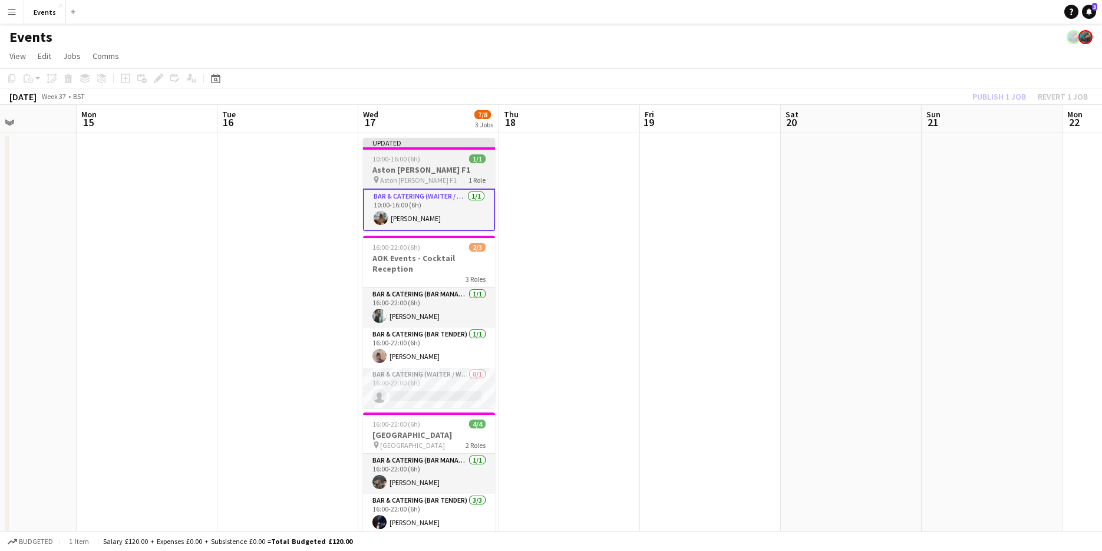
click at [429, 164] on app-job-card "Updated 10:00-16:00 (6h) 1/1 Aston [PERSON_NAME] F1 pin Aston [PERSON_NAME] F1 …" at bounding box center [429, 184] width 132 height 93
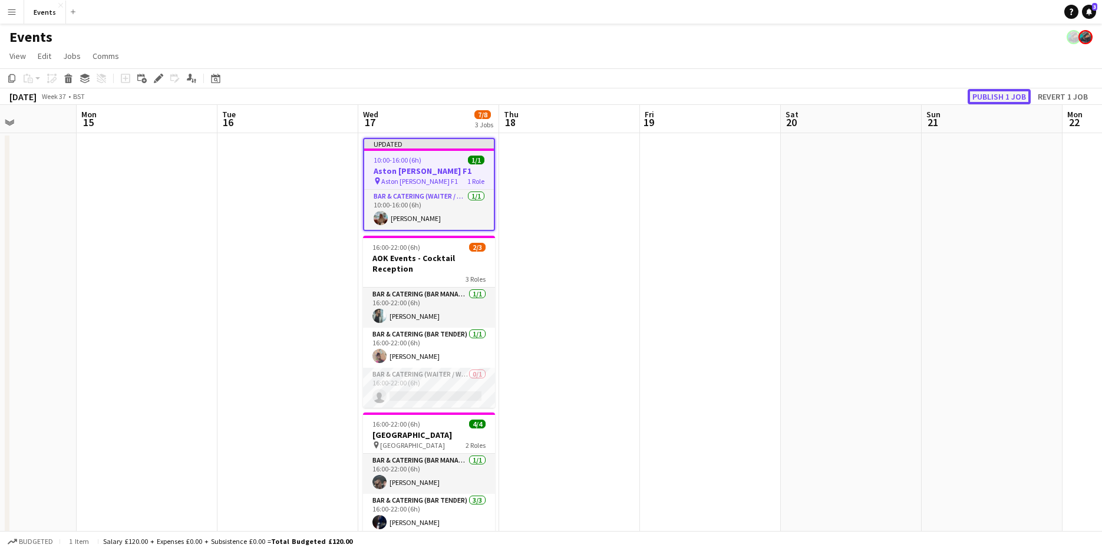
click at [983, 92] on button "Publish 1 job" at bounding box center [998, 96] width 63 height 15
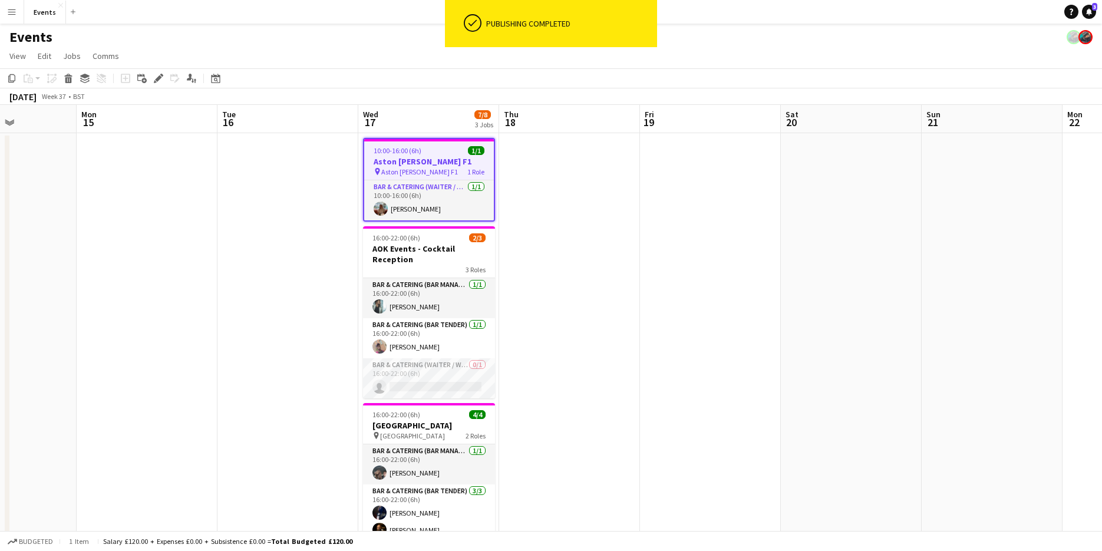
drag, startPoint x: 177, startPoint y: 289, endPoint x: 511, endPoint y: 292, distance: 334.0
click at [390, 289] on app-calendar-viewport "Fri 12 Sat 13 Sun 14 Mon 15 Tue 16 Wed 17 7/8 3 Jobs Thu 18 Fri 19 Sat 20 Sun 2…" at bounding box center [551, 375] width 1102 height 541
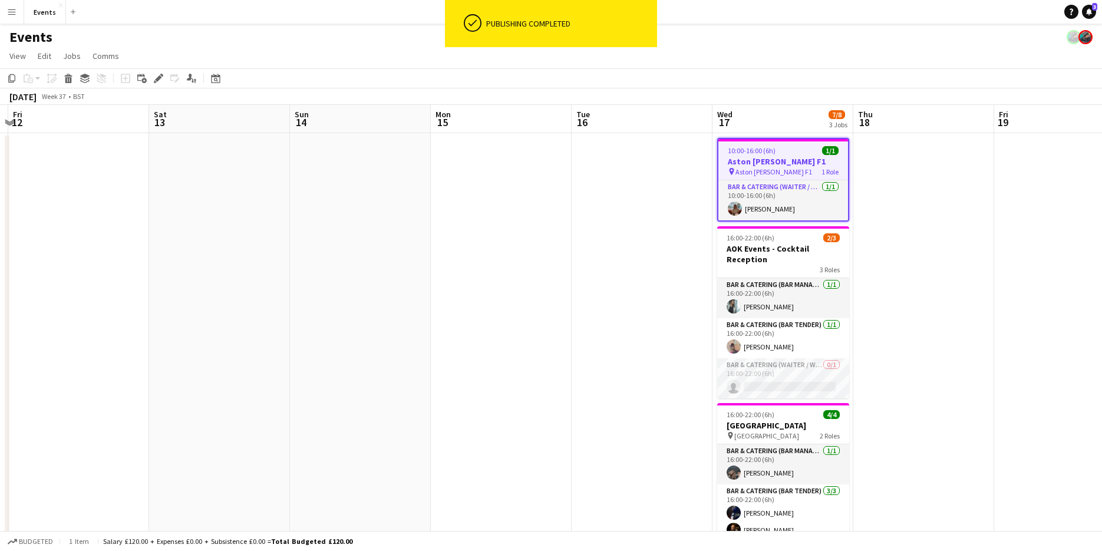
drag, startPoint x: 114, startPoint y: 315, endPoint x: 528, endPoint y: 323, distance: 414.2
click at [432, 315] on app-calendar-viewport "Wed 10 Thu 11 Fri 12 Sat 13 Sun 14 Mon 15 Tue 16 Wed 17 7/8 3 Jobs Thu 18 Fri 1…" at bounding box center [551, 375] width 1102 height 541
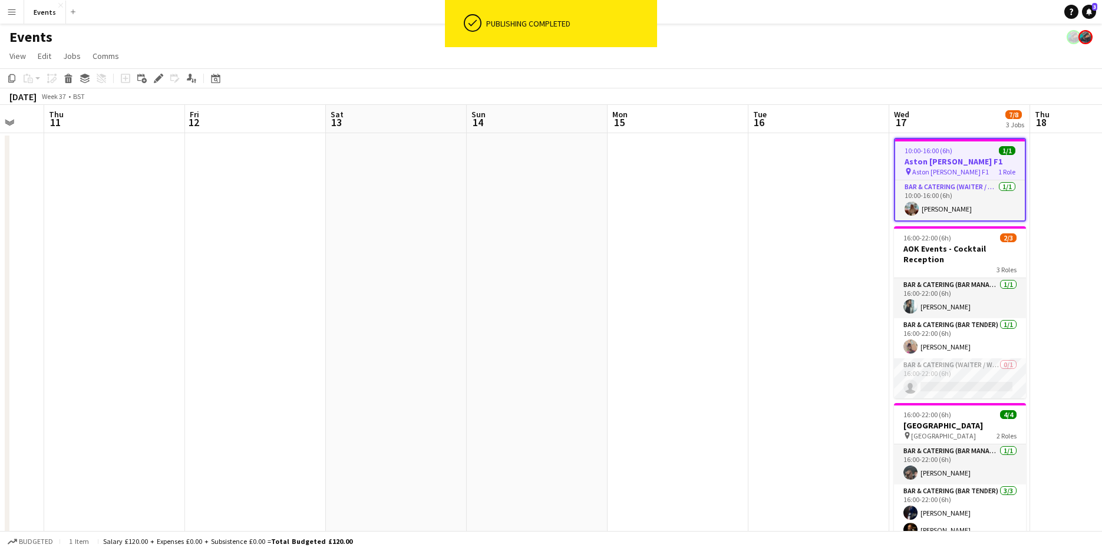
drag, startPoint x: 122, startPoint y: 300, endPoint x: 250, endPoint y: 286, distance: 129.2
click at [250, 286] on app-calendar-viewport "Tue 9 Wed 10 Thu 11 Fri 12 Sat 13 Sun 14 Mon 15 Tue 16 Wed 17 7/8 3 Jobs Thu 18…" at bounding box center [551, 375] width 1102 height 541
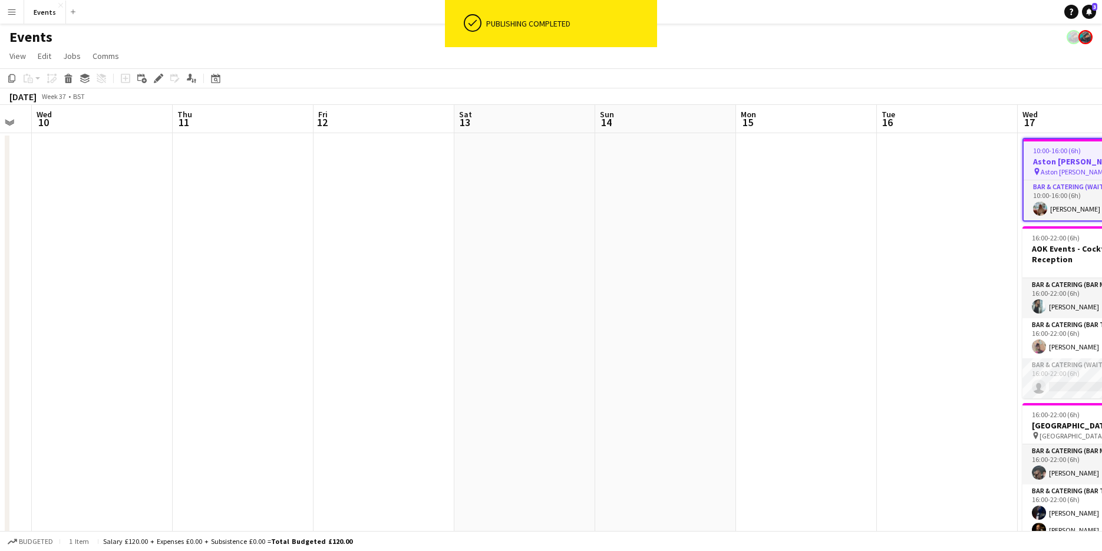
click at [177, 172] on app-date-cell at bounding box center [243, 362] width 141 height 459
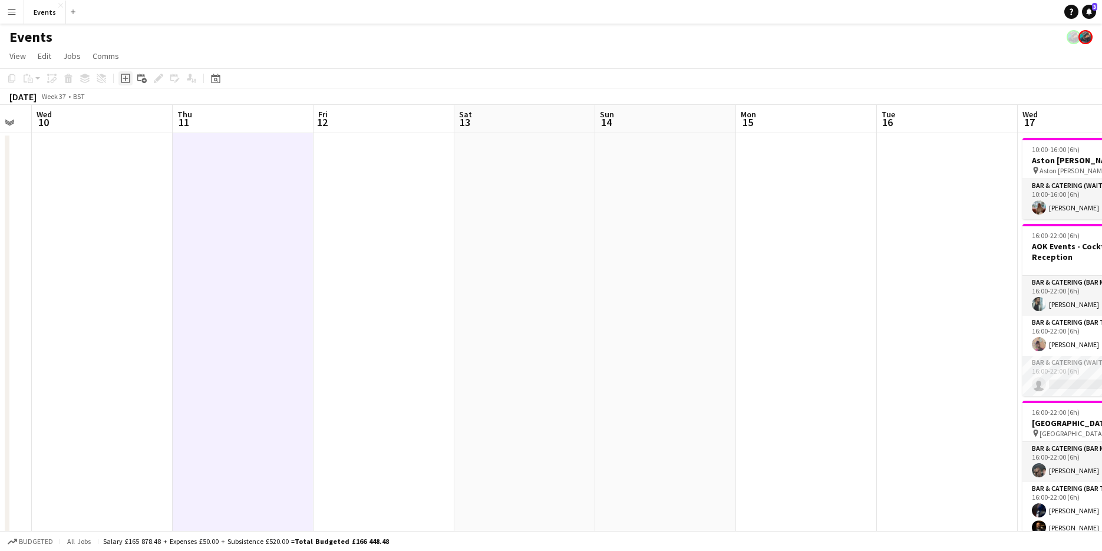
click at [125, 82] on icon at bounding box center [125, 78] width 9 height 9
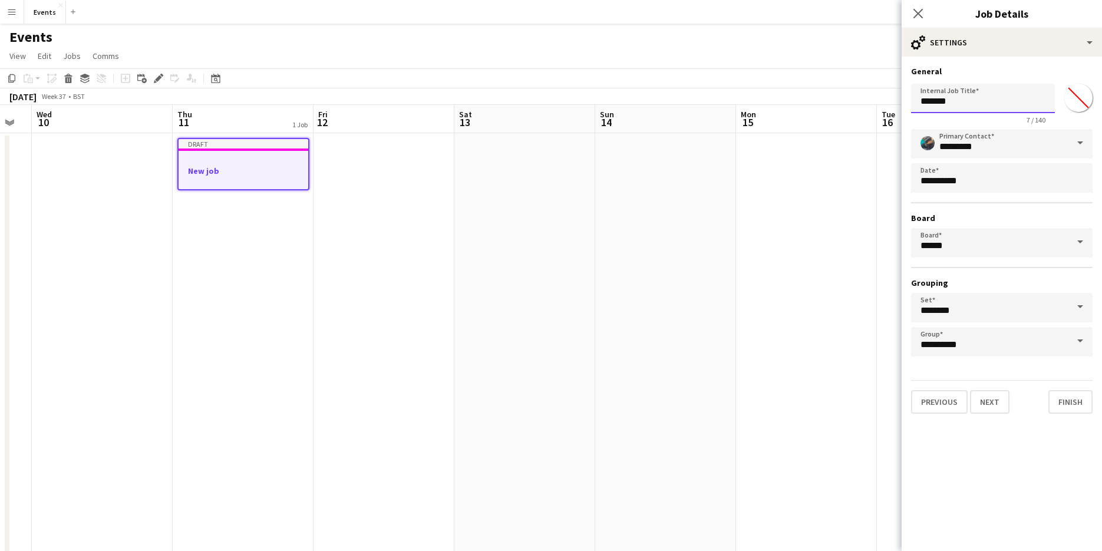
click at [849, 102] on body "Menu Boards Boards Boards All jobs Status Workforce Workforce My Workforce Recr…" at bounding box center [551, 333] width 1102 height 666
click at [223, 167] on h3 "New job" at bounding box center [243, 171] width 130 height 11
click at [993, 108] on input "Internal Job Title" at bounding box center [983, 98] width 144 height 29
type input "**********"
click at [997, 405] on button "Next" at bounding box center [989, 402] width 39 height 24
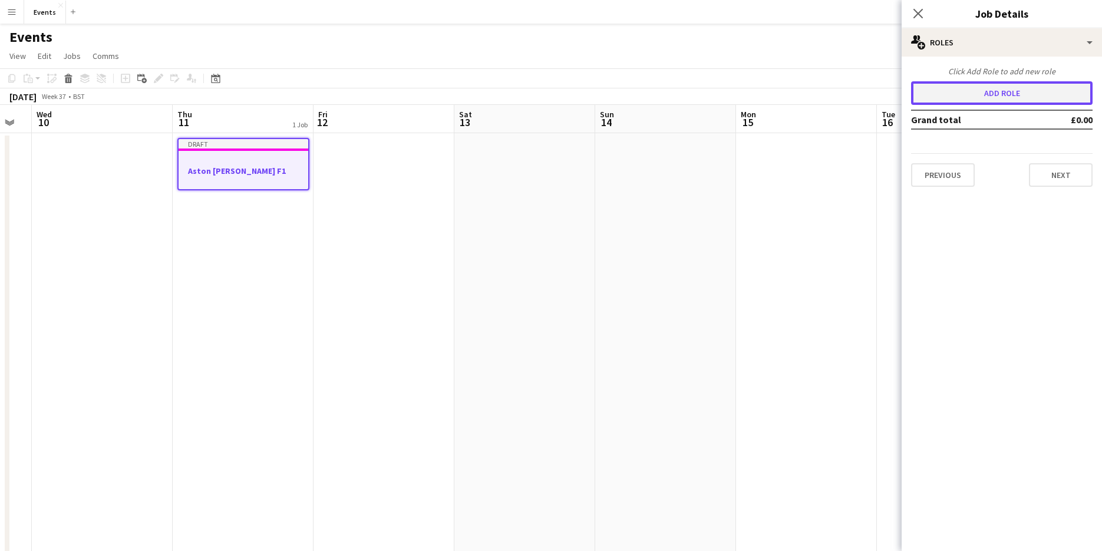
click at [1030, 98] on button "Add role" at bounding box center [1001, 93] width 181 height 24
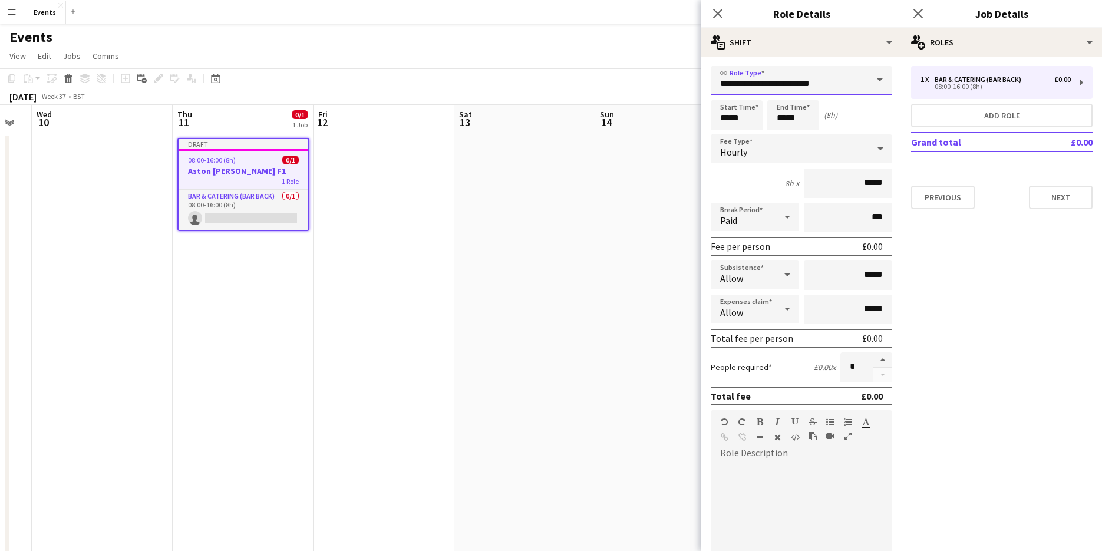
click at [822, 88] on input "**********" at bounding box center [800, 80] width 181 height 29
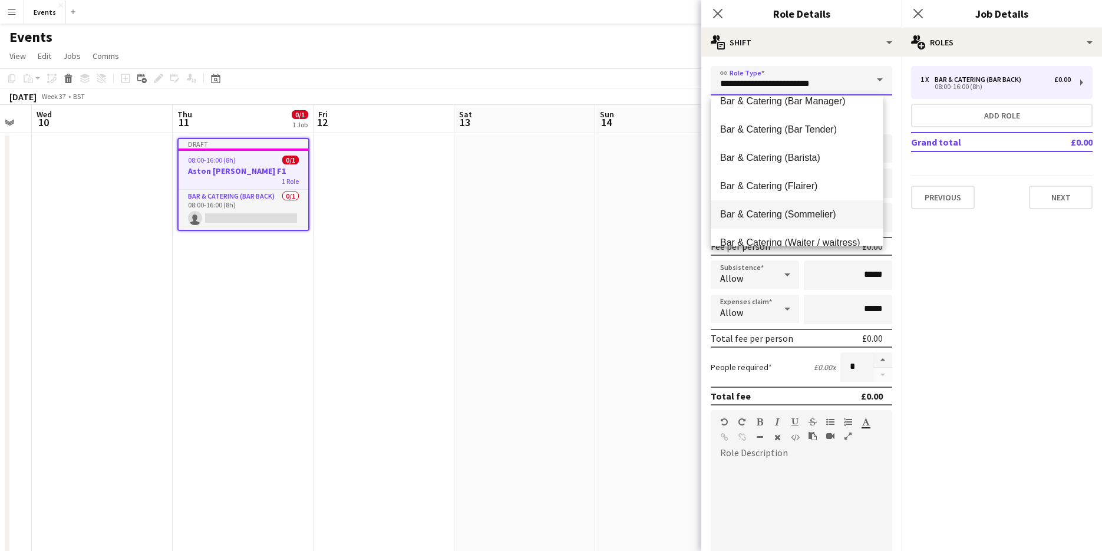
scroll to position [59, 0]
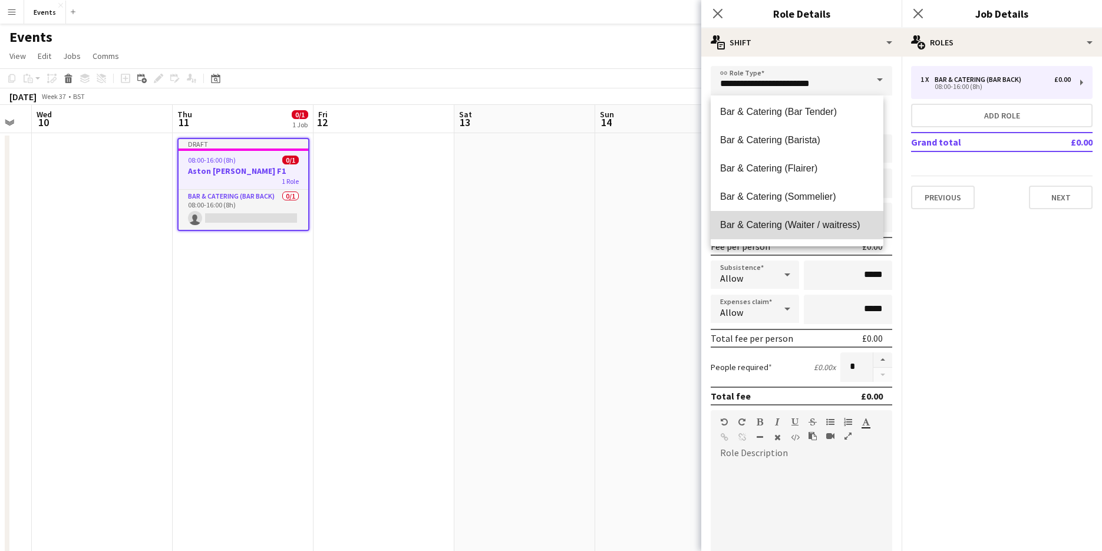
click at [836, 223] on span "Bar & Catering (Waiter / waitress)" at bounding box center [797, 224] width 154 height 11
type input "**********"
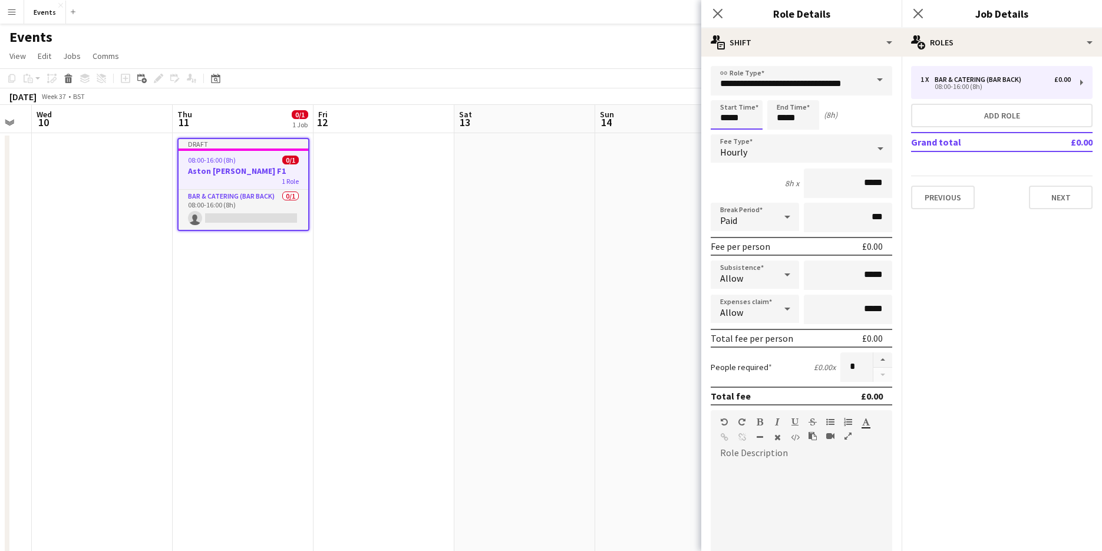
click at [733, 114] on input "*****" at bounding box center [736, 114] width 52 height 29
click at [729, 92] on div at bounding box center [725, 94] width 24 height 12
type input "*****"
click at [729, 92] on div at bounding box center [725, 94] width 24 height 12
click at [774, 115] on input "*****" at bounding box center [793, 114] width 52 height 29
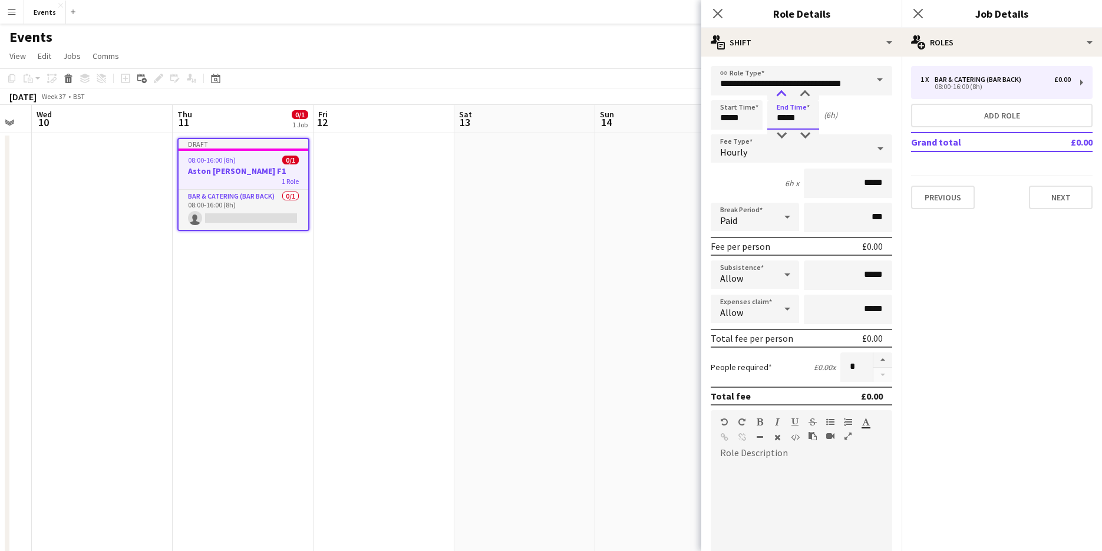
click at [776, 95] on div at bounding box center [781, 94] width 24 height 12
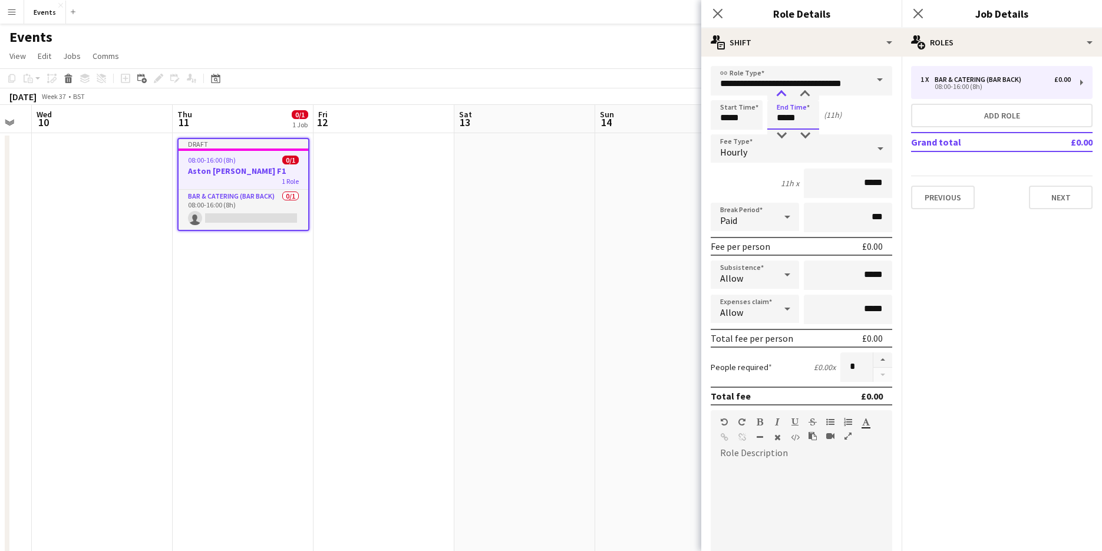
click at [776, 95] on div at bounding box center [781, 94] width 24 height 12
click at [779, 136] on div at bounding box center [781, 136] width 24 height 12
click at [797, 92] on div at bounding box center [805, 94] width 24 height 12
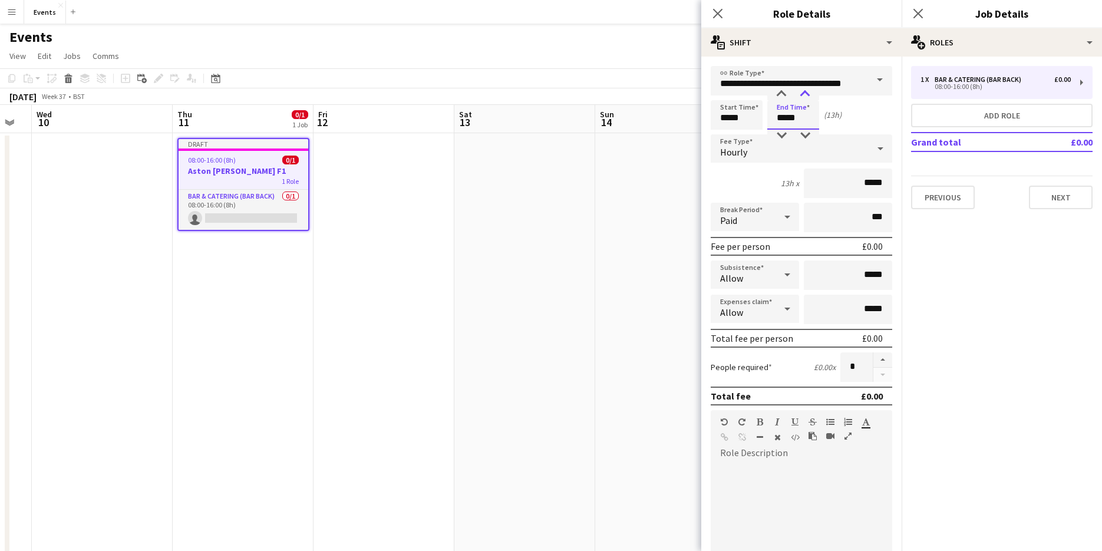
type input "*****"
click at [798, 92] on div at bounding box center [805, 94] width 24 height 12
click at [857, 183] on input "*****" at bounding box center [847, 182] width 88 height 29
type input "******"
click at [873, 356] on button "button" at bounding box center [882, 359] width 19 height 15
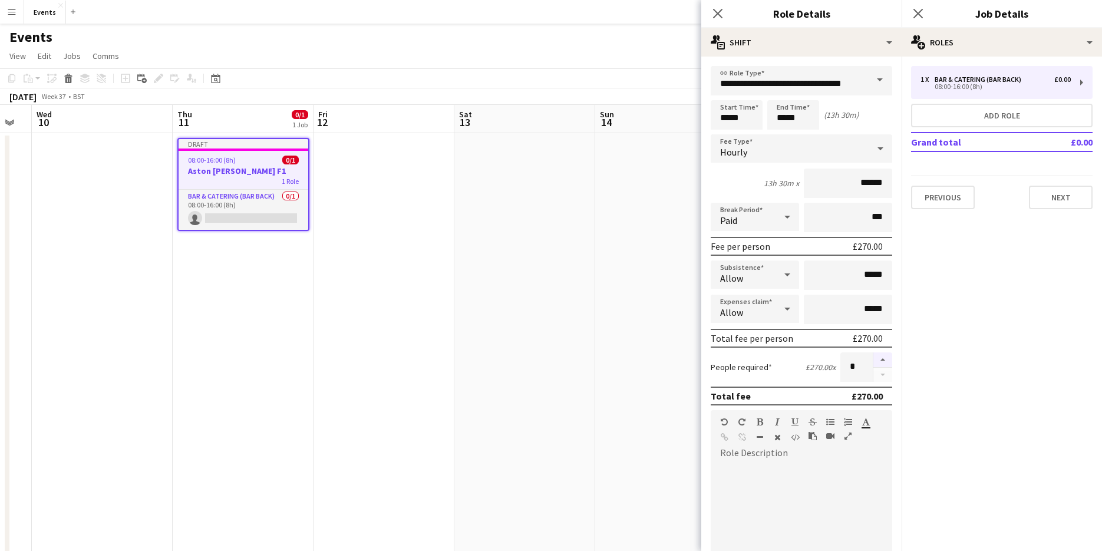
type input "*"
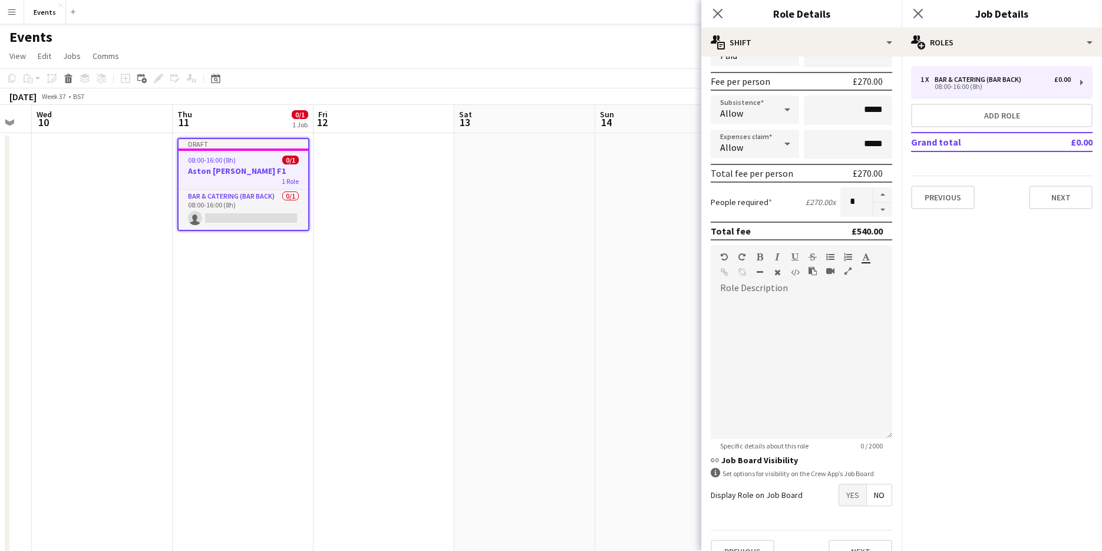
scroll to position [177, 0]
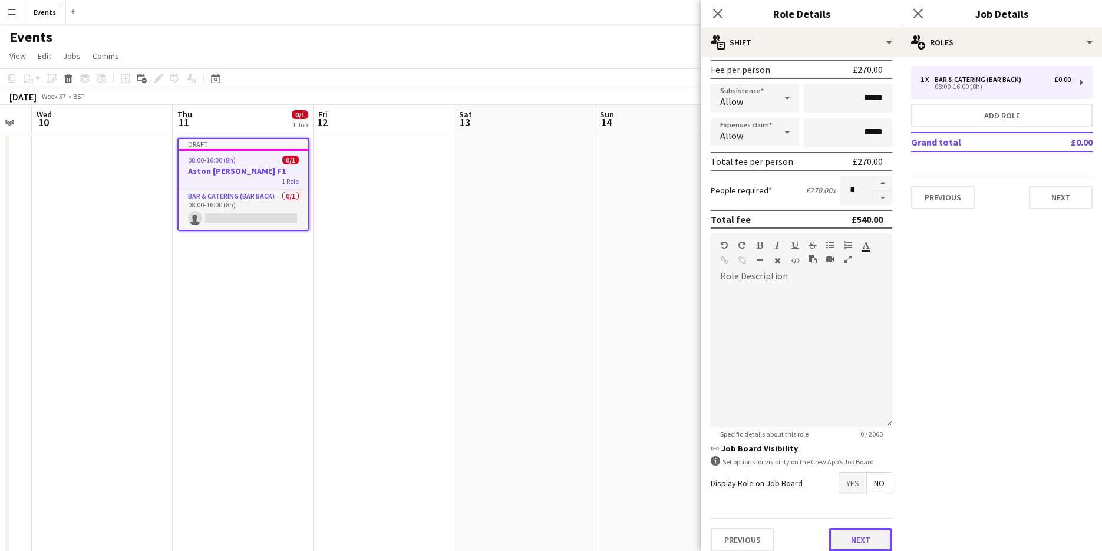
click at [857, 547] on button "Next" at bounding box center [860, 540] width 64 height 24
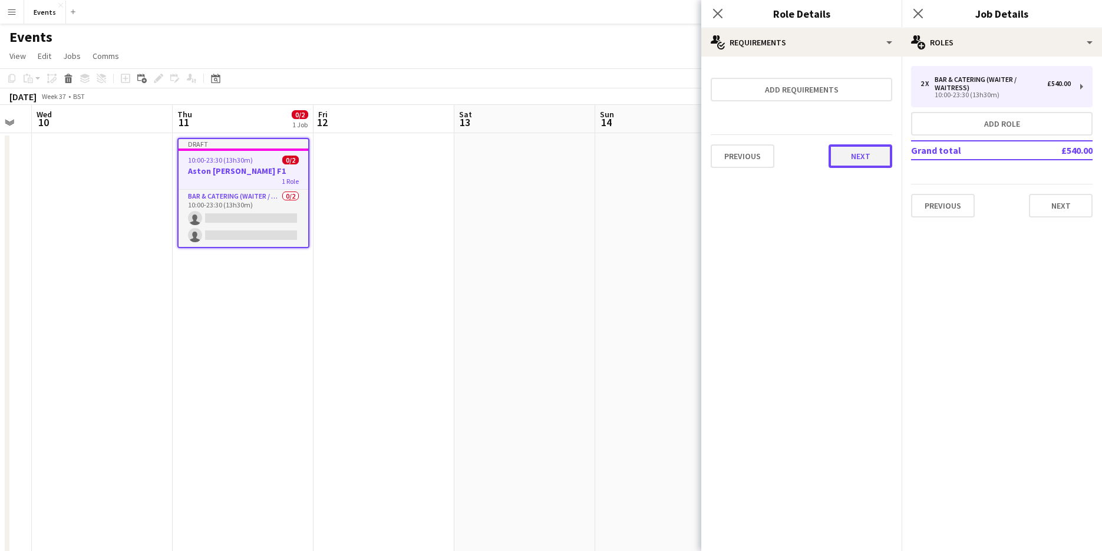
click at [858, 164] on button "Next" at bounding box center [860, 156] width 64 height 24
click at [859, 159] on button "Finish" at bounding box center [870, 158] width 44 height 24
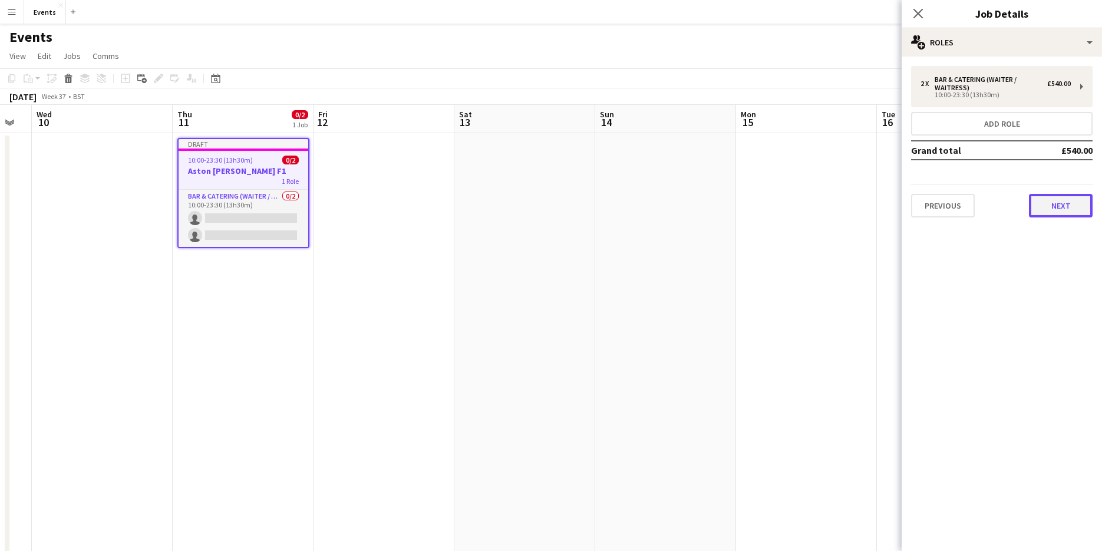
click at [1037, 212] on button "Next" at bounding box center [1061, 206] width 64 height 24
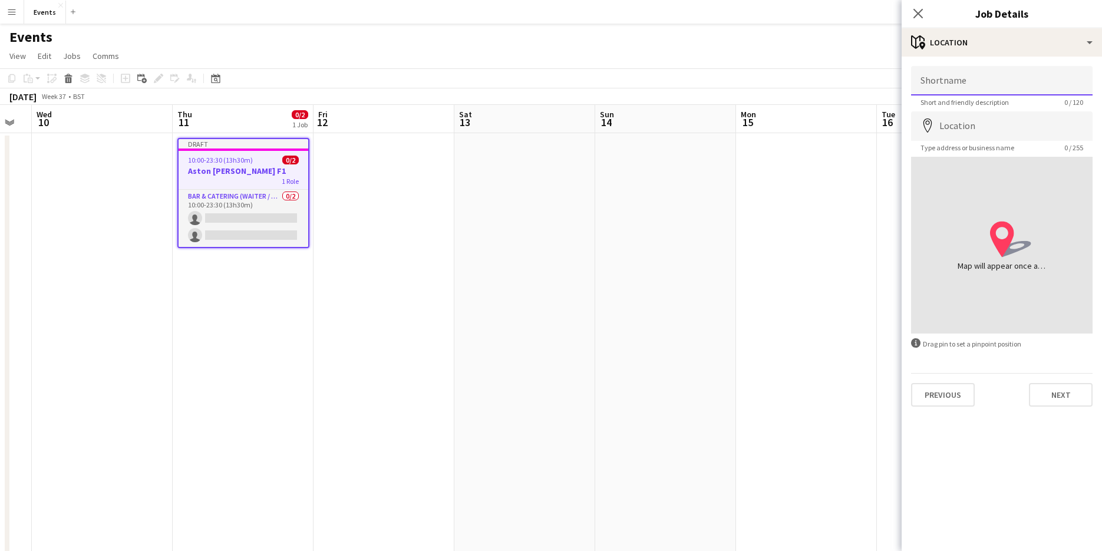
click at [964, 88] on input "Shortname" at bounding box center [1001, 80] width 181 height 29
type input "**********"
click at [972, 130] on input "Location" at bounding box center [1001, 125] width 181 height 29
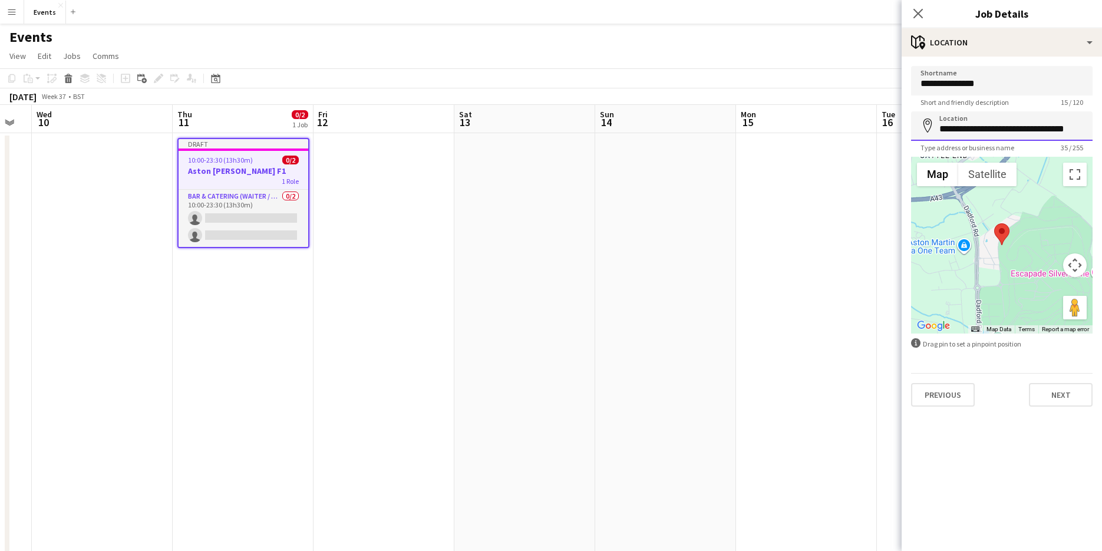
click at [1065, 128] on input "**********" at bounding box center [1001, 125] width 181 height 29
type input "**********"
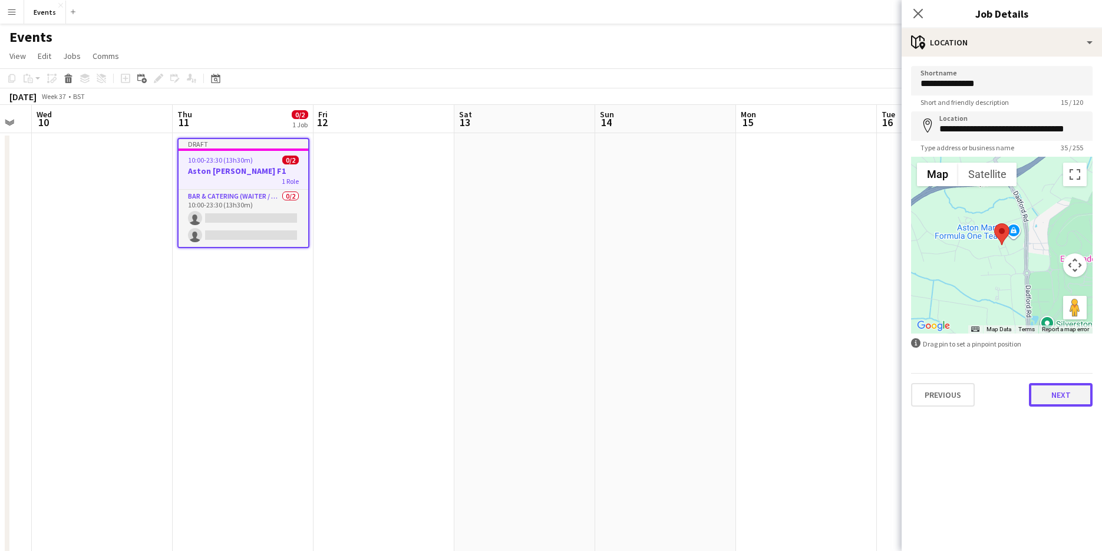
click at [1079, 392] on button "Next" at bounding box center [1061, 395] width 64 height 24
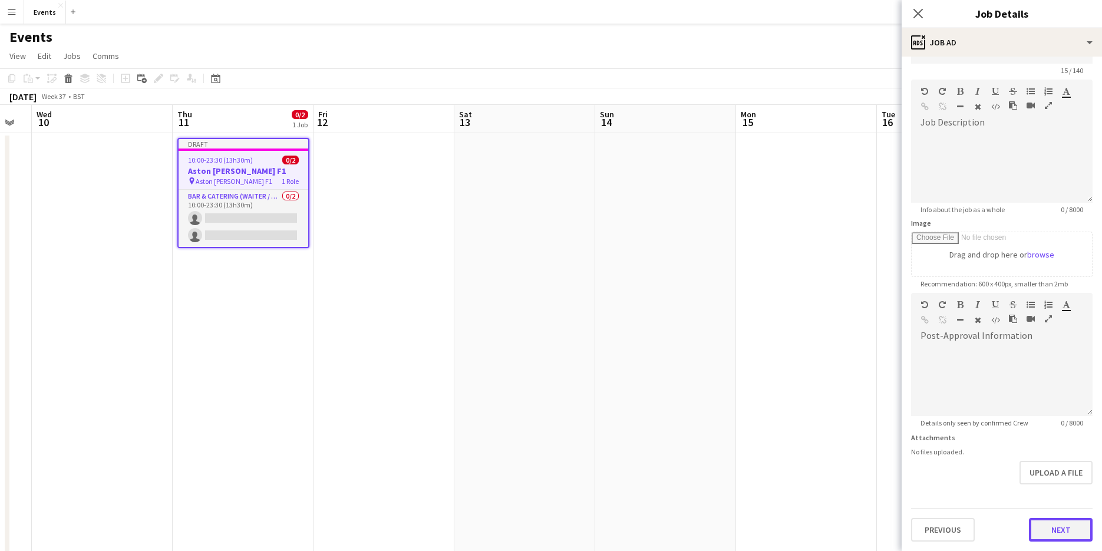
click at [1057, 494] on form "**********" at bounding box center [1001, 287] width 200 height 507
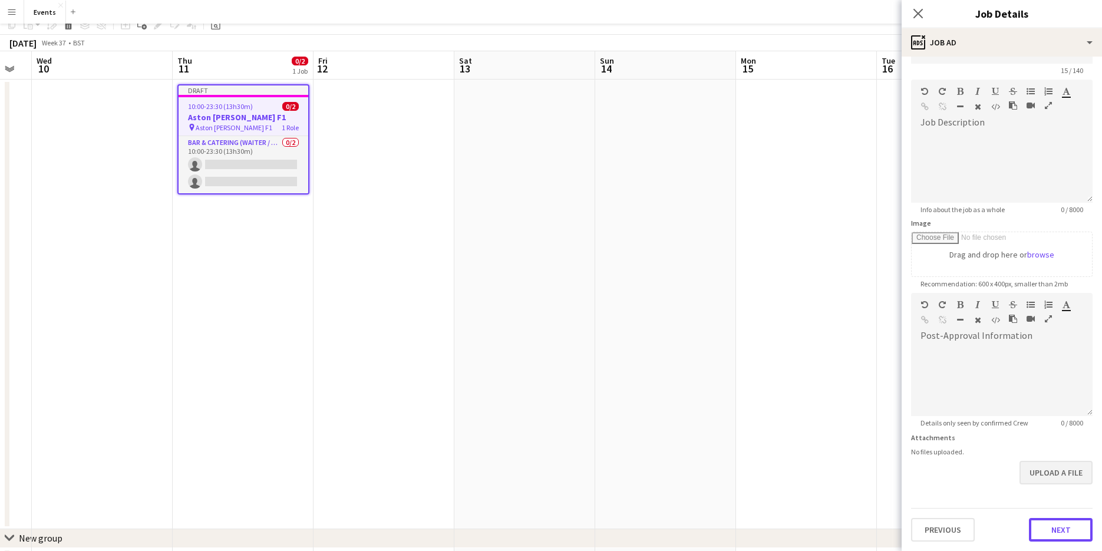
scroll to position [105, 0]
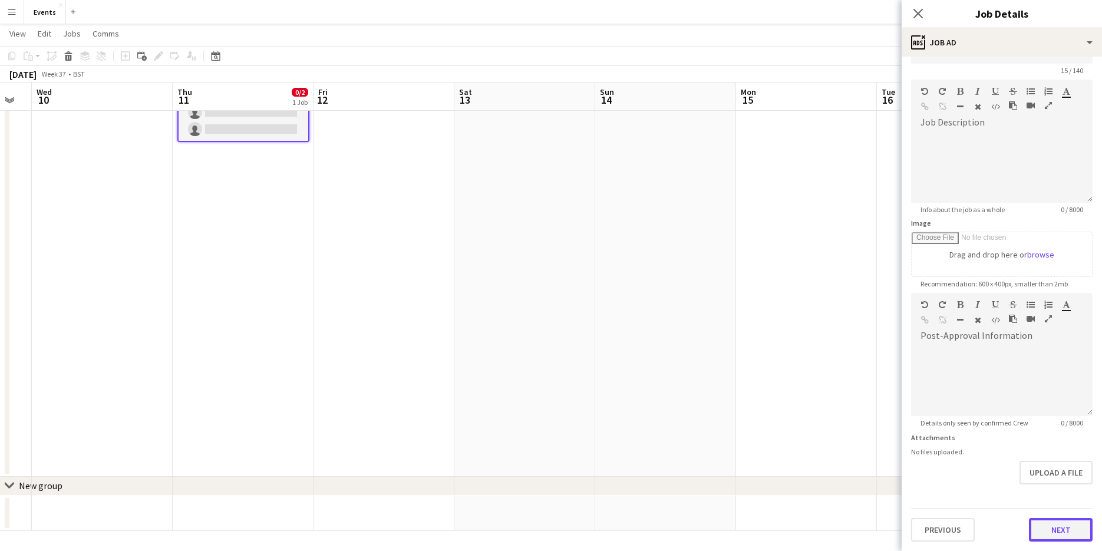
click at [1052, 527] on button "Next" at bounding box center [1061, 530] width 64 height 24
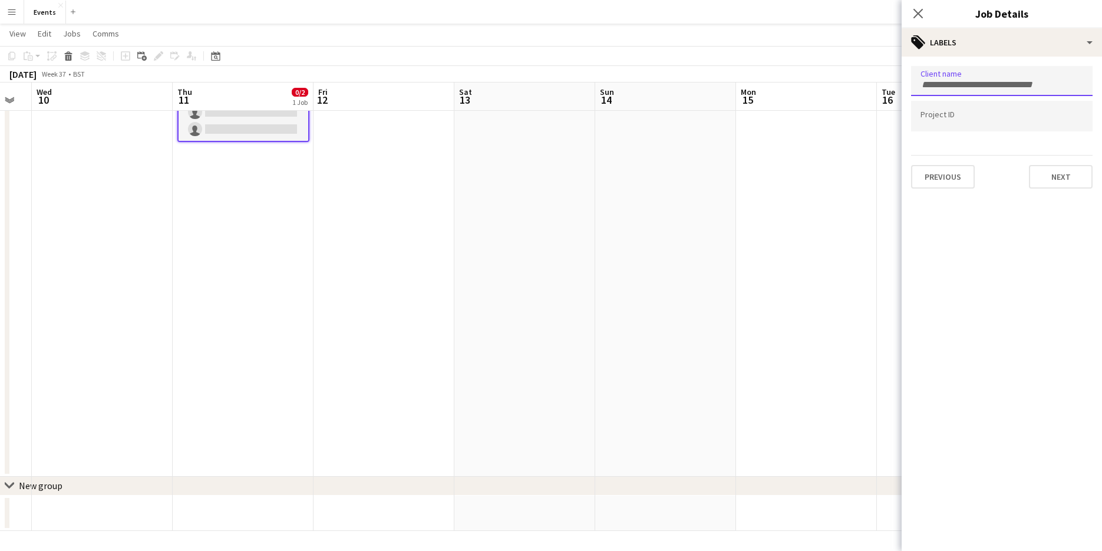
click at [981, 74] on div at bounding box center [1001, 81] width 181 height 30
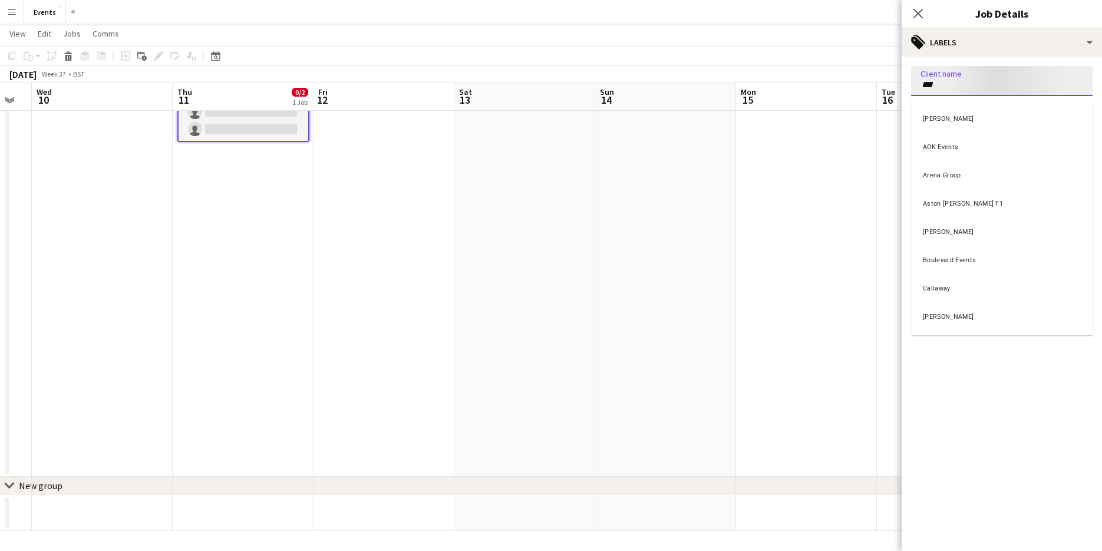
type input "***"
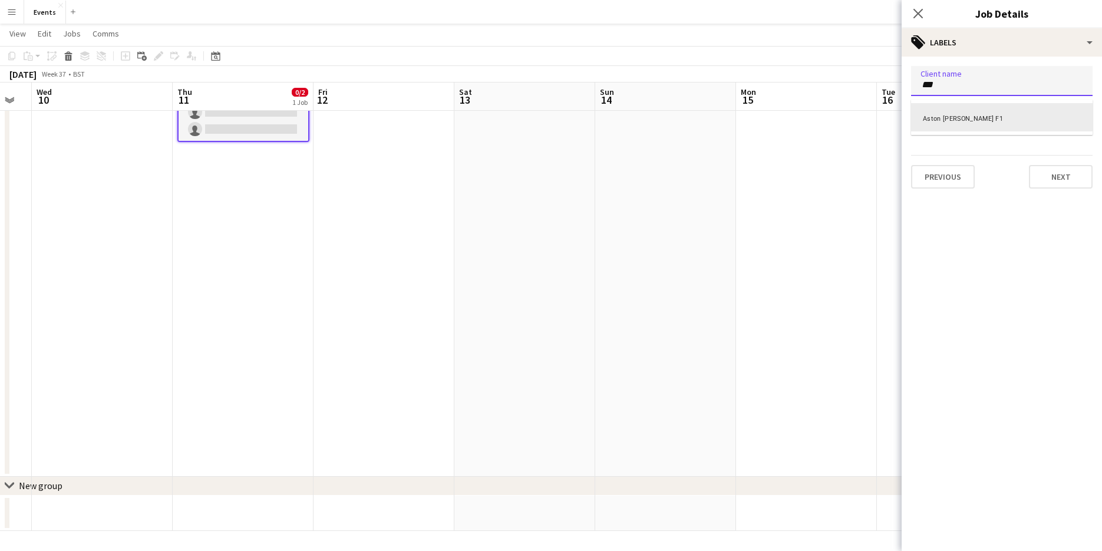
click at [959, 123] on div "Aston [PERSON_NAME] F1" at bounding box center [1001, 117] width 181 height 28
click at [1074, 173] on button "Next" at bounding box center [1061, 177] width 64 height 24
type input "*******"
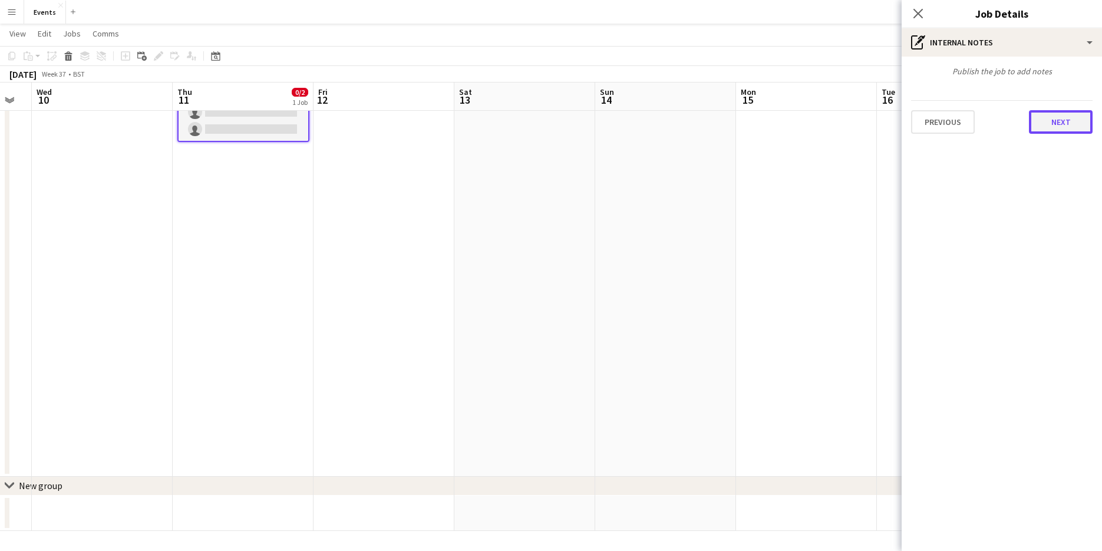
click at [1059, 130] on button "Next" at bounding box center [1061, 122] width 64 height 24
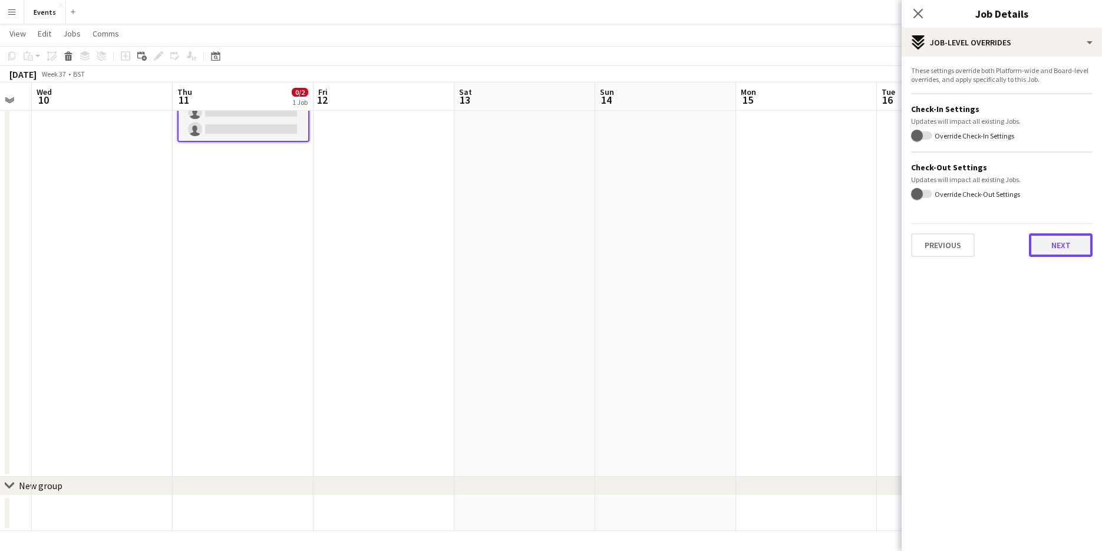
click at [1075, 244] on button "Next" at bounding box center [1061, 245] width 64 height 24
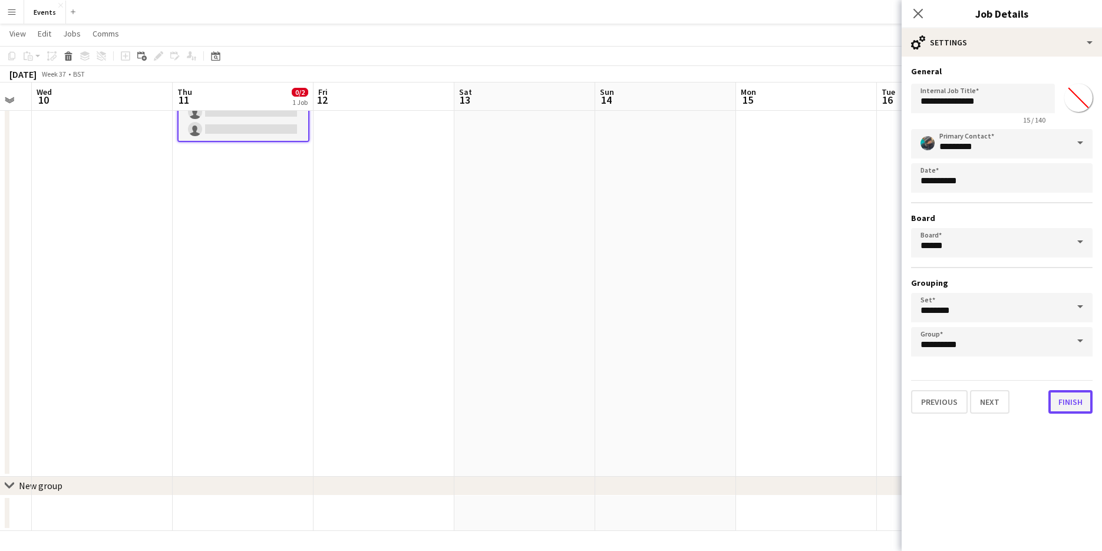
click at [1068, 401] on button "Finish" at bounding box center [1070, 402] width 44 height 24
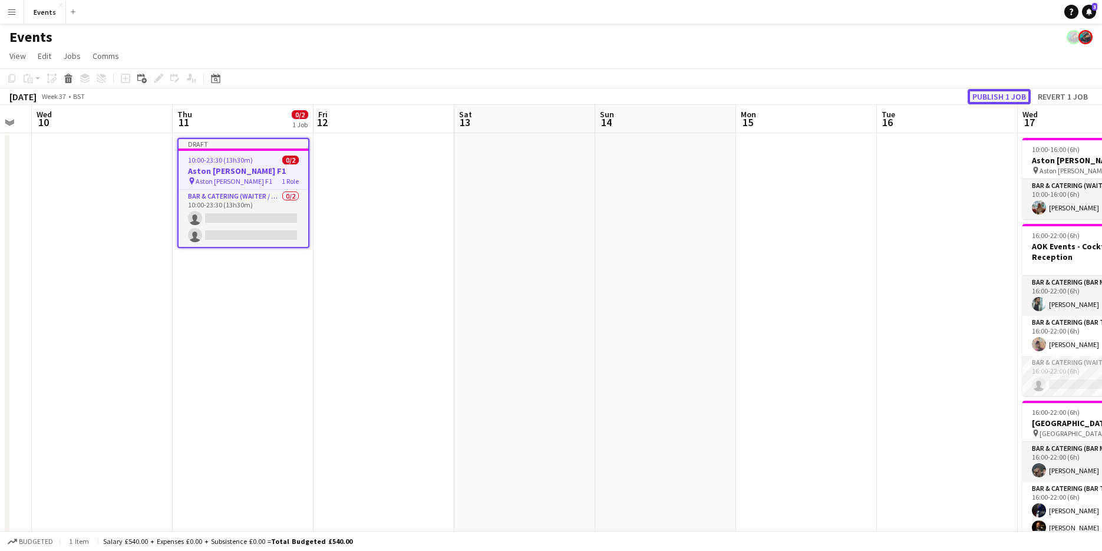
click at [988, 92] on button "Publish 1 job" at bounding box center [998, 96] width 63 height 15
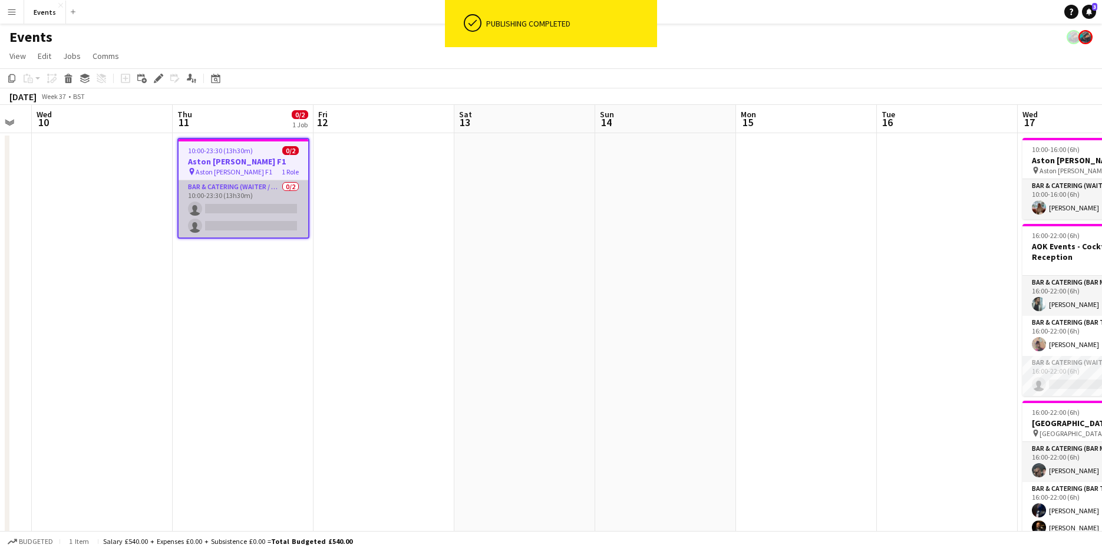
click at [222, 211] on app-card-role "Bar & Catering (Waiter / waitress) 0/2 10:00-23:30 (13h30m) single-neutral-acti…" at bounding box center [243, 208] width 130 height 57
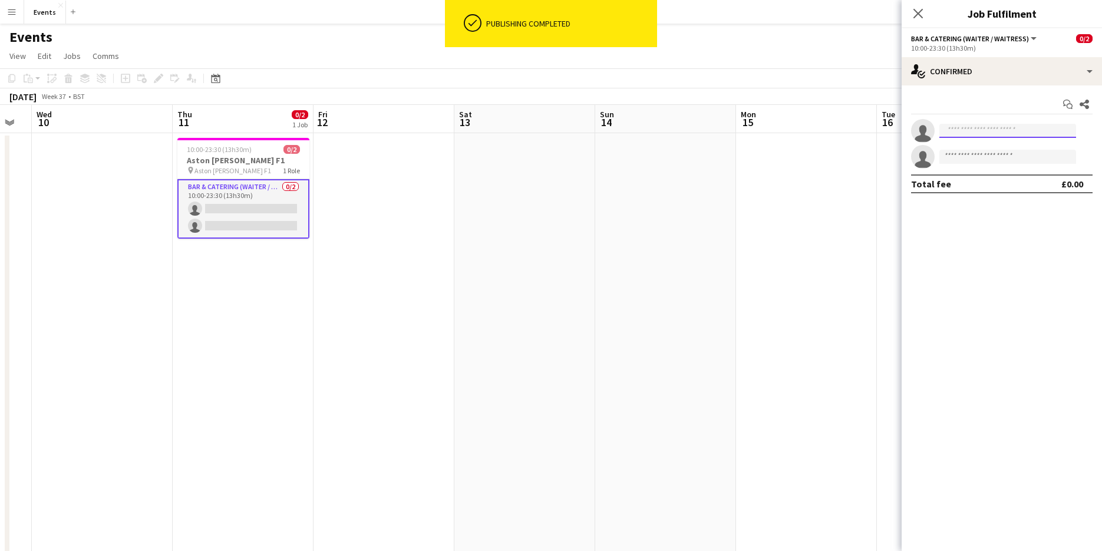
click at [972, 125] on input at bounding box center [1007, 131] width 137 height 14
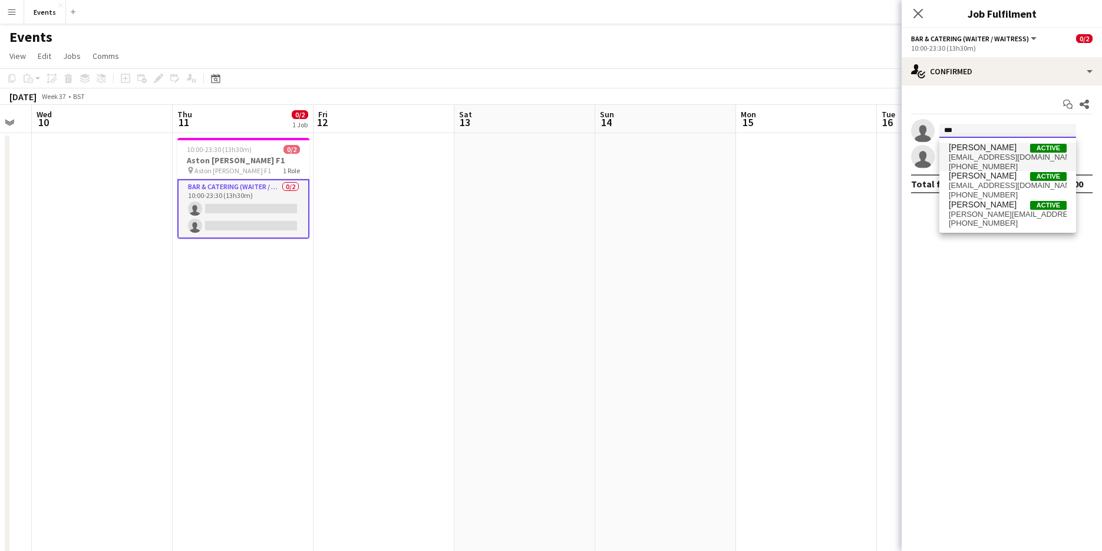
type input "***"
click at [980, 156] on span "[EMAIL_ADDRESS][DOMAIN_NAME]" at bounding box center [1007, 157] width 118 height 9
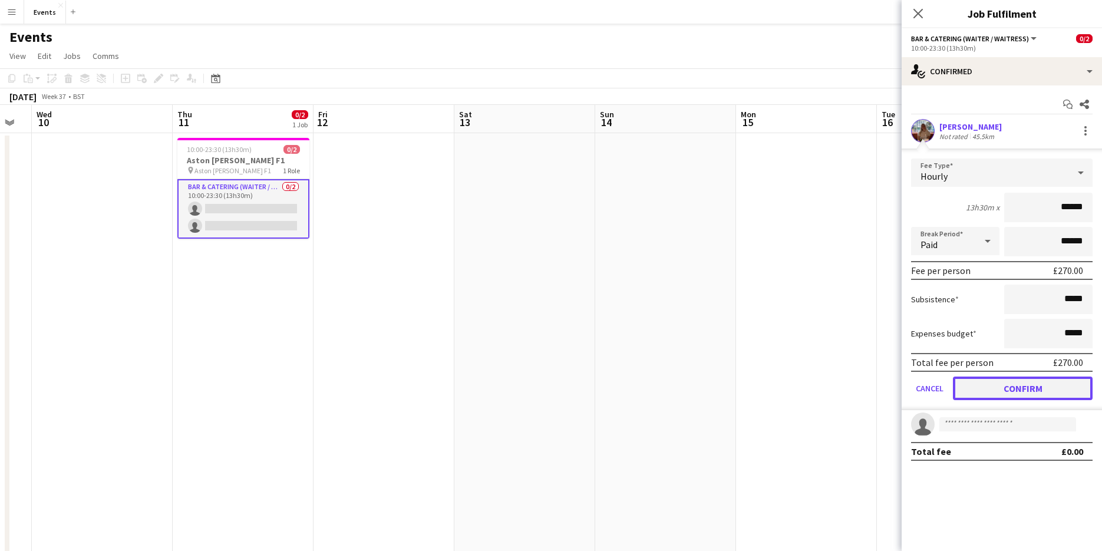
click at [1014, 384] on button "Confirm" at bounding box center [1023, 388] width 140 height 24
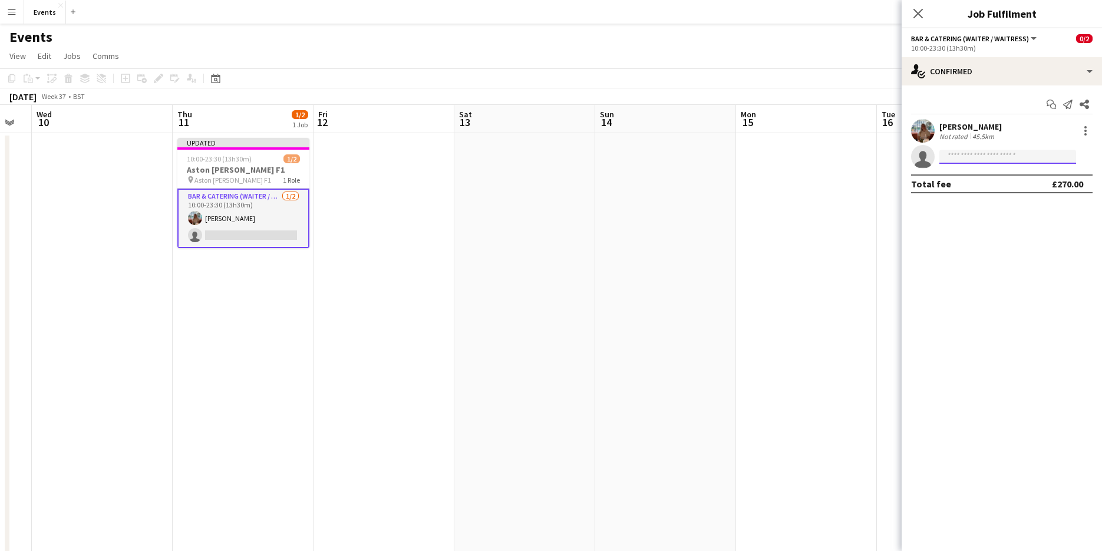
click at [986, 156] on input at bounding box center [1007, 157] width 137 height 14
type input "***"
click at [973, 190] on span "[PHONE_NUMBER]" at bounding box center [1007, 192] width 118 height 9
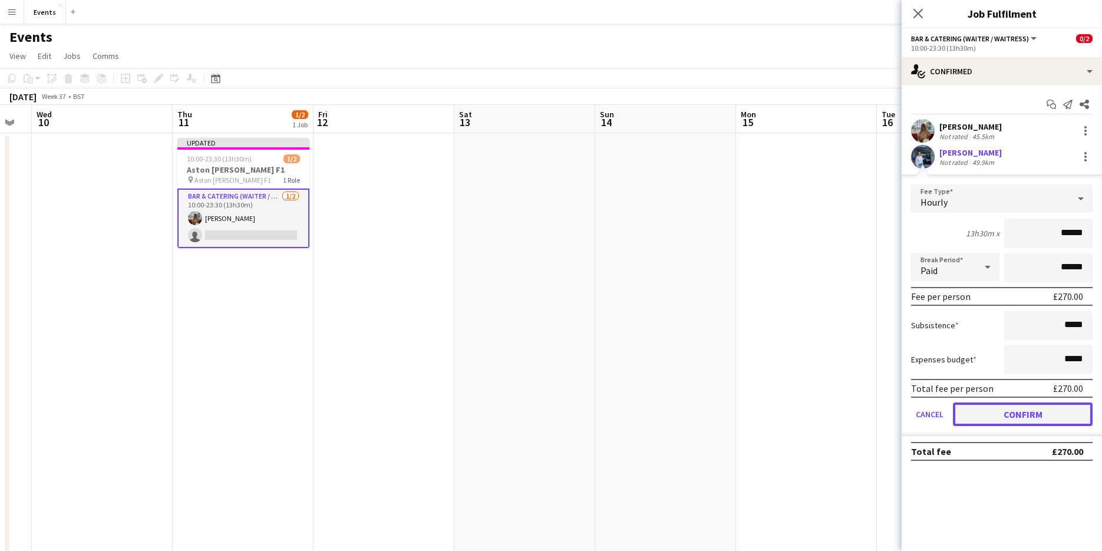
click at [1042, 408] on button "Confirm" at bounding box center [1023, 414] width 140 height 24
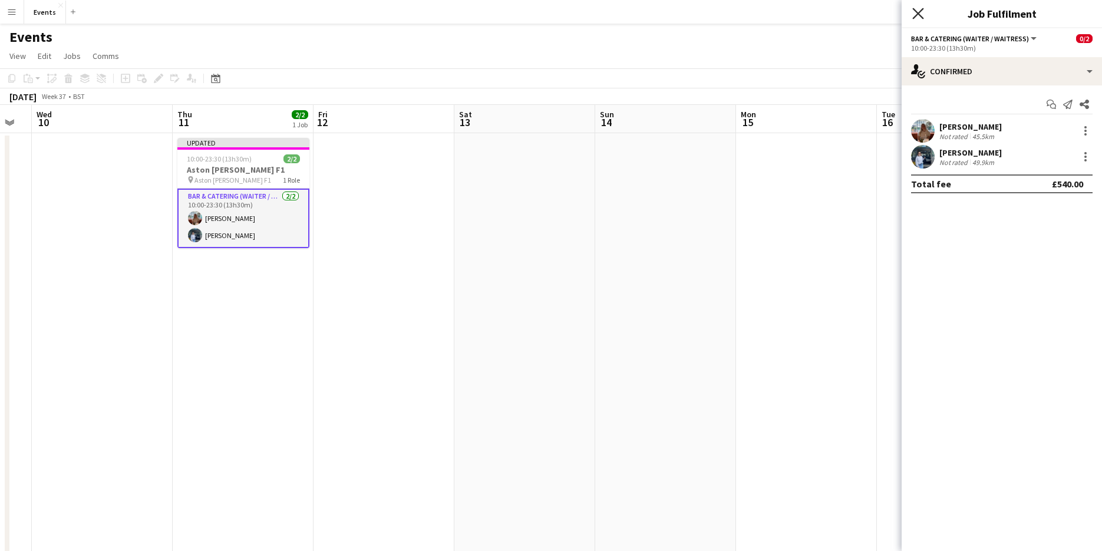
click at [922, 12] on icon "Close pop-in" at bounding box center [917, 13] width 11 height 11
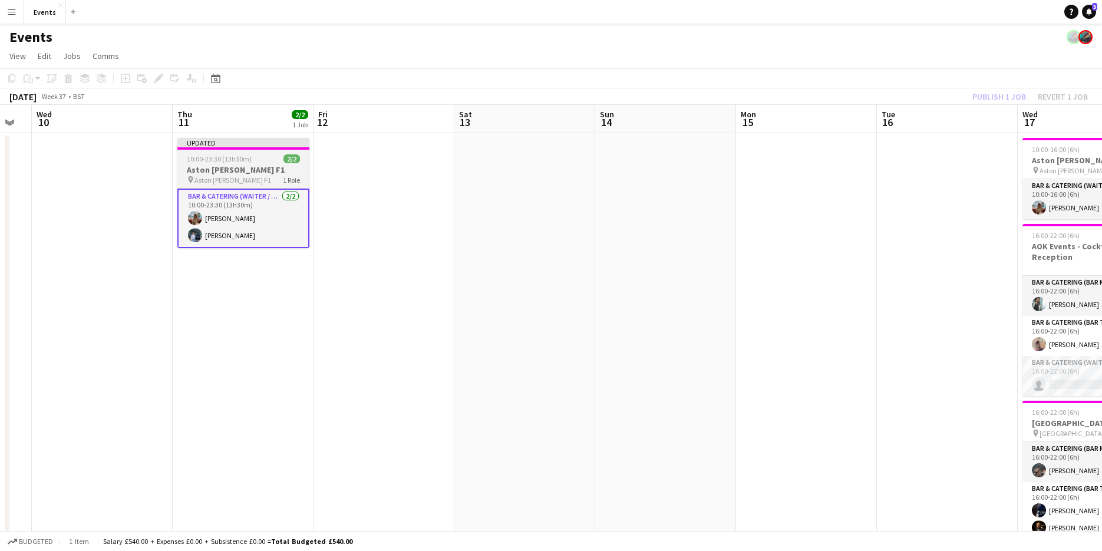
click at [260, 152] on app-job-card "Updated 10:00-23:30 (13h30m) 2/2 Aston [PERSON_NAME] F1 pin Aston [PERSON_NAME]…" at bounding box center [243, 193] width 132 height 110
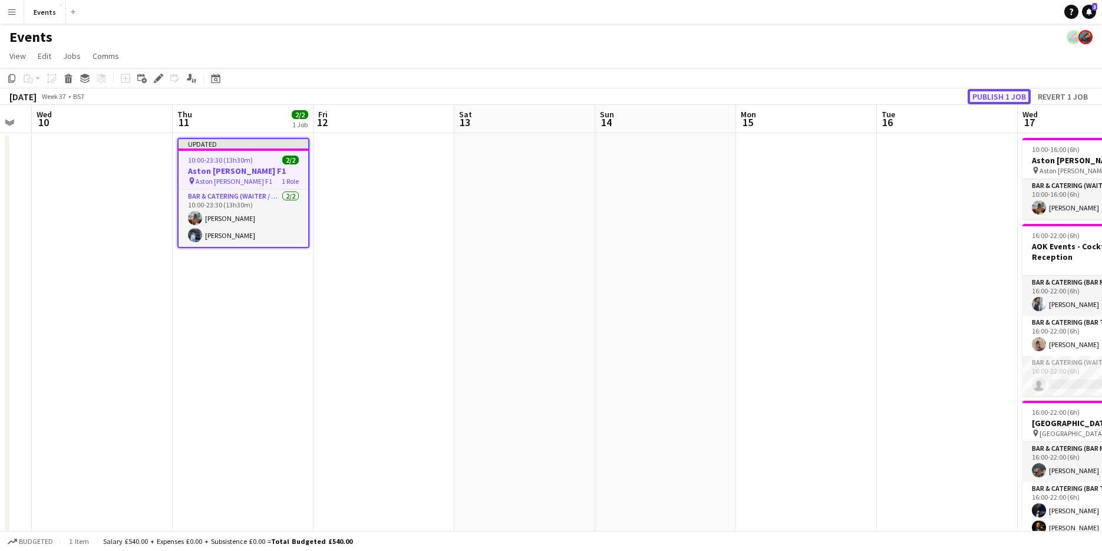
click at [978, 100] on button "Publish 1 job" at bounding box center [998, 96] width 63 height 15
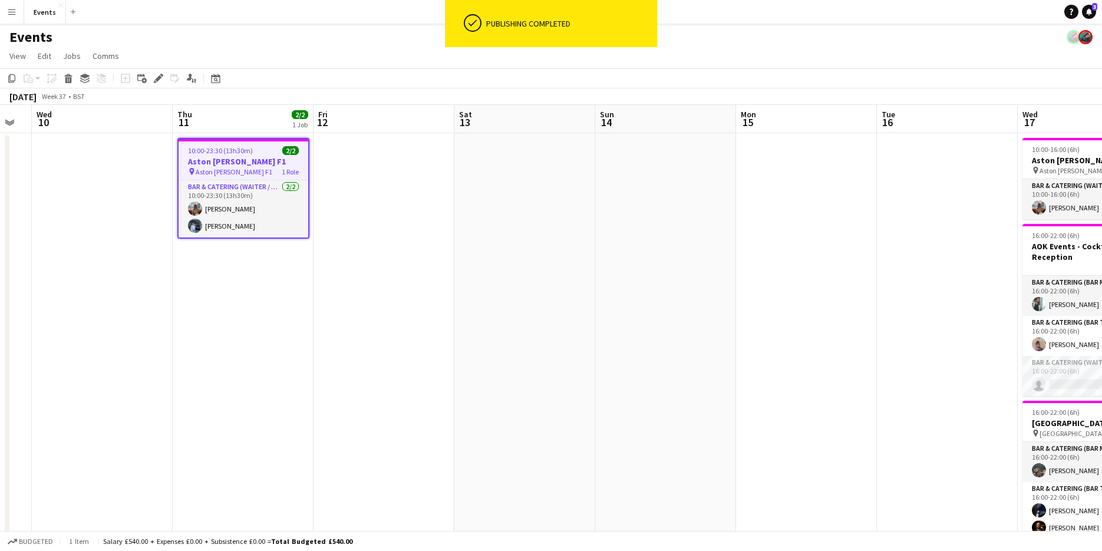
drag, startPoint x: 434, startPoint y: 339, endPoint x: 674, endPoint y: 335, distance: 240.4
click at [649, 338] on app-calendar-viewport "Mon 8 Tue 9 Wed 10 Thu 11 2/2 1 Job Fri 12 Sat 13 Sun 14 Mon 15 Tue 16 Wed 17 7…" at bounding box center [551, 371] width 1102 height 532
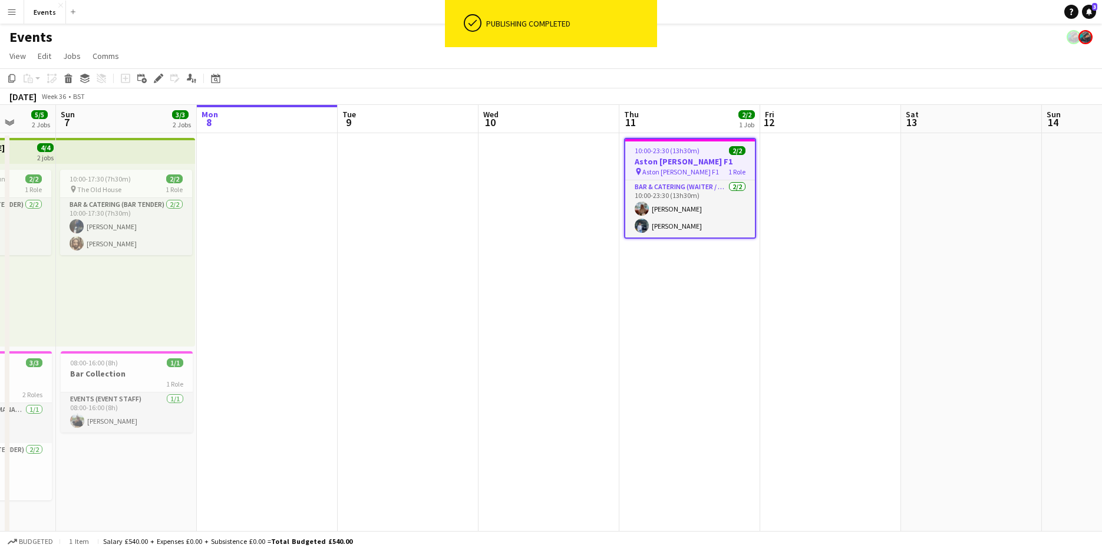
drag, startPoint x: 775, startPoint y: 347, endPoint x: 81, endPoint y: 289, distance: 696.4
click at [144, 292] on app-calendar-viewport "Thu 4 Fri 5 Sat 6 5/5 2 Jobs Sun 7 3/3 2 Jobs Mon 8 Tue 9 Wed 10 Thu 11 2/2 1 J…" at bounding box center [551, 371] width 1102 height 532
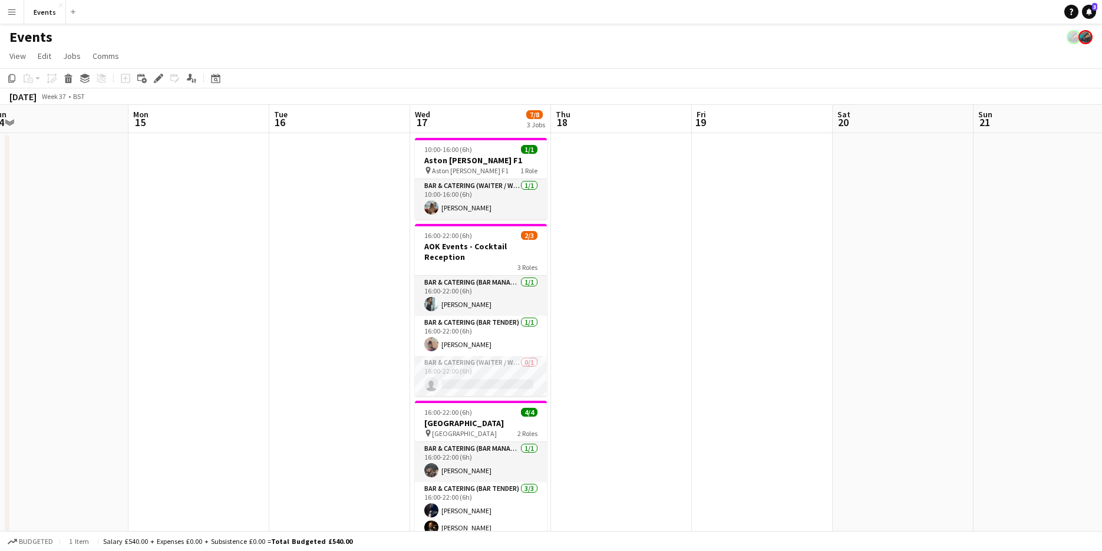
drag, startPoint x: 512, startPoint y: 290, endPoint x: 0, endPoint y: 254, distance: 513.2
click at [113, 254] on app-calendar-viewport "Thu 11 2/2 1 Job Fri 12 Sat 13 Sun 14 Mon 15 Tue 16 Wed 17 7/8 3 Jobs Thu 18 Fr…" at bounding box center [551, 371] width 1102 height 532
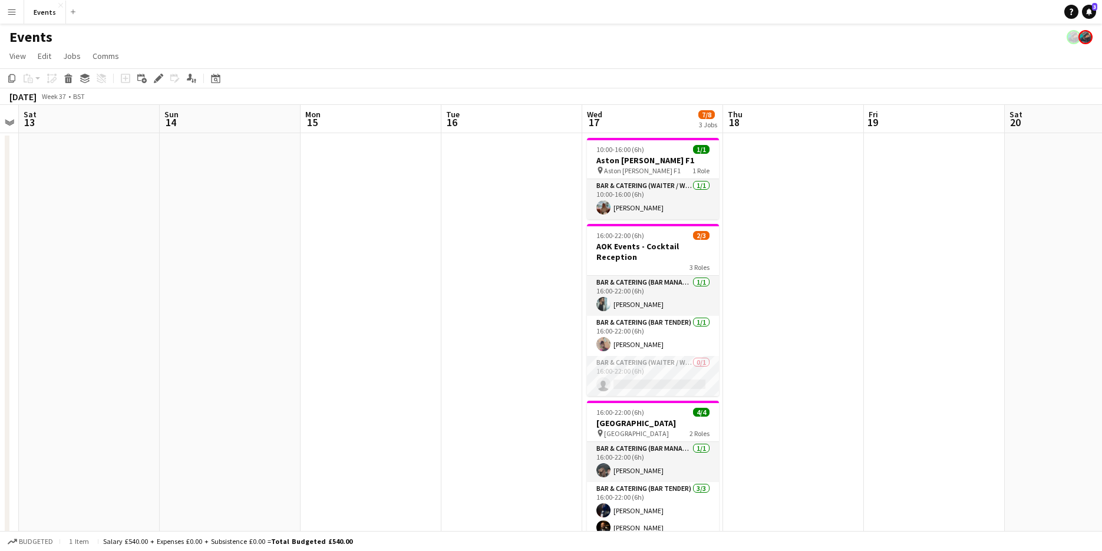
click at [531, 261] on app-calendar-viewport "Thu 11 2/2 1 Job Fri 12 Sat 13 Sun 14 Mon 15 Tue 16 Wed 17 7/8 3 Jobs Thu 18 Fr…" at bounding box center [551, 371] width 1102 height 532
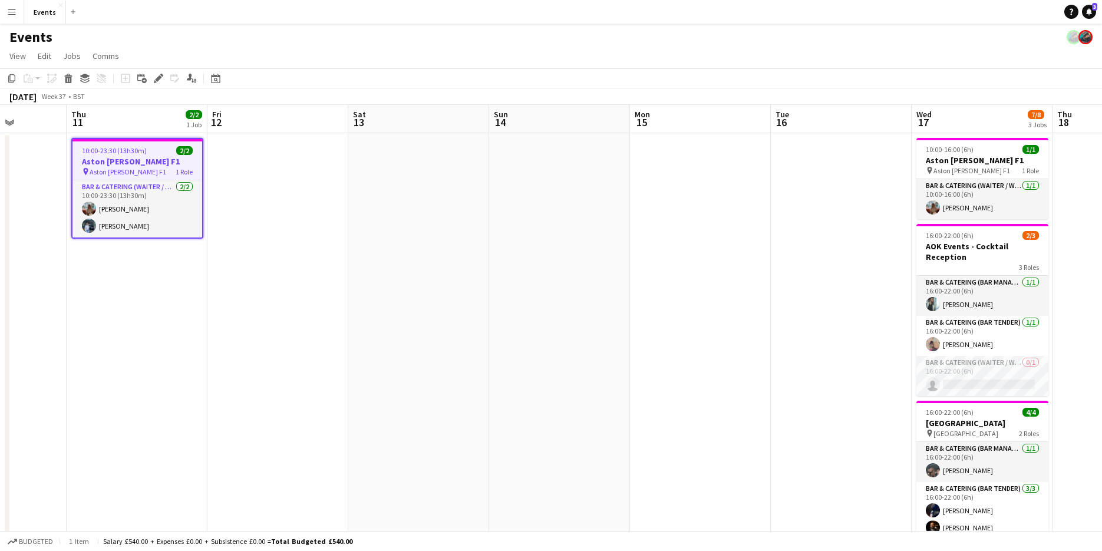
click at [563, 303] on app-date-cell at bounding box center [559, 357] width 141 height 449
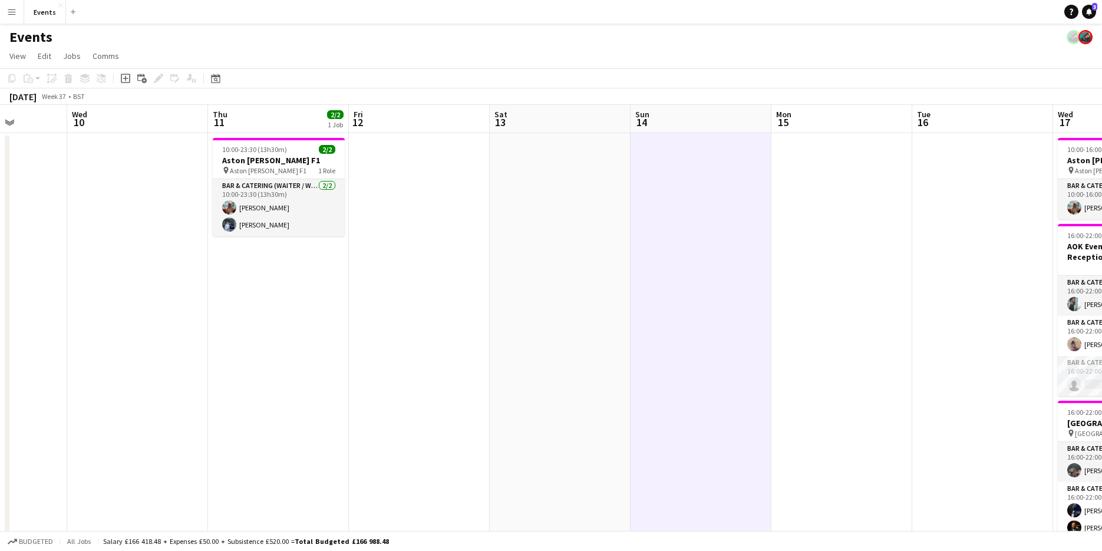
drag, startPoint x: 385, startPoint y: 296, endPoint x: 466, endPoint y: 310, distance: 81.9
click at [472, 296] on app-calendar-viewport "Sun 7 3/3 2 Jobs Mon 8 Tue 9 Wed 10 Thu 11 2/2 1 Job Fri 12 Sat 13 Sun 14 Mon 1…" at bounding box center [551, 371] width 1102 height 532
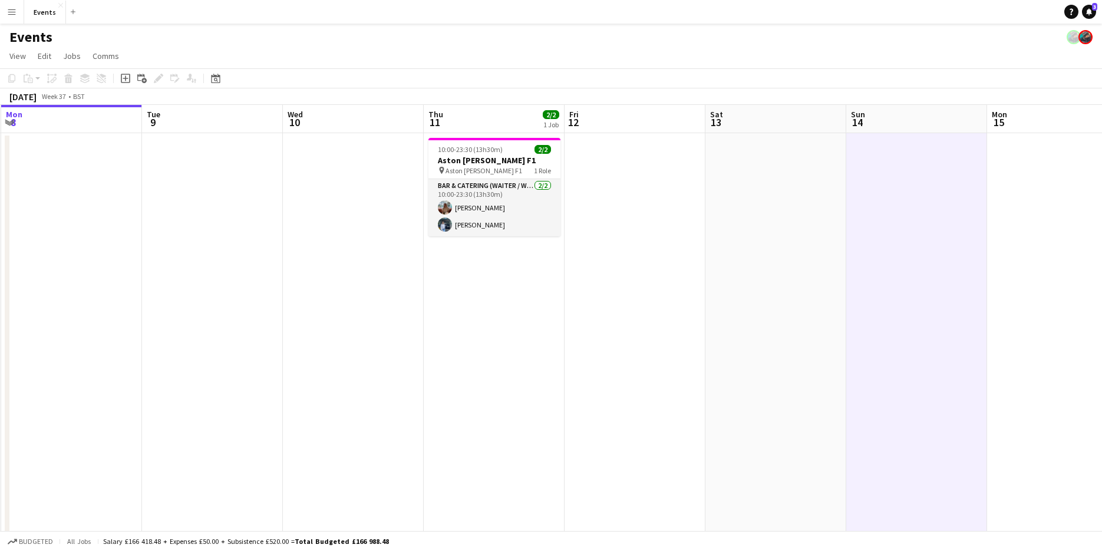
drag, startPoint x: 227, startPoint y: 326, endPoint x: 603, endPoint y: 332, distance: 376.5
click at [595, 330] on app-calendar-viewport "Sat 6 5/5 2 Jobs Sun 7 3/3 2 Jobs Mon 8 Tue 9 Wed 10 Thu 11 2/2 1 Job Fri 12 Sa…" at bounding box center [551, 371] width 1102 height 532
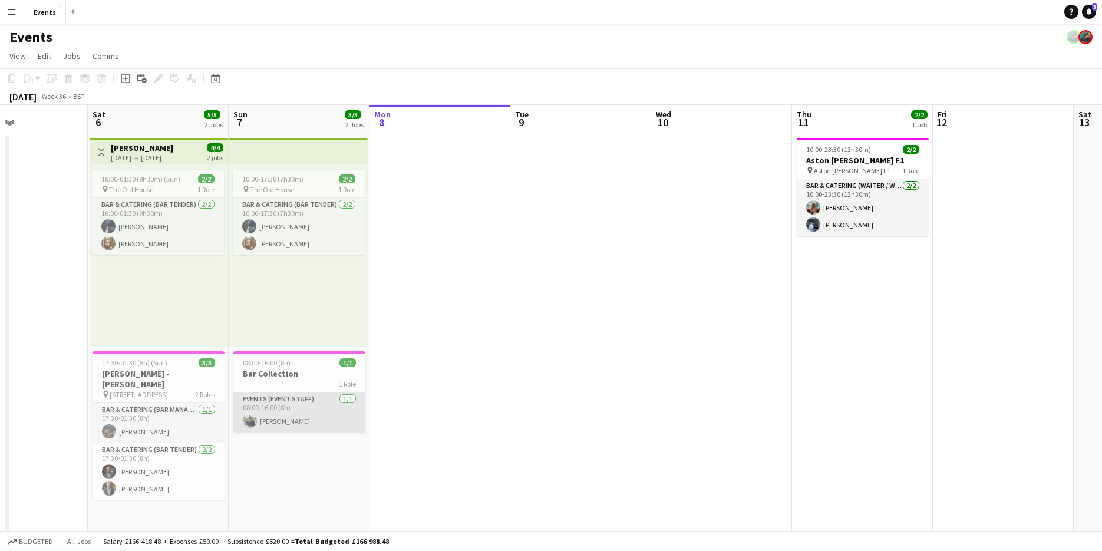
click at [262, 401] on app-card-role "Events (Event Staff) [DATE] 08:00-16:00 (8h) [PERSON_NAME]" at bounding box center [299, 412] width 132 height 40
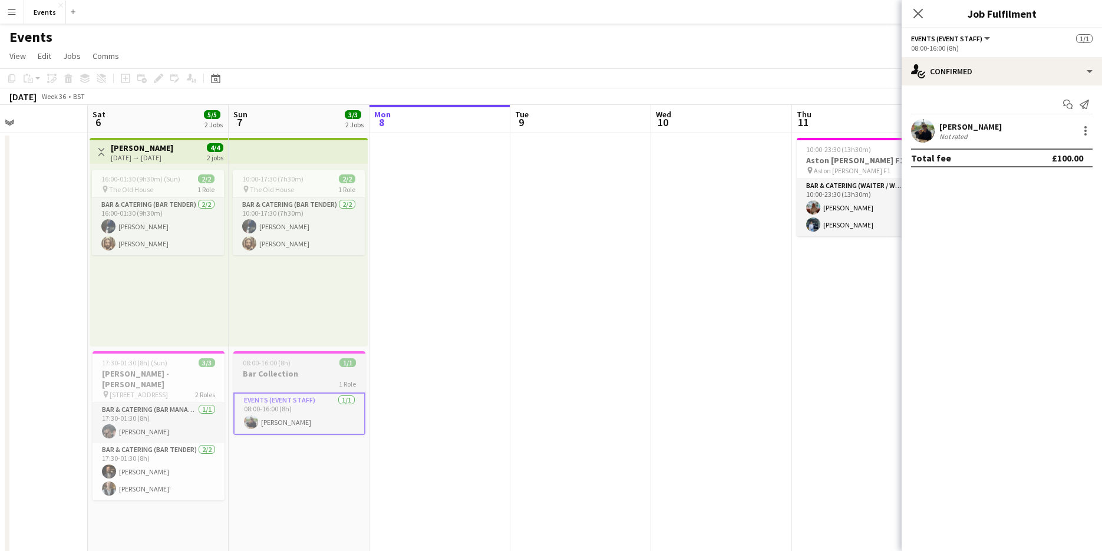
click at [248, 381] on div "1 Role" at bounding box center [299, 383] width 132 height 9
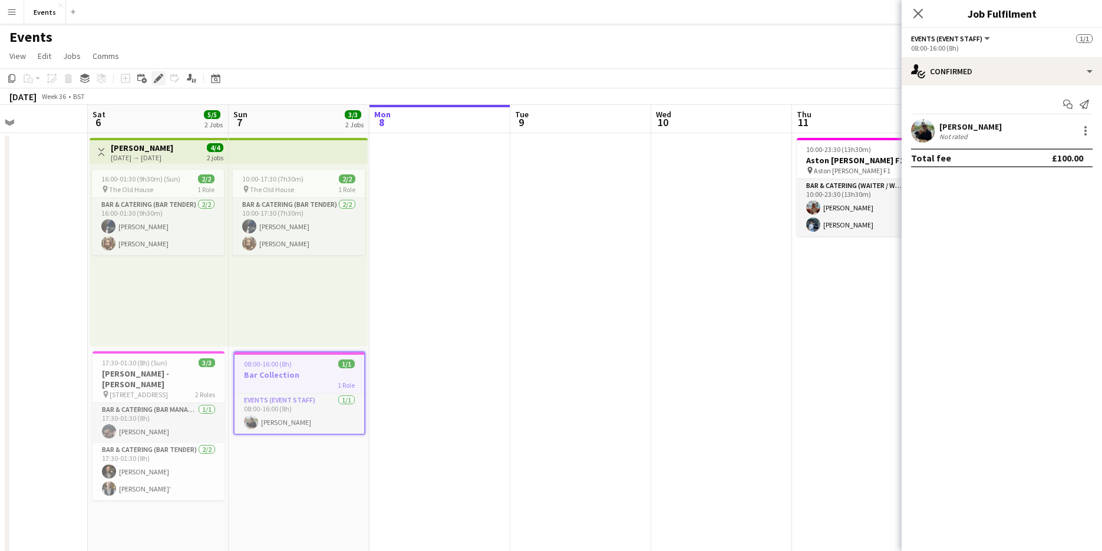
click at [160, 79] on icon at bounding box center [158, 78] width 6 height 6
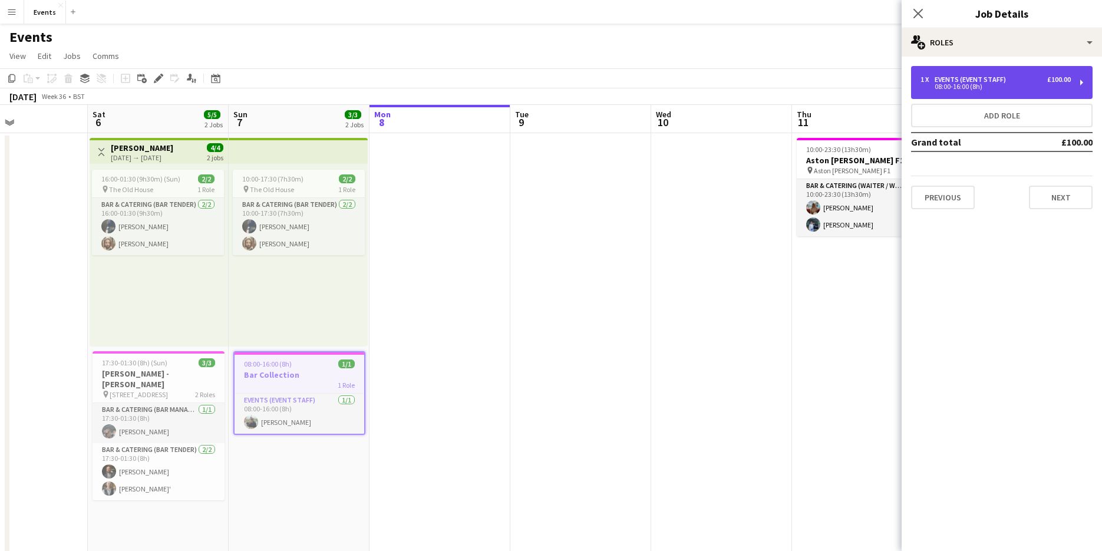
click at [965, 87] on div "08:00-16:00 (8h)" at bounding box center [995, 87] width 150 height 6
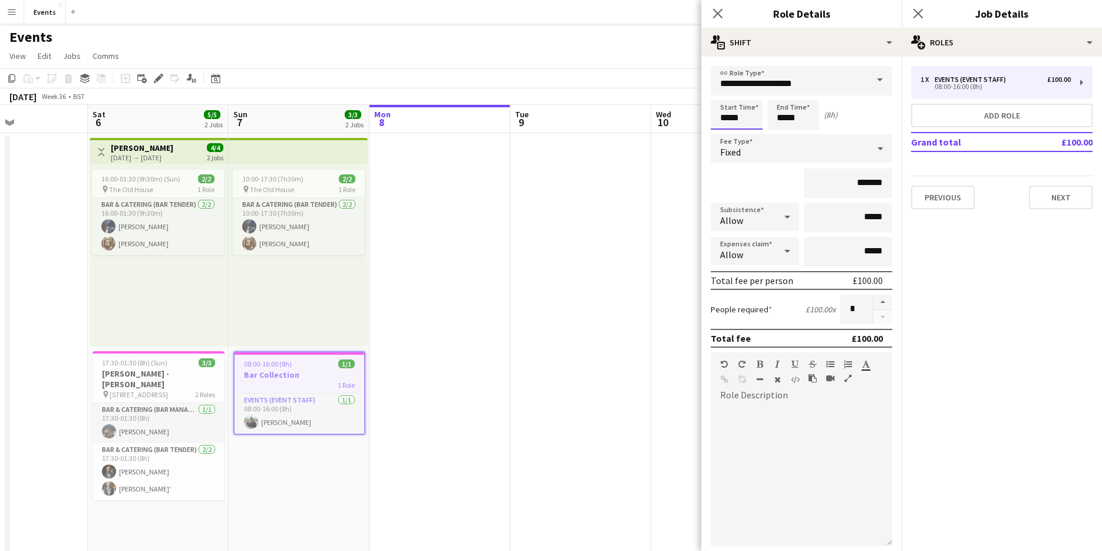
click at [740, 118] on body "Menu Boards Boards Boards All jobs Status Workforce Workforce My Workforce Recr…" at bounding box center [551, 328] width 1102 height 657
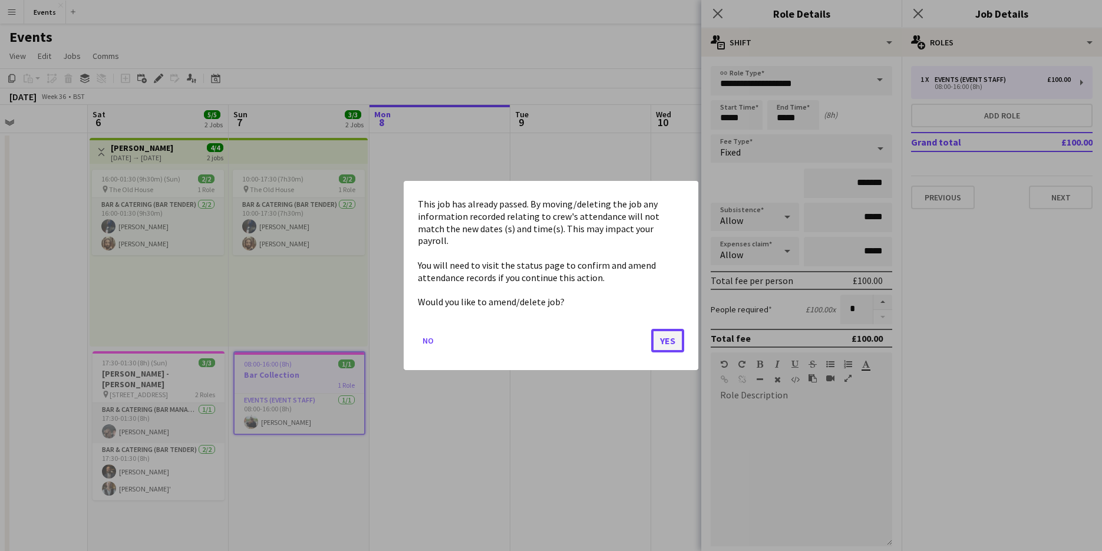
click at [660, 333] on button "Yes" at bounding box center [667, 341] width 33 height 24
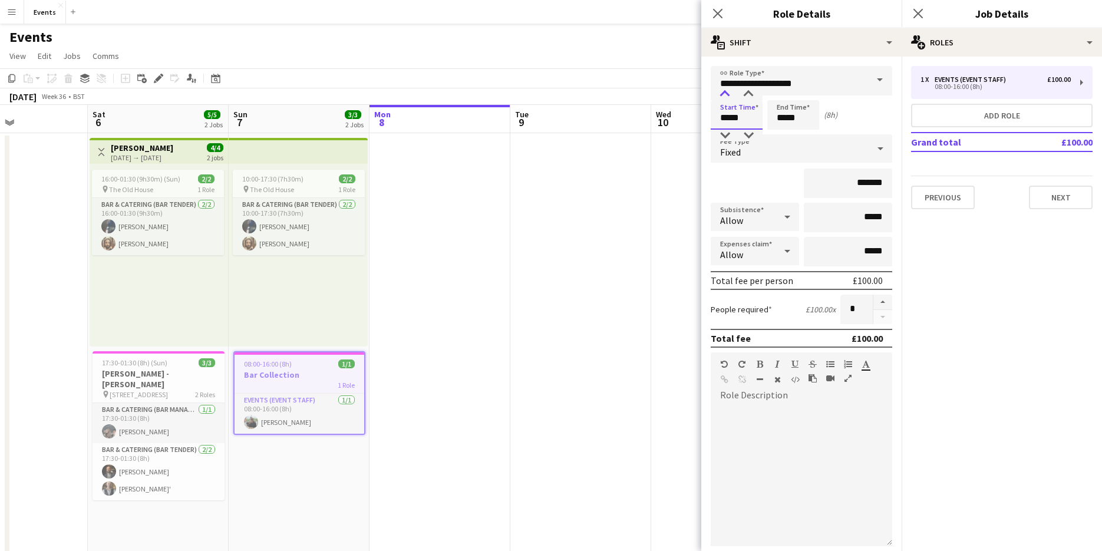
click at [728, 94] on div at bounding box center [725, 94] width 24 height 12
type input "*****"
click at [728, 94] on div at bounding box center [725, 94] width 24 height 12
click at [776, 108] on input "*****" at bounding box center [793, 114] width 52 height 29
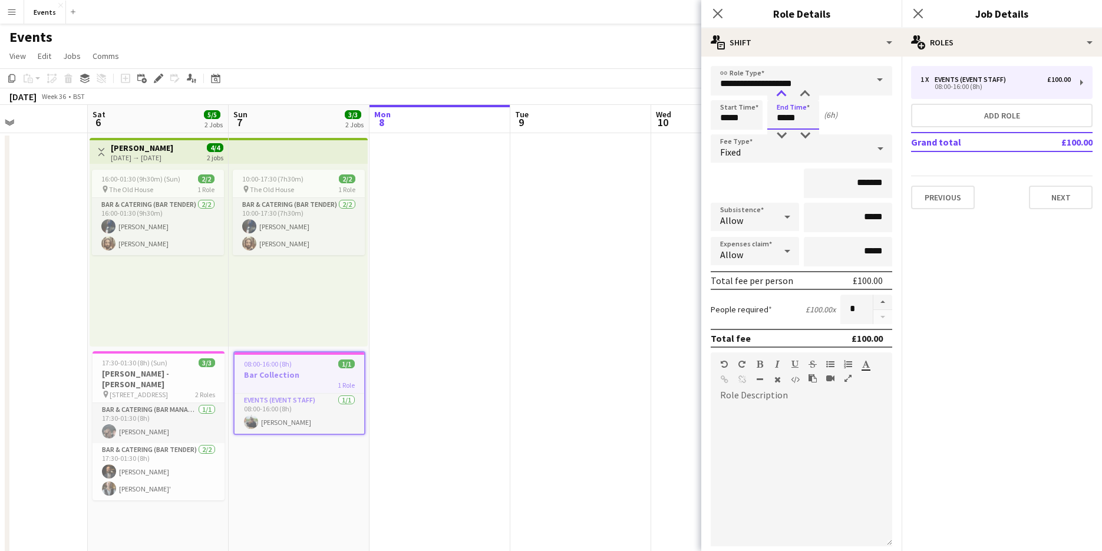
click at [779, 95] on div at bounding box center [781, 94] width 24 height 12
type input "*****"
click at [779, 95] on div at bounding box center [781, 94] width 24 height 12
click at [765, 155] on div "Fixed" at bounding box center [789, 148] width 158 height 28
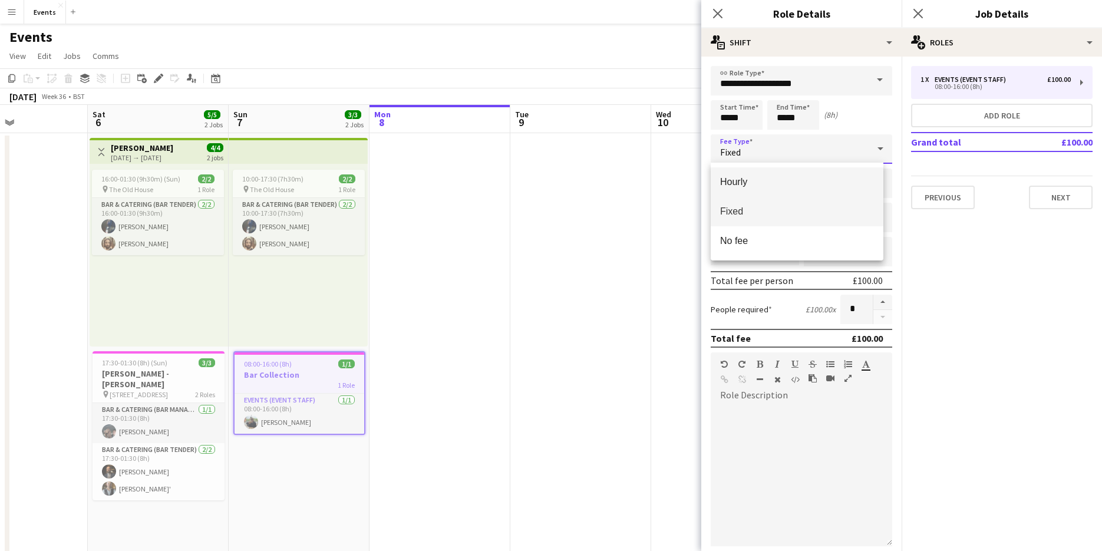
click at [742, 181] on span "Hourly" at bounding box center [797, 181] width 154 height 11
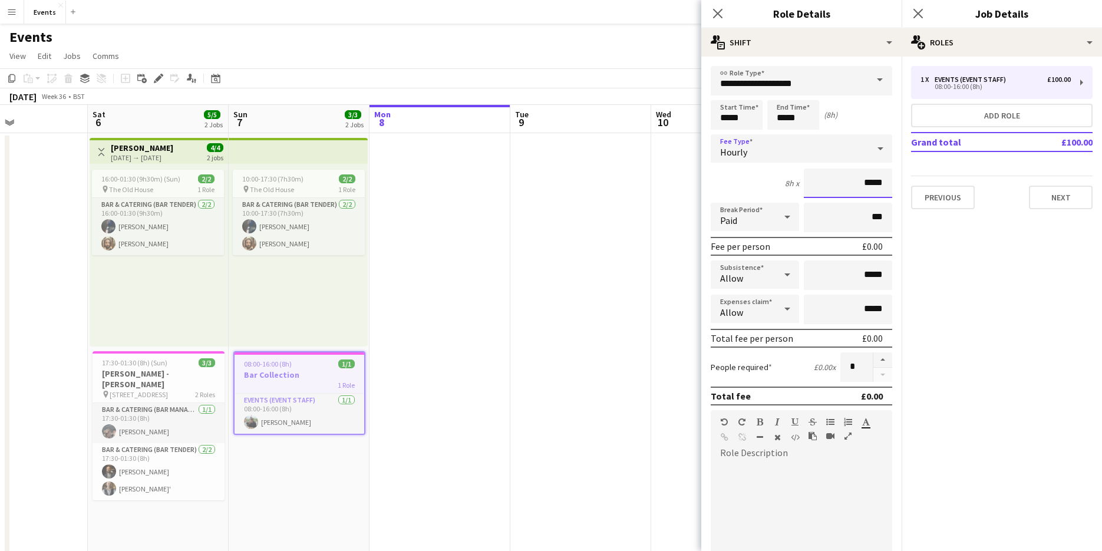
click at [856, 180] on input "*****" at bounding box center [847, 182] width 88 height 29
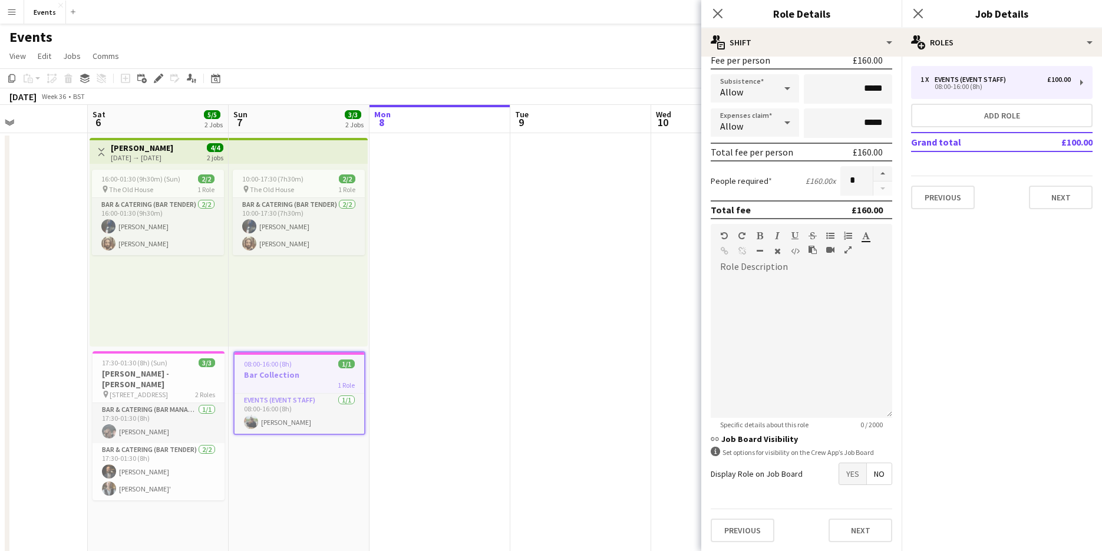
scroll to position [187, 0]
type input "******"
click at [865, 524] on button "Next" at bounding box center [860, 530] width 64 height 24
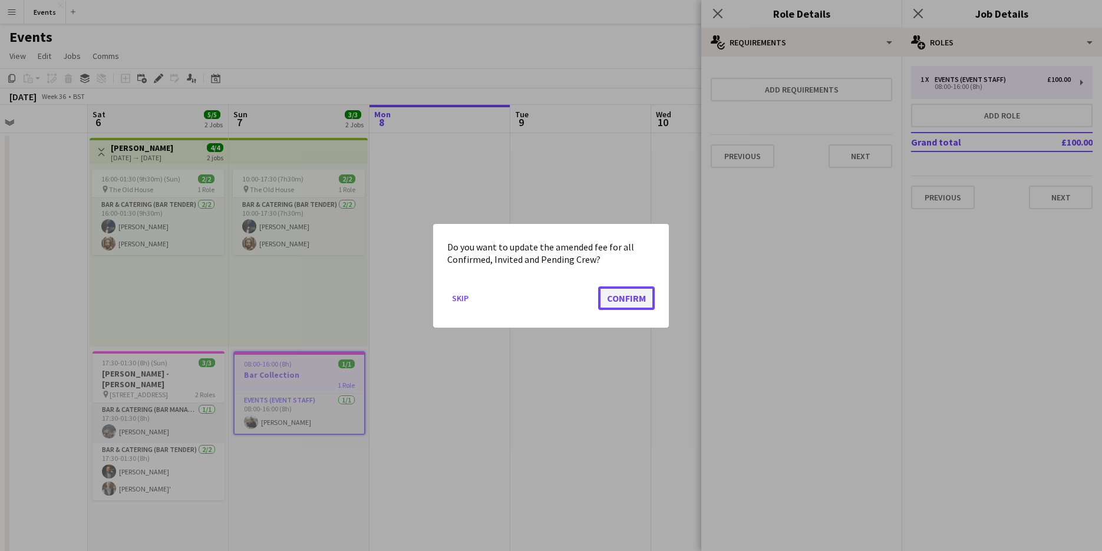
click at [607, 292] on button "Confirm" at bounding box center [626, 298] width 57 height 24
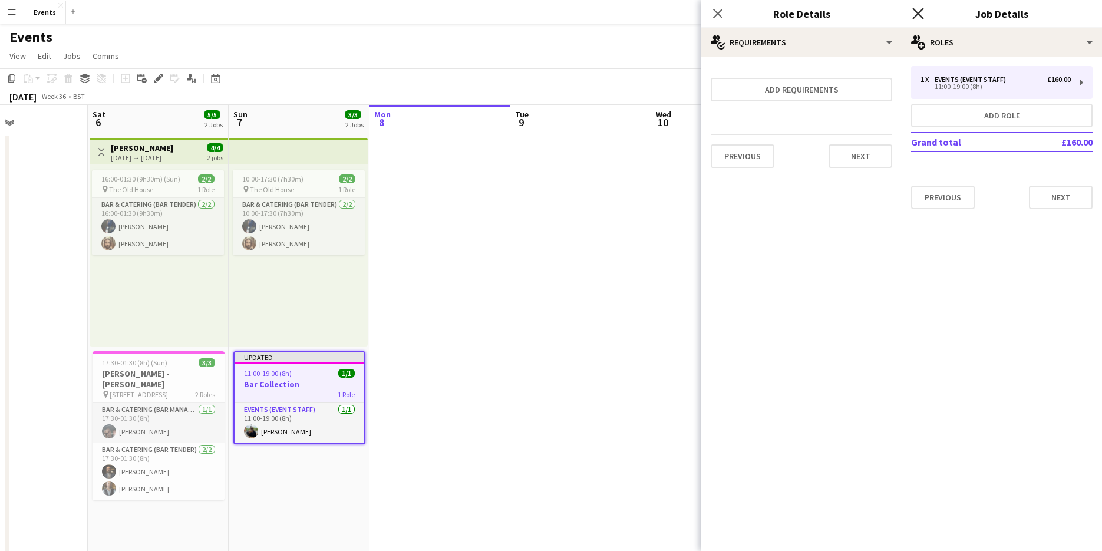
click at [920, 8] on icon "Close pop-in" at bounding box center [917, 13] width 11 height 11
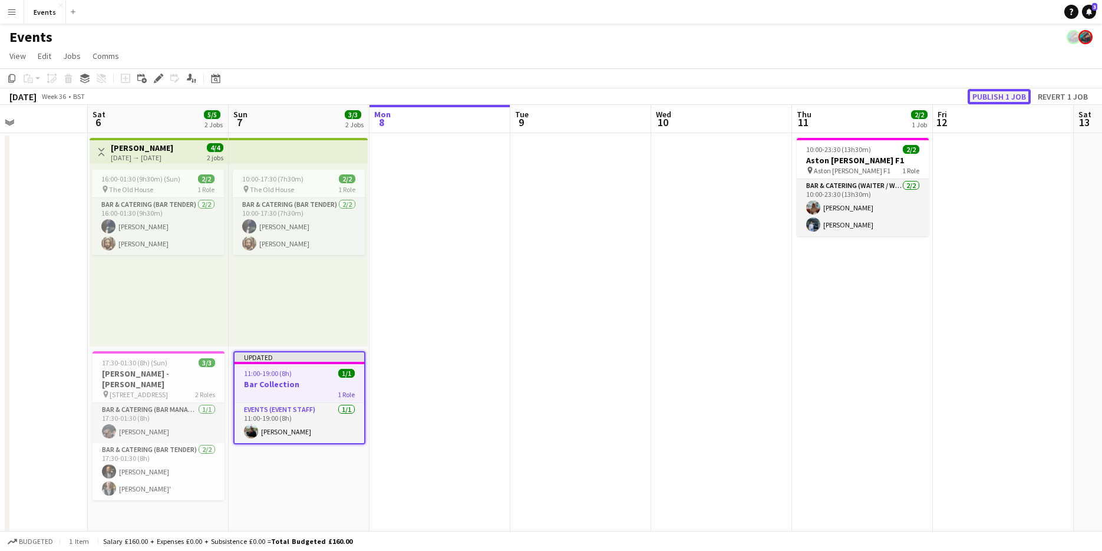
click at [978, 97] on button "Publish 1 job" at bounding box center [998, 96] width 63 height 15
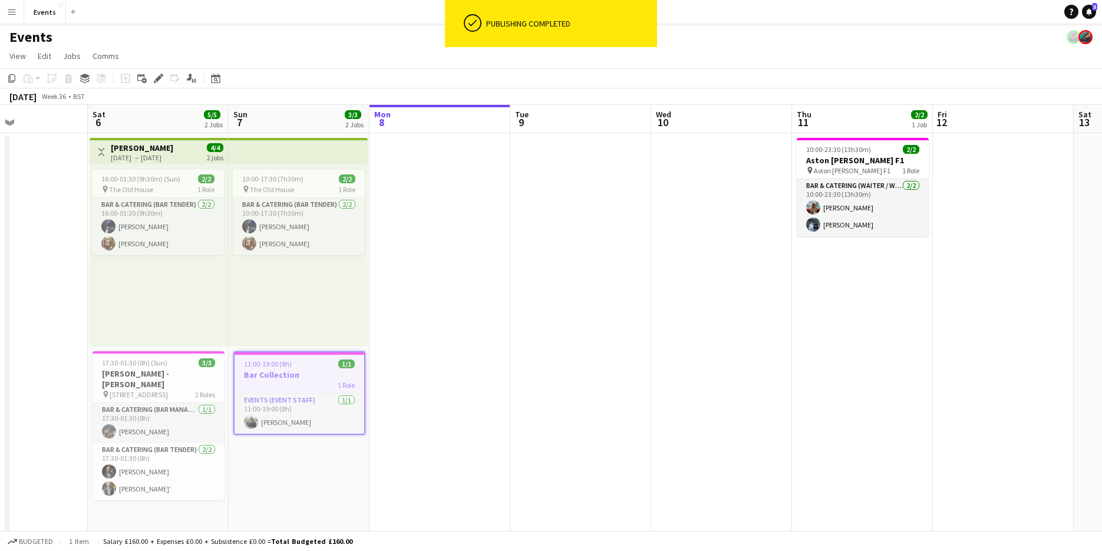
drag, startPoint x: 717, startPoint y: 381, endPoint x: 355, endPoint y: 397, distance: 363.2
click at [376, 395] on app-calendar-viewport "Wed 3 Thu 4 Fri 5 Sat 6 5/5 2 Jobs Sun 7 3/3 2 Jobs Mon 8 Tue 9 Wed 10 Thu 11 2…" at bounding box center [551, 371] width 1102 height 532
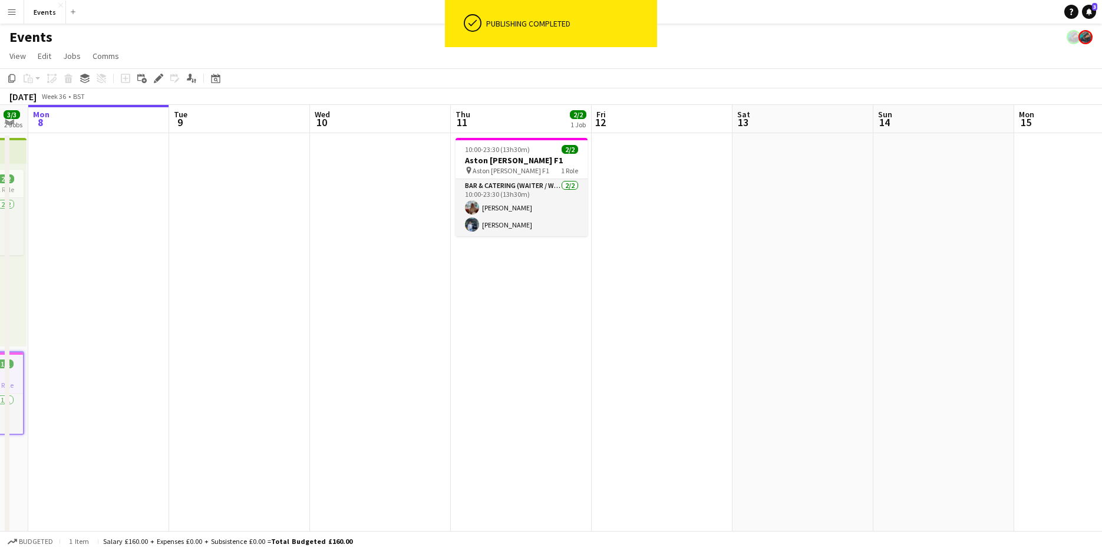
drag, startPoint x: 469, startPoint y: 386, endPoint x: 147, endPoint y: 382, distance: 322.3
click at [355, 386] on app-calendar-viewport "Fri 5 Sat 6 5/5 2 Jobs Sun 7 3/3 2 Jobs Mon 8 Tue 9 Wed 10 Thu 11 2/2 1 Job Fri…" at bounding box center [551, 371] width 1102 height 532
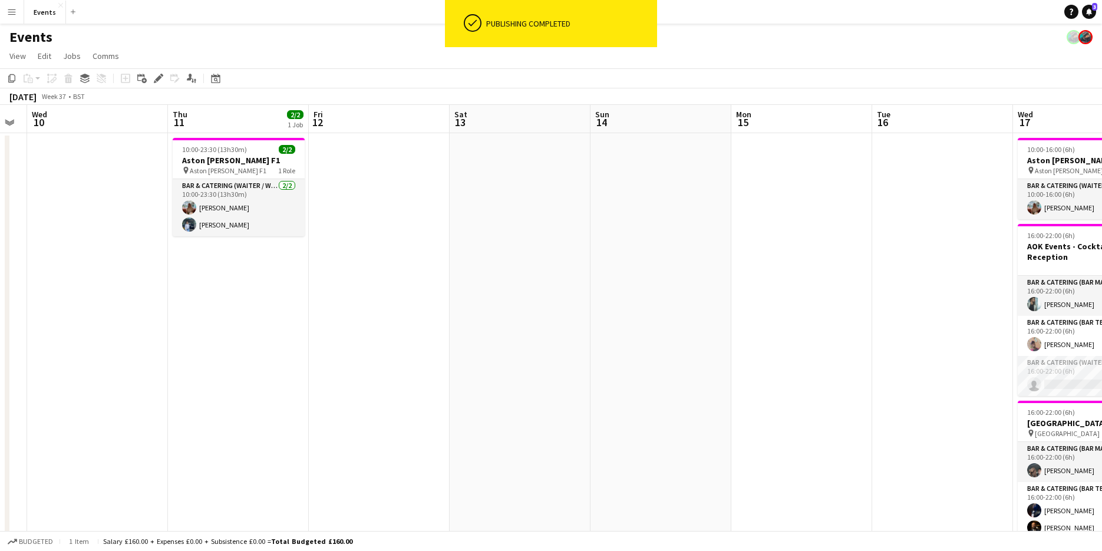
drag, startPoint x: 626, startPoint y: 375, endPoint x: 184, endPoint y: 354, distance: 442.3
click at [332, 362] on app-calendar-viewport "Sun 7 3/3 2 Jobs Mon 8 Tue 9 Wed 10 Thu 11 2/2 1 Job Fri 12 Sat 13 Sun 14 Mon 1…" at bounding box center [551, 371] width 1102 height 532
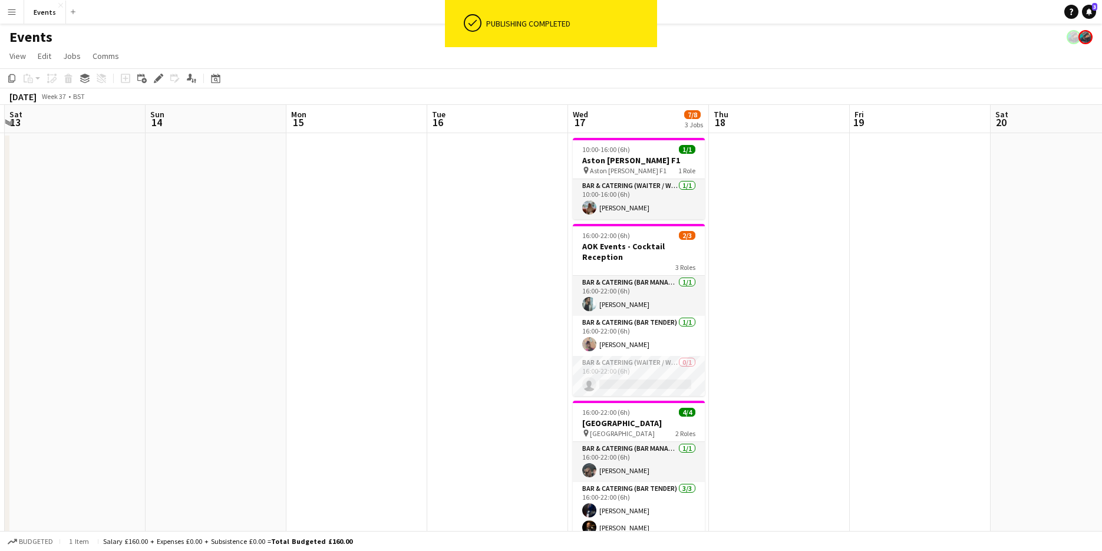
drag, startPoint x: 845, startPoint y: 370, endPoint x: 631, endPoint y: 387, distance: 215.1
click at [640, 386] on app-calendar-viewport "Wed 10 Thu 11 2/2 1 Job Fri 12 Sat 13 Sun 14 Mon 15 Tue 16 Wed 17 7/8 3 Jobs Th…" at bounding box center [551, 371] width 1102 height 532
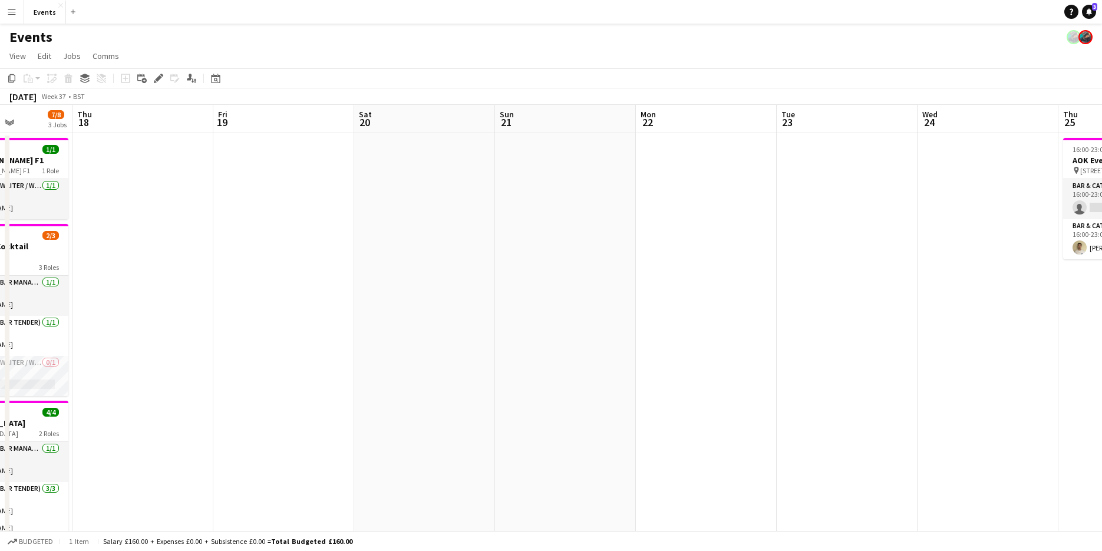
scroll to position [0, 413]
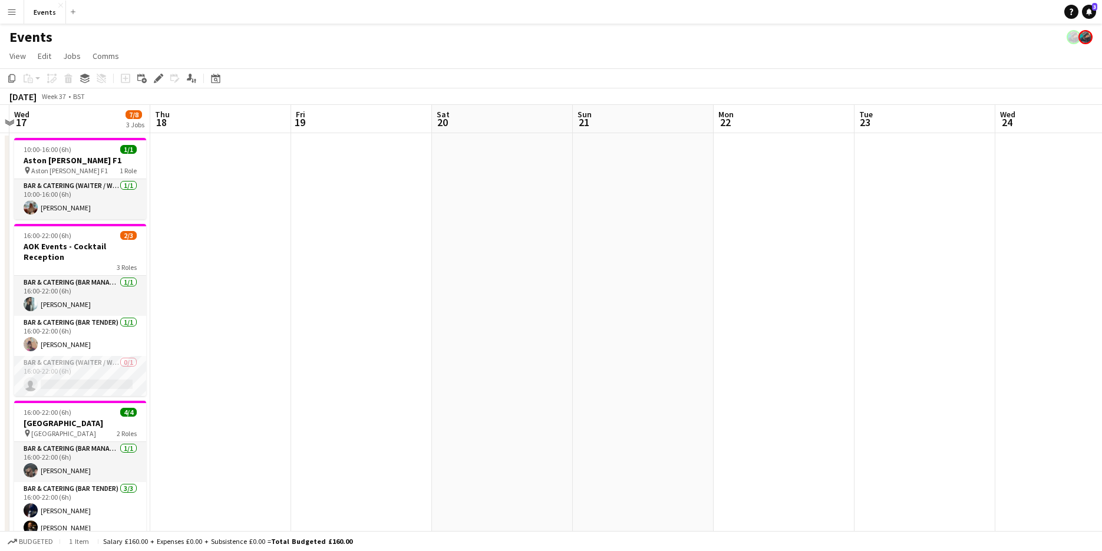
drag, startPoint x: 776, startPoint y: 232, endPoint x: 388, endPoint y: 177, distance: 391.5
click at [388, 177] on app-calendar-viewport "Sun 14 Mon 15 Tue 16 Wed 17 7/8 3 Jobs Thu 18 Fri 19 Sat 20 Sun 21 Mon 22 Tue 2…" at bounding box center [551, 371] width 1102 height 532
